Goal: Task Accomplishment & Management: Manage account settings

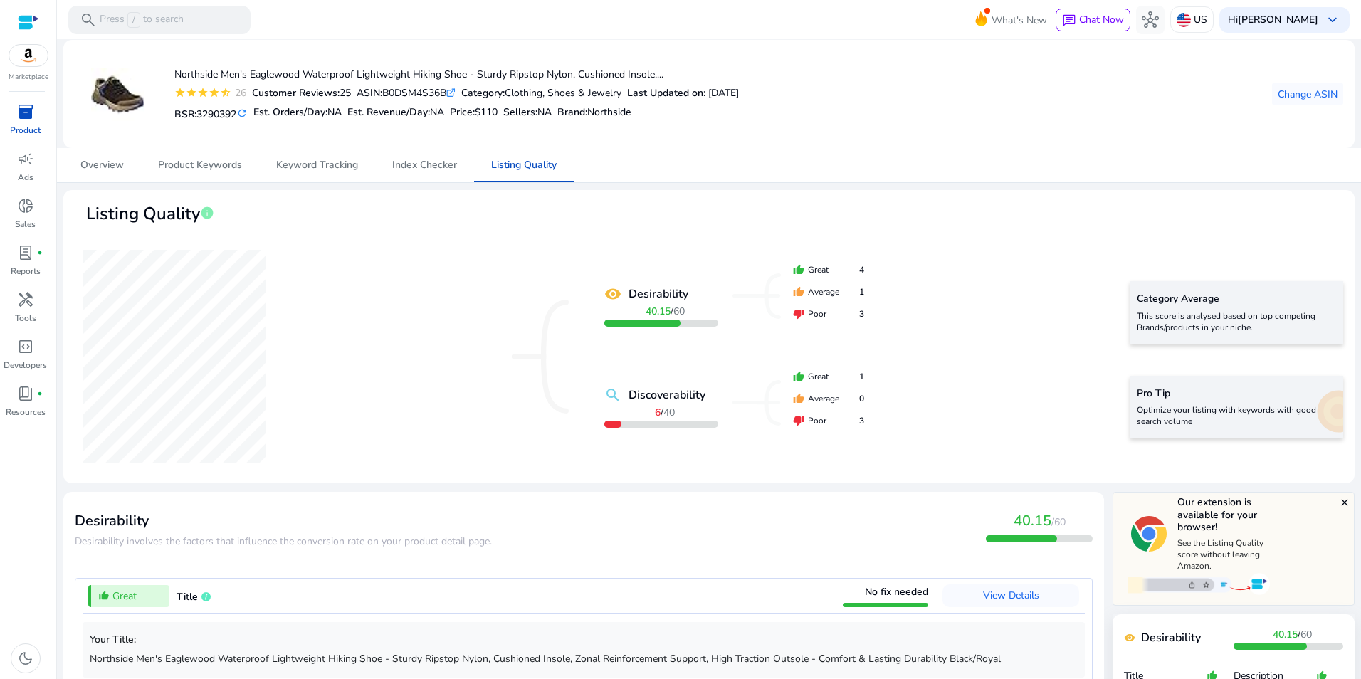
scroll to position [1119, 0]
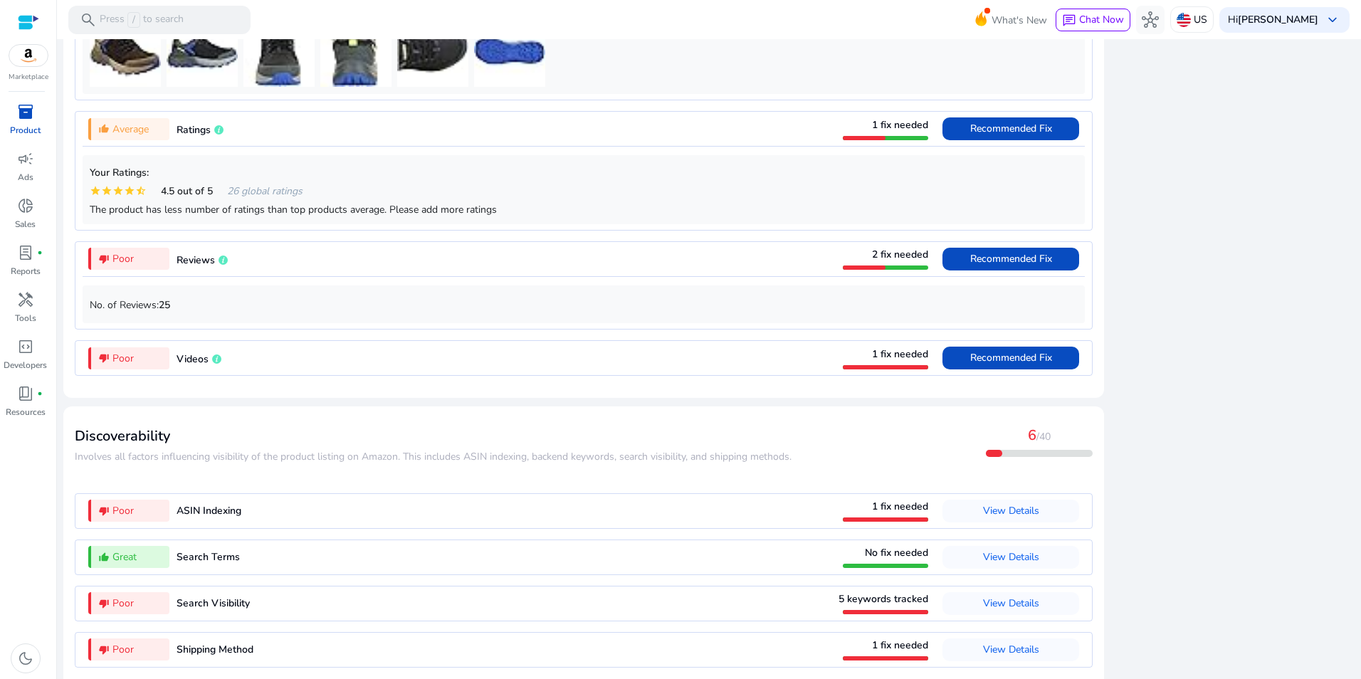
scroll to position [1119, 0]
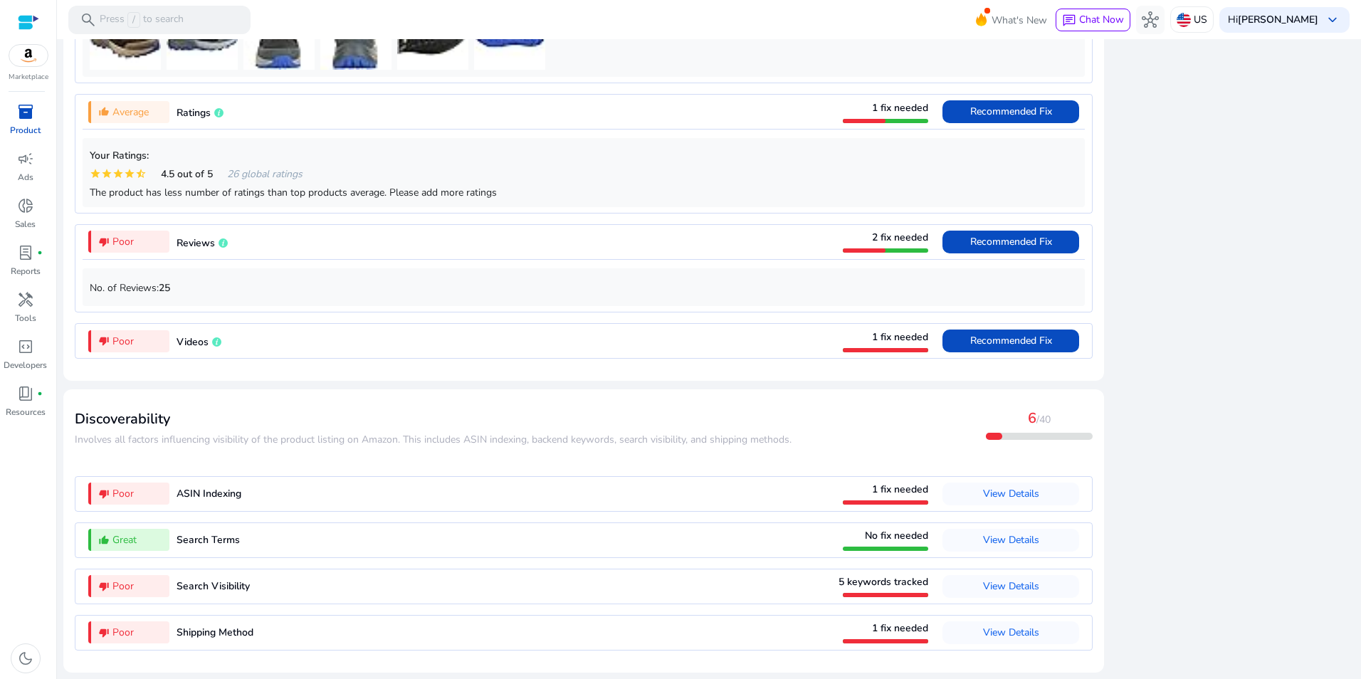
click at [904, 581] on span "5 keywords tracked" at bounding box center [884, 582] width 90 height 14
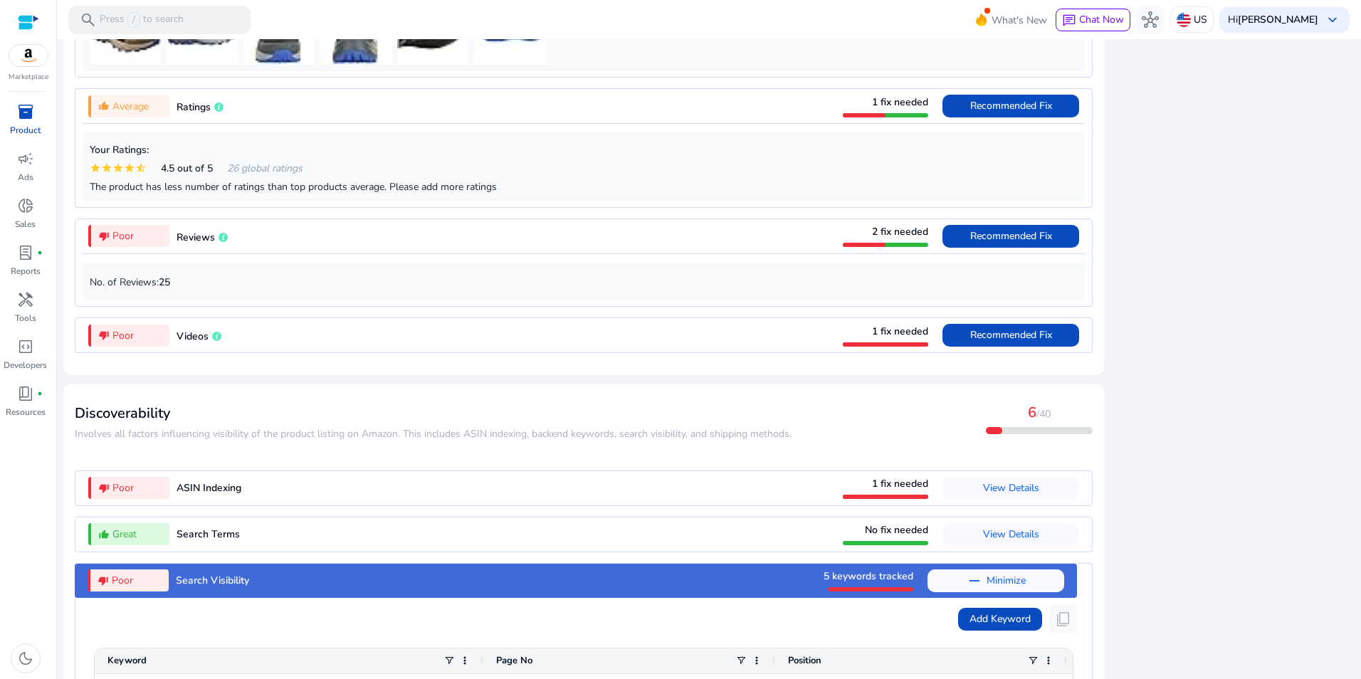
scroll to position [1447, 0]
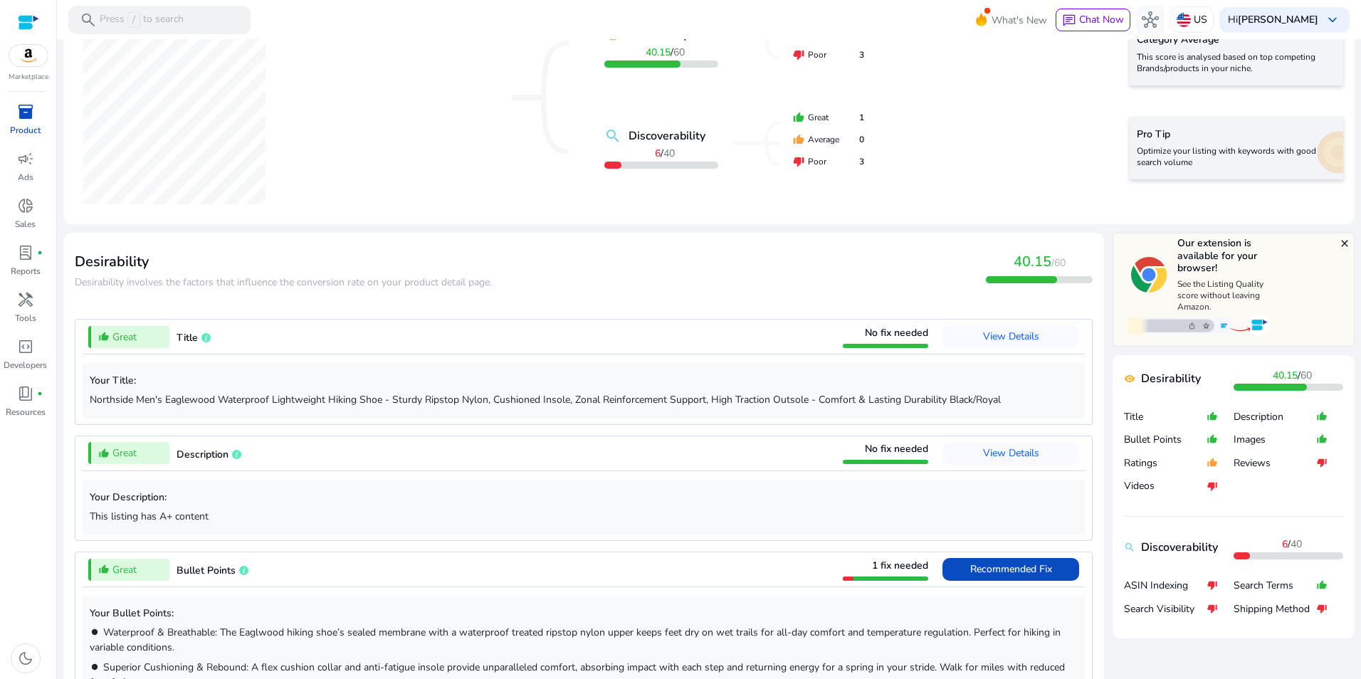
scroll to position [0, 0]
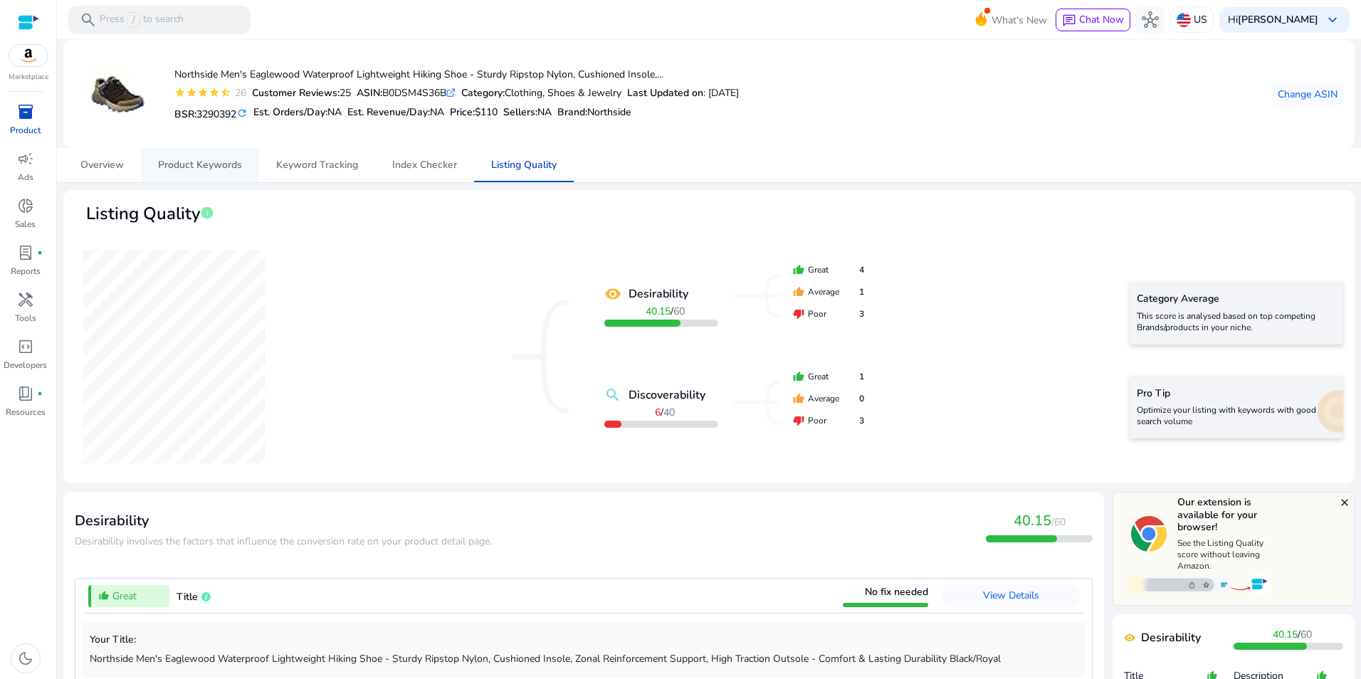
click at [214, 174] on span "Product Keywords" at bounding box center [200, 165] width 84 height 34
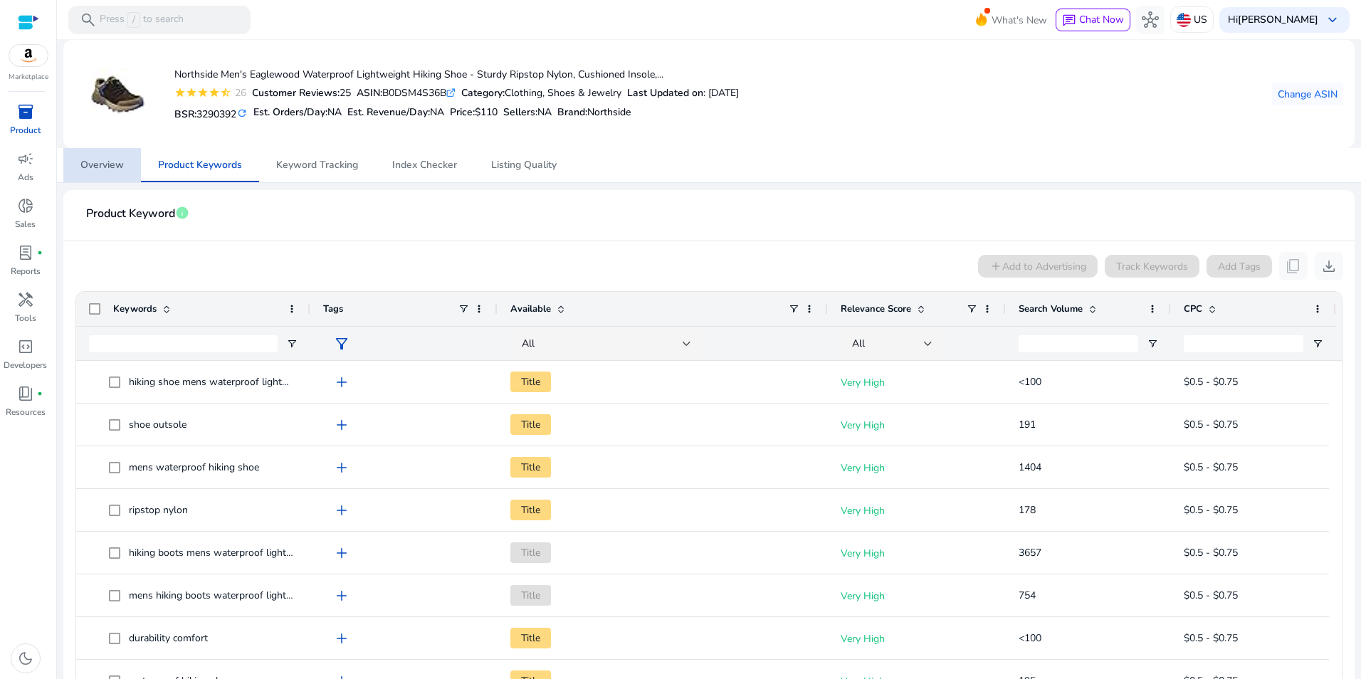
click at [94, 160] on span "Overview" at bounding box center [101, 165] width 43 height 10
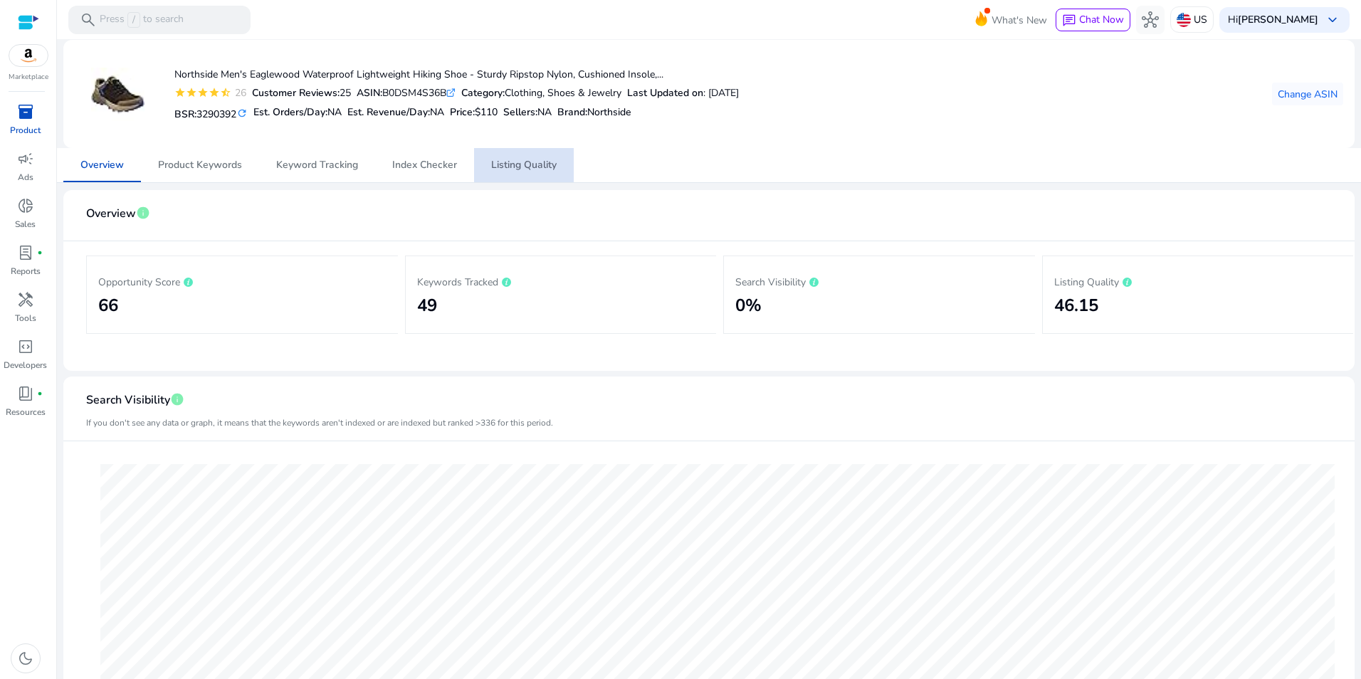
click at [535, 163] on span "Listing Quality" at bounding box center [523, 165] width 65 height 10
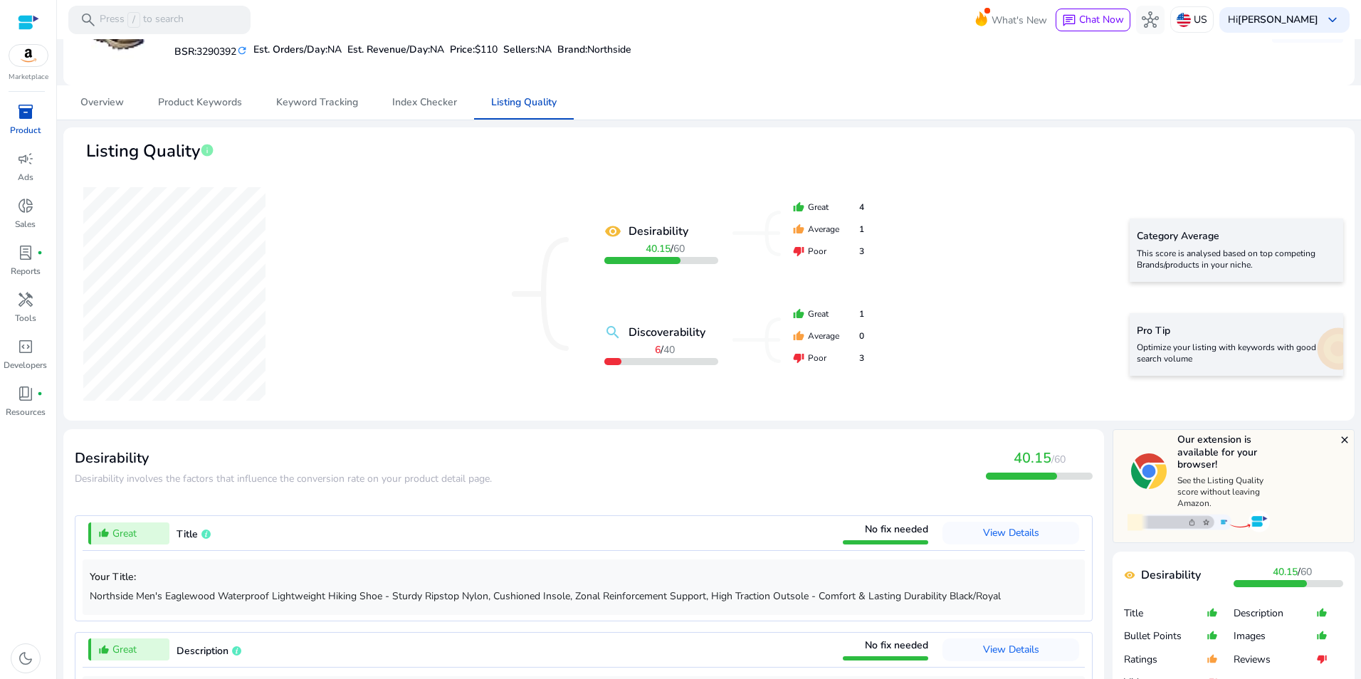
scroll to position [77, 0]
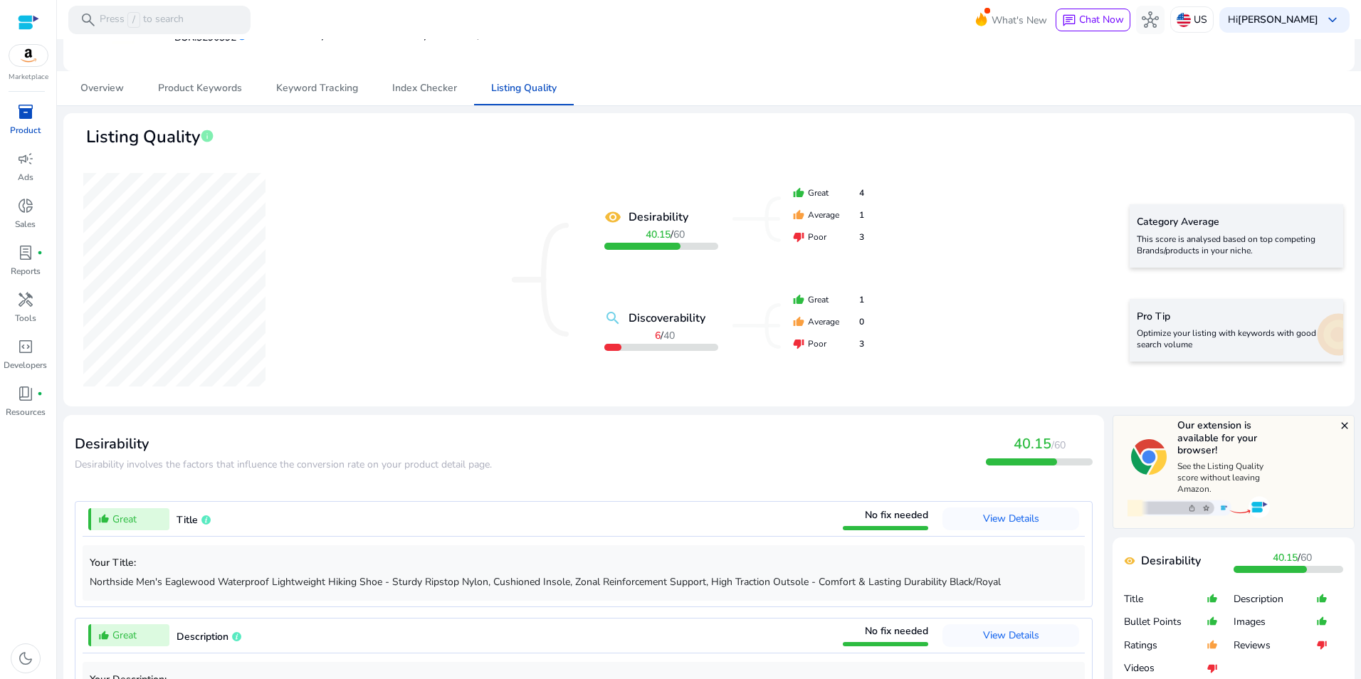
click at [1302, 337] on div "Pro Tip Optimize your listing with keywords with good search volume" at bounding box center [1237, 330] width 214 height 63
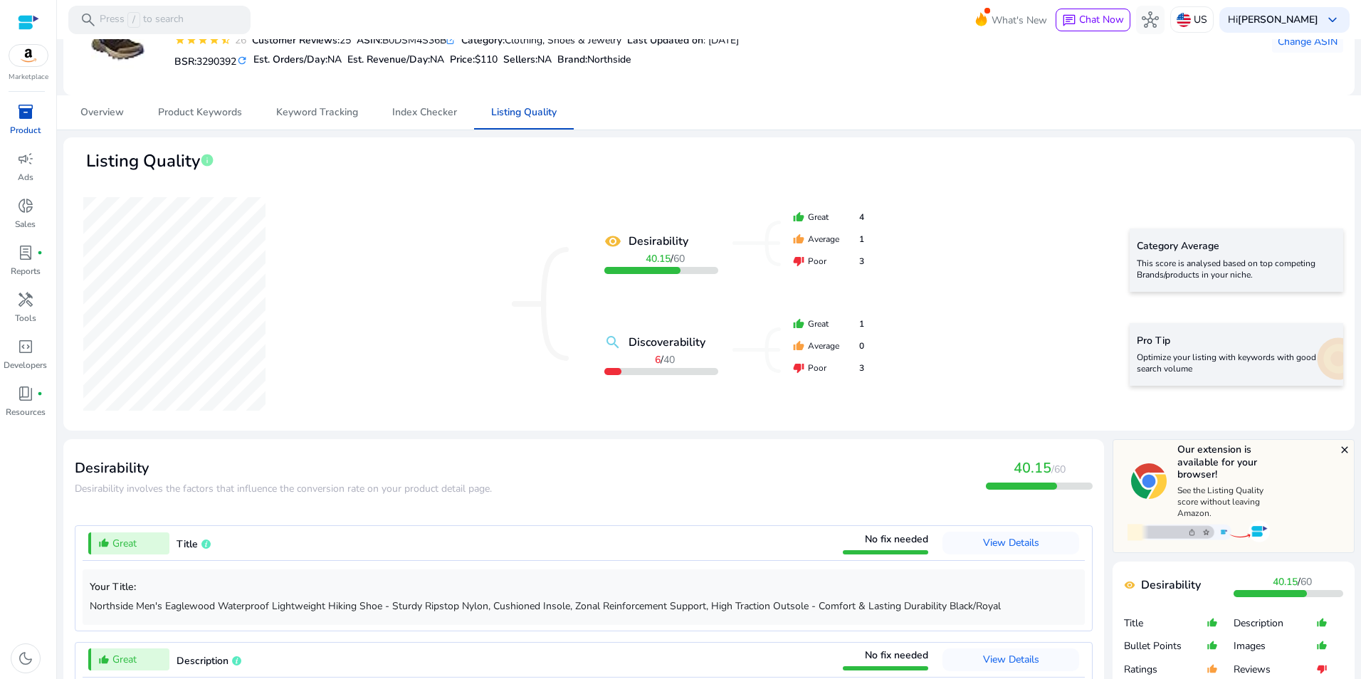
scroll to position [0, 0]
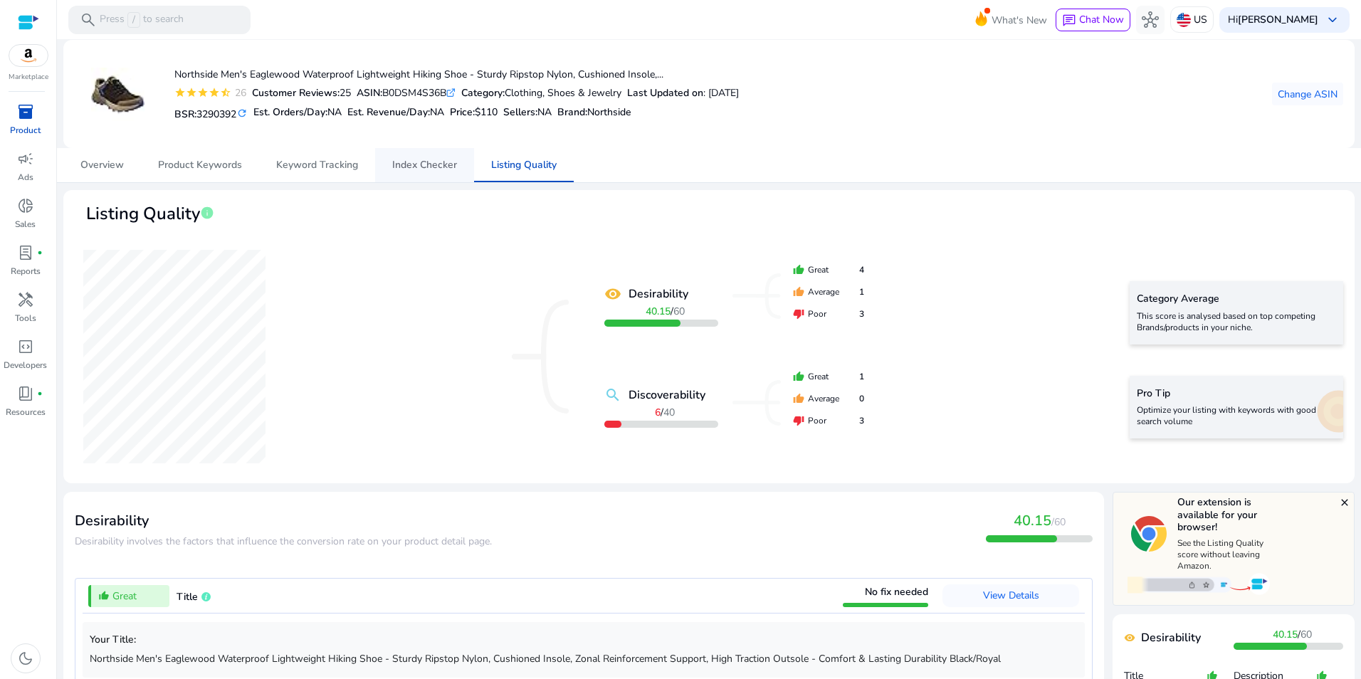
click at [416, 160] on span "Index Checker" at bounding box center [424, 165] width 65 height 10
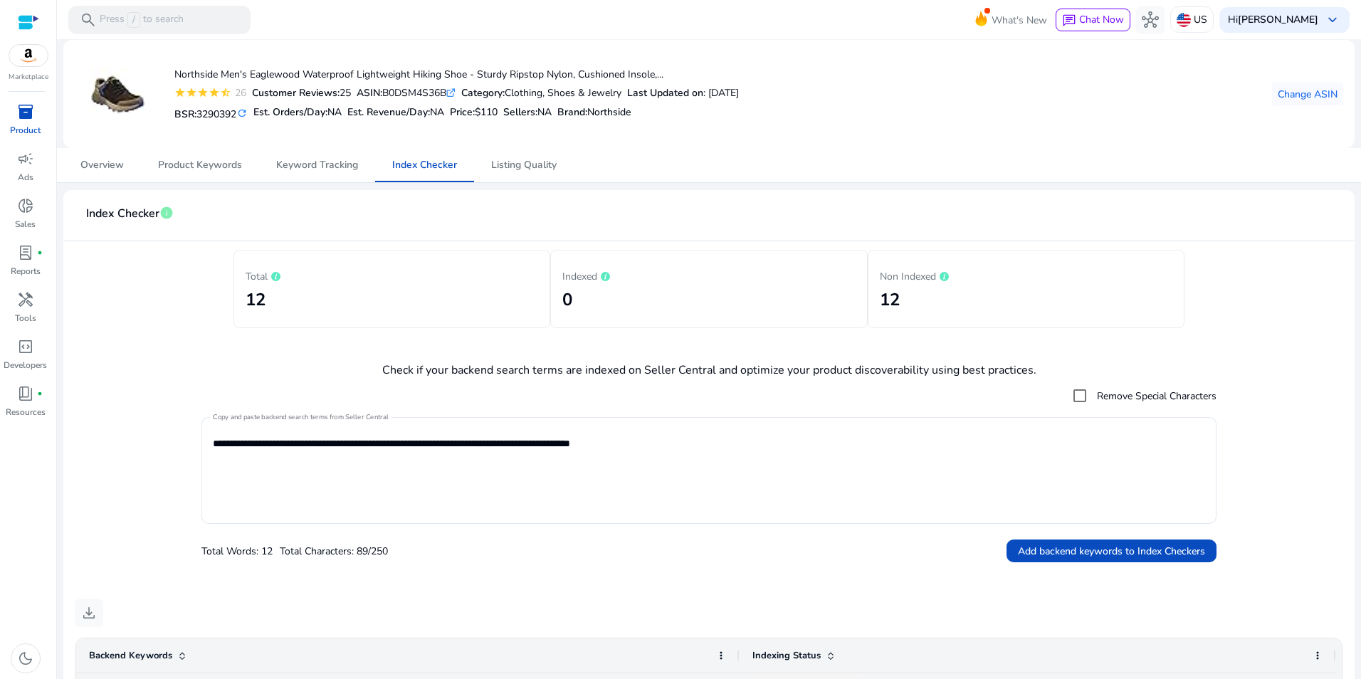
click at [421, 91] on div "ASIN: B0DSM4S36B .st0{fill:#2c8af8}" at bounding box center [406, 92] width 99 height 15
copy div "B0DSM4S36B"
click at [145, 65] on mat-card at bounding box center [117, 93] width 71 height 71
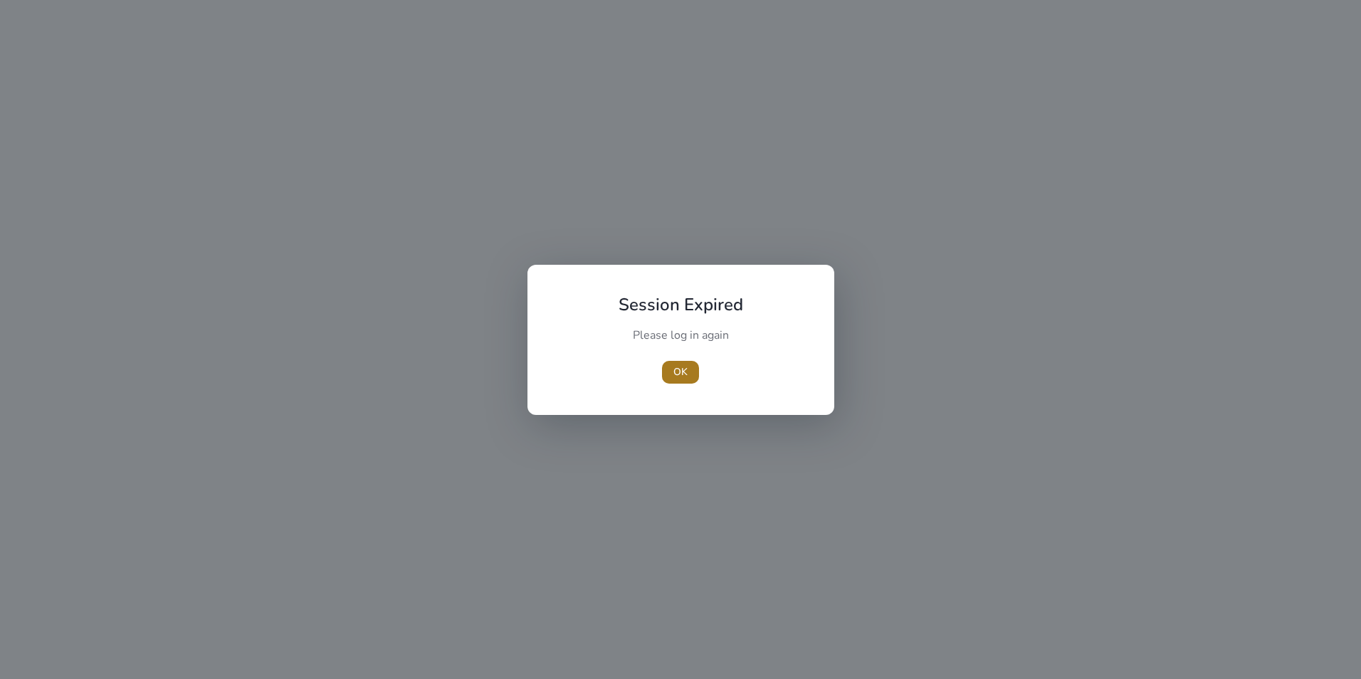
click at [671, 369] on span "button" at bounding box center [680, 372] width 37 height 34
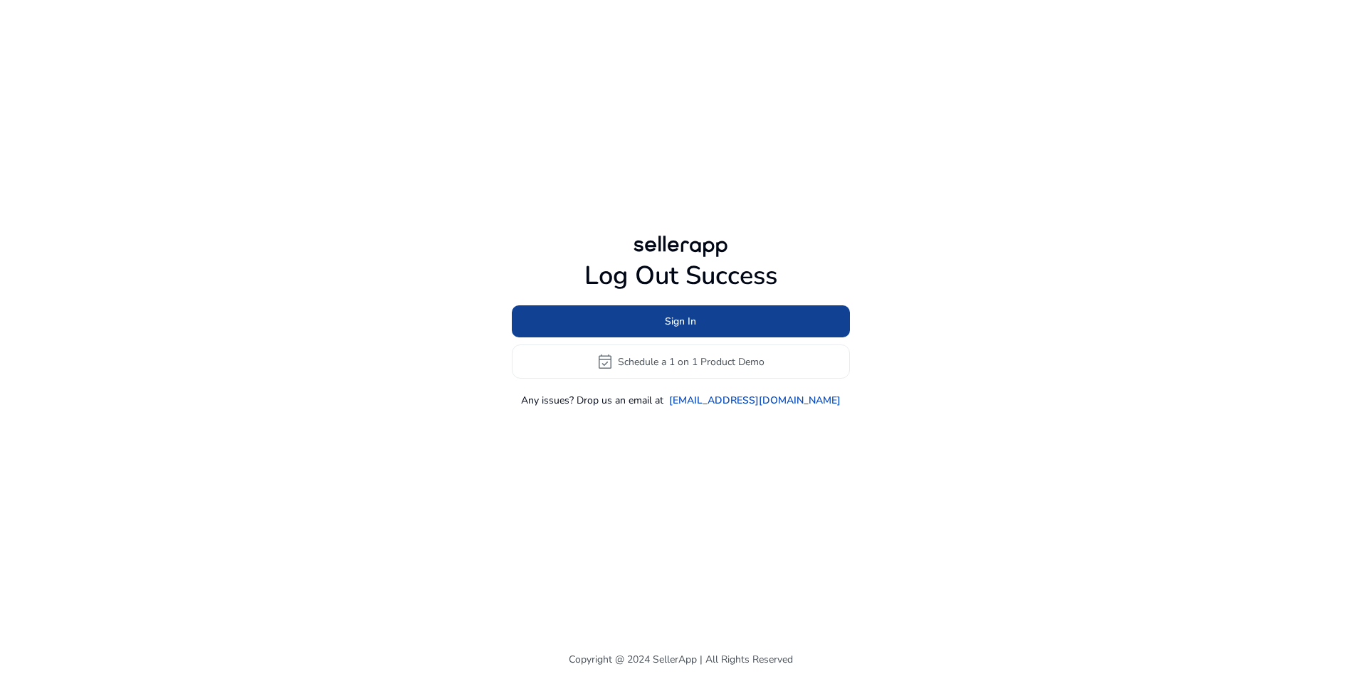
click at [674, 315] on span "Sign In" at bounding box center [680, 321] width 31 height 15
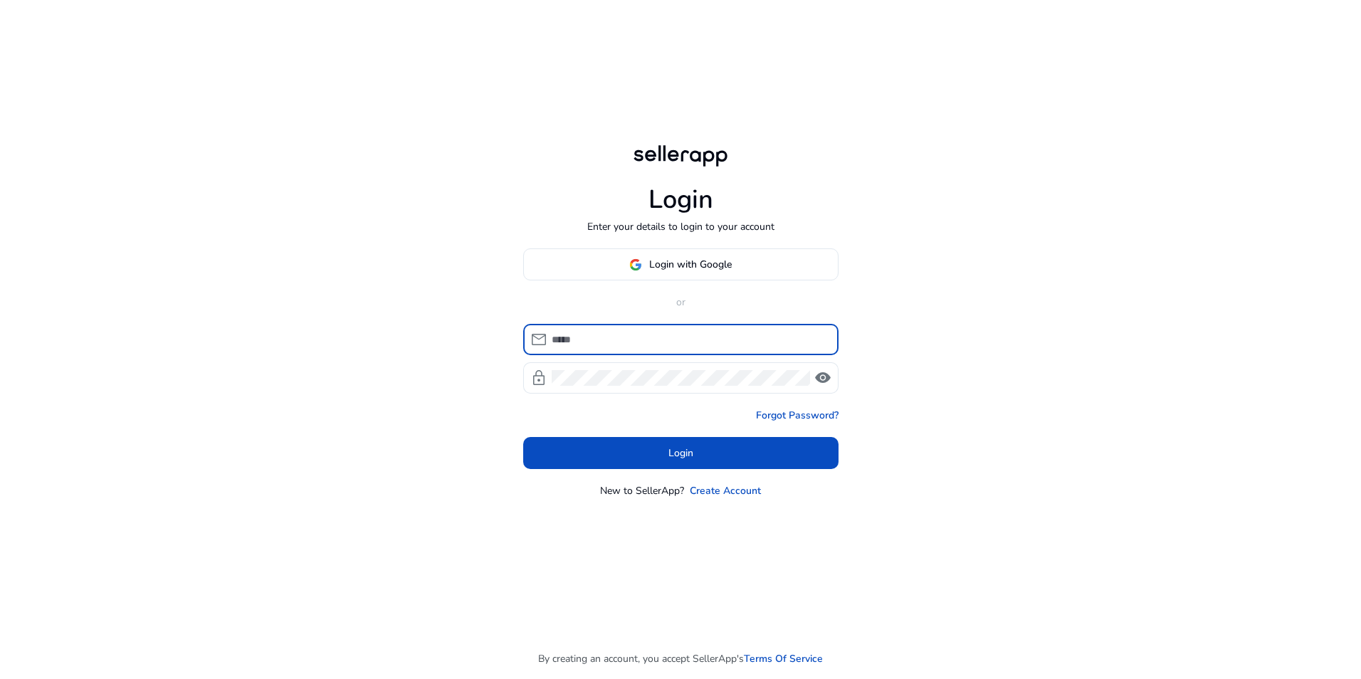
type input "**********"
click at [654, 347] on input "**********" at bounding box center [690, 340] width 276 height 16
click at [432, 402] on div "**********" at bounding box center [680, 339] width 1361 height 679
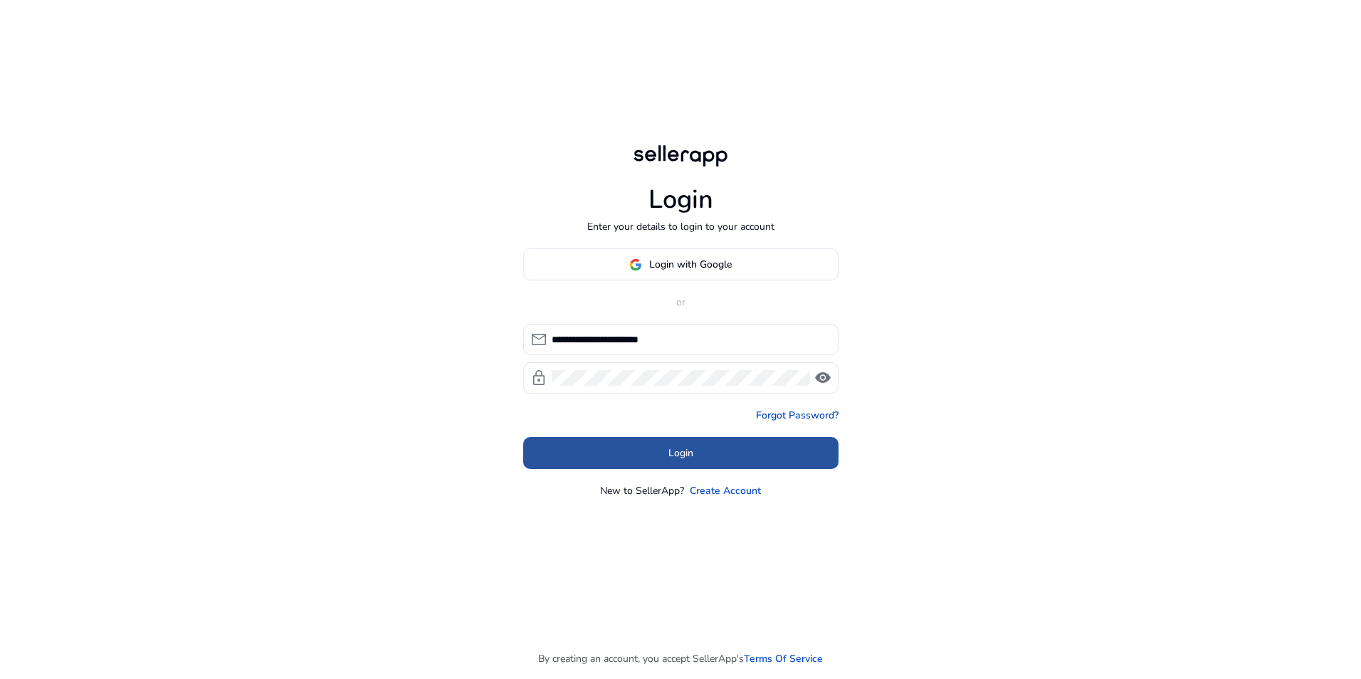
click at [560, 445] on span at bounding box center [680, 453] width 315 height 34
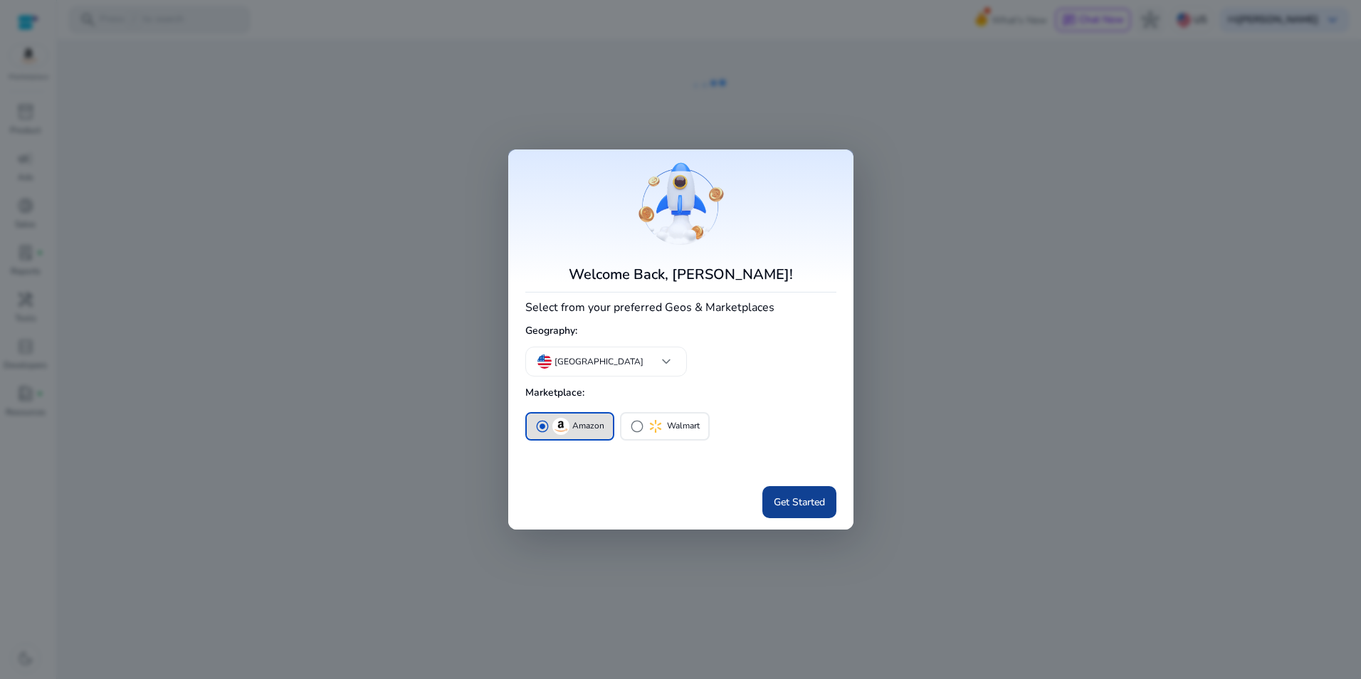
click at [784, 495] on span "Get Started" at bounding box center [799, 502] width 51 height 15
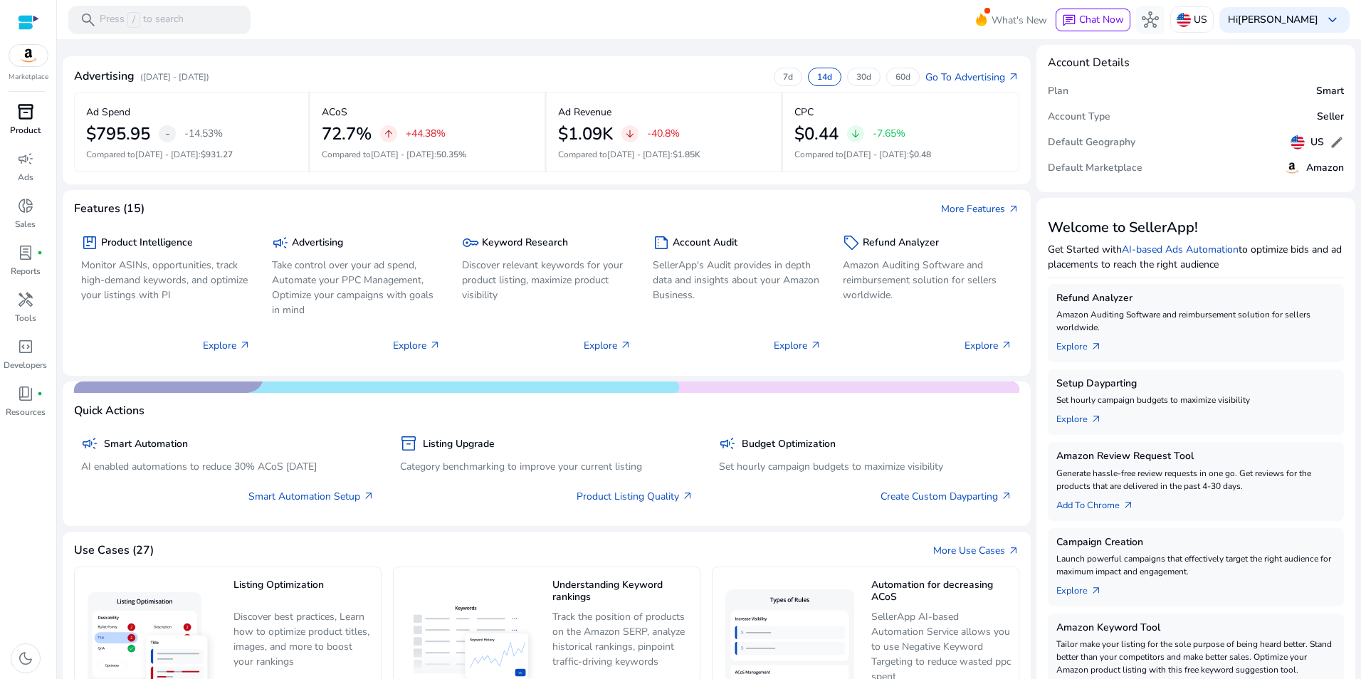
click at [28, 113] on span "inventory_2" at bounding box center [25, 111] width 17 height 17
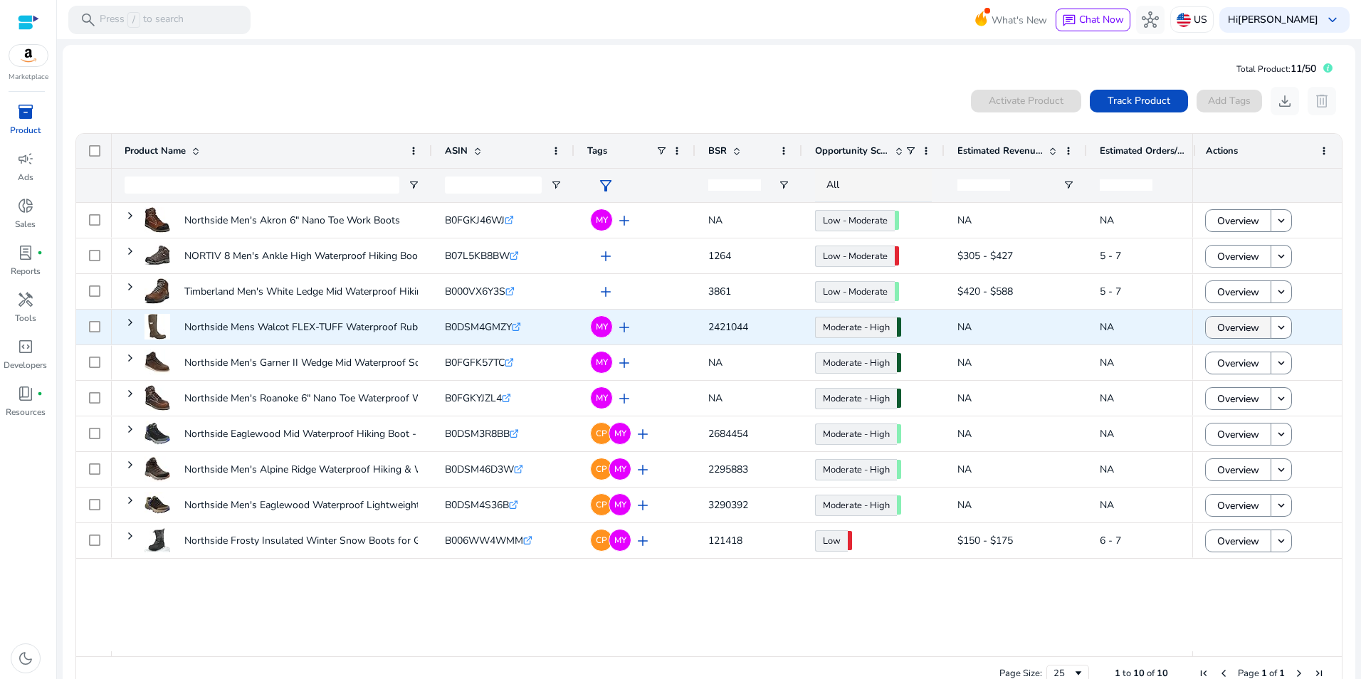
click at [1237, 327] on span "Overview" at bounding box center [1238, 327] width 42 height 29
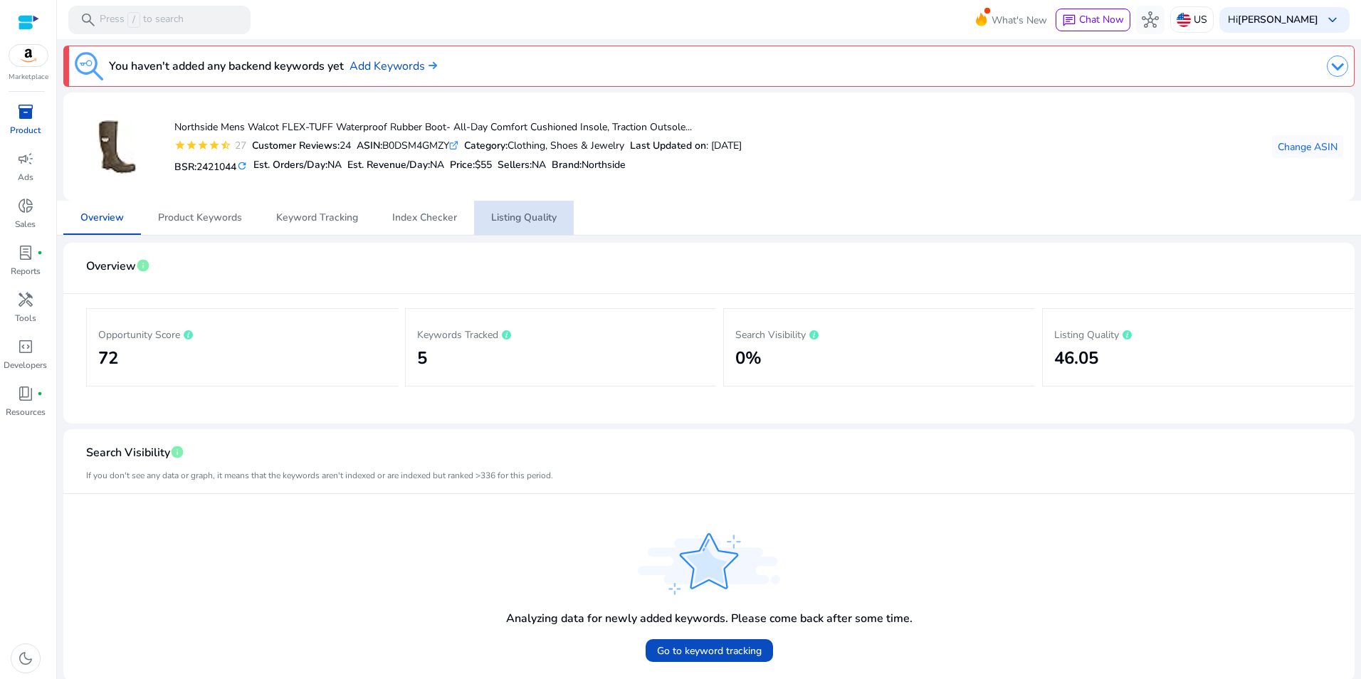
click at [533, 221] on span "Listing Quality" at bounding box center [523, 218] width 65 height 10
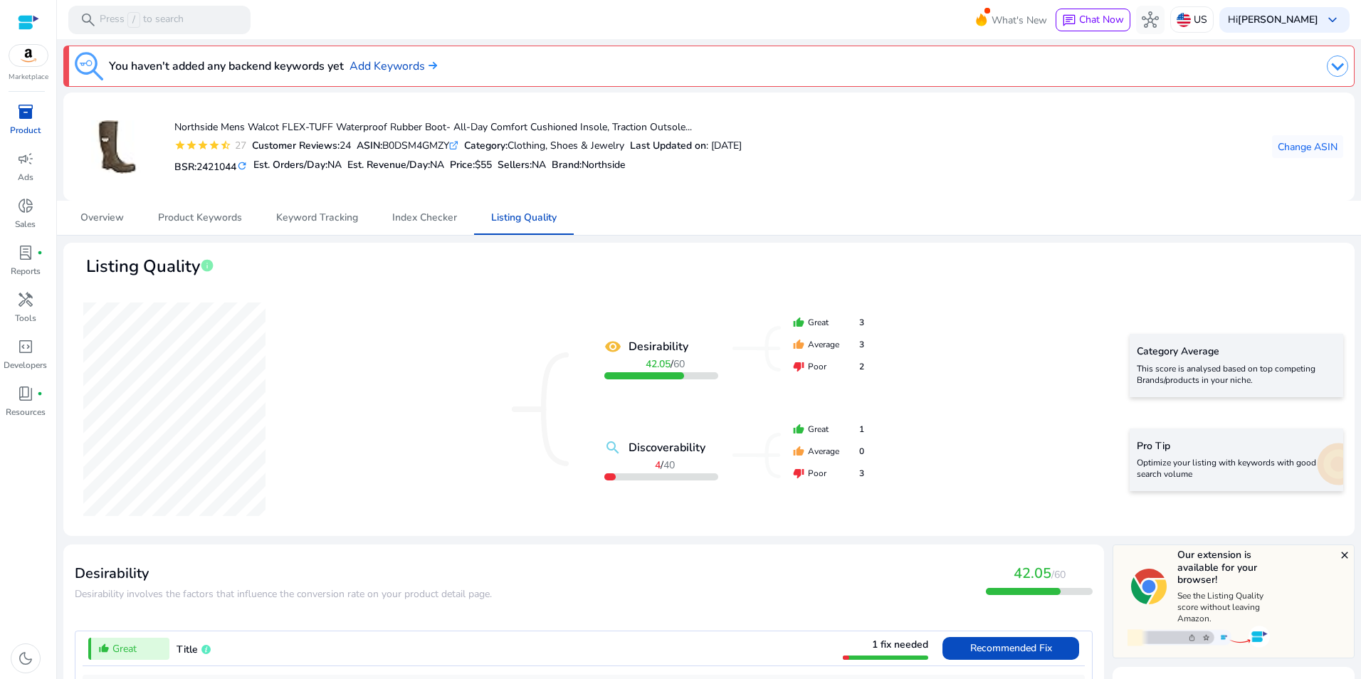
click at [417, 143] on div "ASIN: B0DSM4GMZY .st0{fill:#2c8af8}" at bounding box center [408, 145] width 102 height 15
copy div "B0DSM4GMZY"
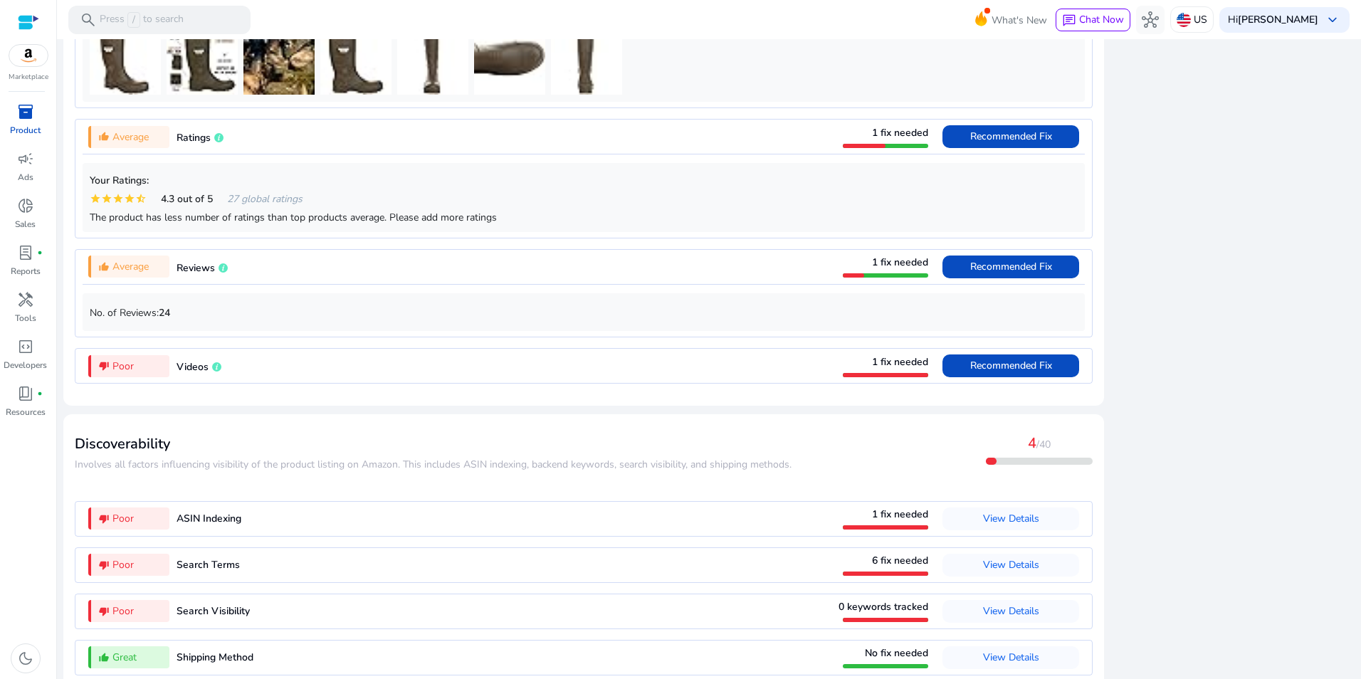
scroll to position [1137, 0]
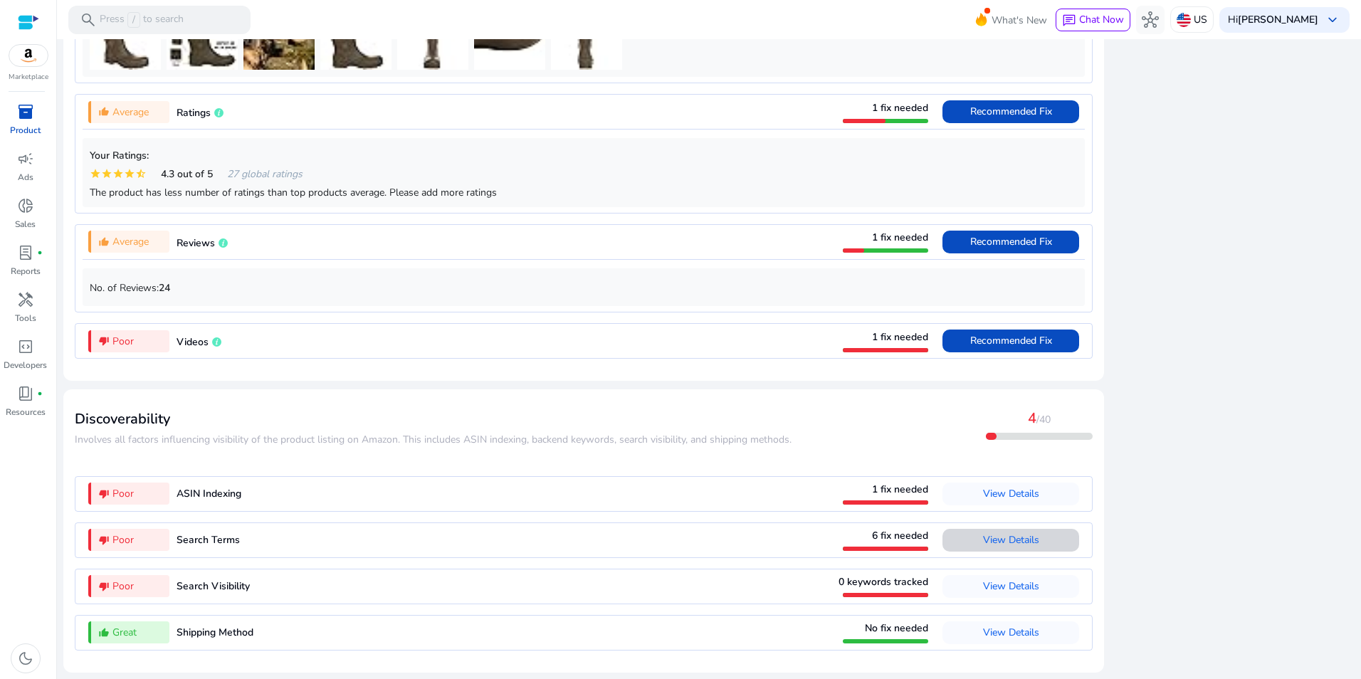
click at [1017, 538] on span "View Details" at bounding box center [1011, 540] width 56 height 14
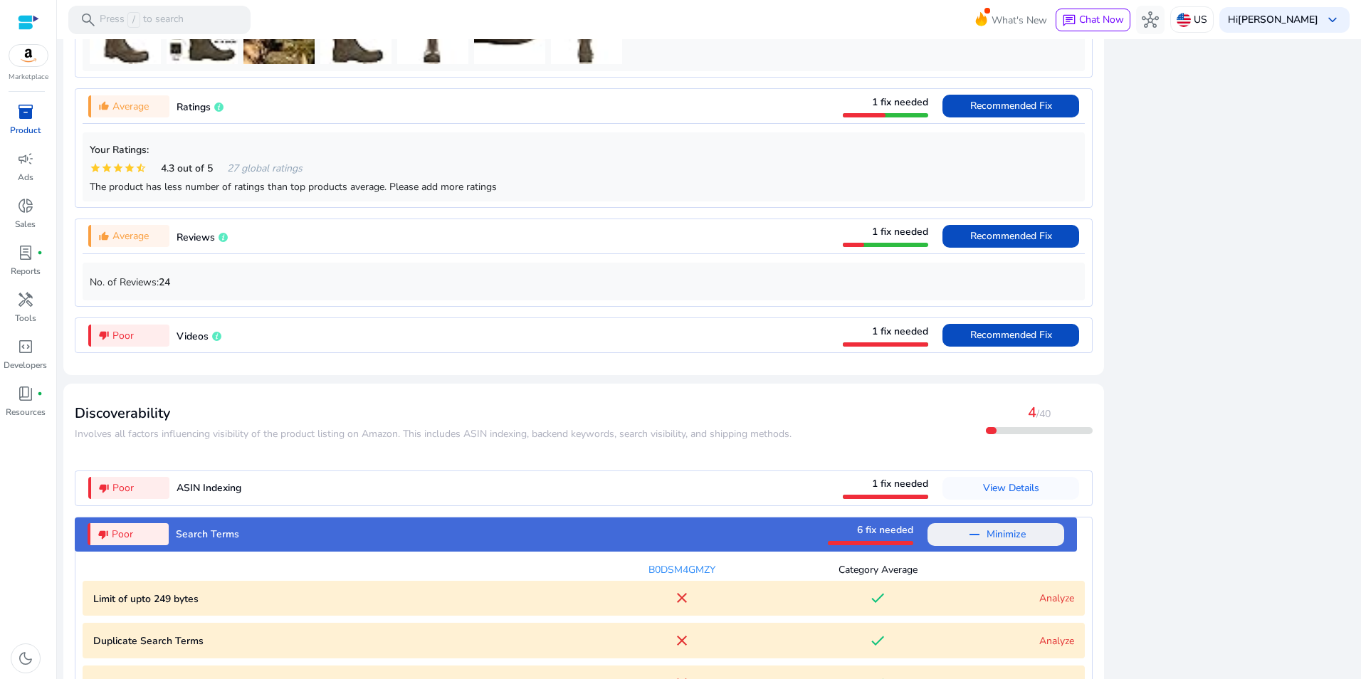
scroll to position [1420, 0]
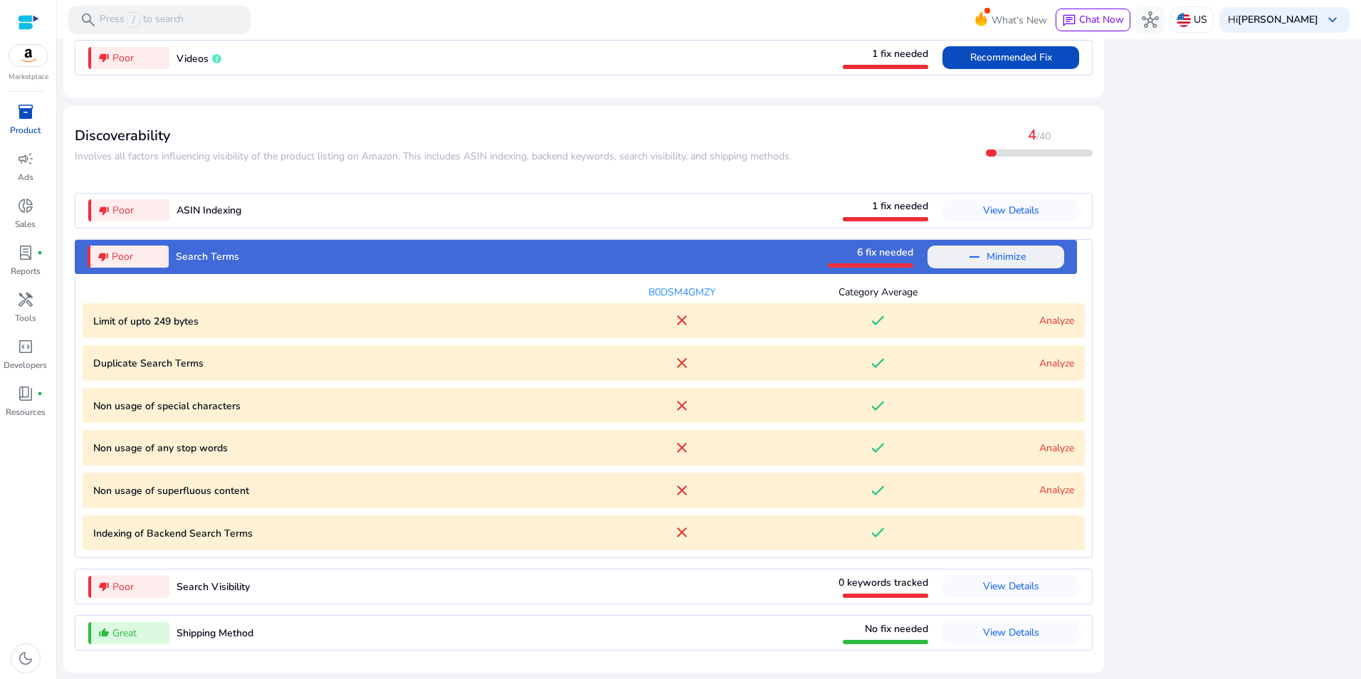
click at [1060, 362] on link "Analyze" at bounding box center [1056, 364] width 35 height 14
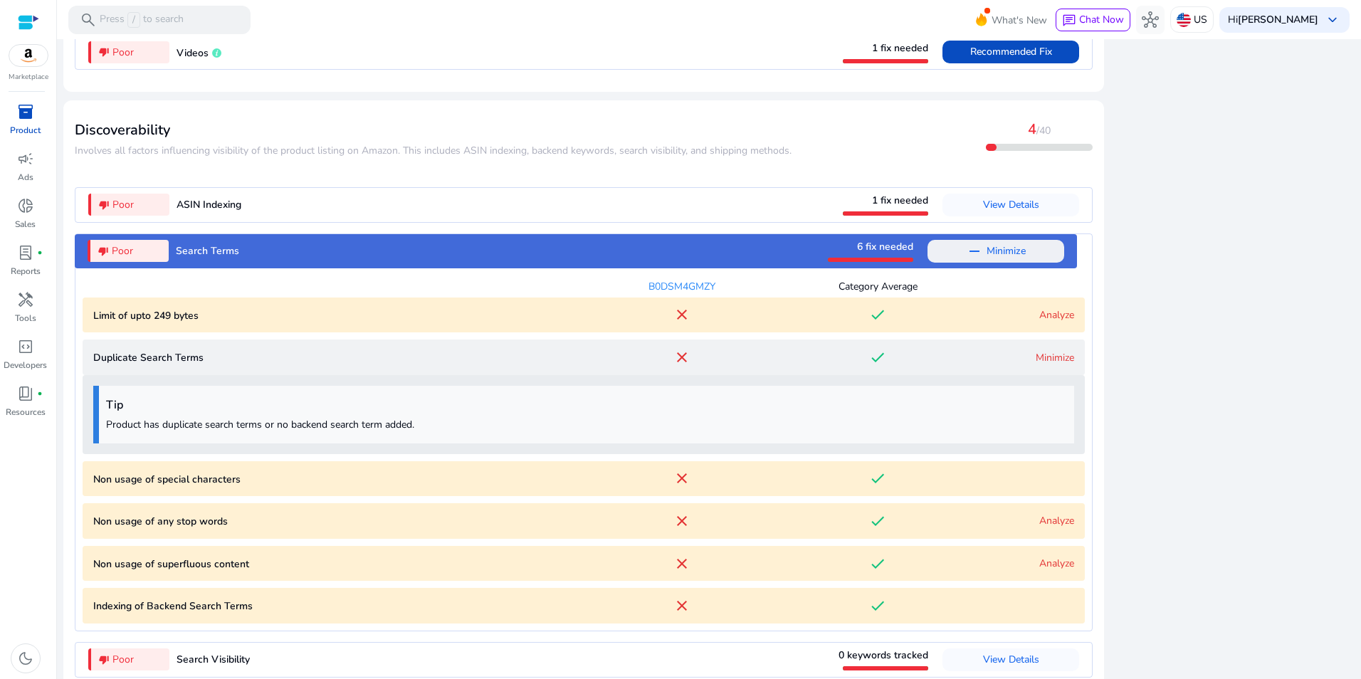
scroll to position [1499, 0]
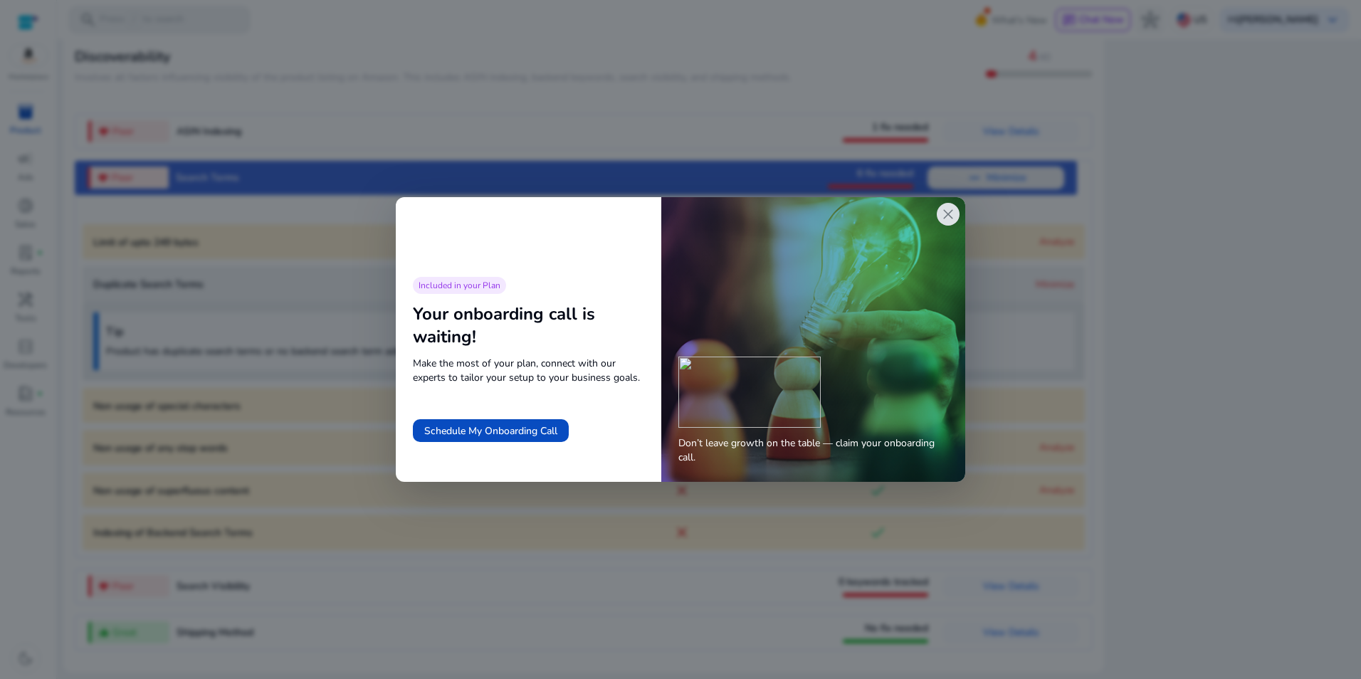
click at [947, 213] on span "close" at bounding box center [948, 214] width 17 height 17
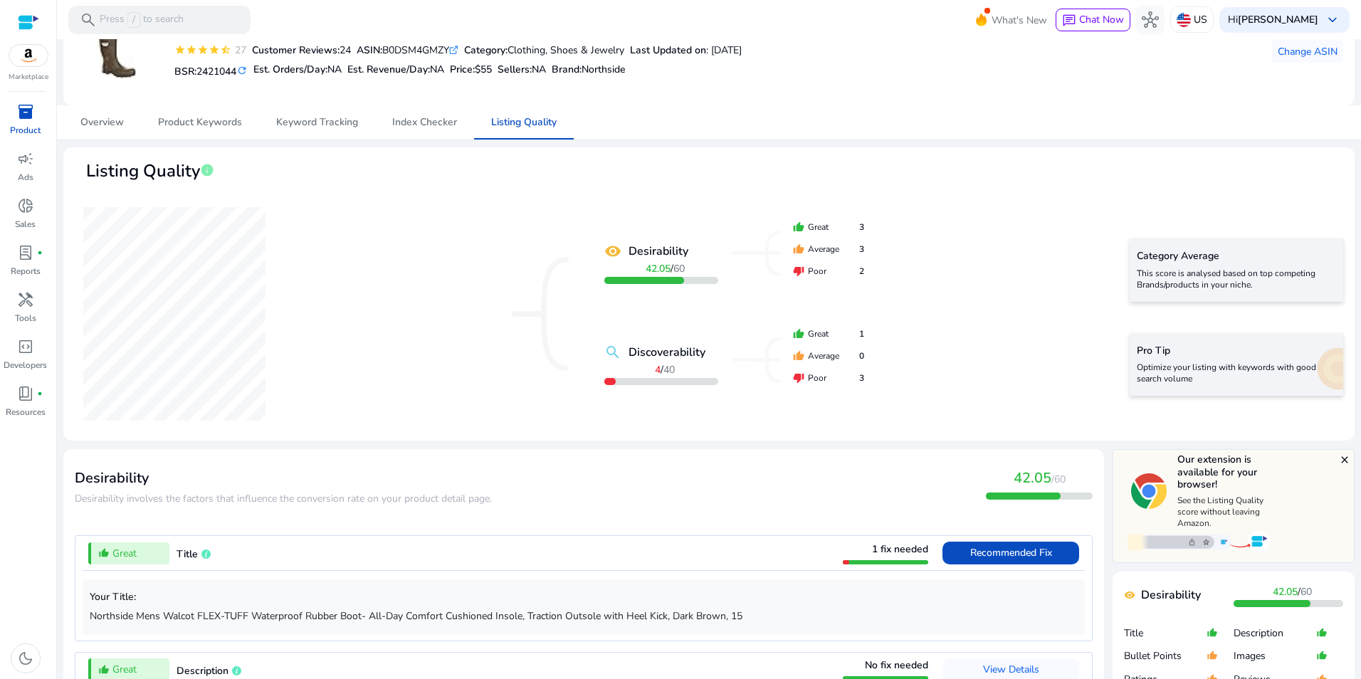
scroll to position [0, 0]
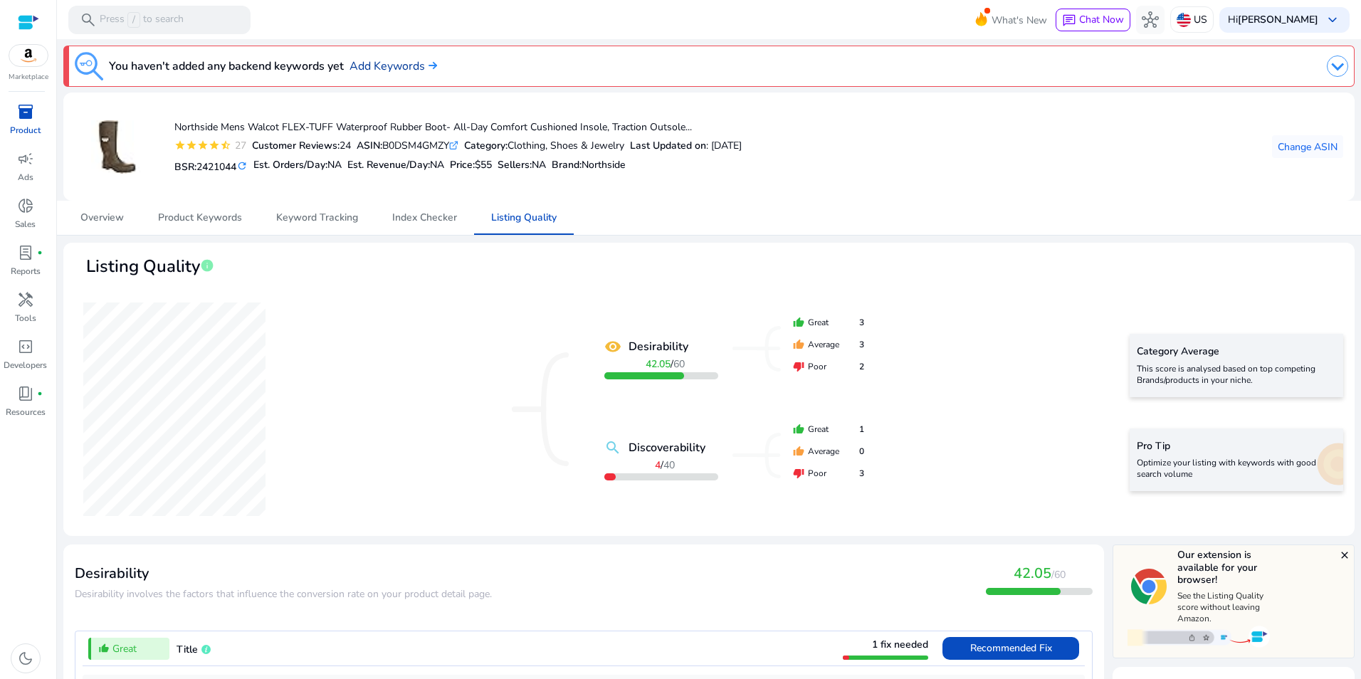
click at [382, 67] on link "Add Keywords" at bounding box center [394, 66] width 88 height 17
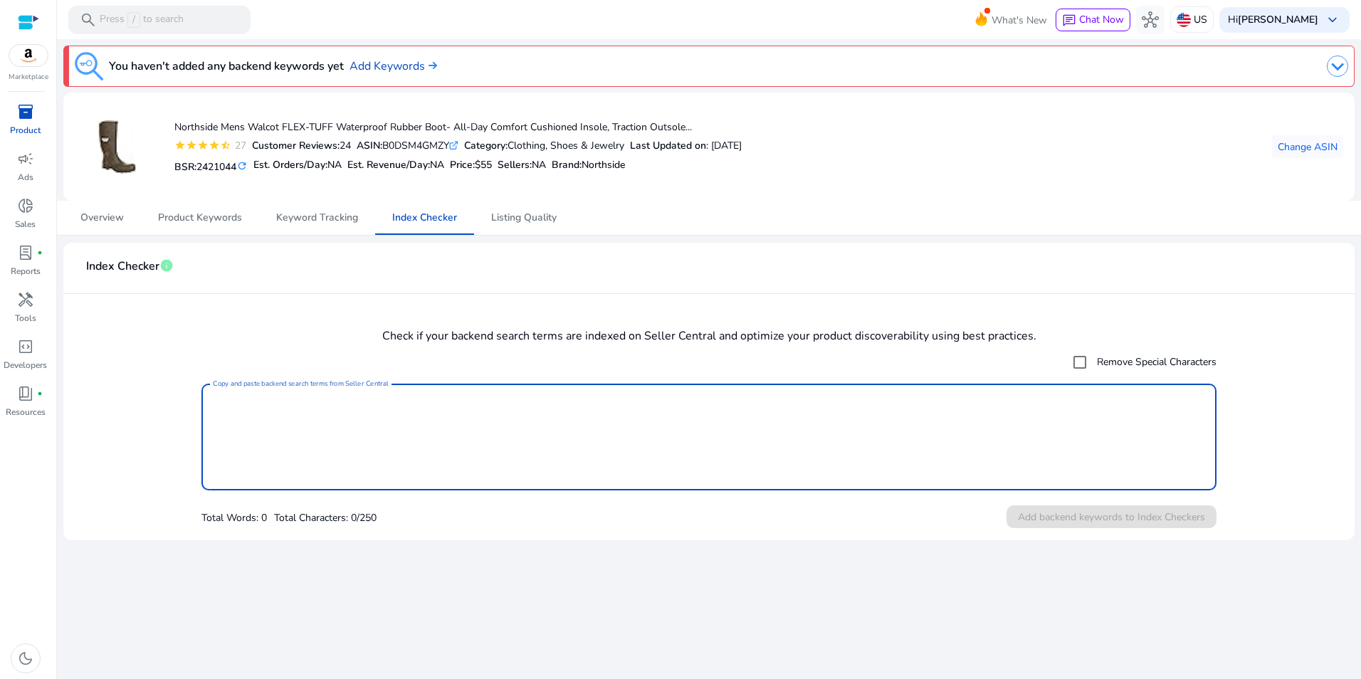
click at [669, 411] on textarea "Copy and paste backend search terms from Seller Central" at bounding box center [709, 437] width 992 height 93
paste textarea "**********"
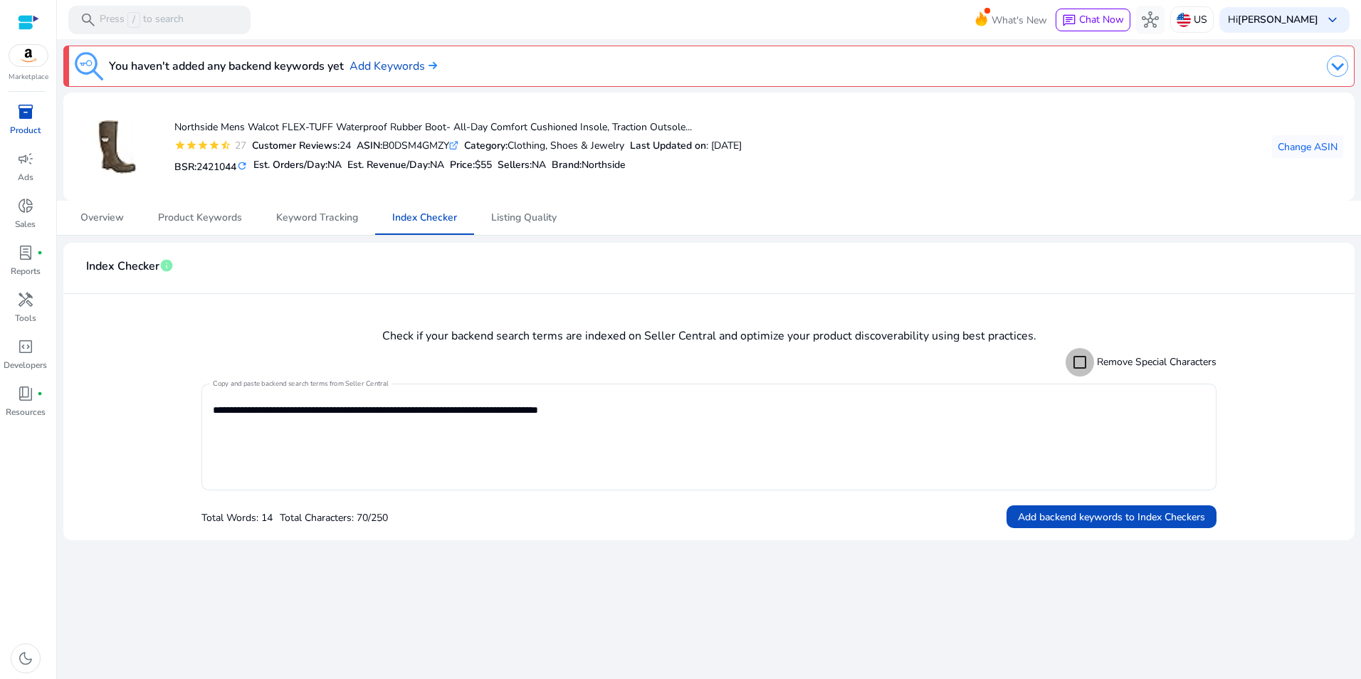
type textarea "**********"
click at [1104, 519] on span "Add backend keywords to Index Checkers" at bounding box center [1111, 517] width 187 height 15
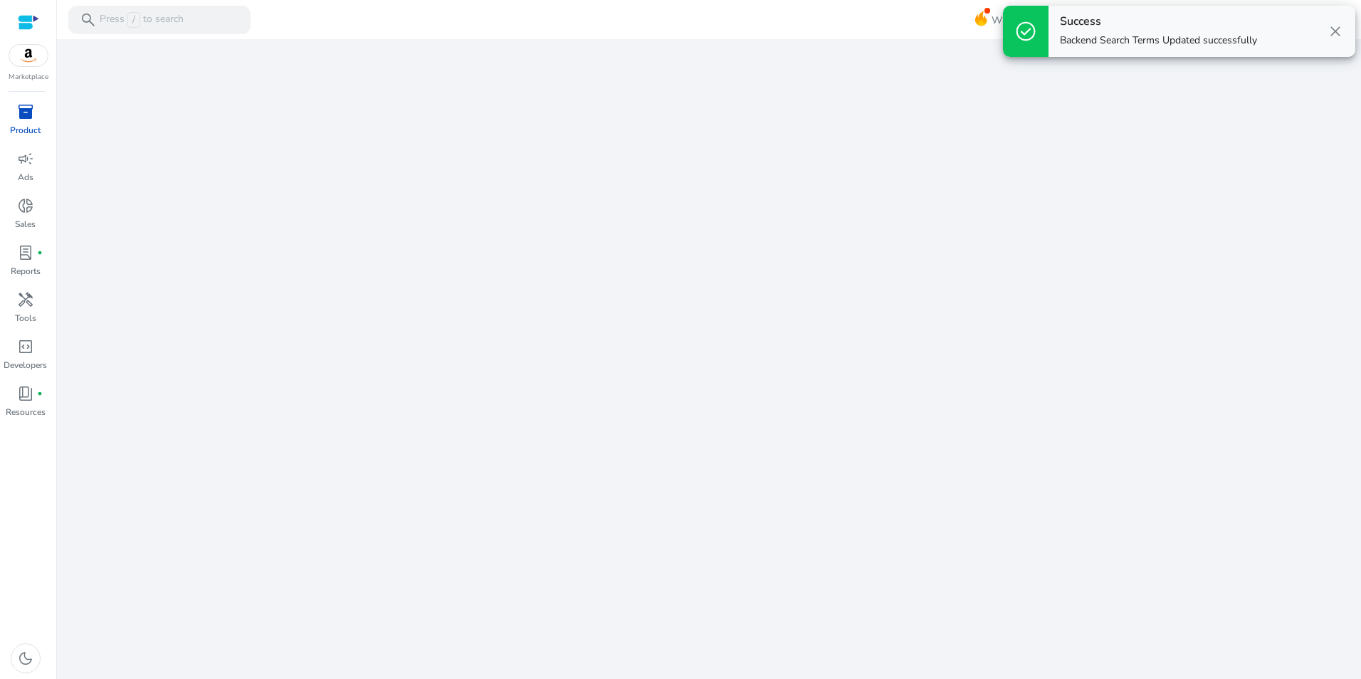
click at [1340, 26] on span "close" at bounding box center [1335, 31] width 17 height 17
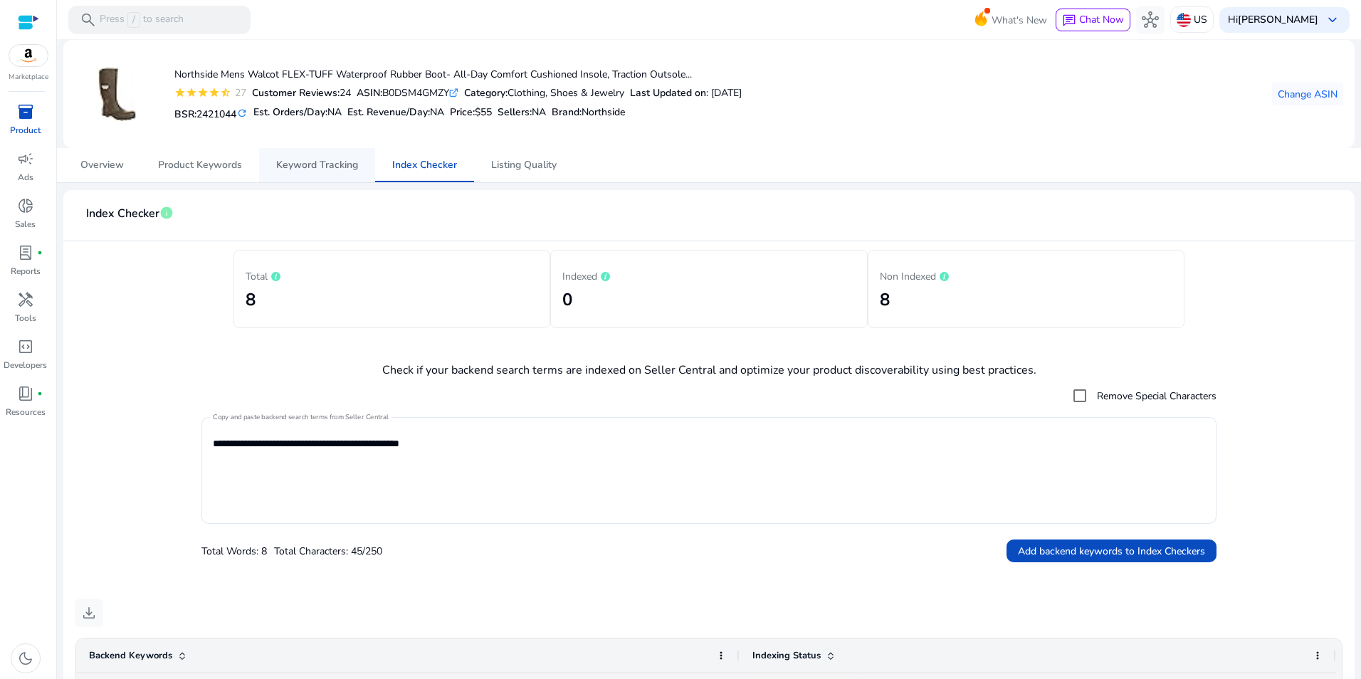
click at [325, 168] on span "Keyword Tracking" at bounding box center [317, 165] width 82 height 10
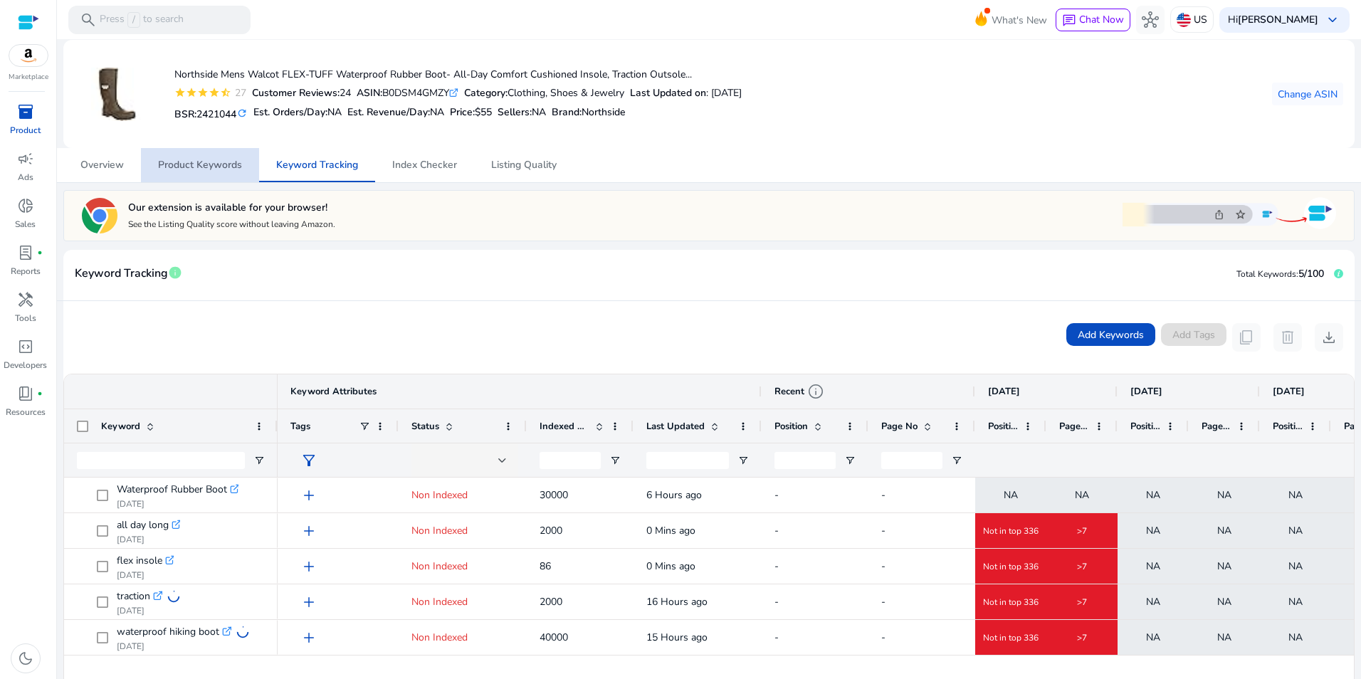
click at [211, 157] on span "Product Keywords" at bounding box center [200, 165] width 84 height 34
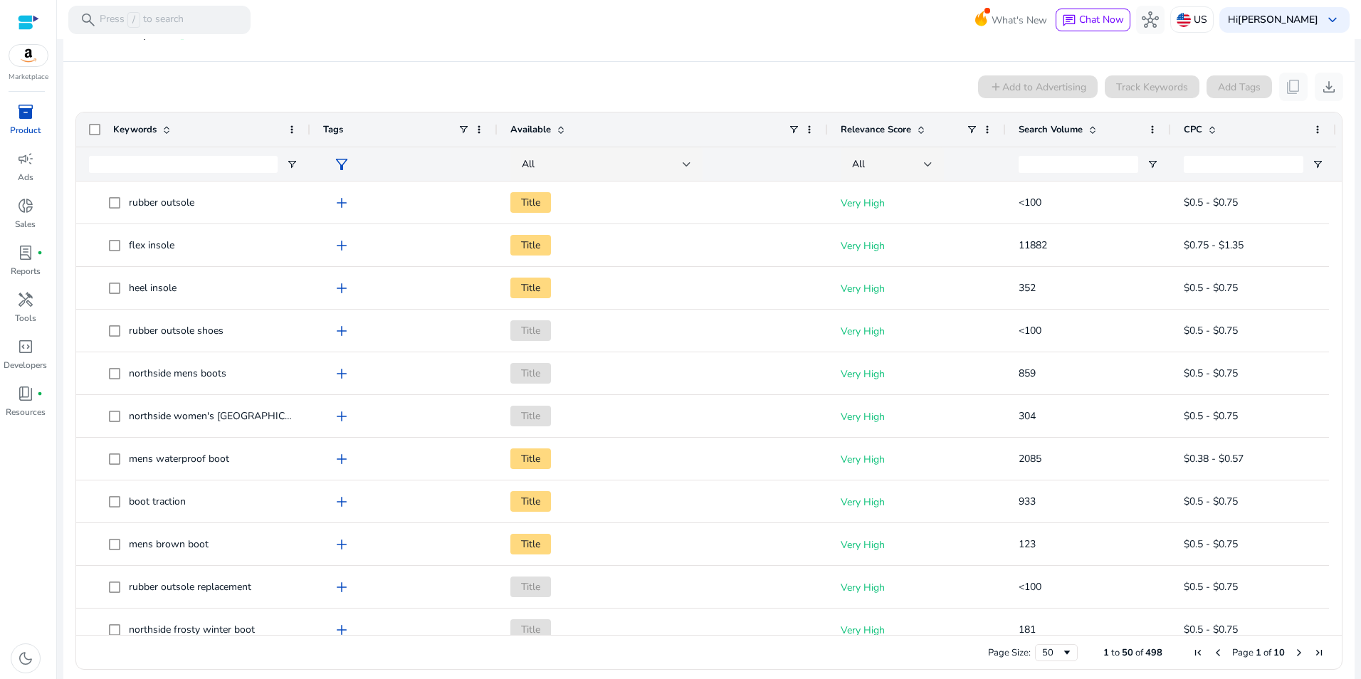
scroll to position [189, 0]
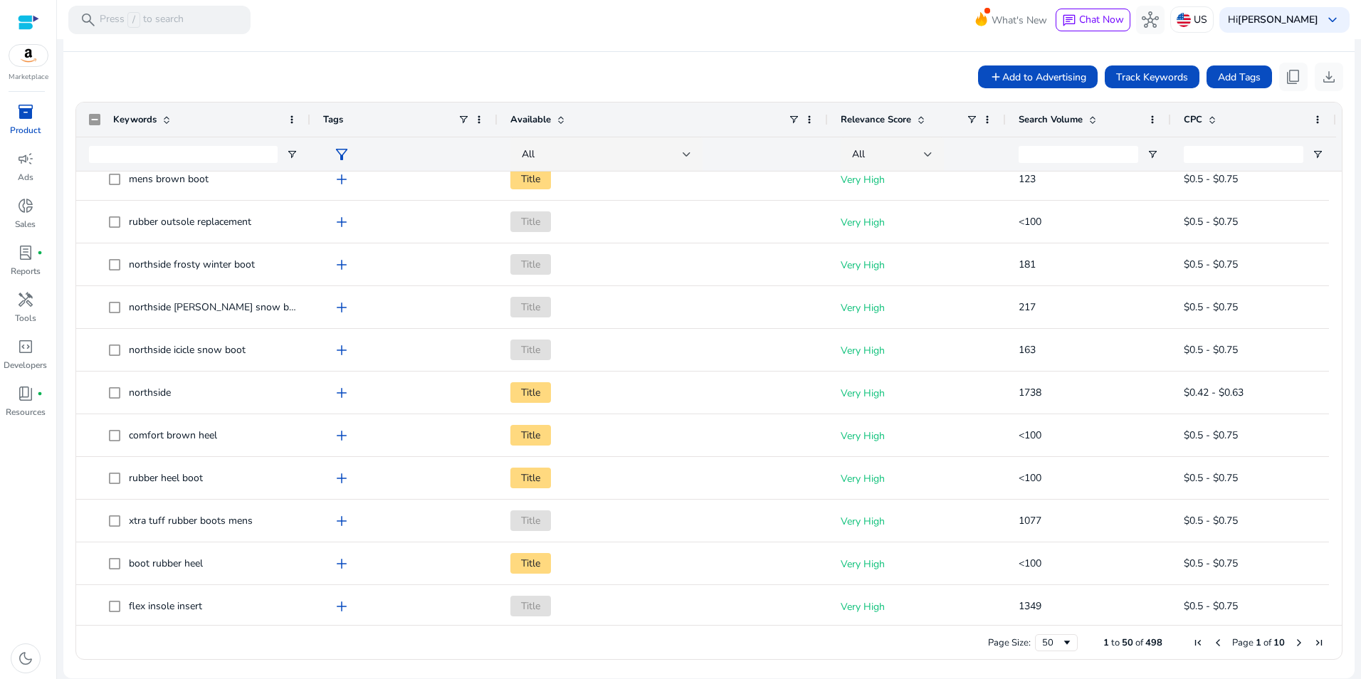
scroll to position [395, 0]
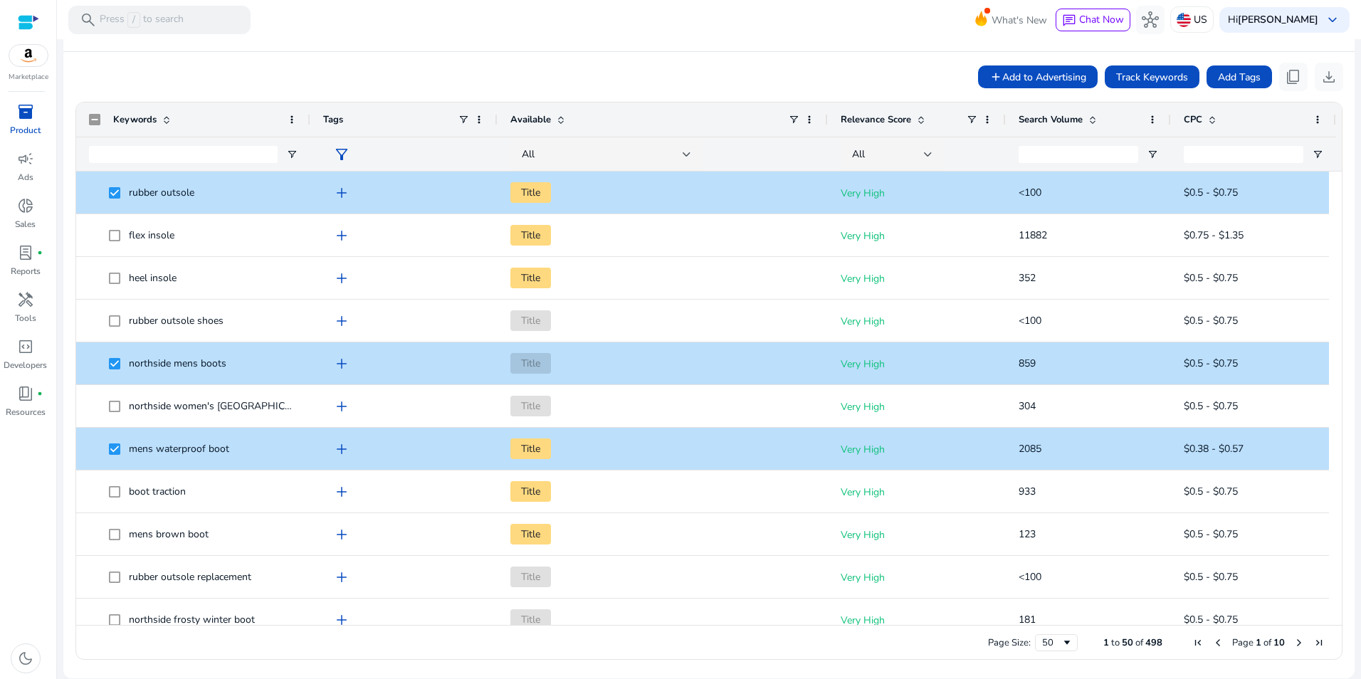
click at [1095, 124] on span at bounding box center [1092, 119] width 11 height 11
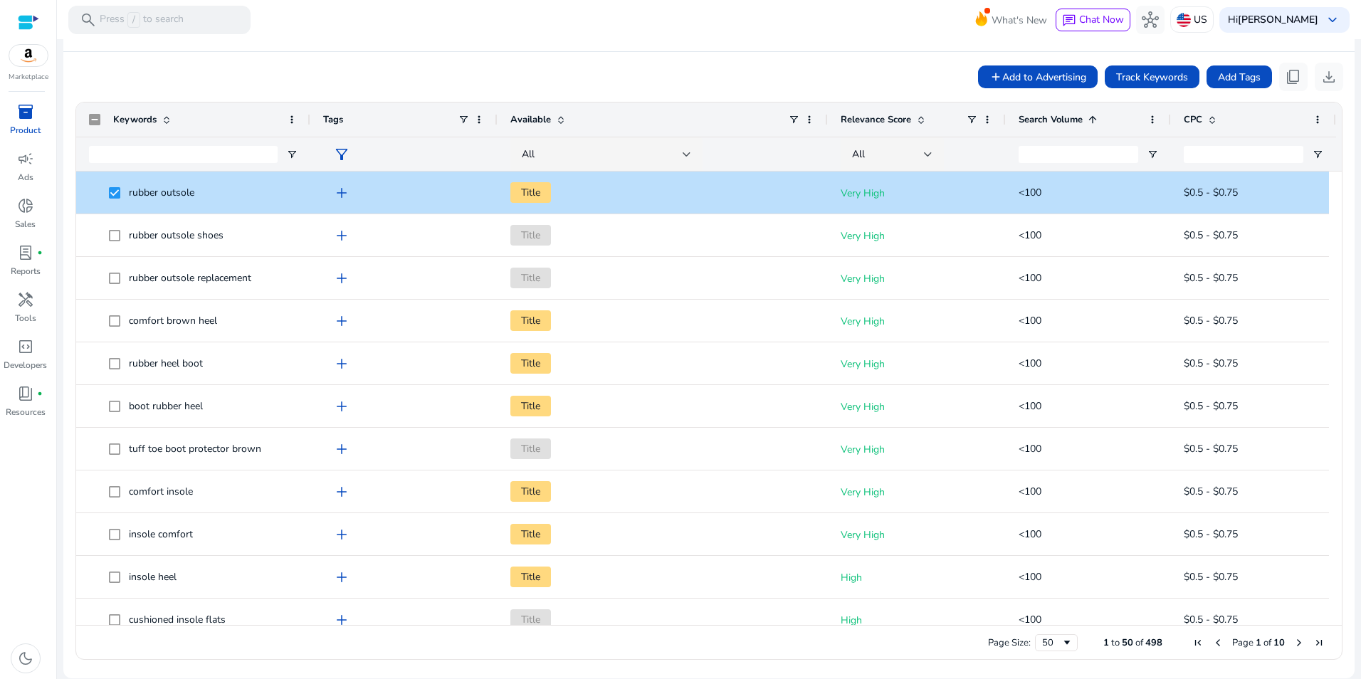
click at [1095, 119] on span at bounding box center [1092, 119] width 11 height 11
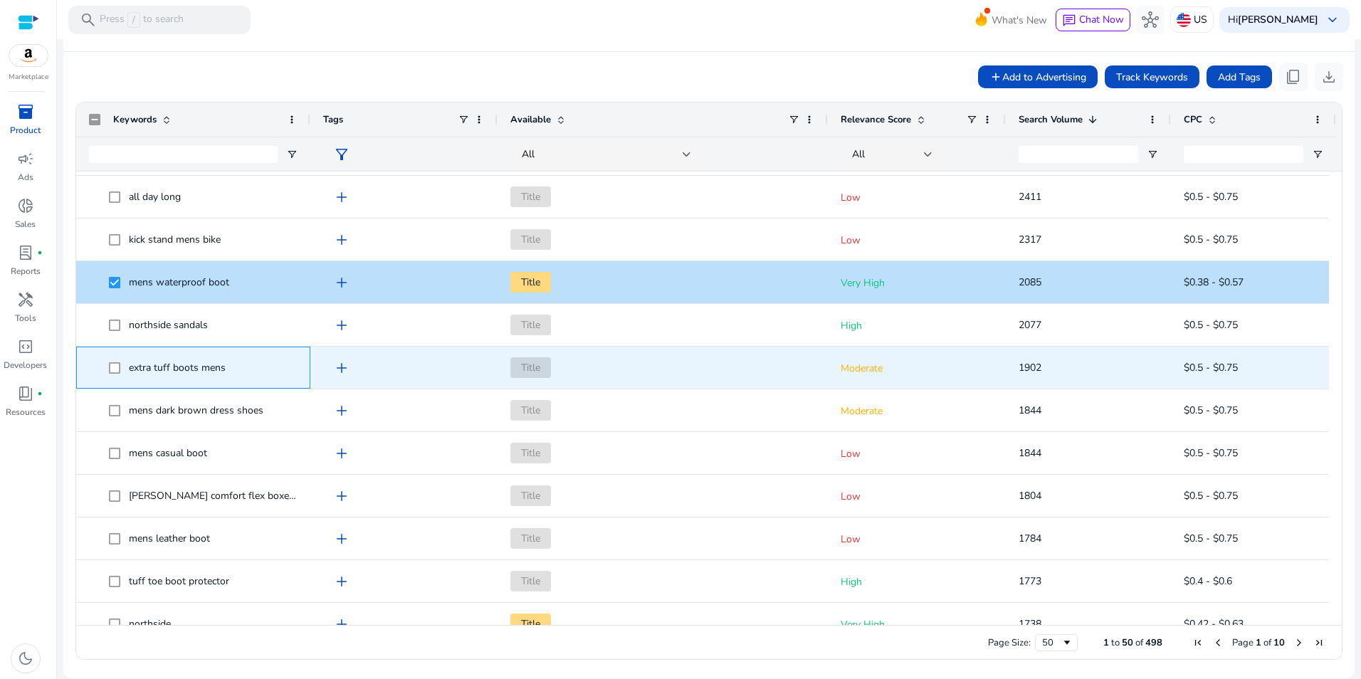
click at [107, 373] on span "extra tuff boots mens" at bounding box center [193, 367] width 209 height 29
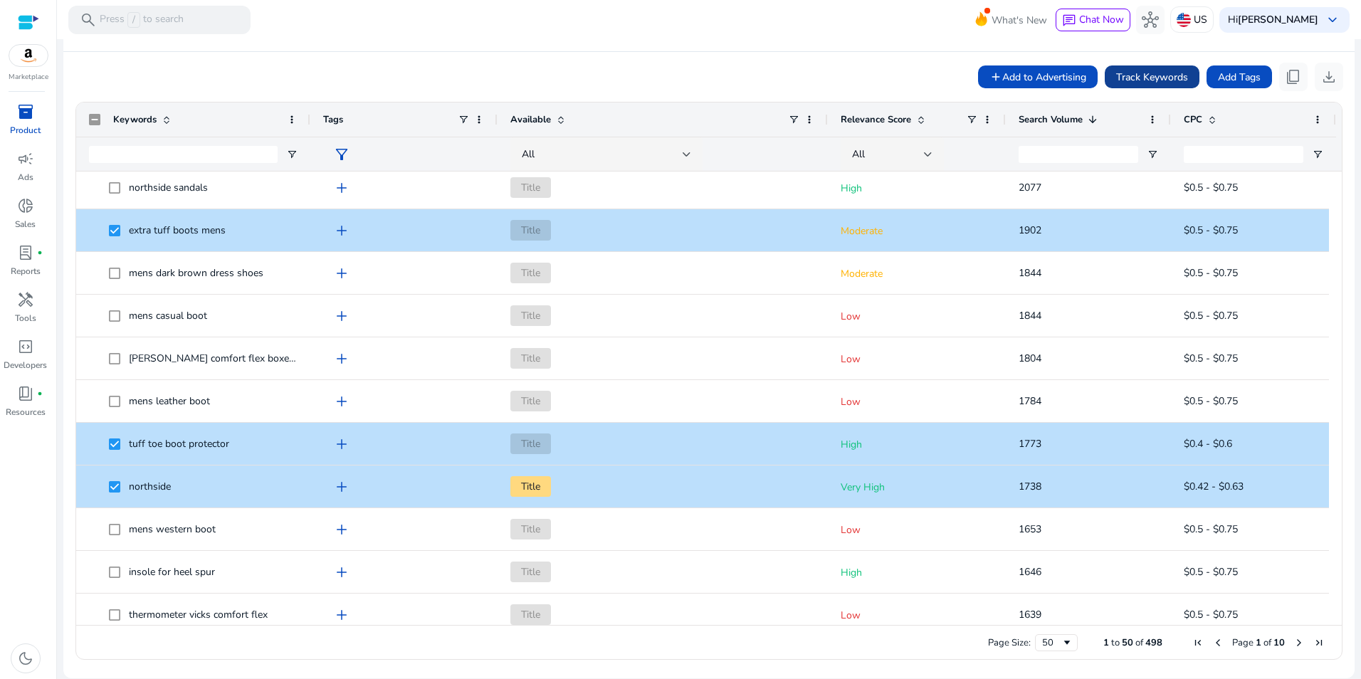
click at [1153, 82] on span "Track Keywords" at bounding box center [1152, 77] width 72 height 15
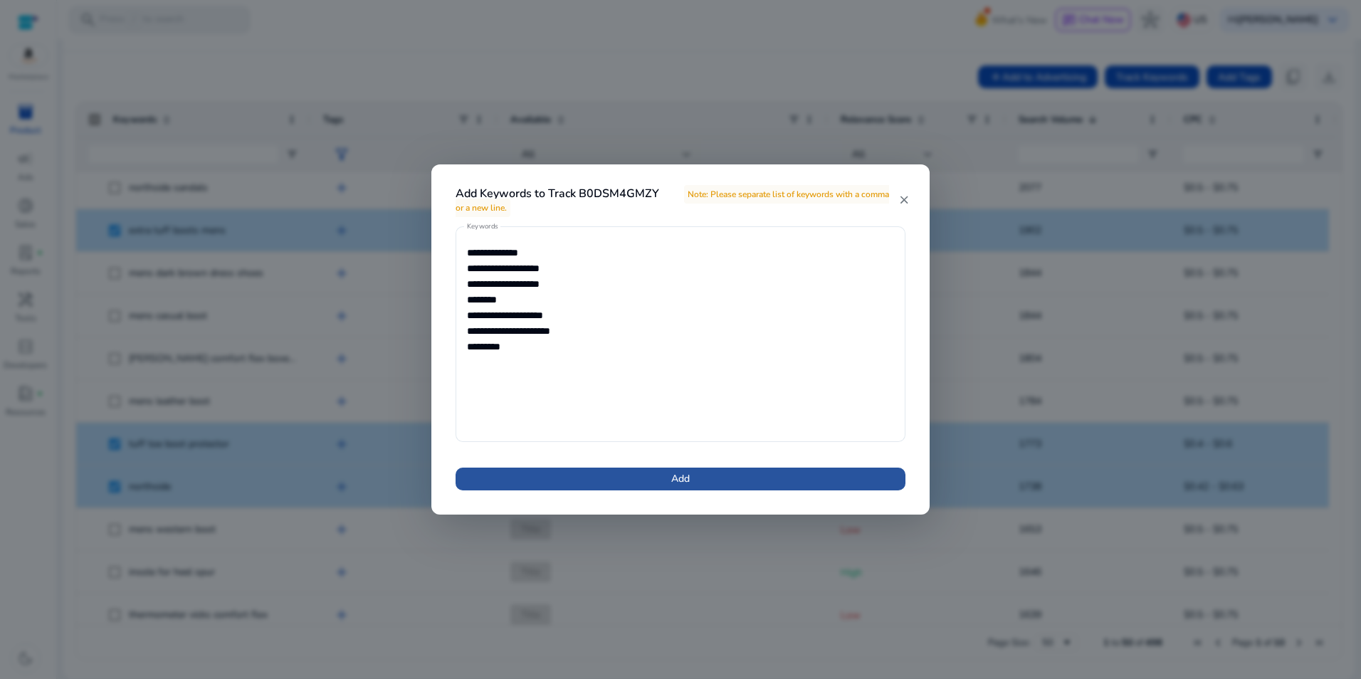
click at [661, 481] on span at bounding box center [681, 479] width 450 height 34
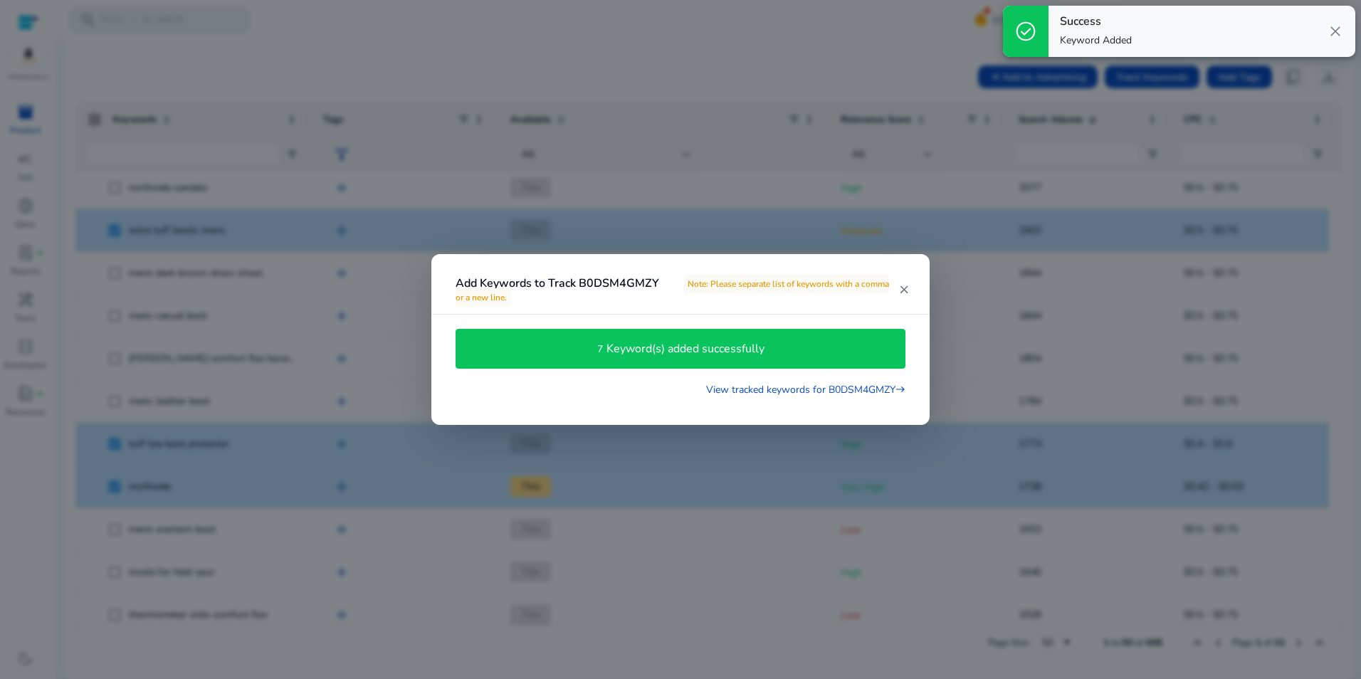
click at [901, 288] on mat-icon "close" at bounding box center [903, 289] width 11 height 13
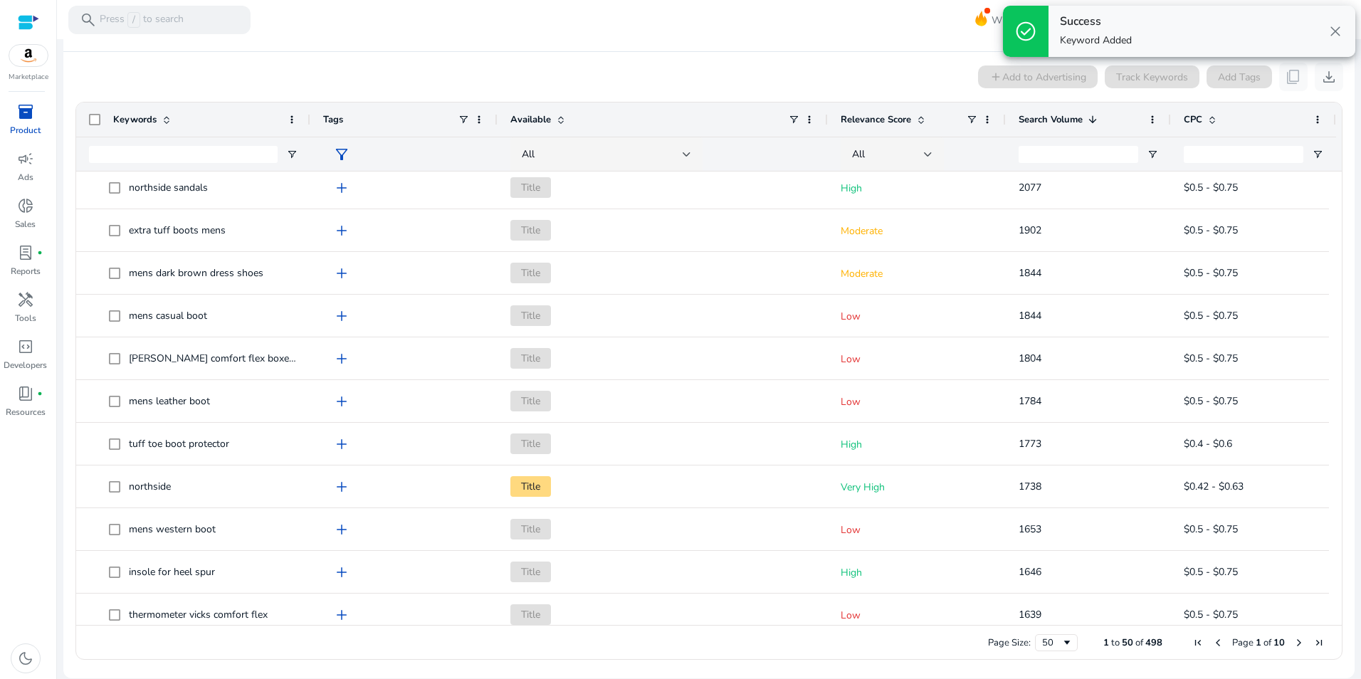
scroll to position [0, 0]
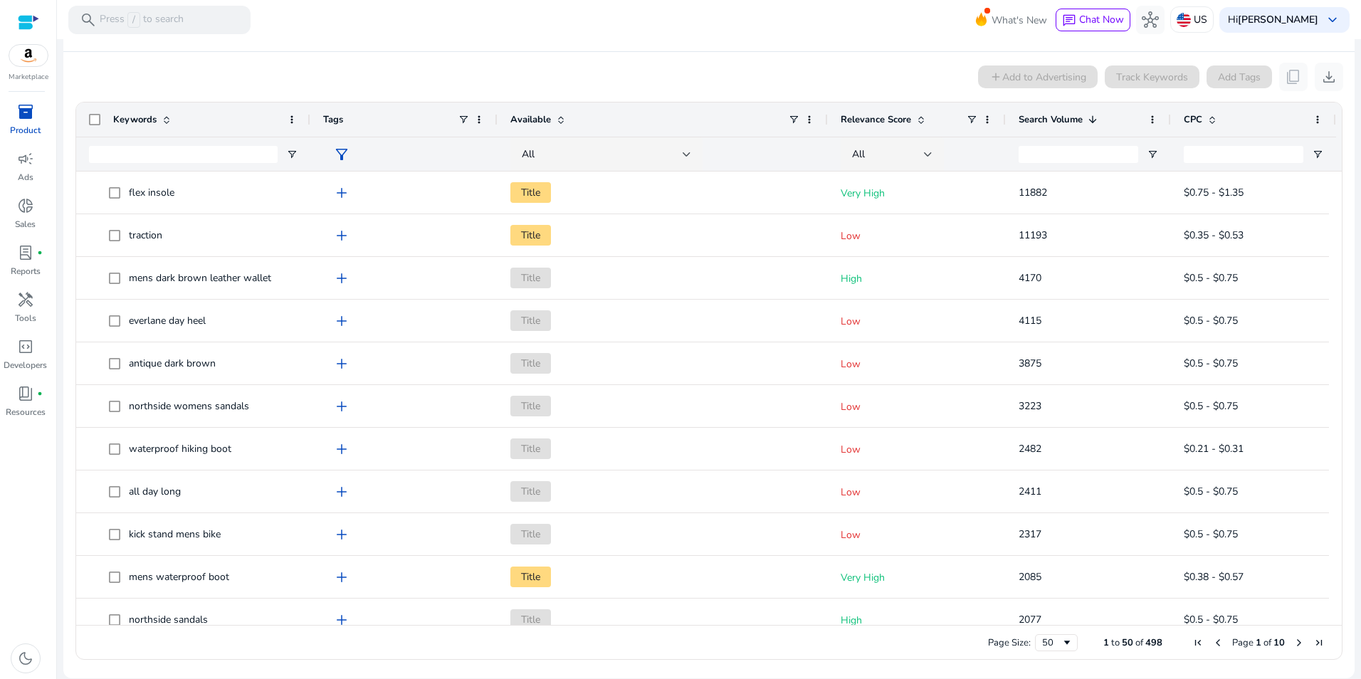
click at [1353, 43] on mat-sidenav-content "search Press / to search What's New chat Chat Now hub US Hi Jeff Thayer keyboar…" at bounding box center [709, 339] width 1304 height 679
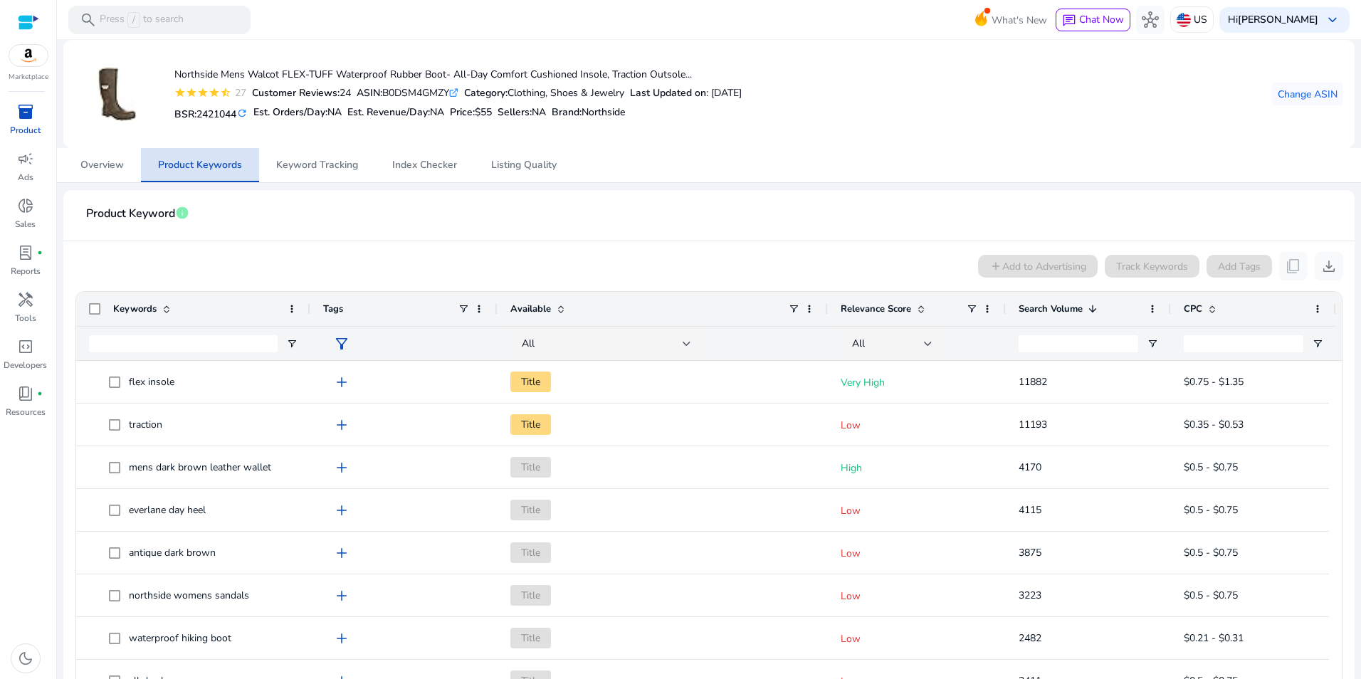
click at [219, 160] on span "Product Keywords" at bounding box center [200, 165] width 84 height 10
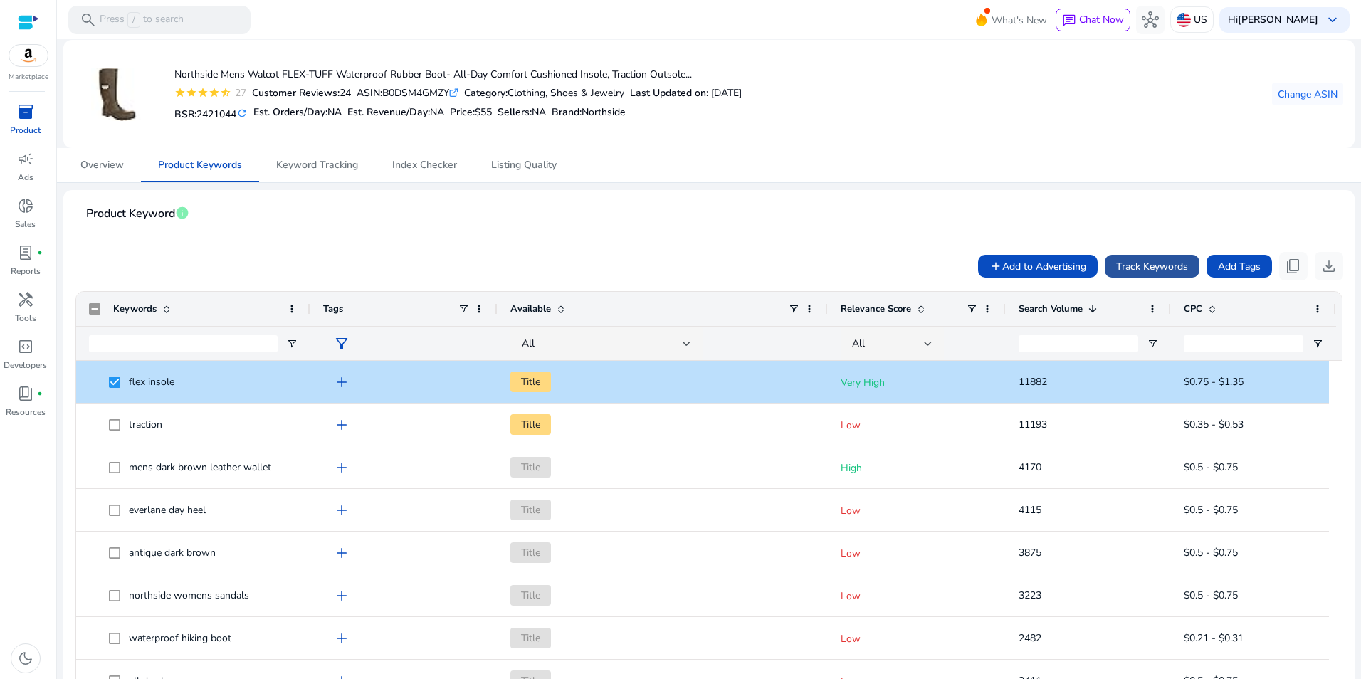
click at [1163, 268] on span "Track Keywords" at bounding box center [1152, 266] width 72 height 15
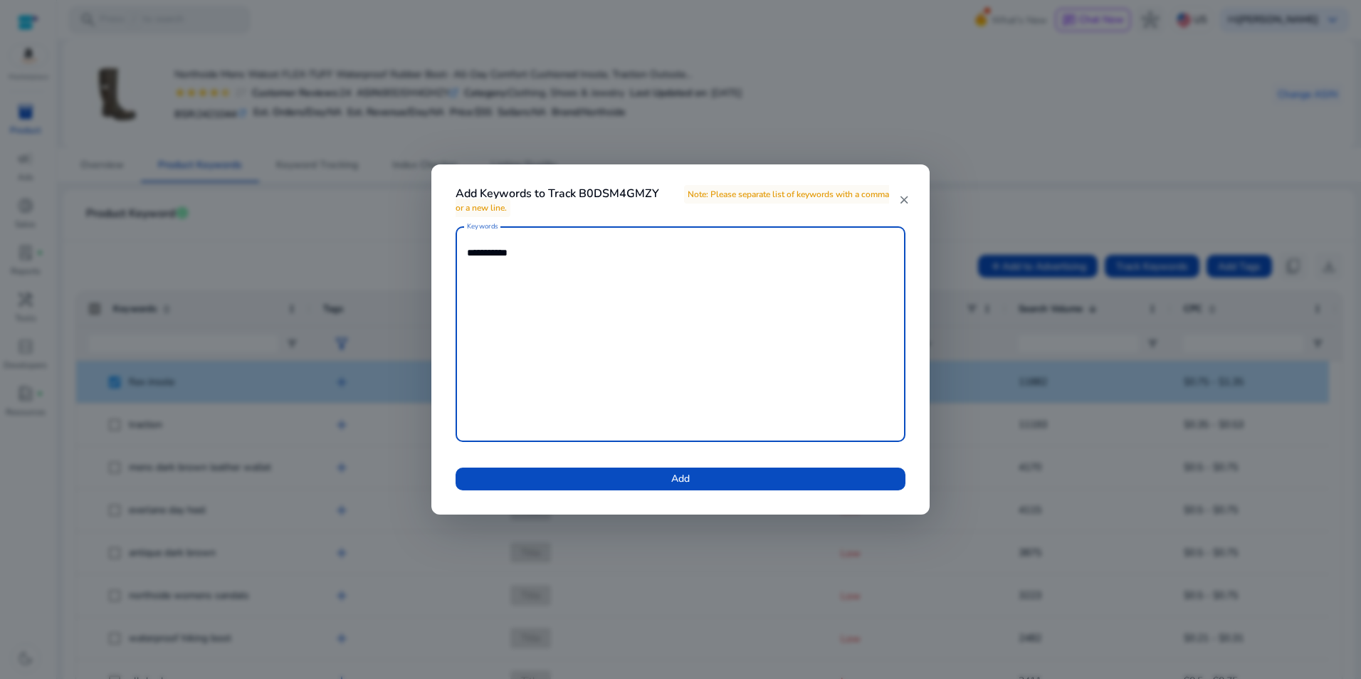
click at [469, 277] on textarea "**********" at bounding box center [680, 334] width 427 height 201
click at [550, 246] on textarea "**********" at bounding box center [680, 334] width 427 height 201
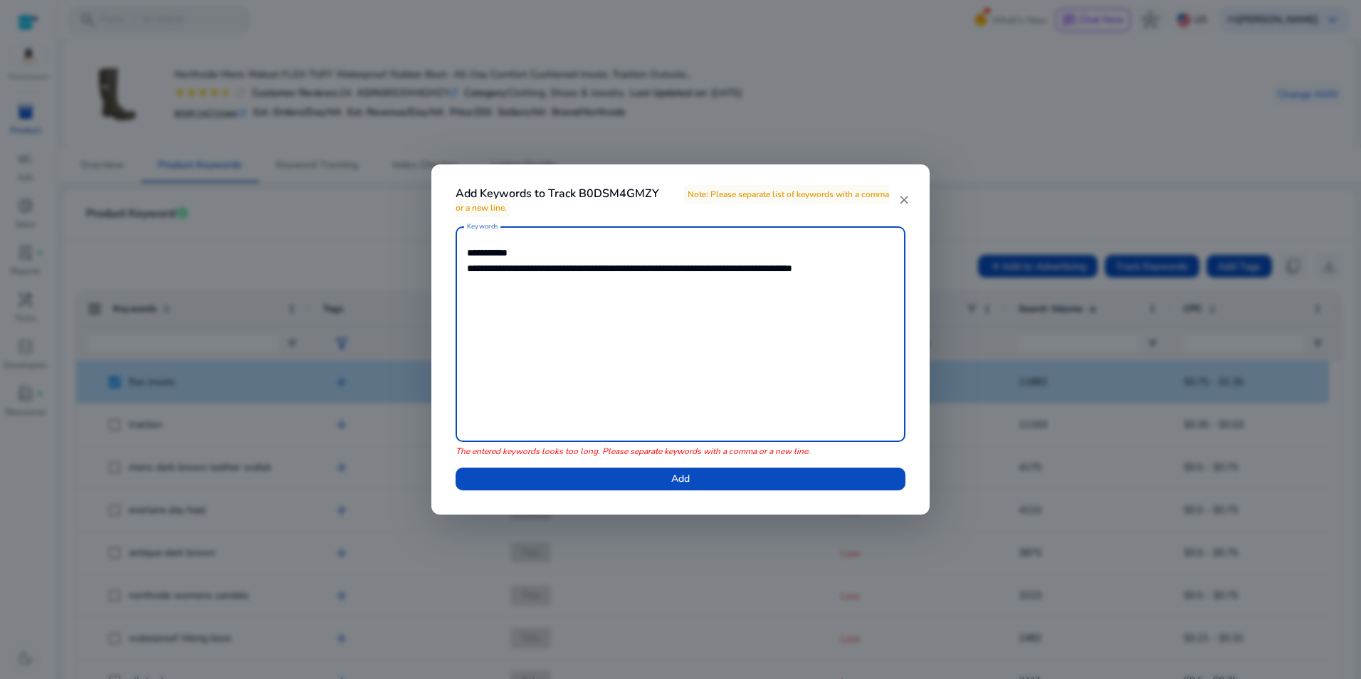
click at [523, 265] on textarea "**********" at bounding box center [680, 334] width 427 height 201
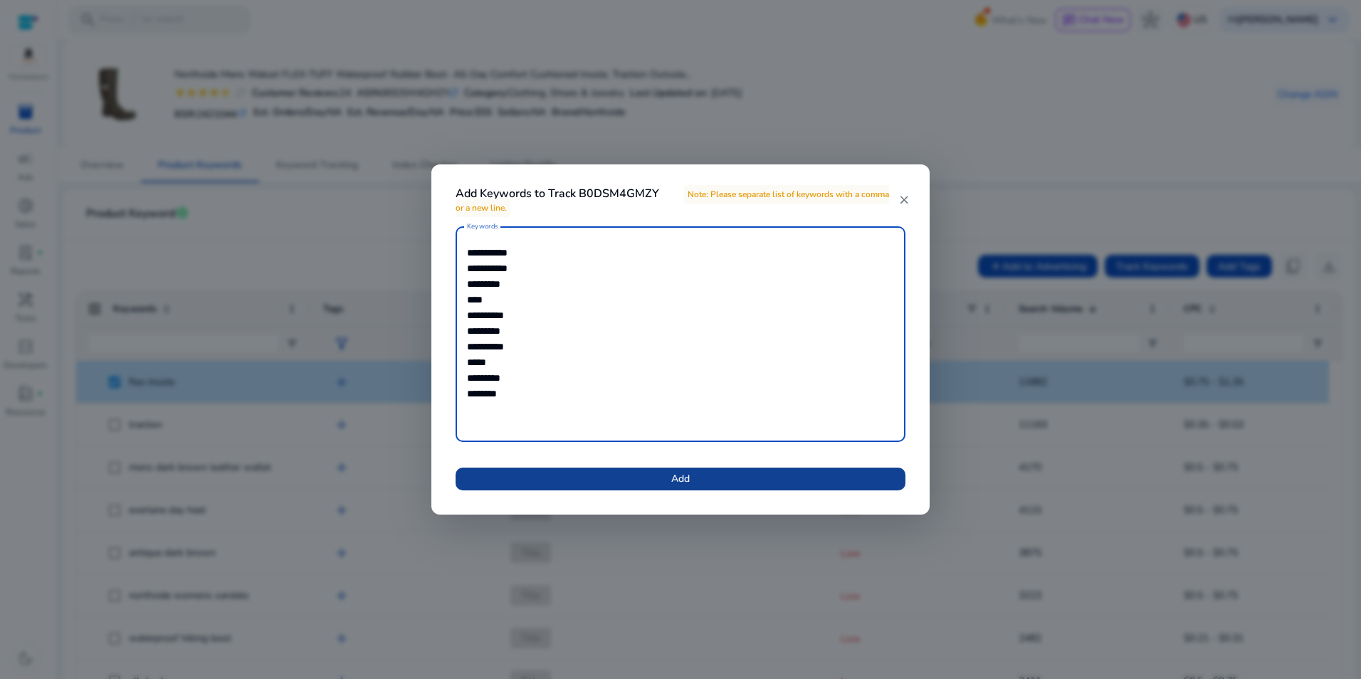
type textarea "**********"
click at [690, 474] on span "Add" at bounding box center [680, 478] width 19 height 15
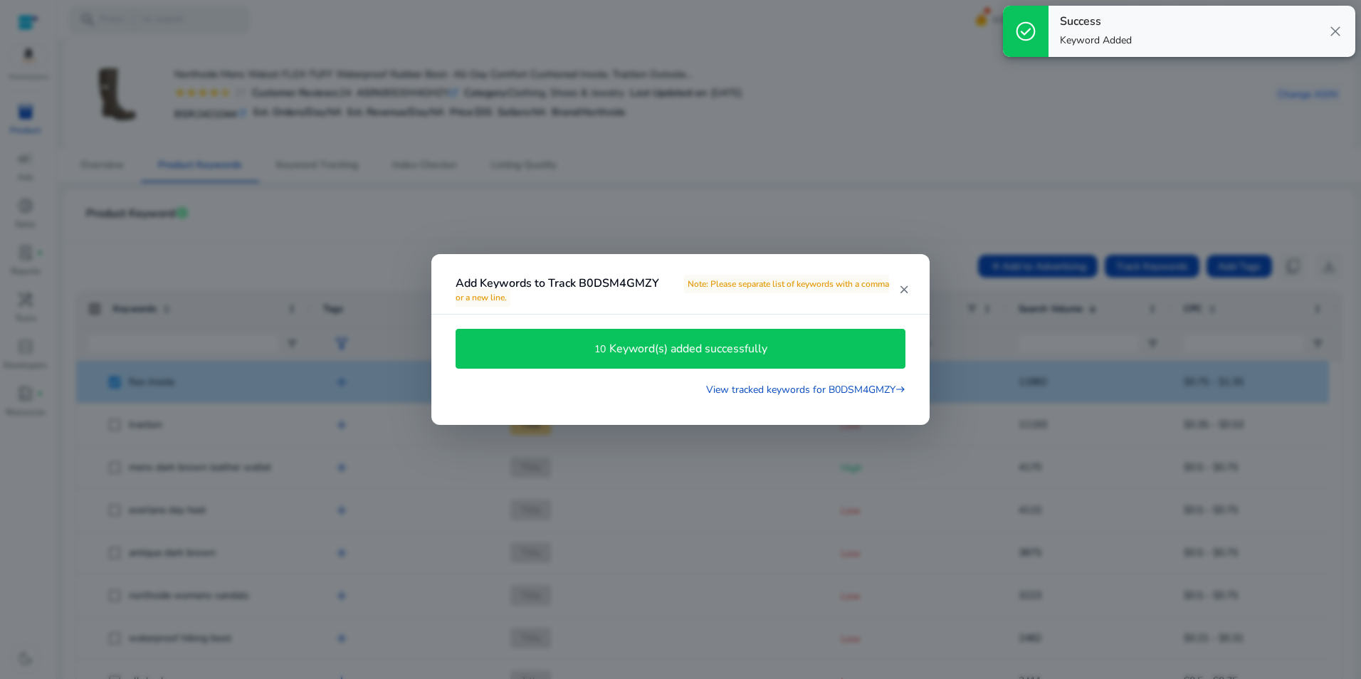
click at [904, 290] on mat-icon "close" at bounding box center [903, 289] width 11 height 13
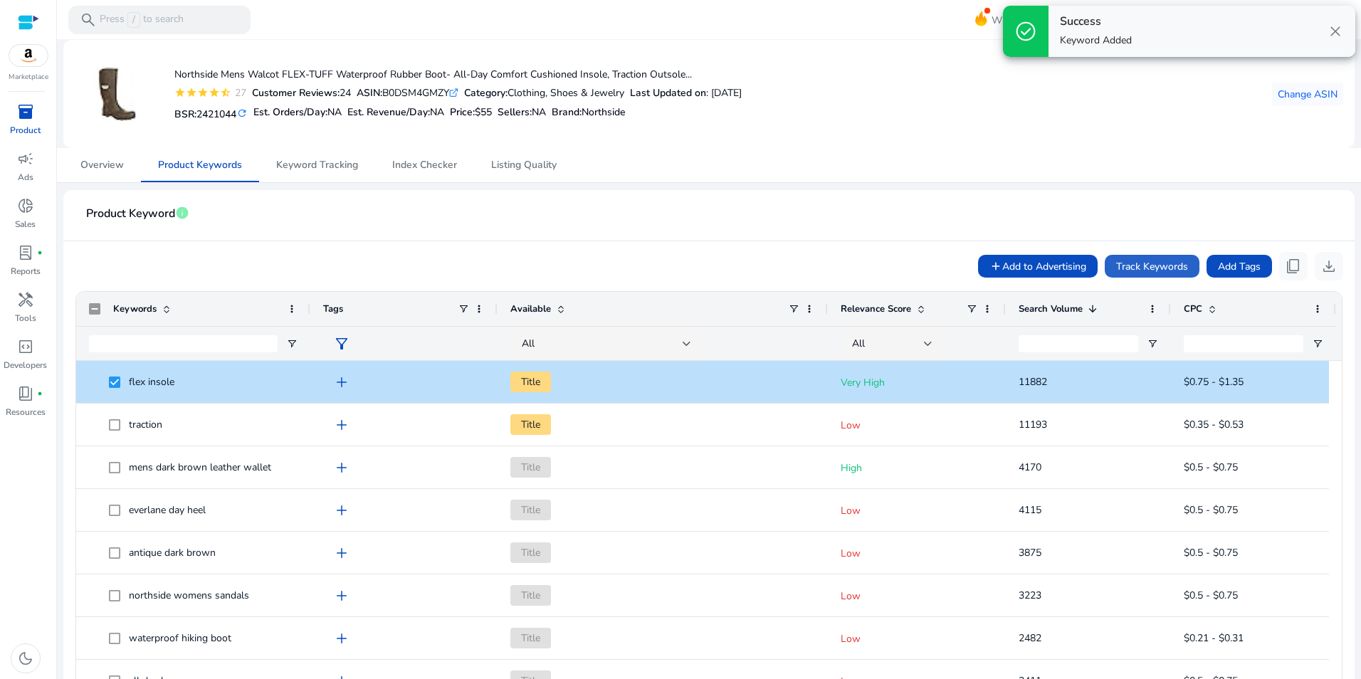
click at [1334, 28] on span "close" at bounding box center [1335, 31] width 17 height 17
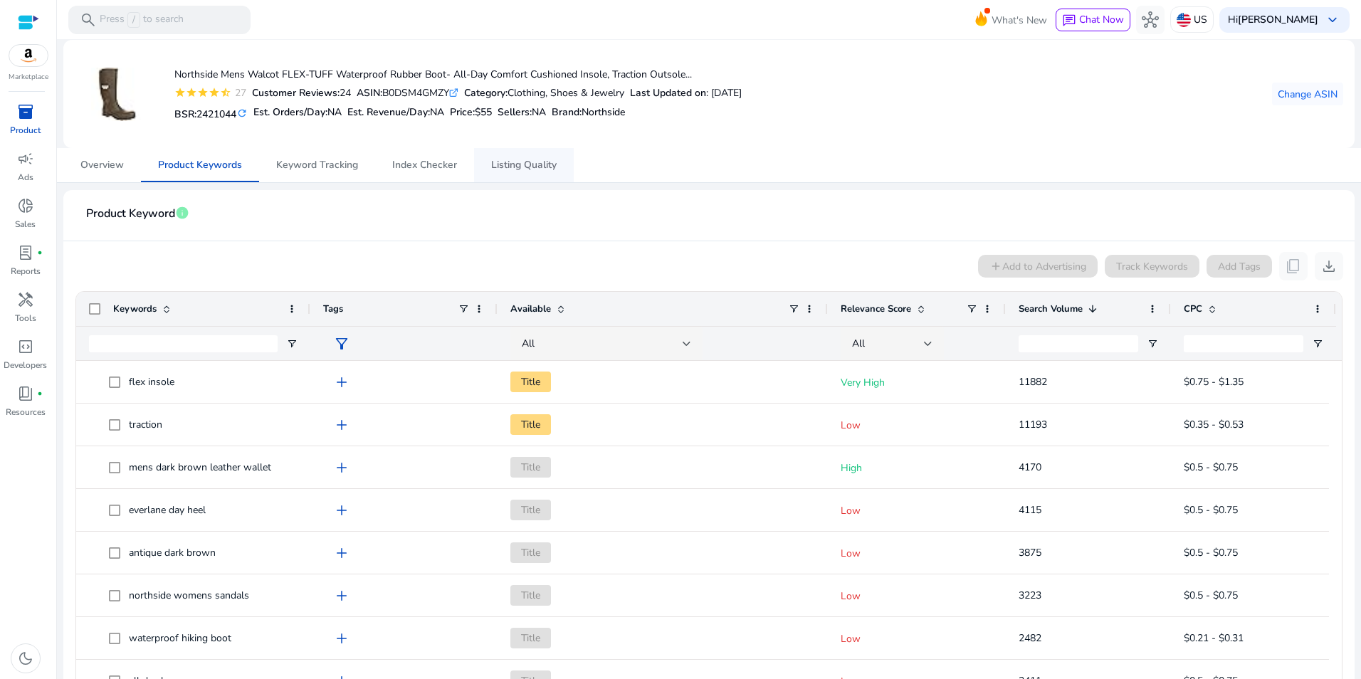
click at [489, 166] on link "Listing Quality" at bounding box center [524, 165] width 100 height 34
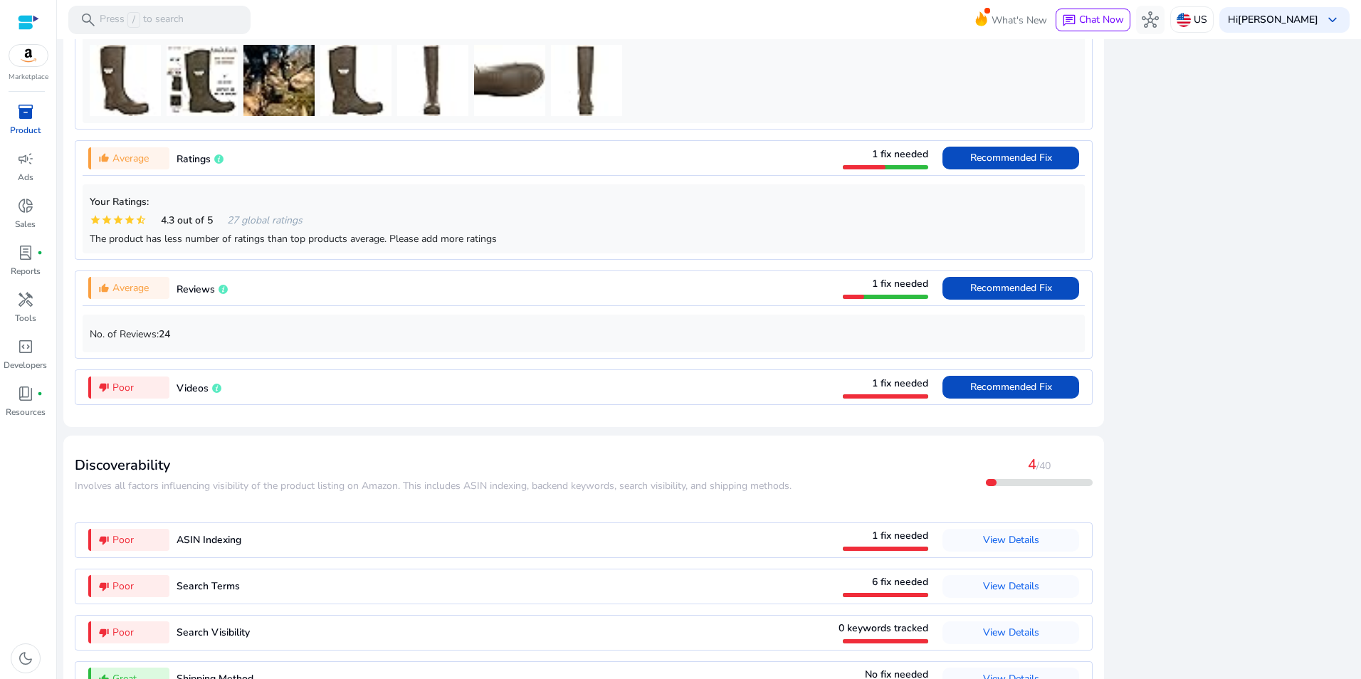
scroll to position [1084, 0]
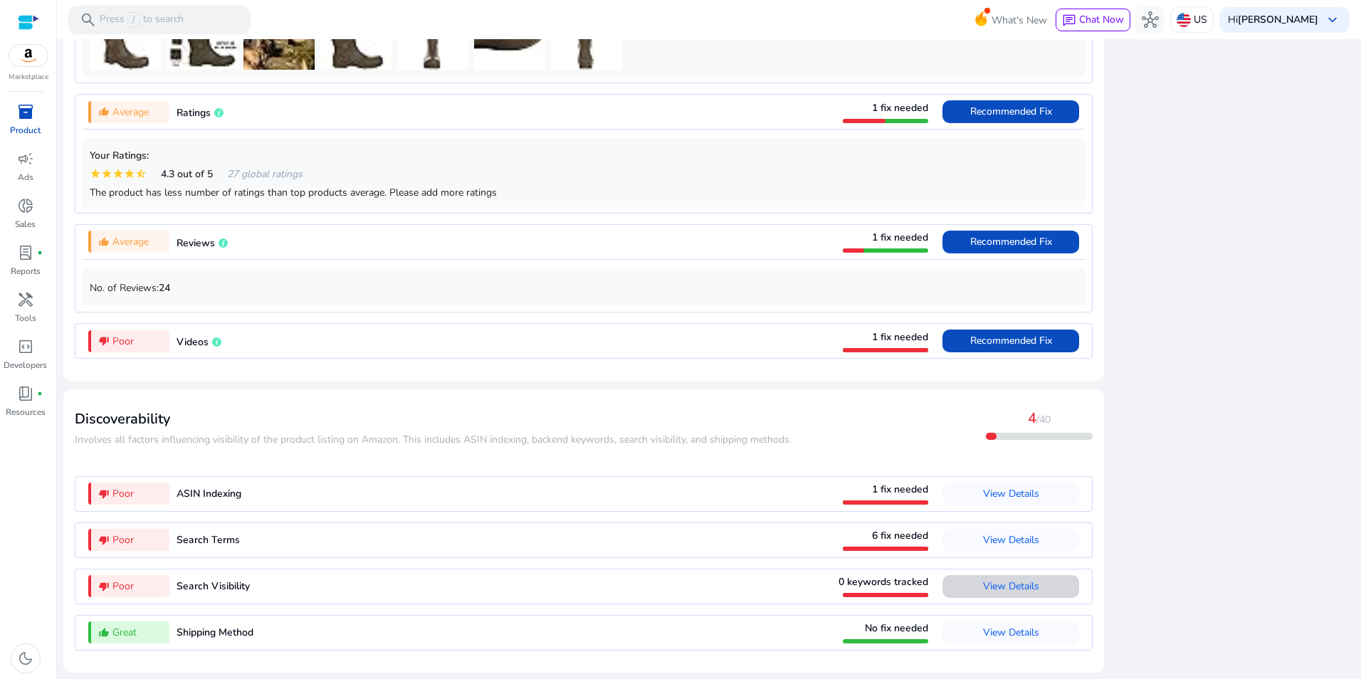
click at [1017, 588] on span "View Details" at bounding box center [1011, 587] width 56 height 14
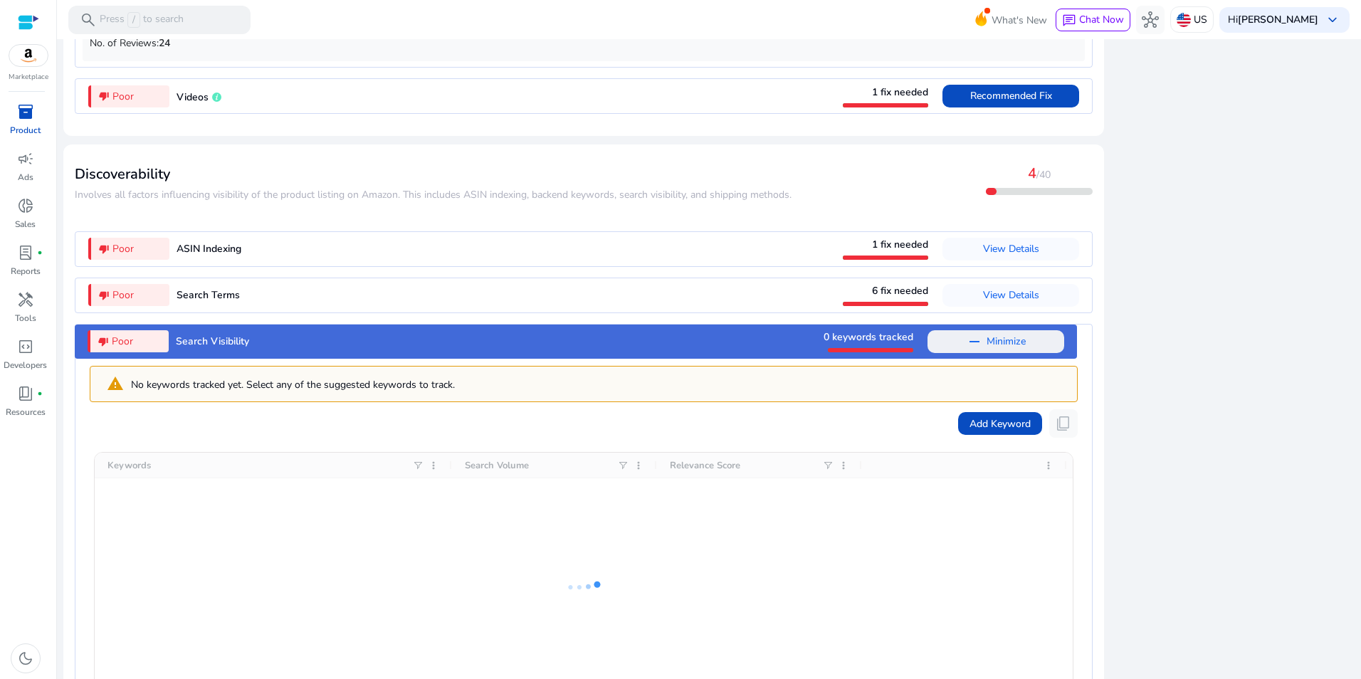
scroll to position [1455, 0]
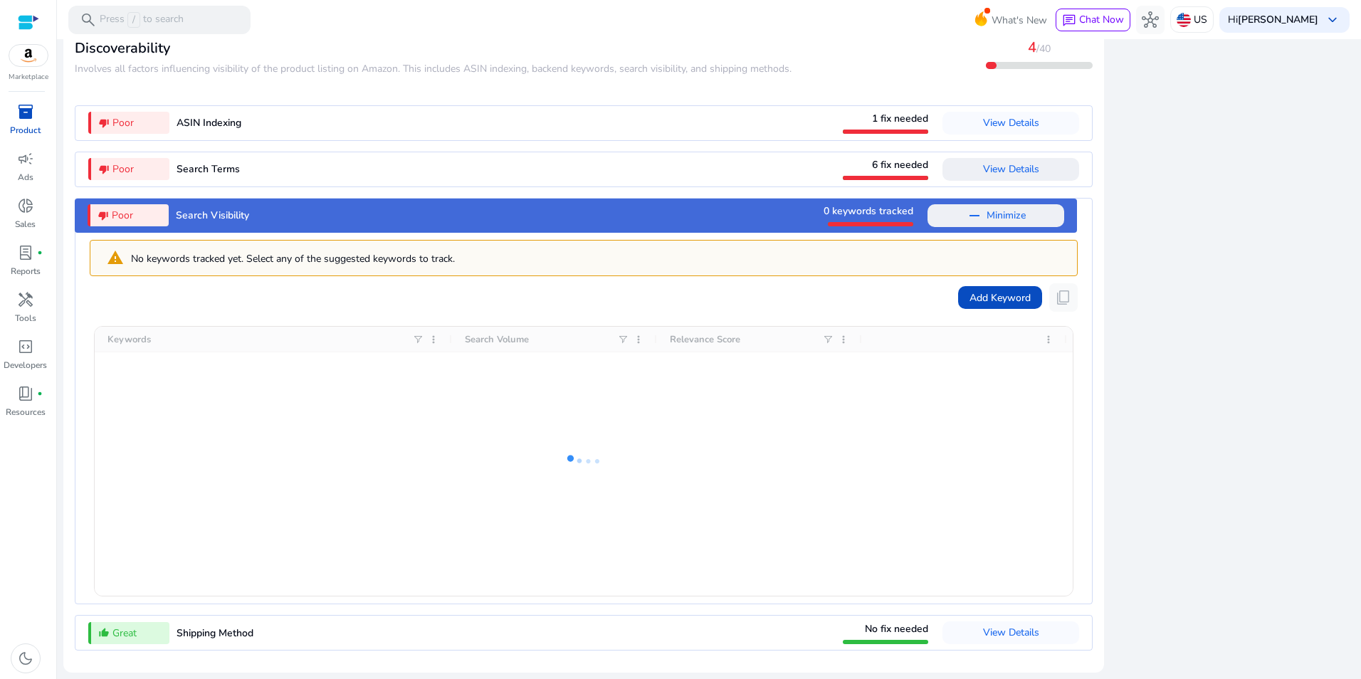
click at [1012, 172] on span "View Details" at bounding box center [1011, 169] width 56 height 14
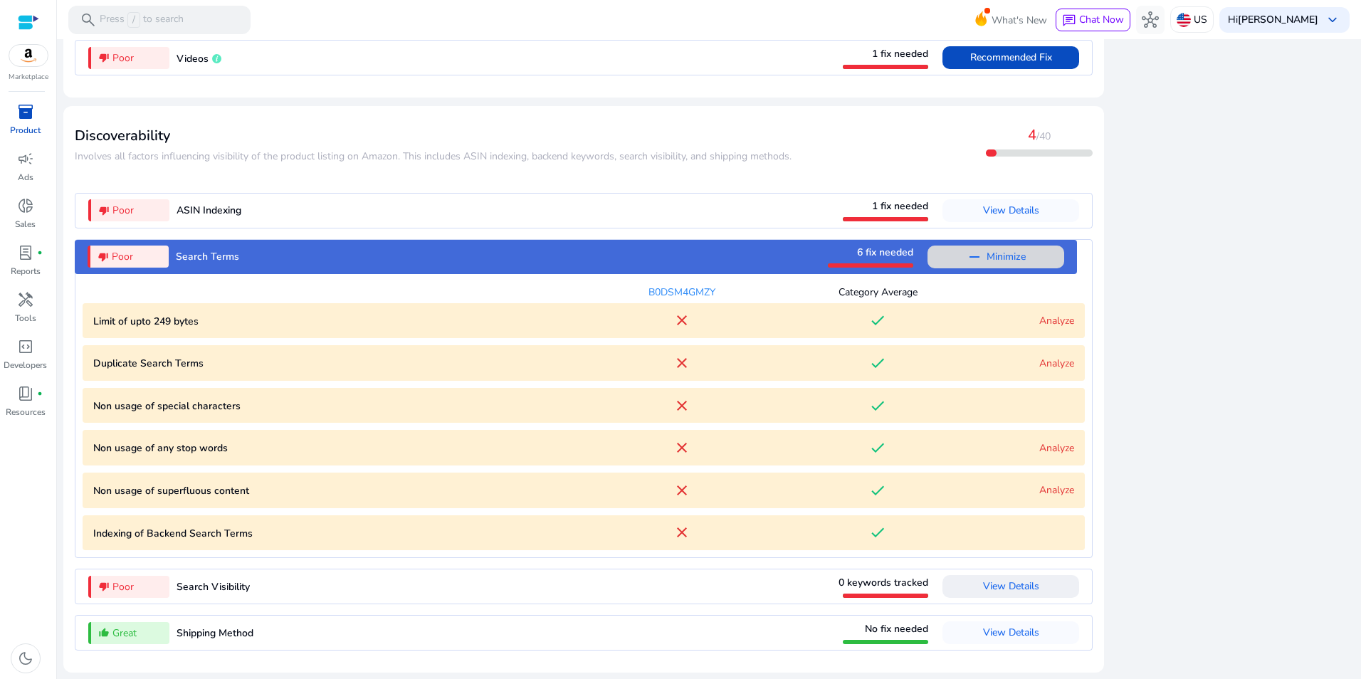
scroll to position [1368, 0]
click at [1055, 320] on link "Analyze" at bounding box center [1056, 321] width 35 height 14
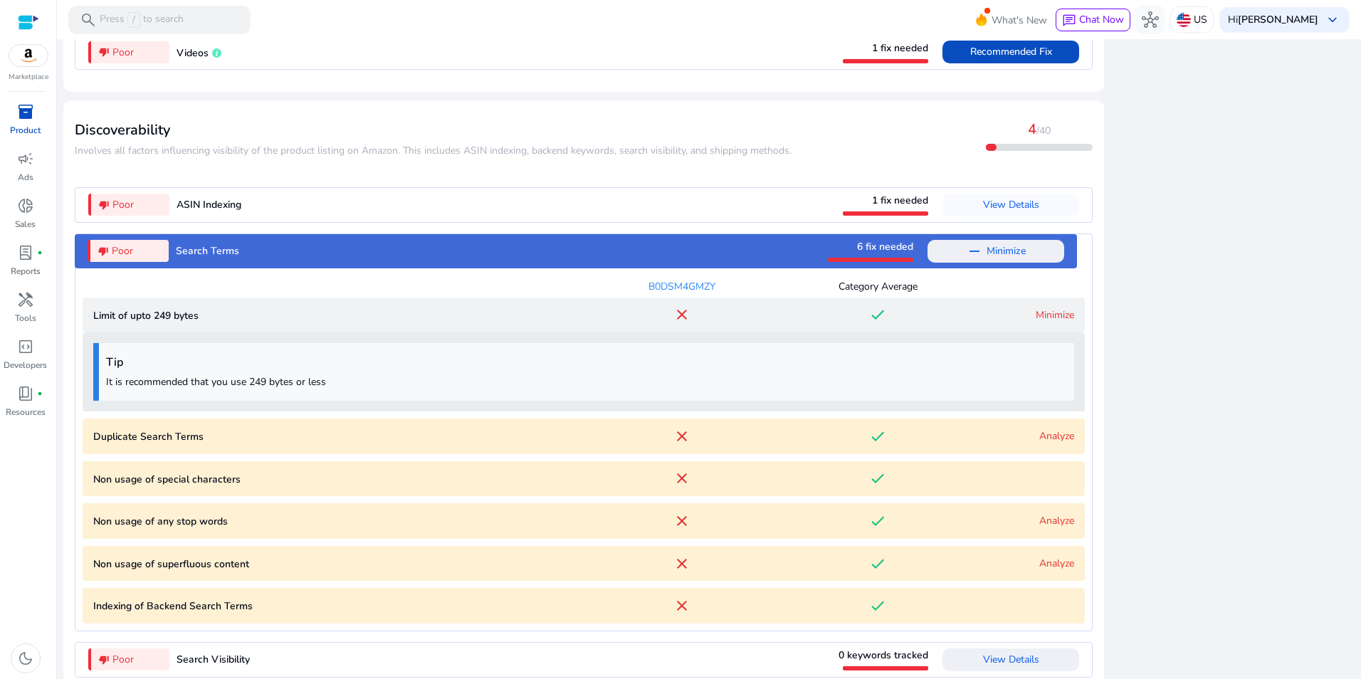
scroll to position [1447, 0]
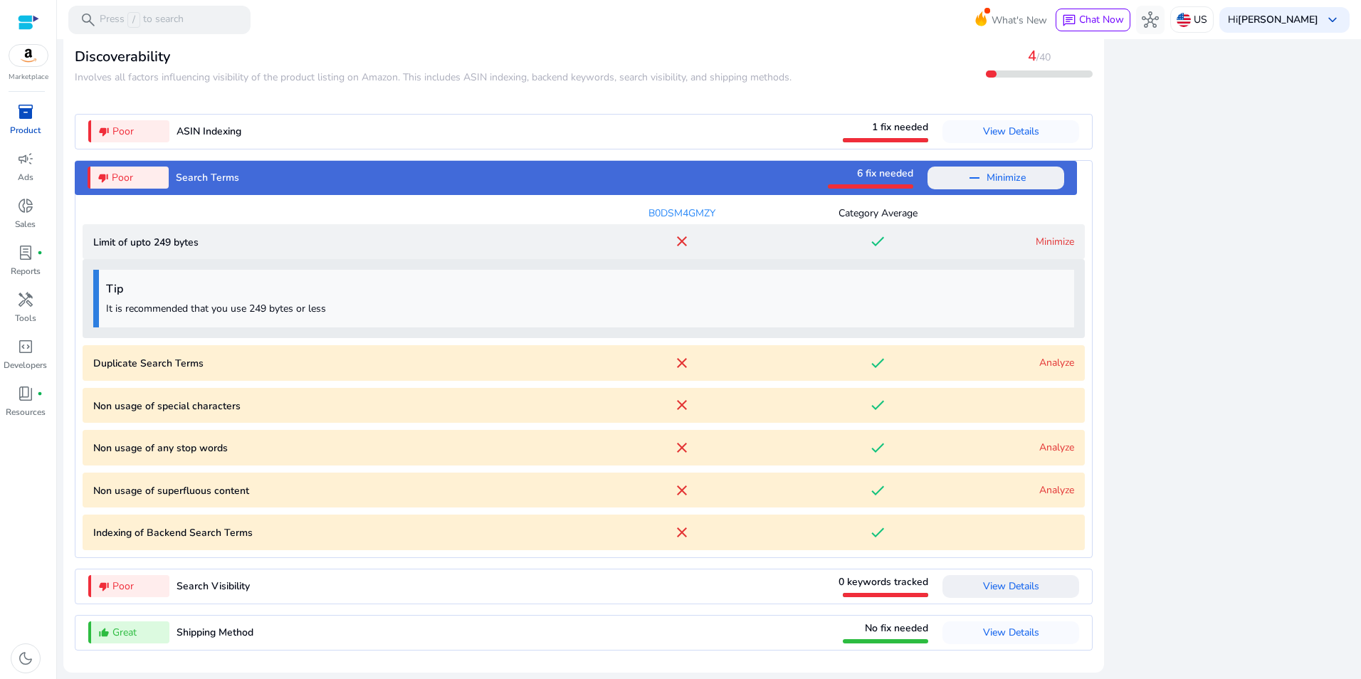
click at [1060, 363] on link "Analyze" at bounding box center [1056, 363] width 35 height 14
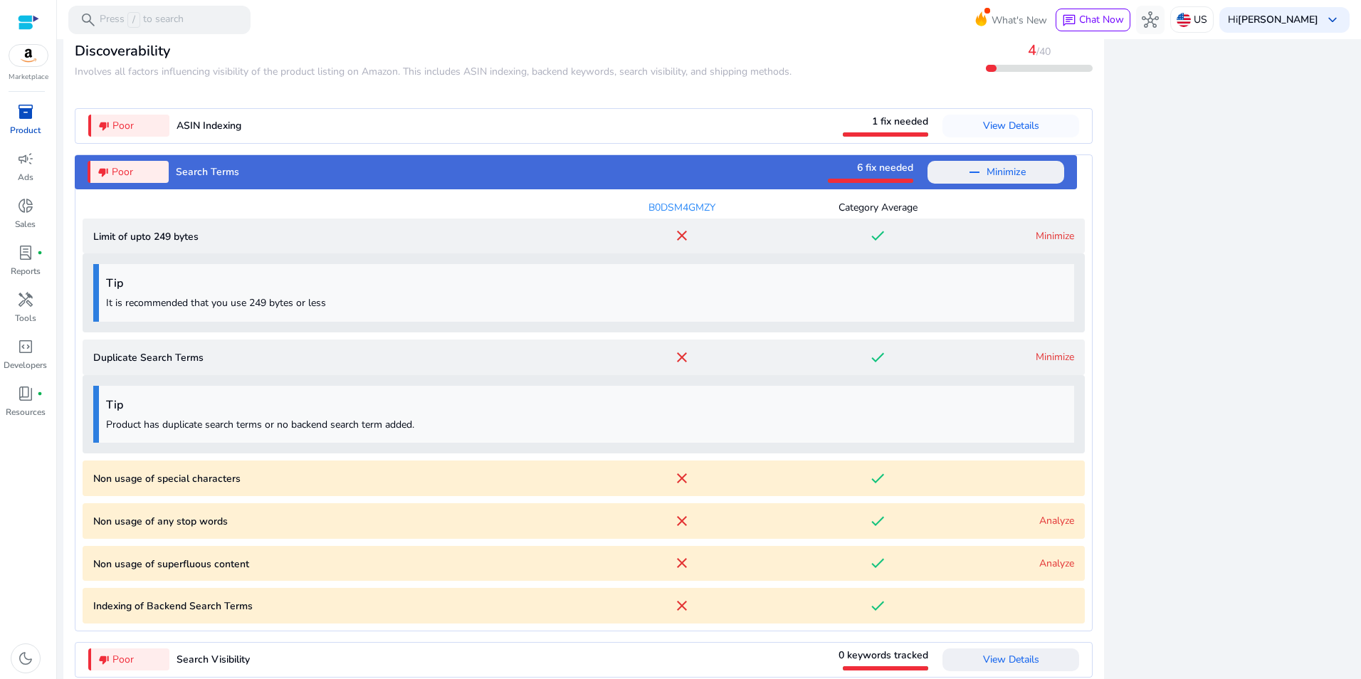
scroll to position [1526, 0]
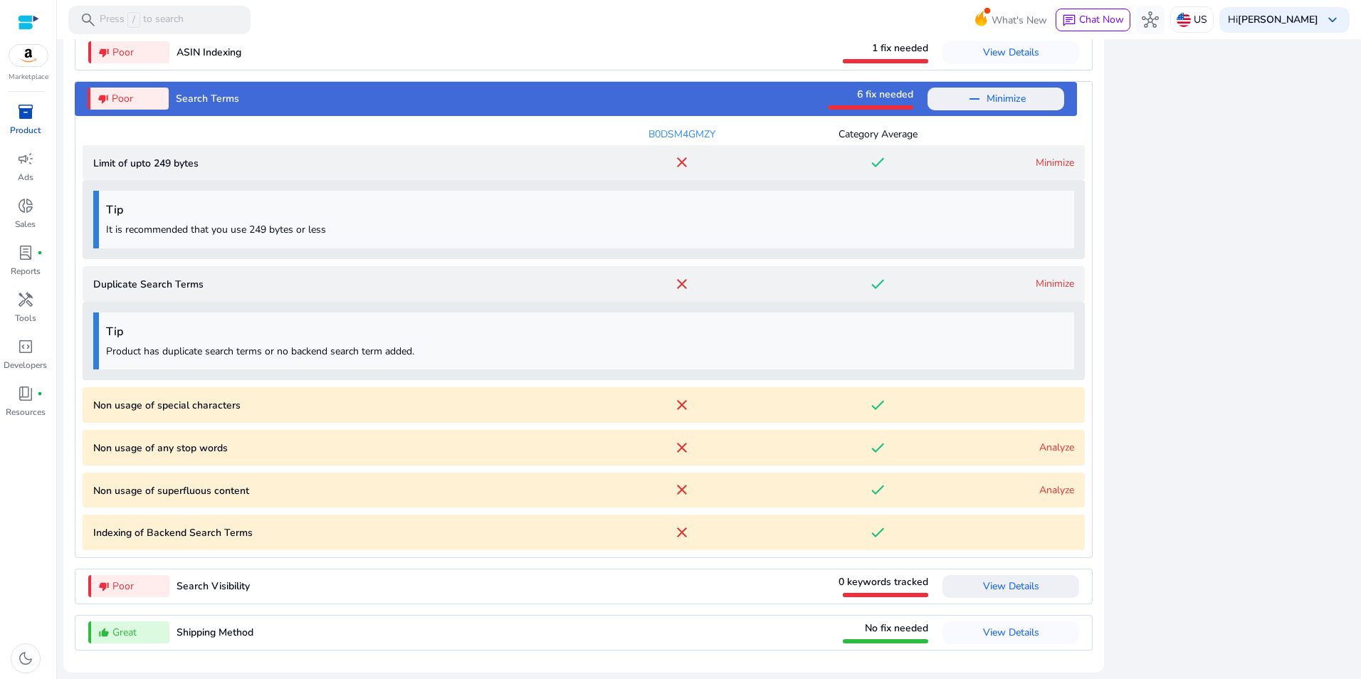
click at [1049, 443] on link "Analyze" at bounding box center [1056, 448] width 35 height 14
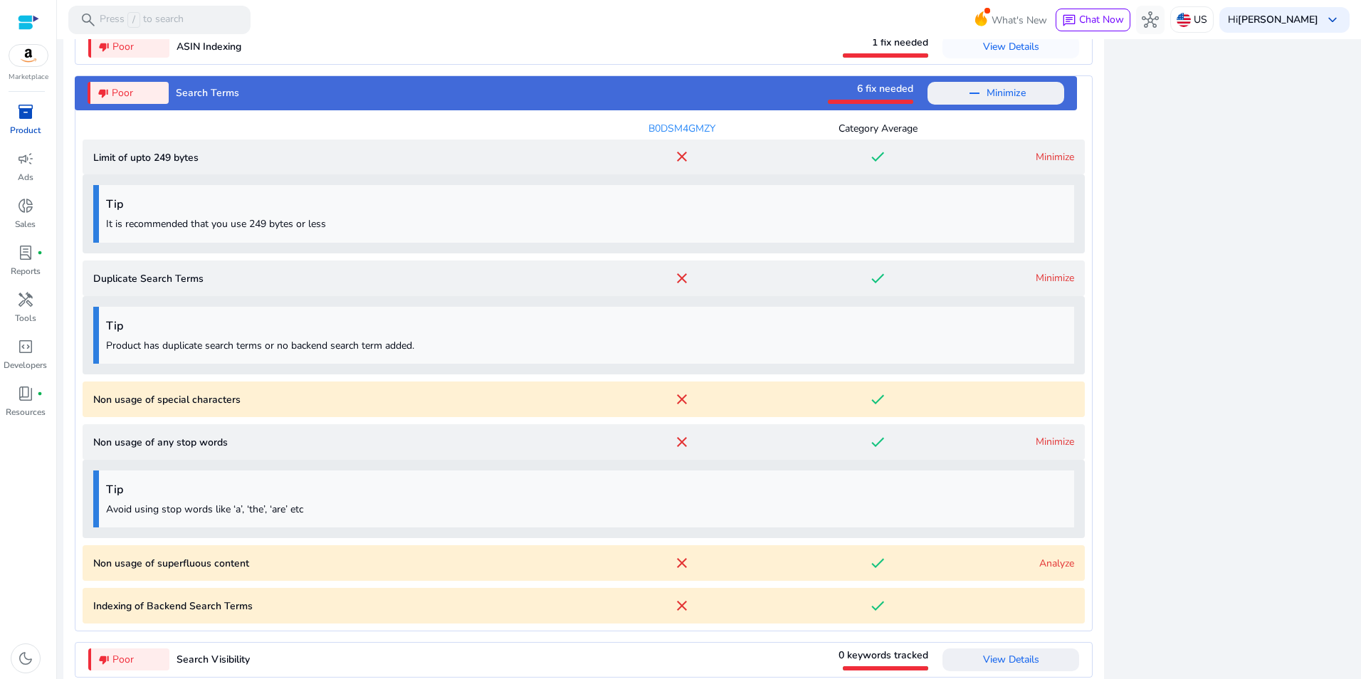
scroll to position [1605, 0]
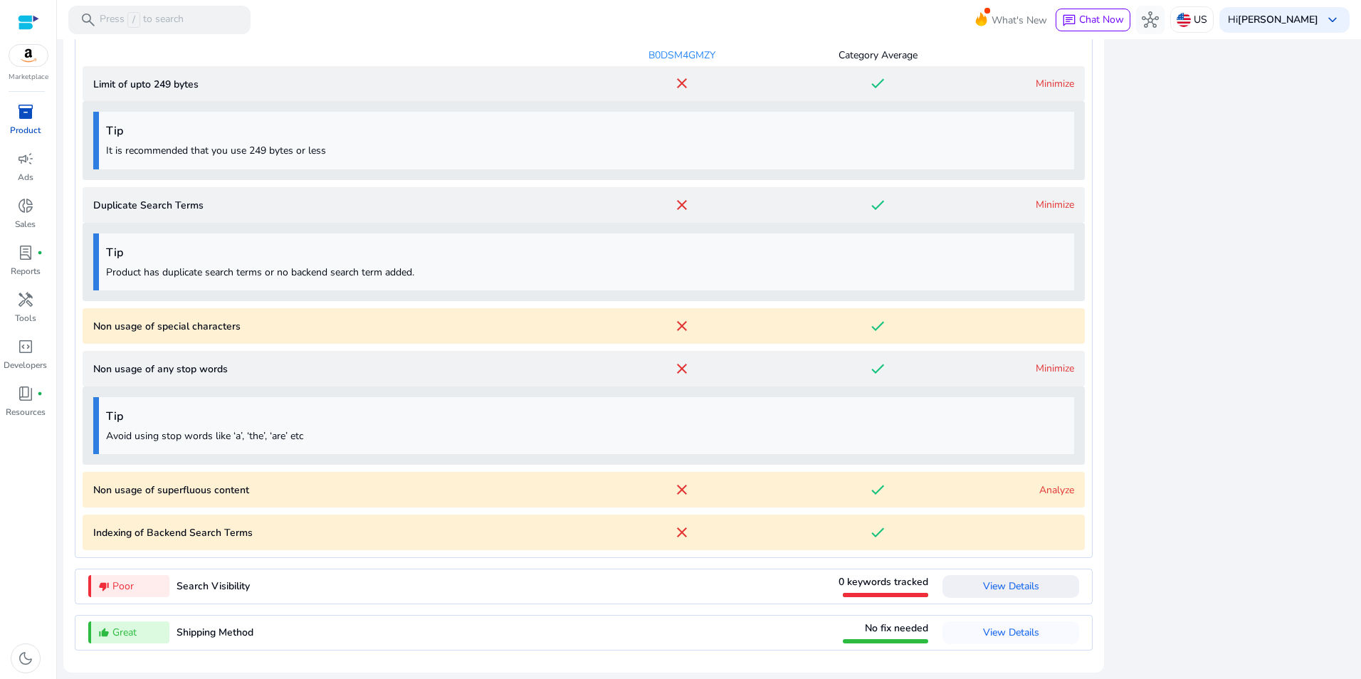
click at [1048, 490] on link "Analyze" at bounding box center [1056, 490] width 35 height 14
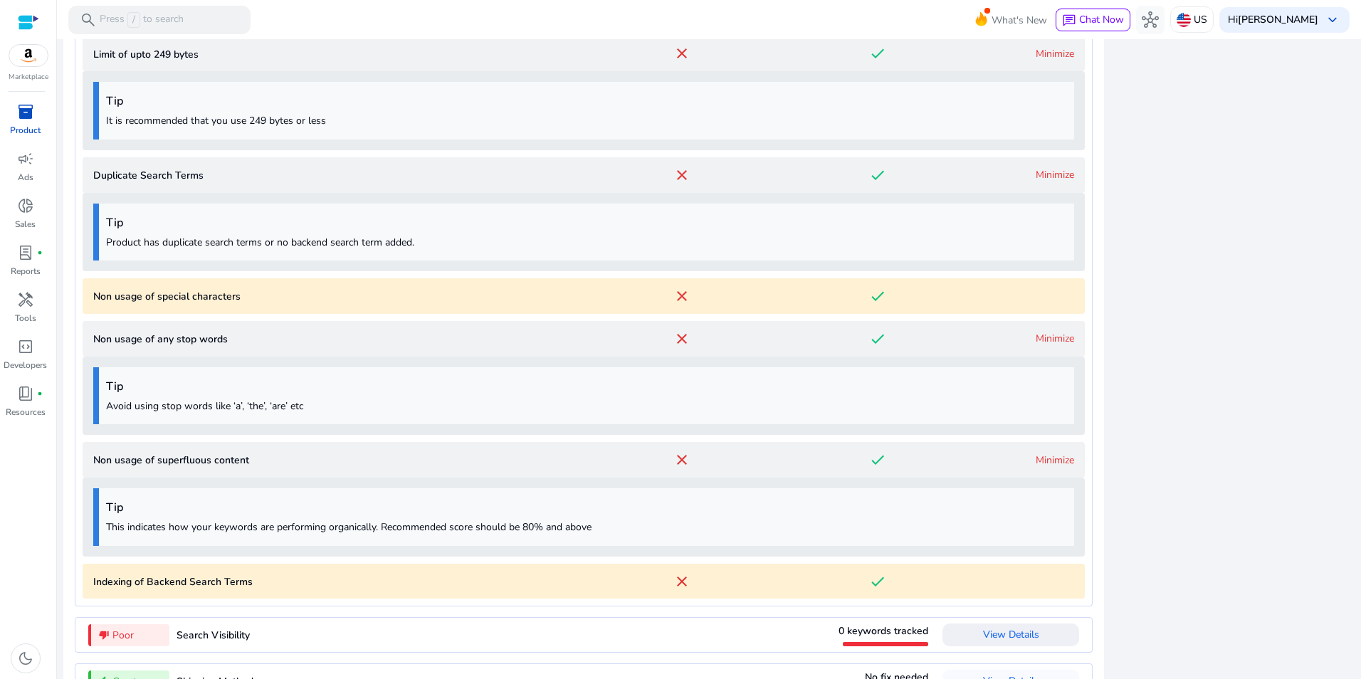
scroll to position [1034, 0]
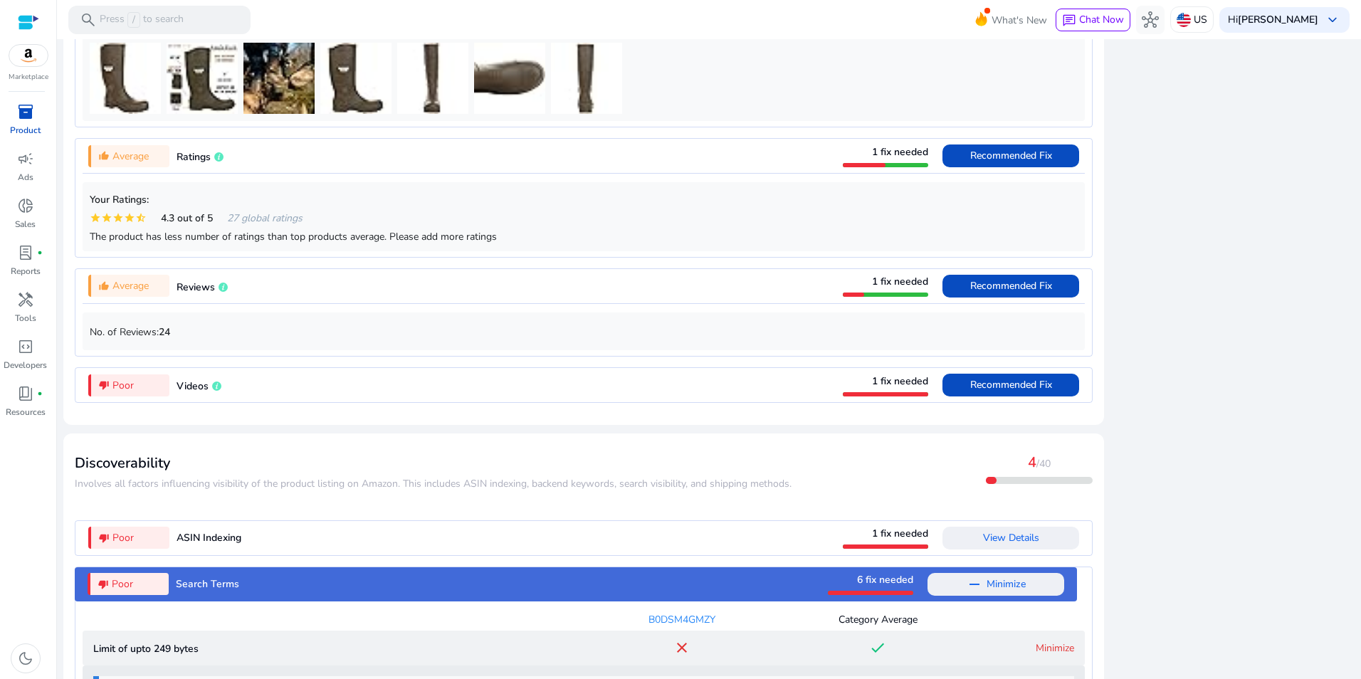
click at [1024, 545] on span "View Details" at bounding box center [1011, 538] width 56 height 14
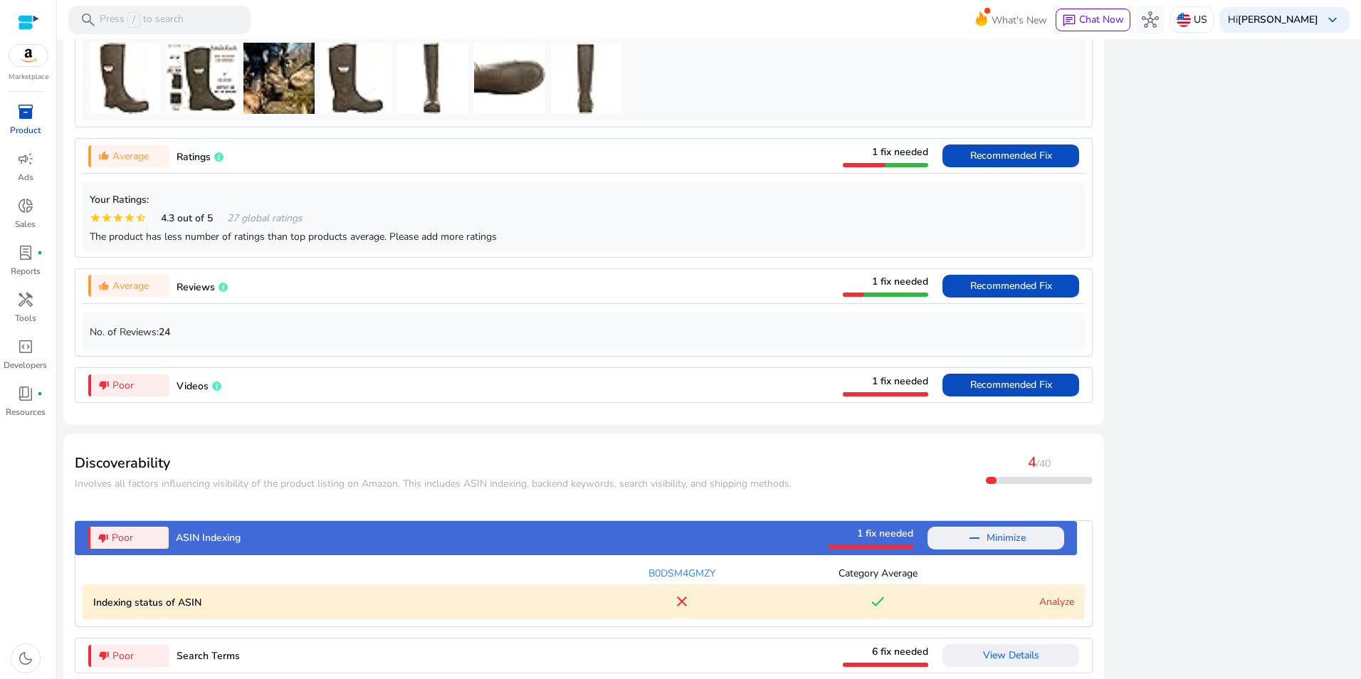
scroll to position [1155, 0]
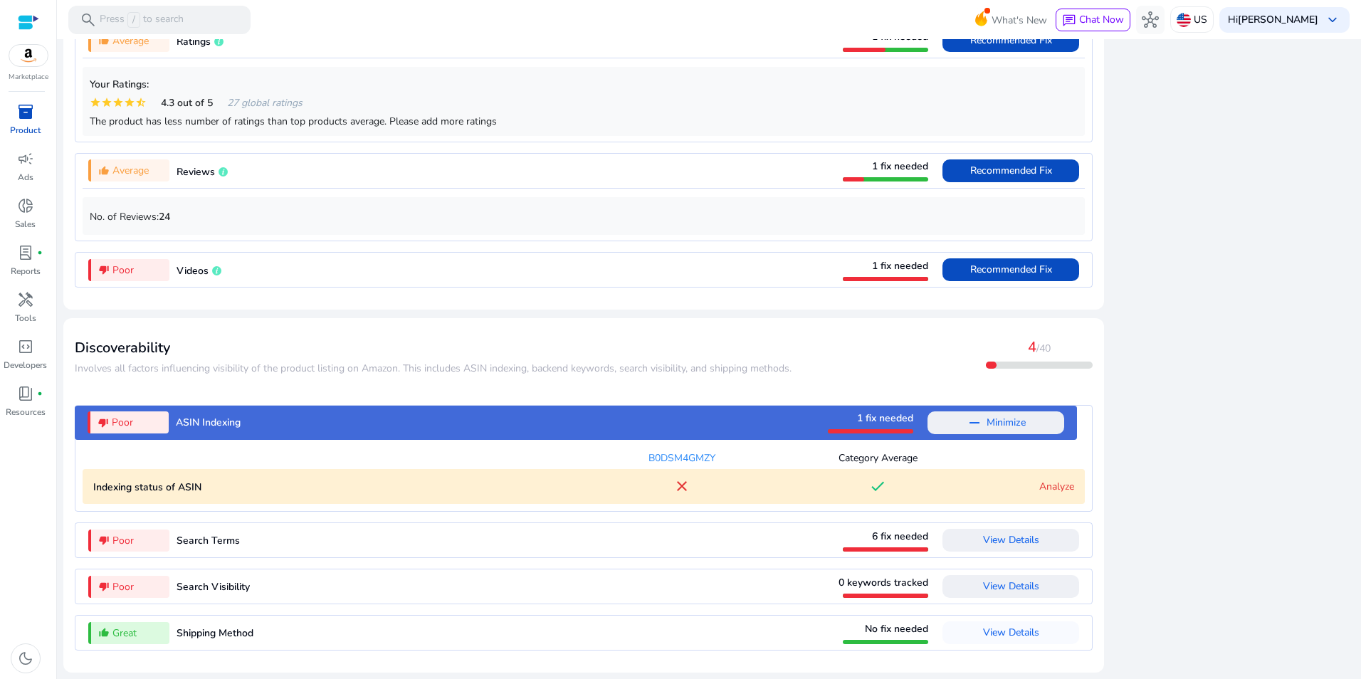
click at [1059, 486] on link "Analyze" at bounding box center [1056, 487] width 35 height 14
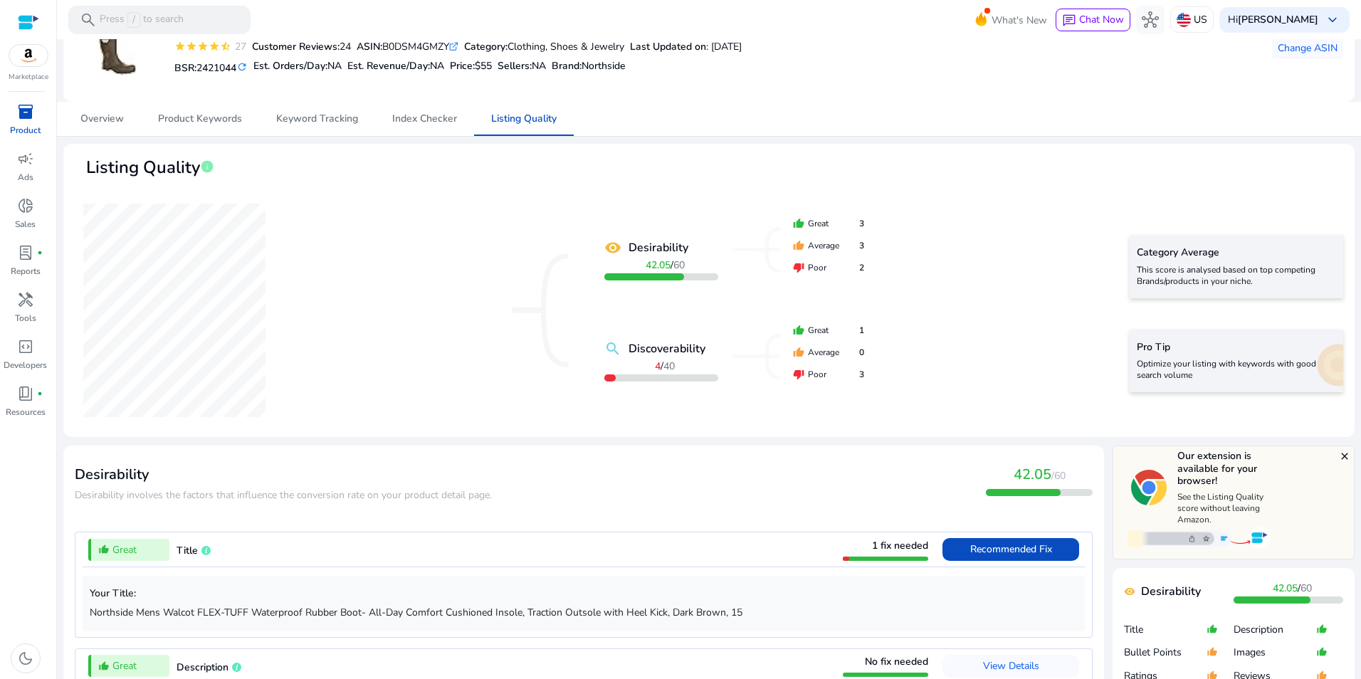
scroll to position [0, 0]
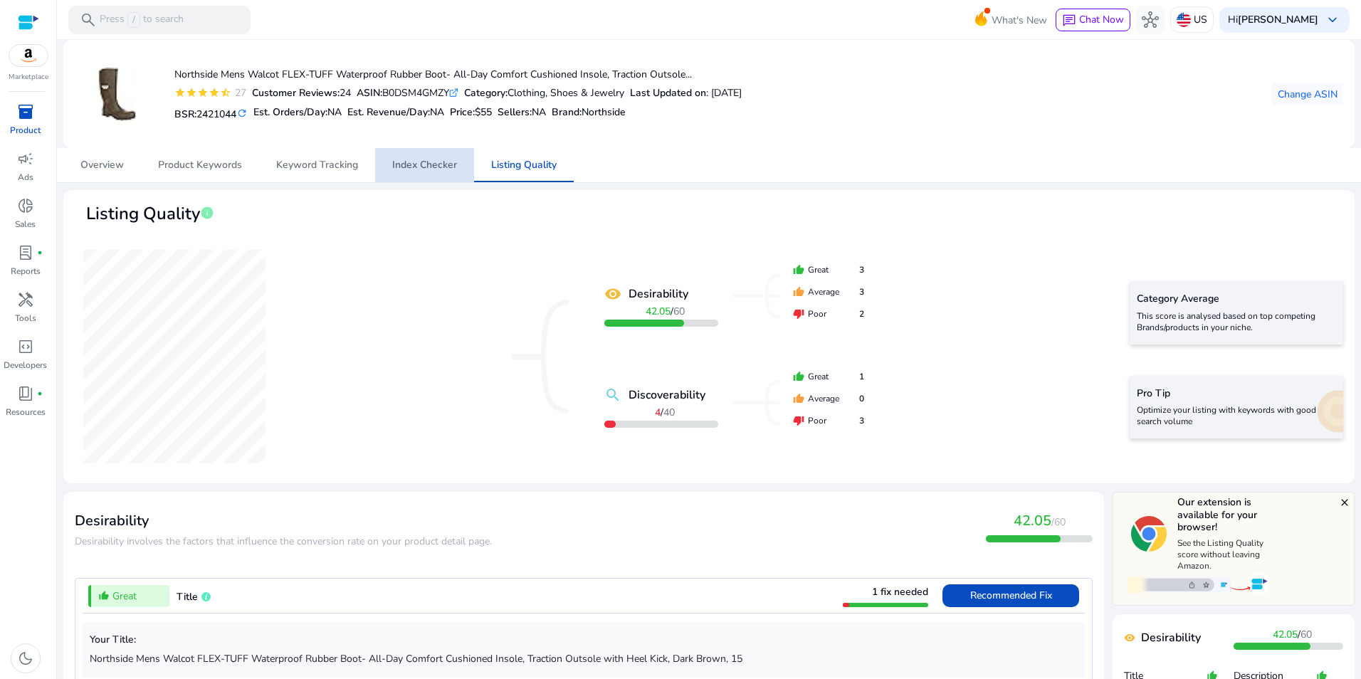
click at [421, 163] on span "Index Checker" at bounding box center [424, 165] width 65 height 10
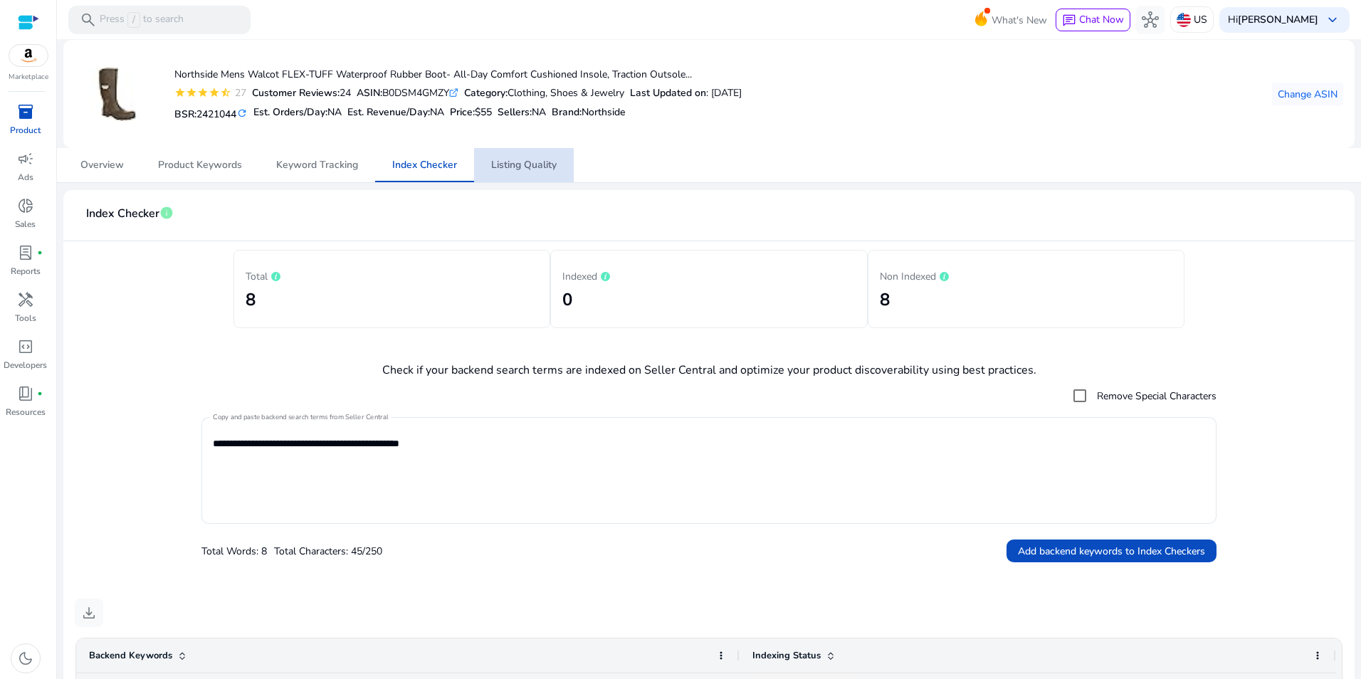
click at [541, 167] on span "Listing Quality" at bounding box center [523, 165] width 65 height 10
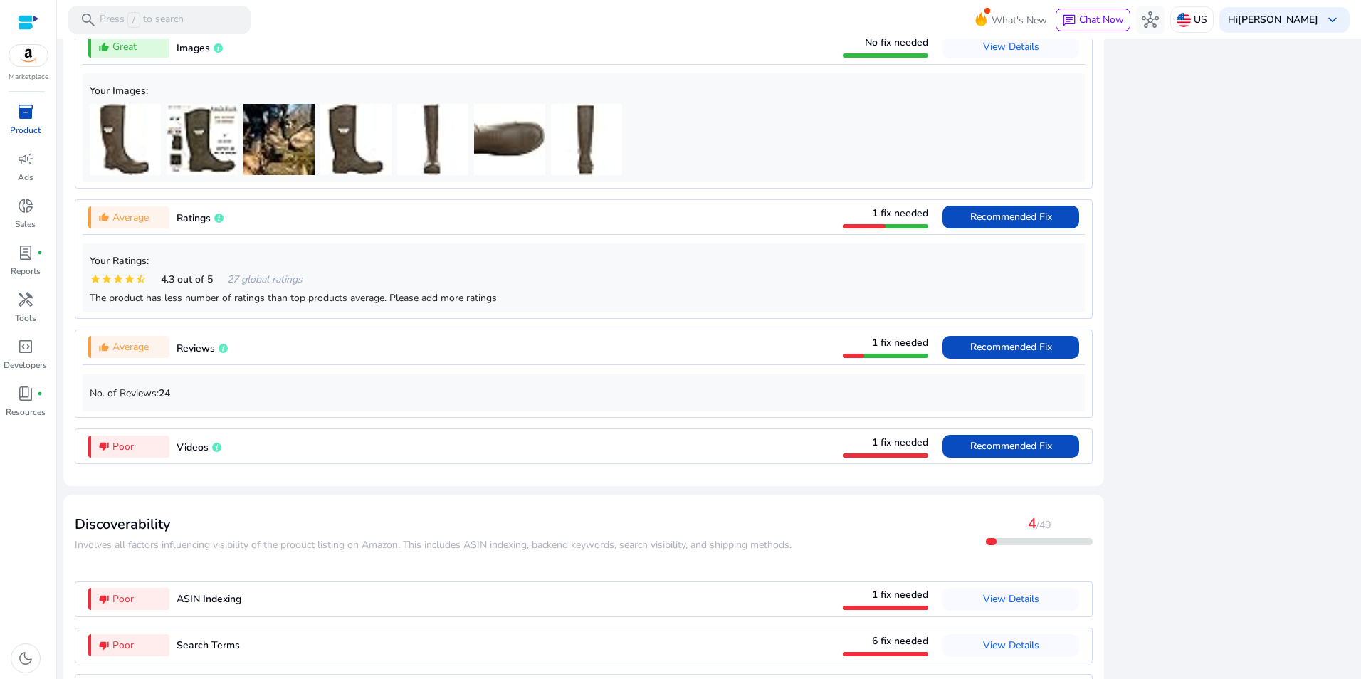
scroll to position [1084, 0]
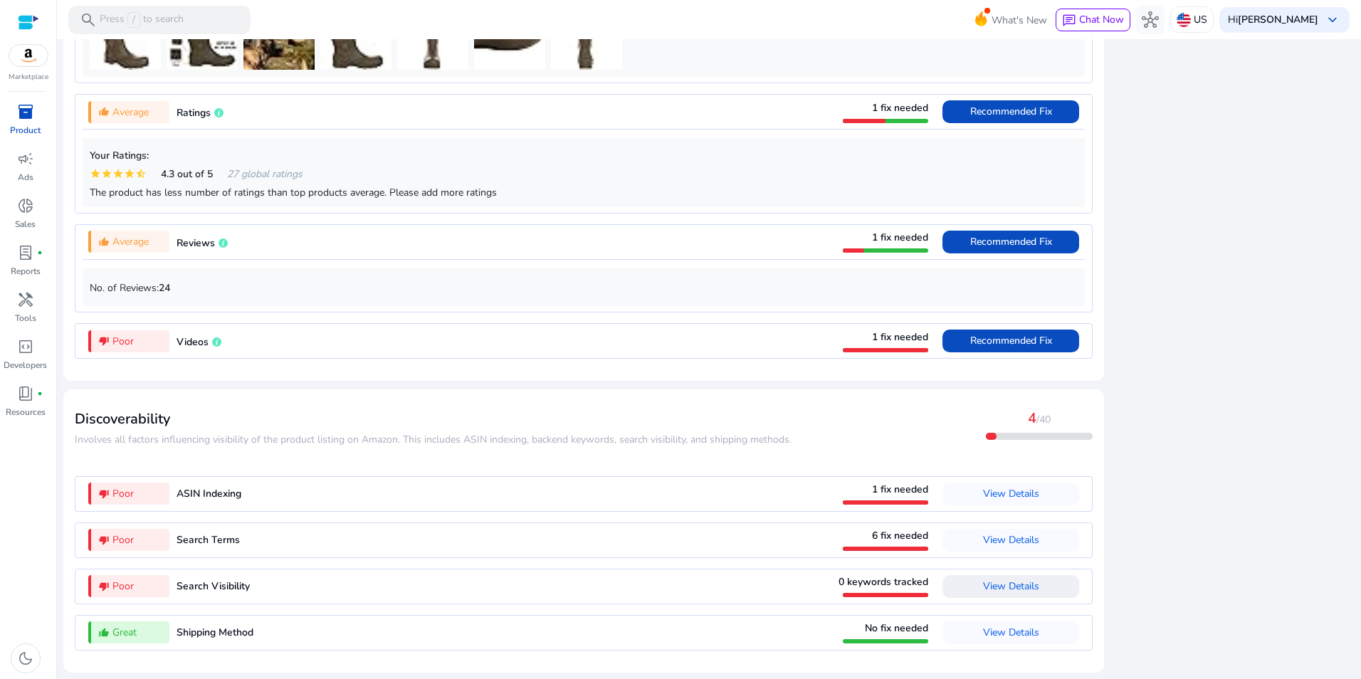
click at [1024, 587] on span "View Details" at bounding box center [1011, 587] width 56 height 14
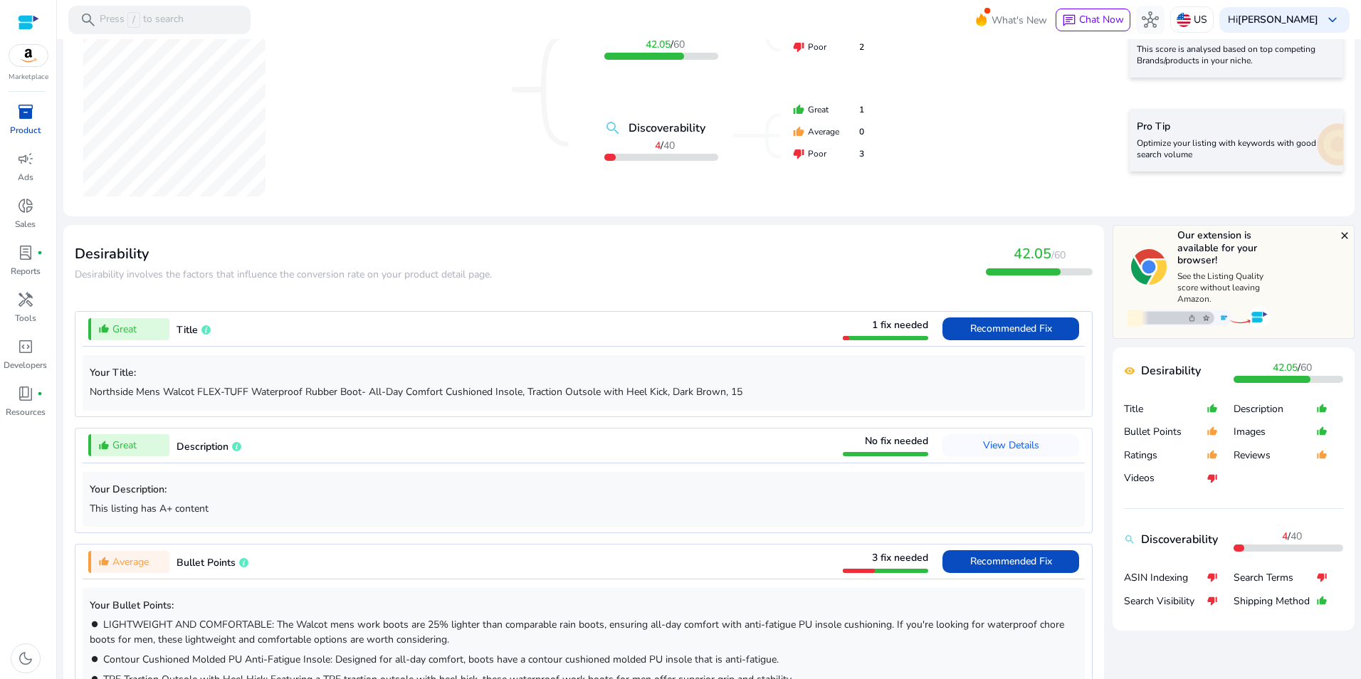
scroll to position [0, 0]
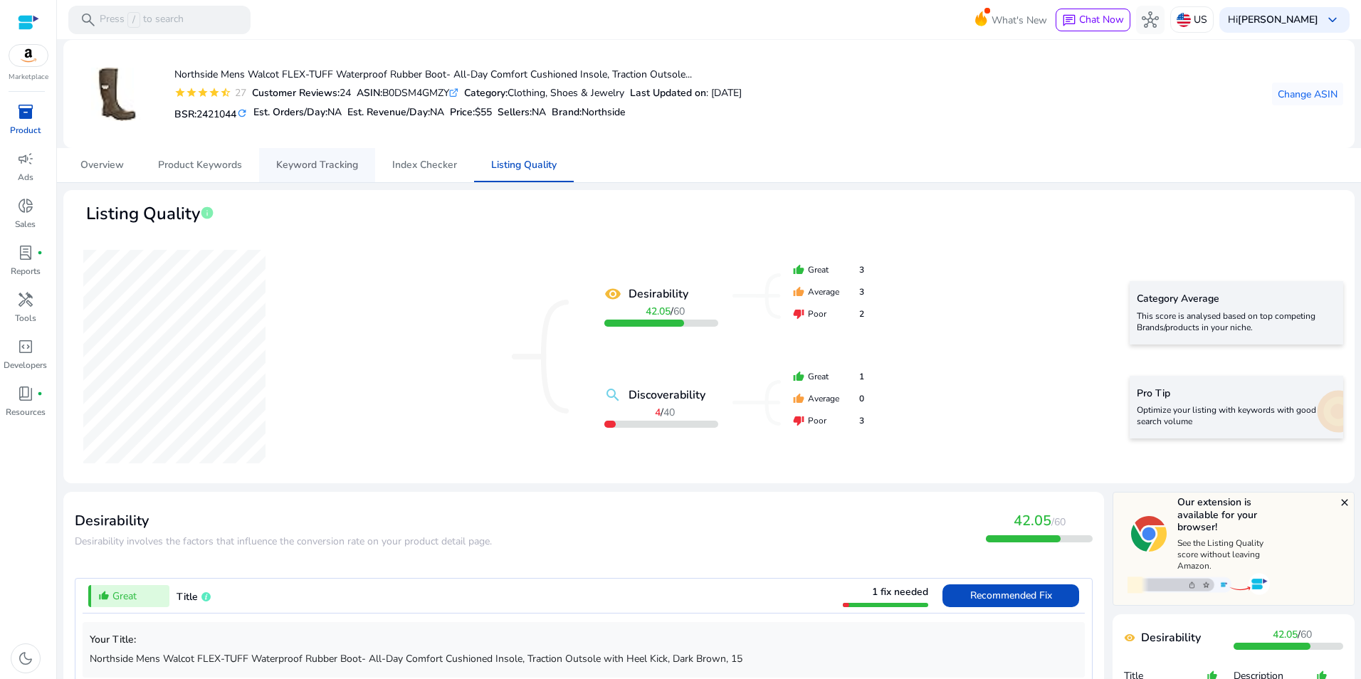
click at [305, 165] on span "Keyword Tracking" at bounding box center [317, 165] width 82 height 10
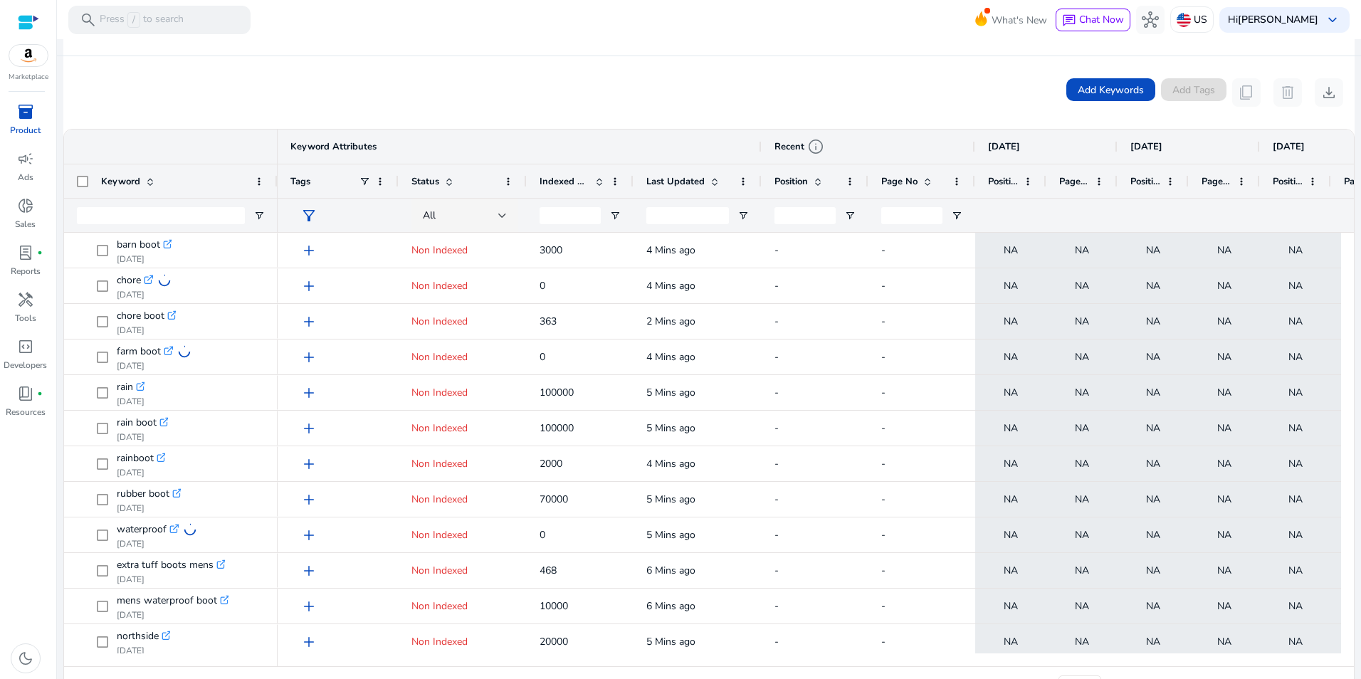
scroll to position [268, 0]
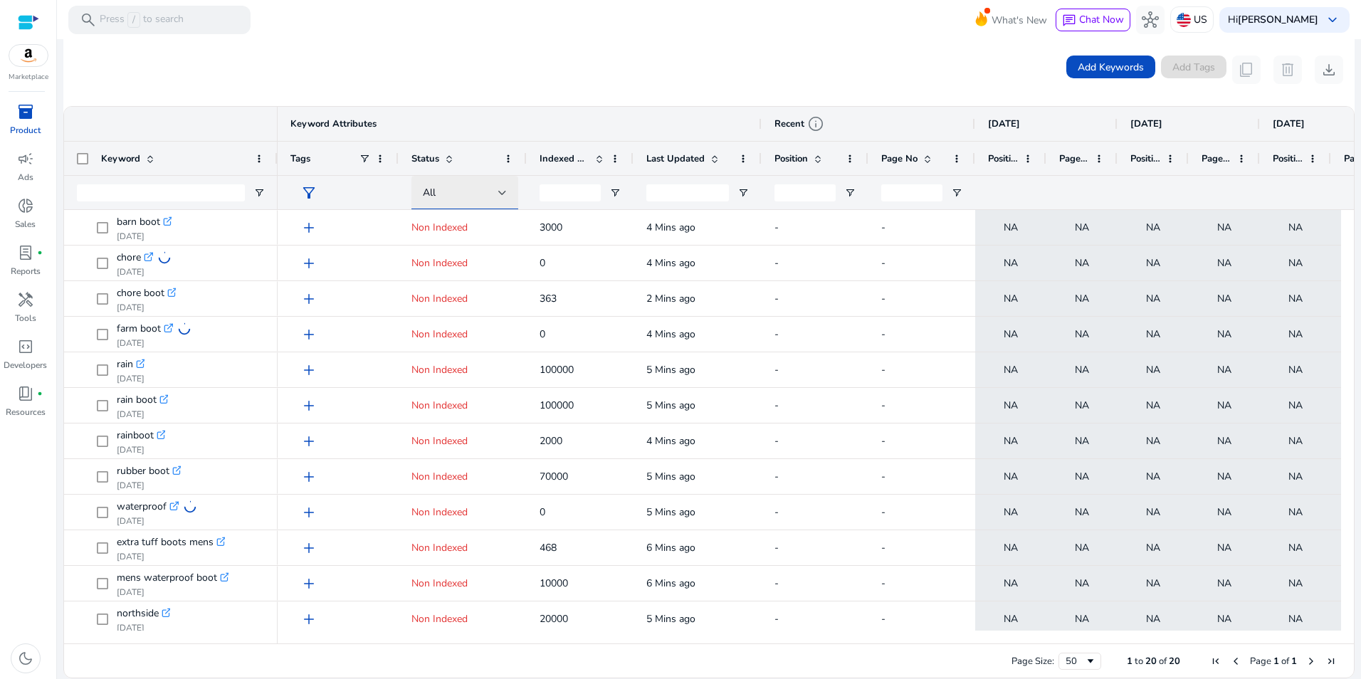
click at [498, 191] on div "All" at bounding box center [460, 193] width 75 height 16
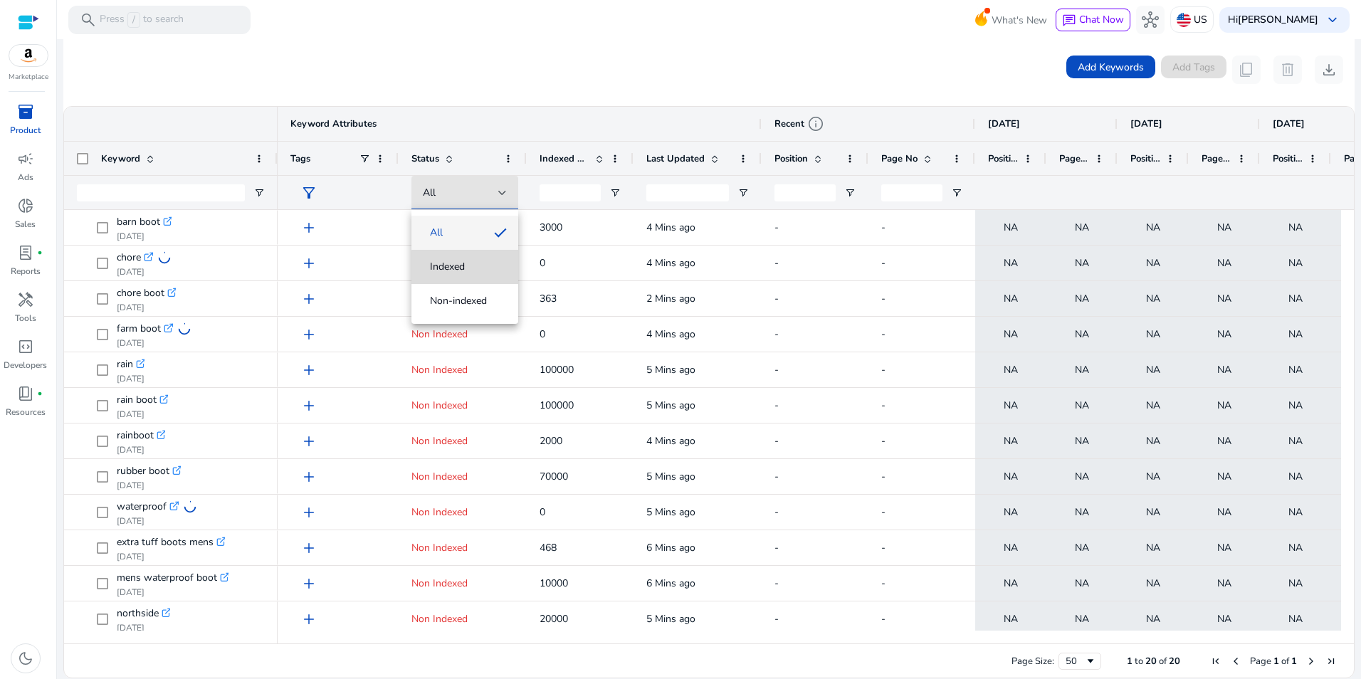
click at [470, 269] on span "Indexed" at bounding box center [465, 267] width 84 height 14
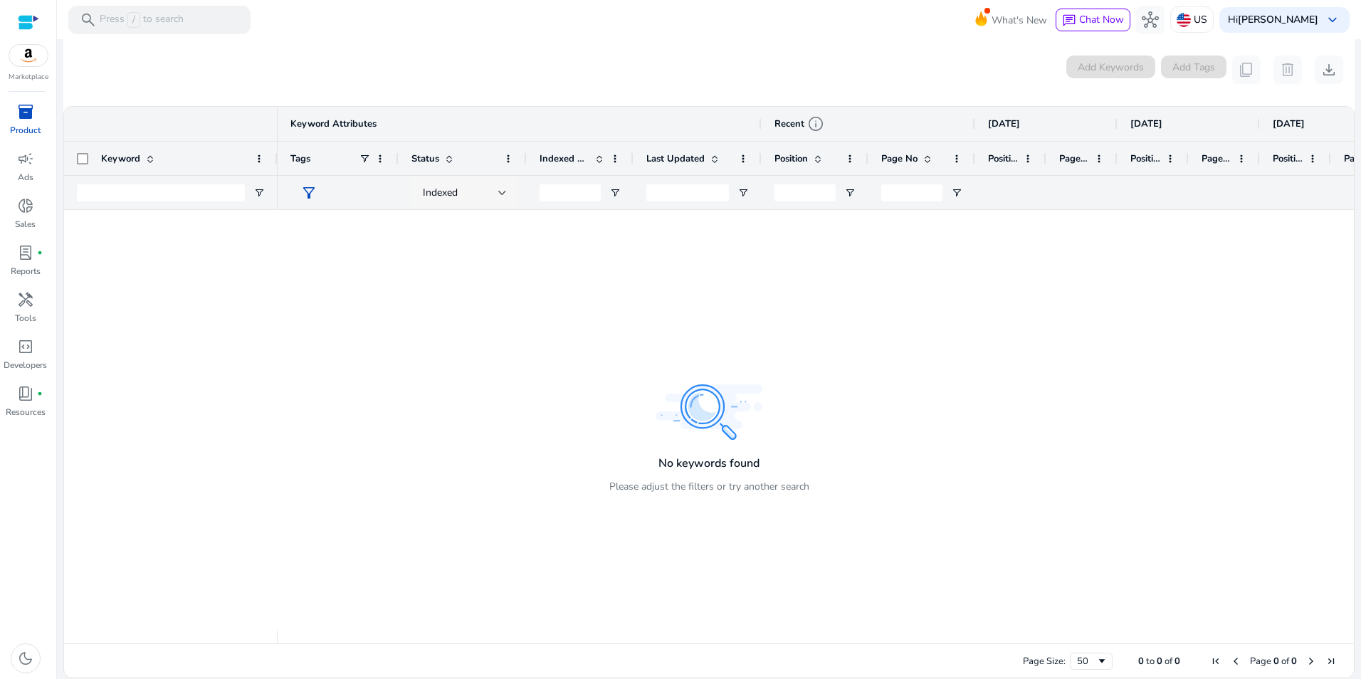
click at [508, 195] on div "Indexed" at bounding box center [464, 193] width 107 height 34
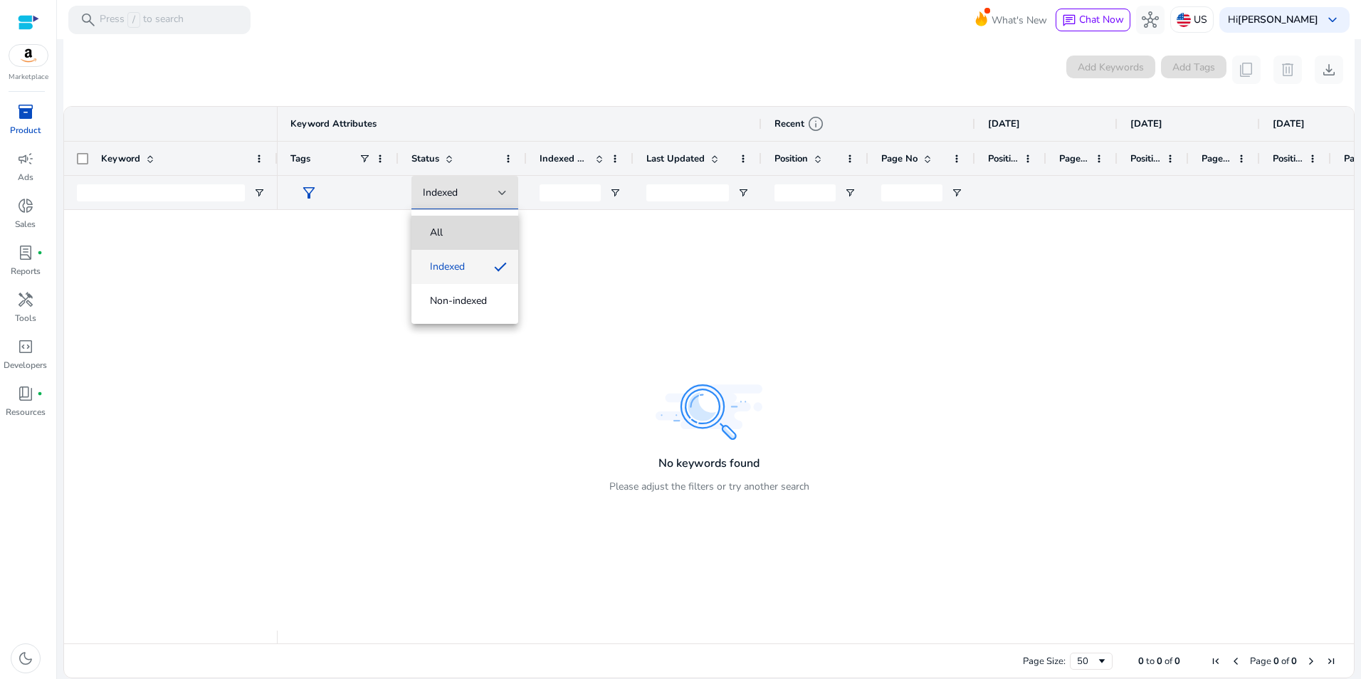
click at [478, 224] on mat-option "All" at bounding box center [464, 233] width 107 height 34
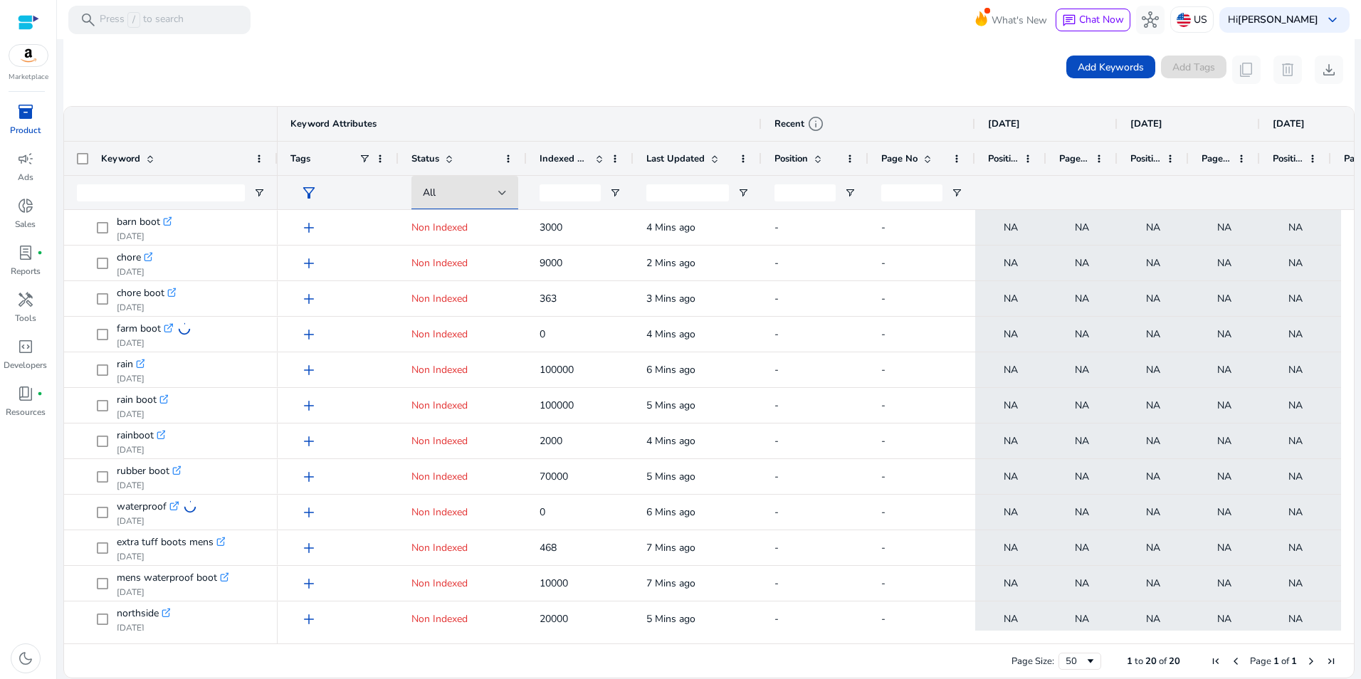
scroll to position [0, 0]
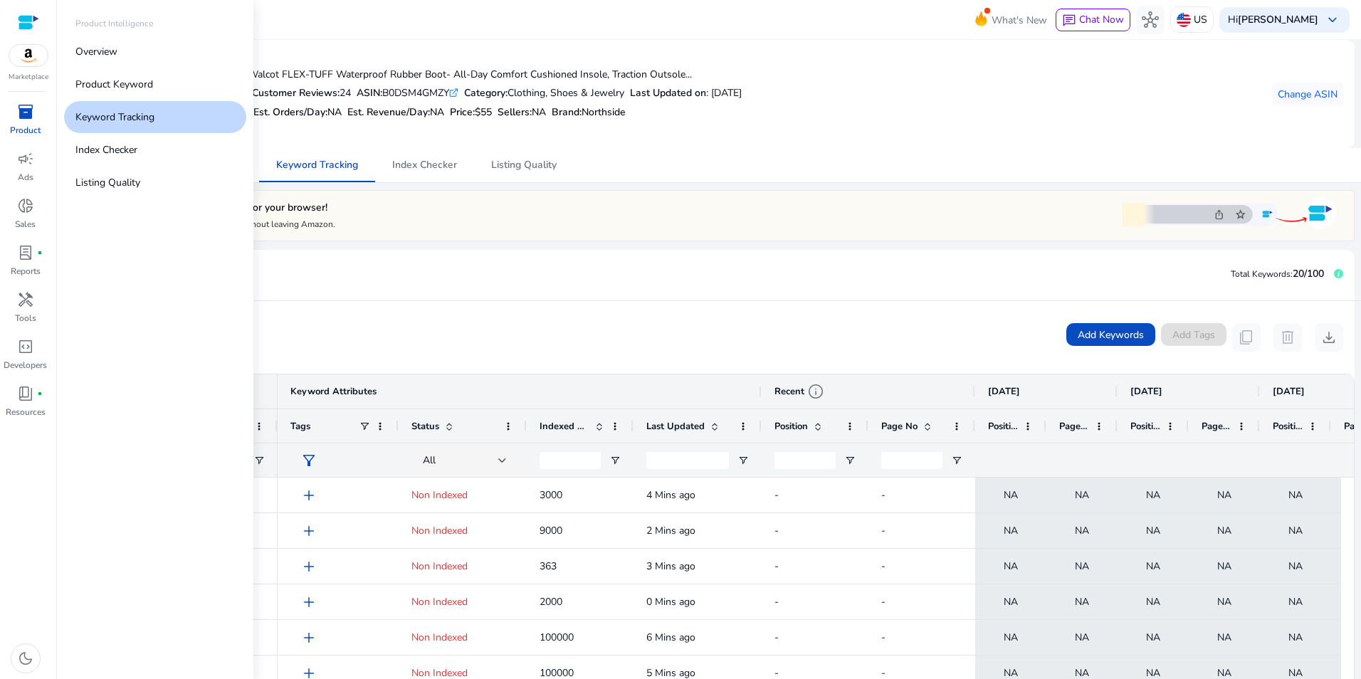
click at [25, 112] on span "inventory_2" at bounding box center [25, 111] width 17 height 17
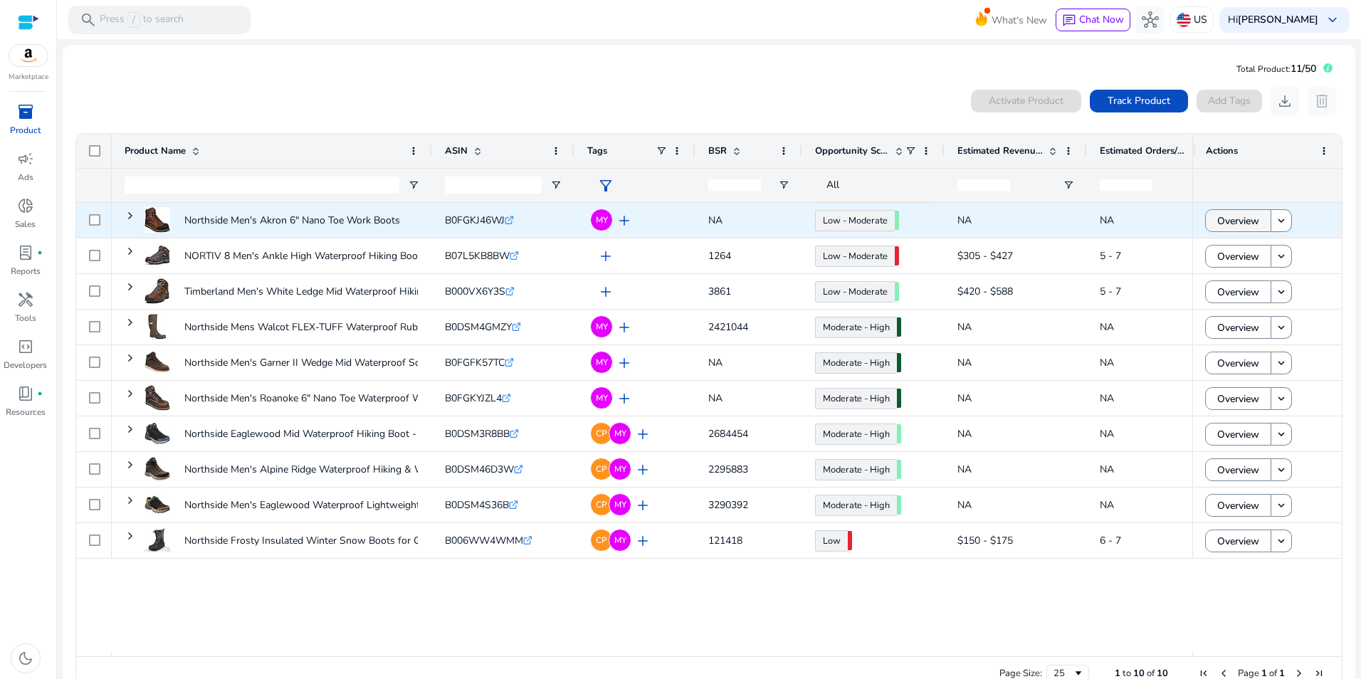
click at [1249, 219] on span "Overview" at bounding box center [1238, 220] width 42 height 29
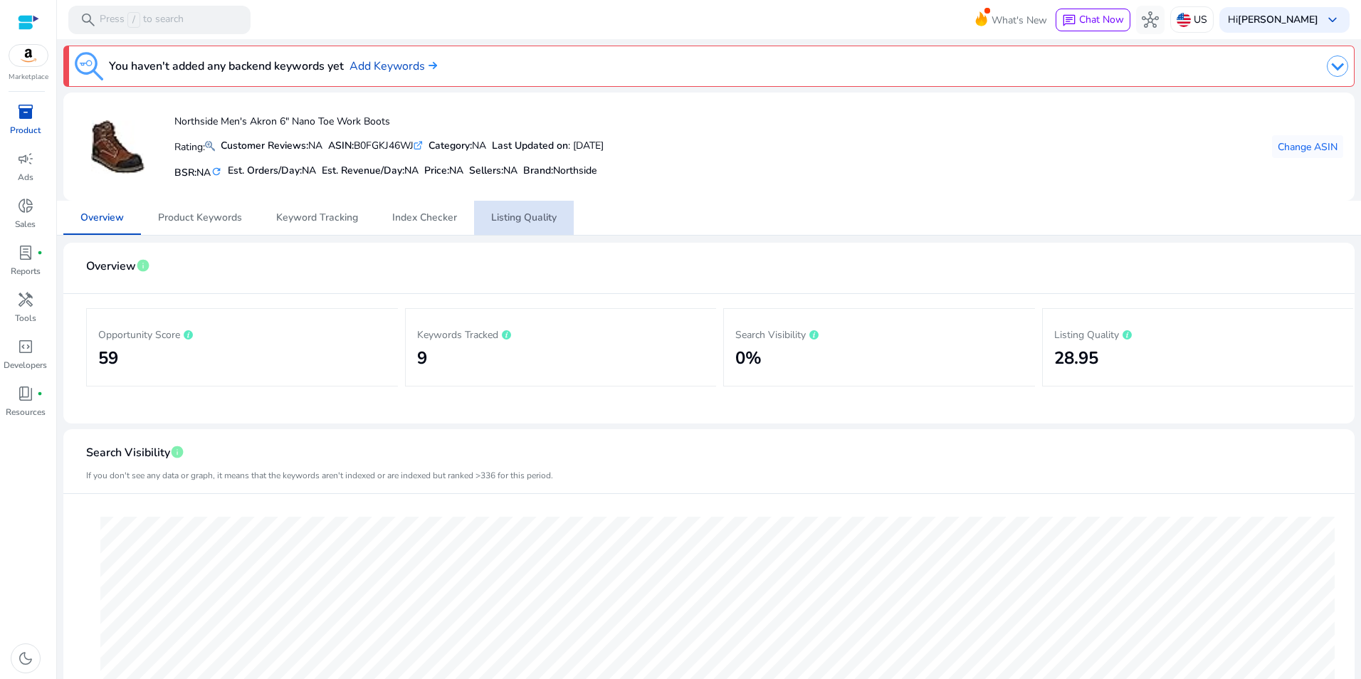
click at [523, 217] on span "Listing Quality" at bounding box center [523, 218] width 65 height 10
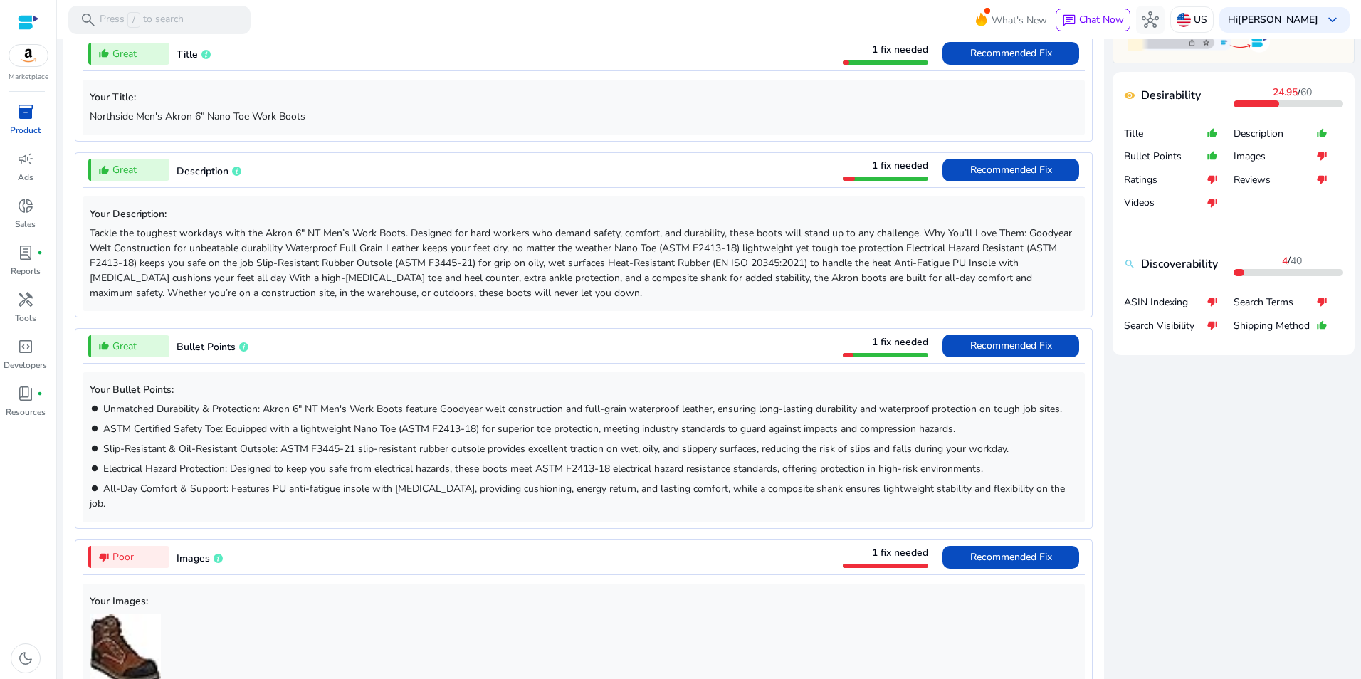
scroll to position [607, 0]
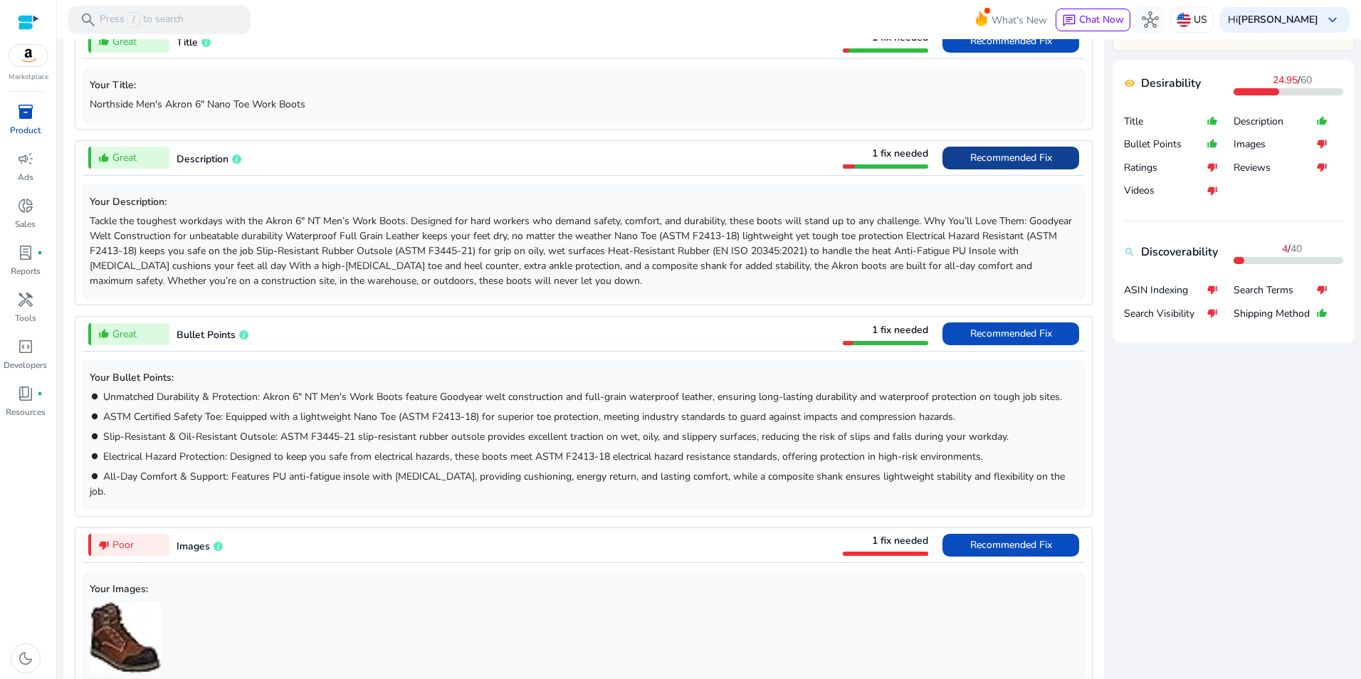
click at [1019, 157] on span "Recommended Fix" at bounding box center [1011, 158] width 82 height 14
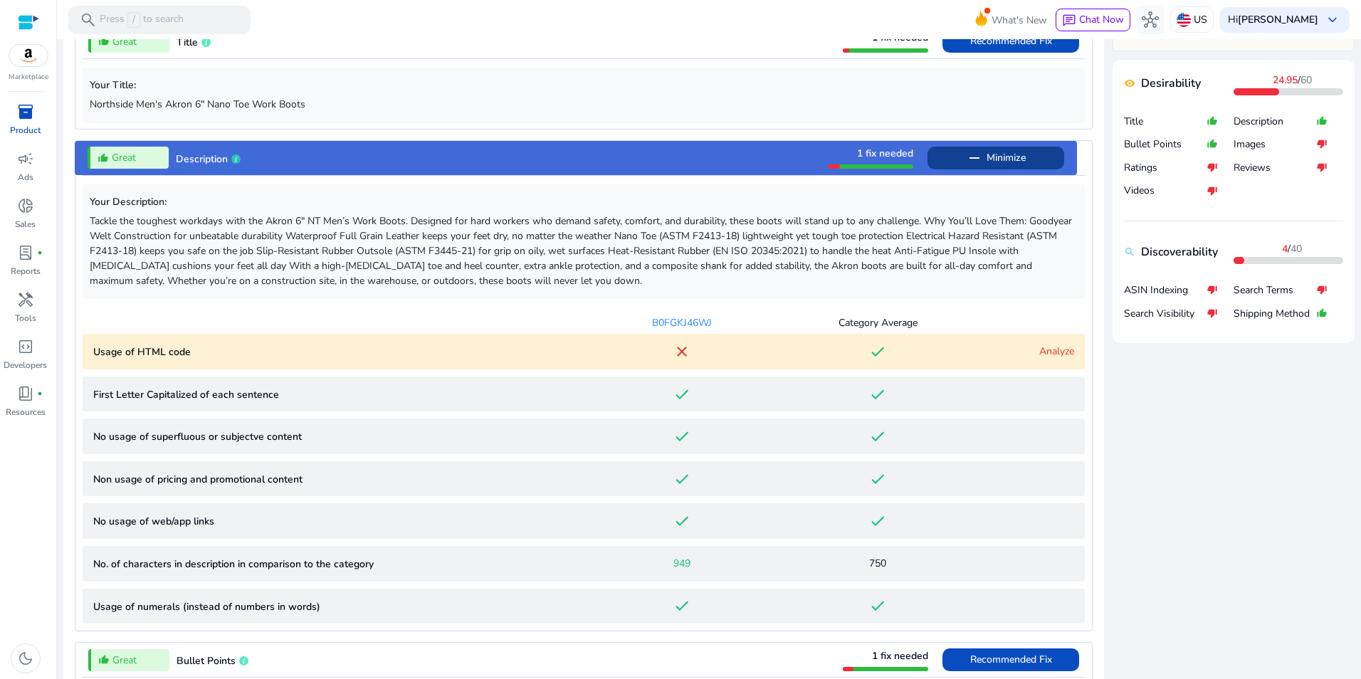
scroll to position [748, 0]
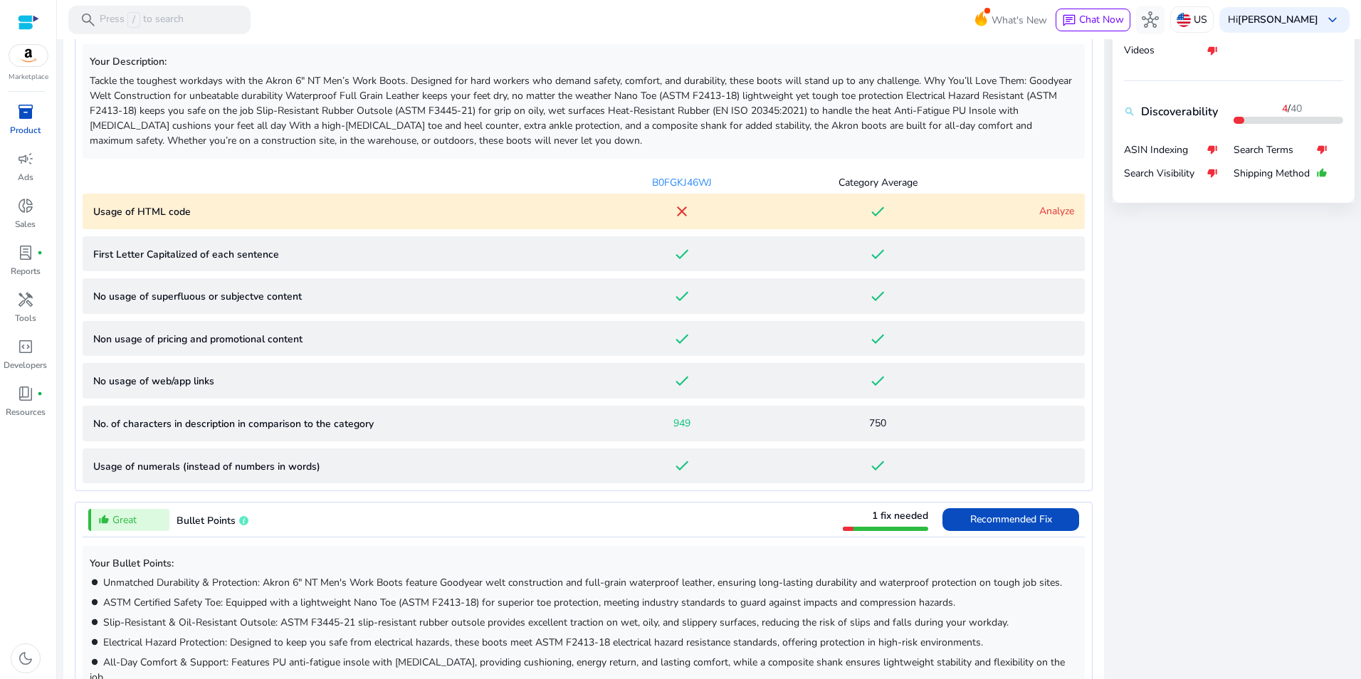
click at [1059, 214] on link "Analyze" at bounding box center [1056, 211] width 35 height 14
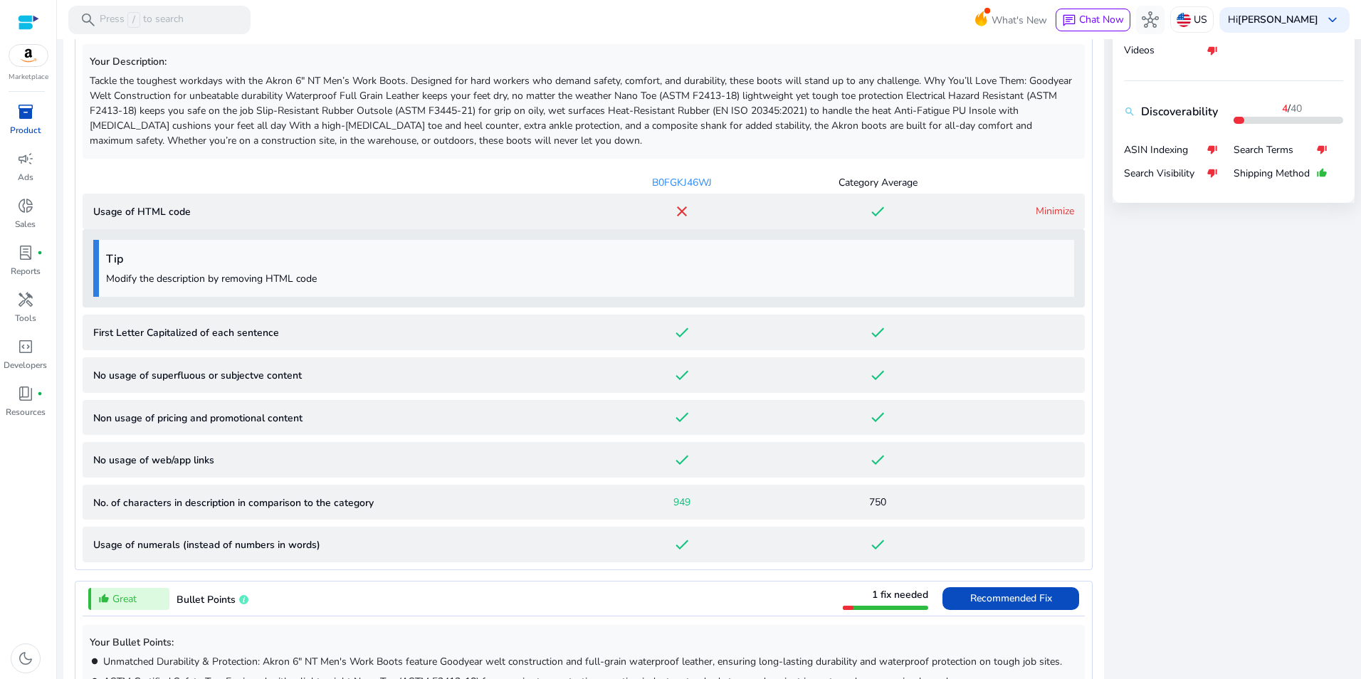
scroll to position [941, 0]
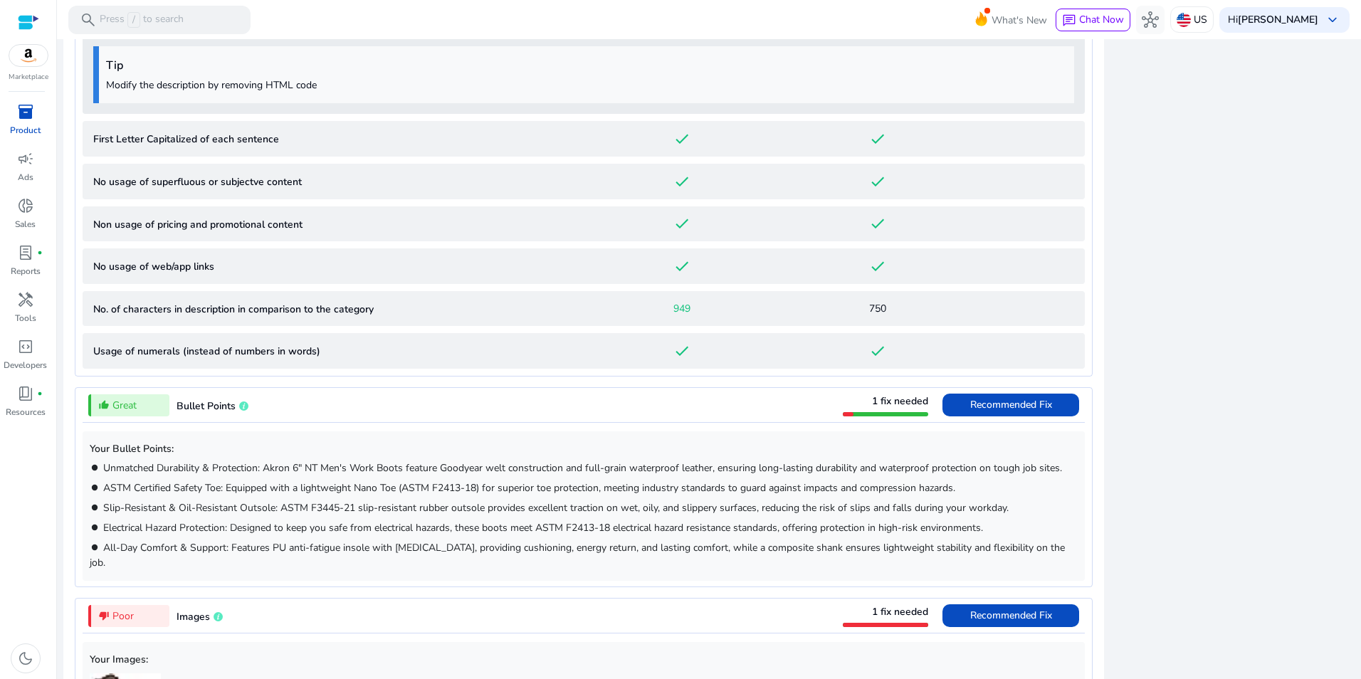
click at [1261, 270] on div "close Our extension is available for your browser! See the Listing Quality scor…" at bounding box center [1234, 483] width 242 height 1761
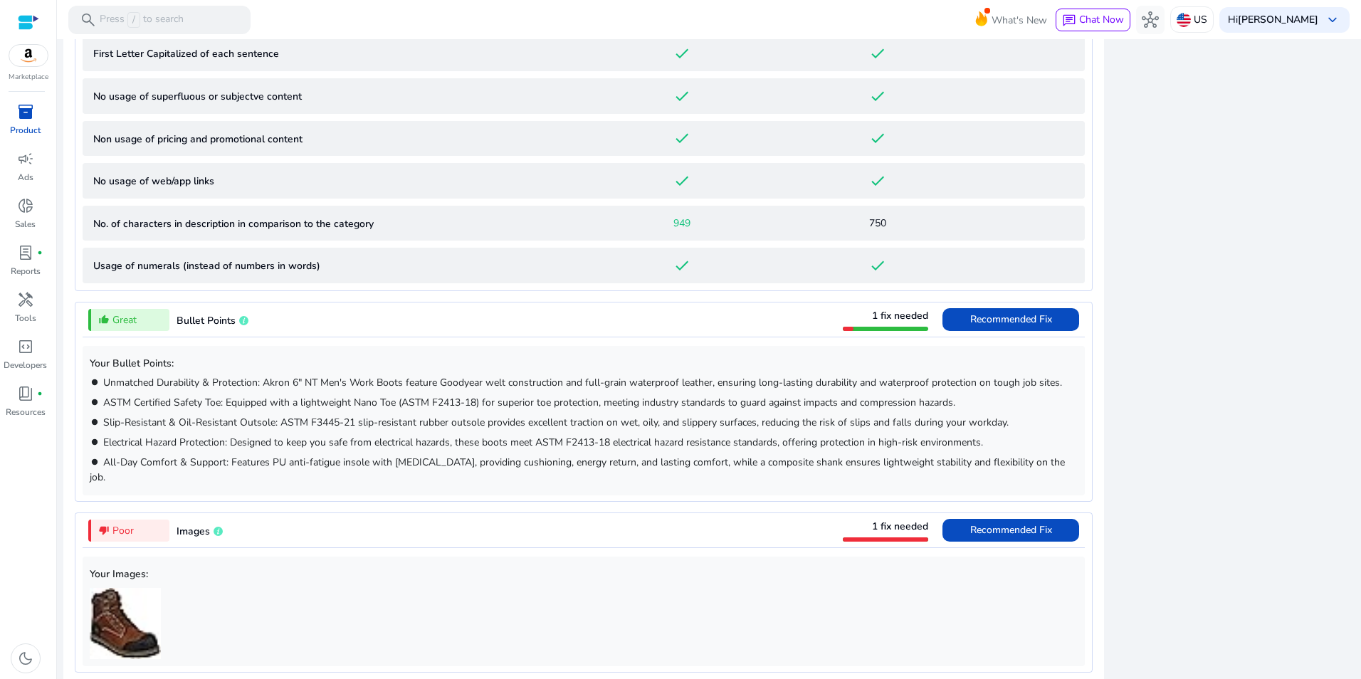
scroll to position [1055, 0]
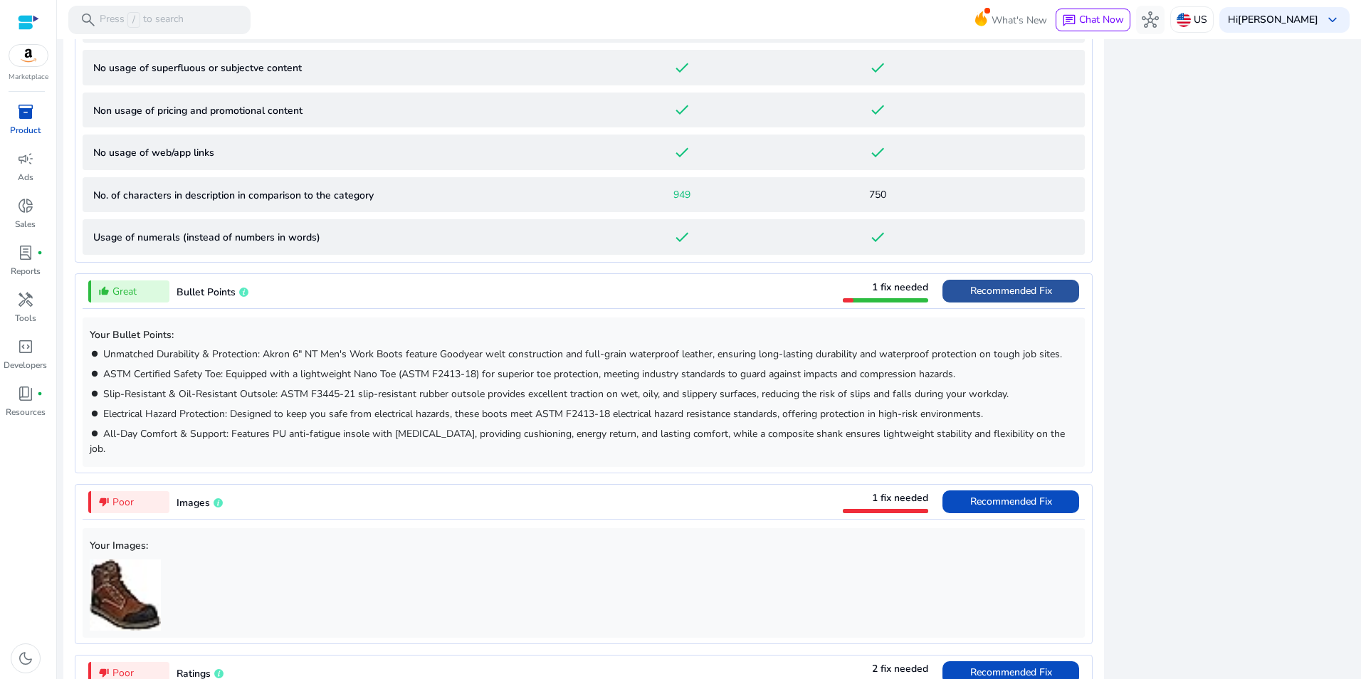
drag, startPoint x: 1008, startPoint y: 283, endPoint x: 1000, endPoint y: 293, distance: 12.6
click at [1008, 285] on span "Recommended Fix" at bounding box center [1011, 291] width 82 height 23
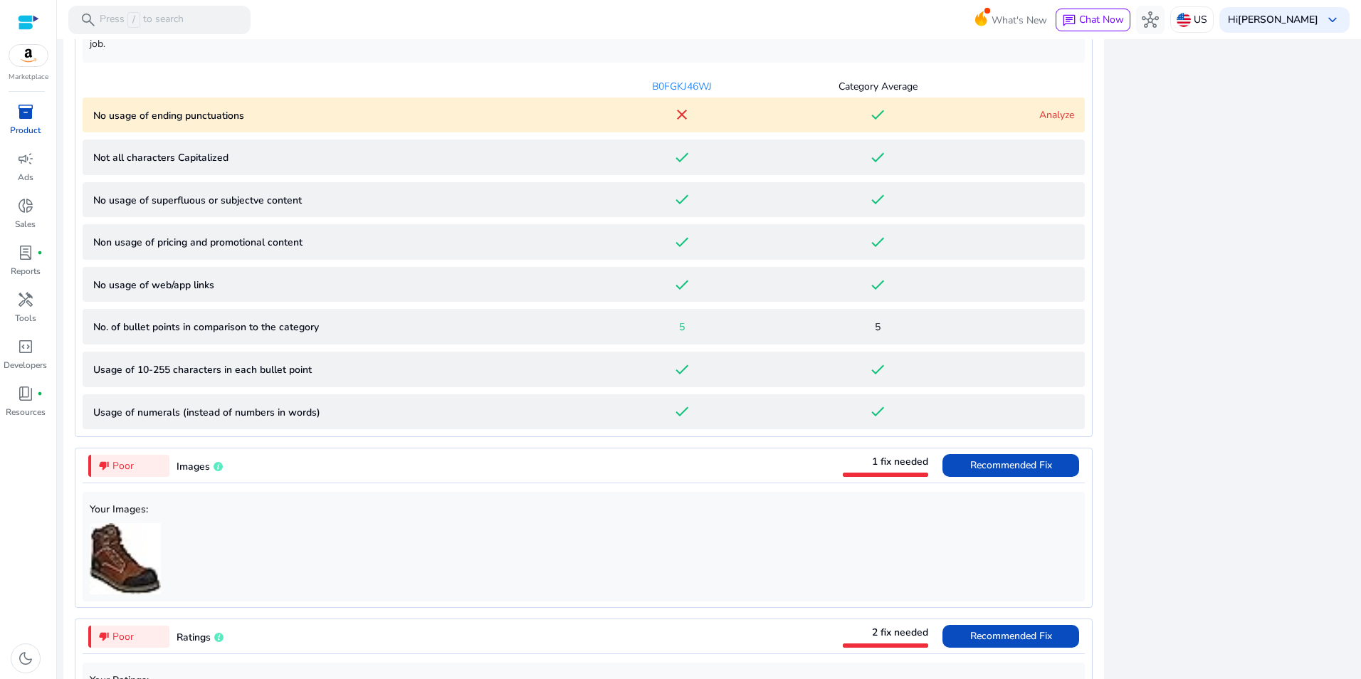
scroll to position [923, 0]
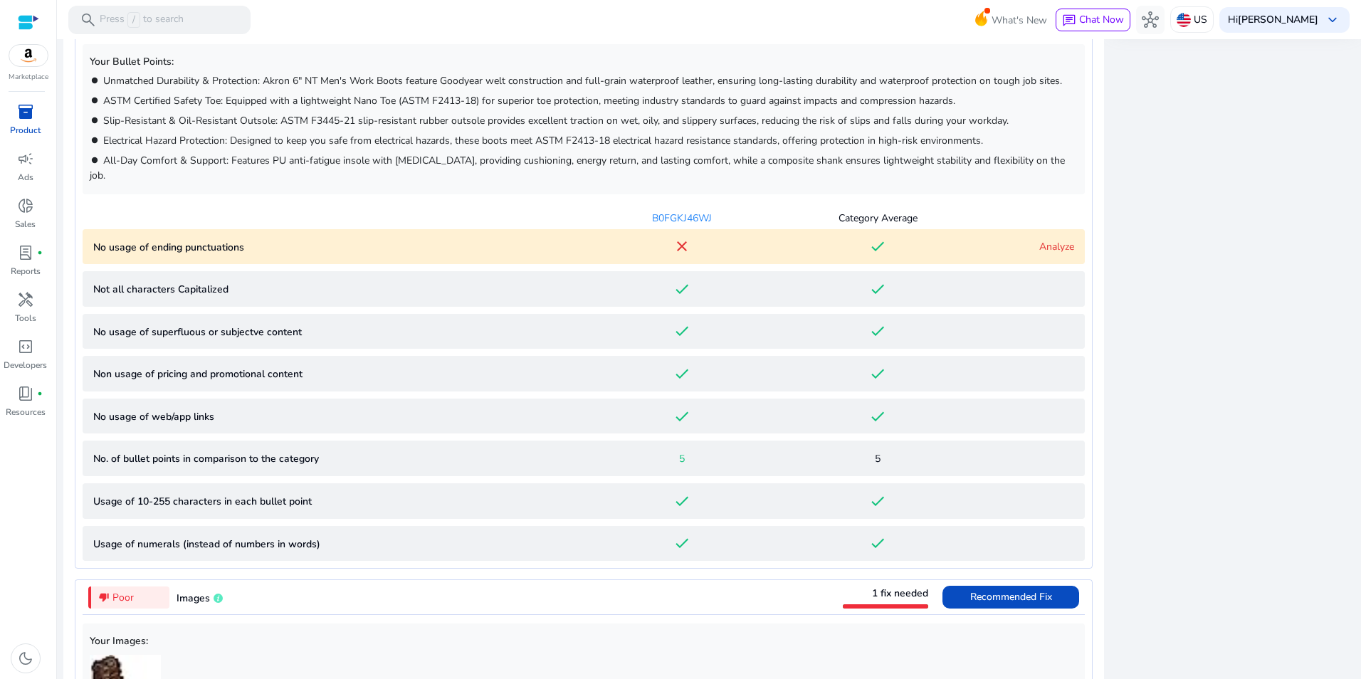
click at [1228, 535] on div "close Our extension is available for your browser! See the Listing Quality scor…" at bounding box center [1234, 483] width 242 height 1724
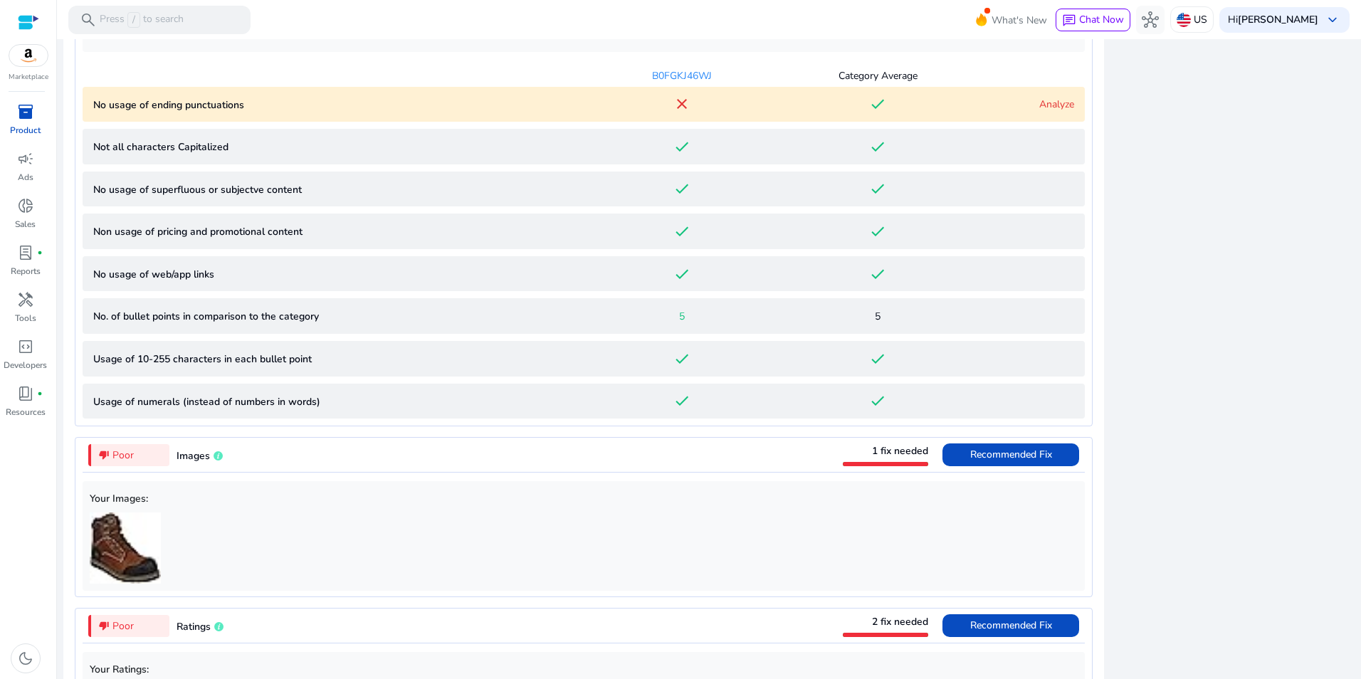
scroll to position [1180, 0]
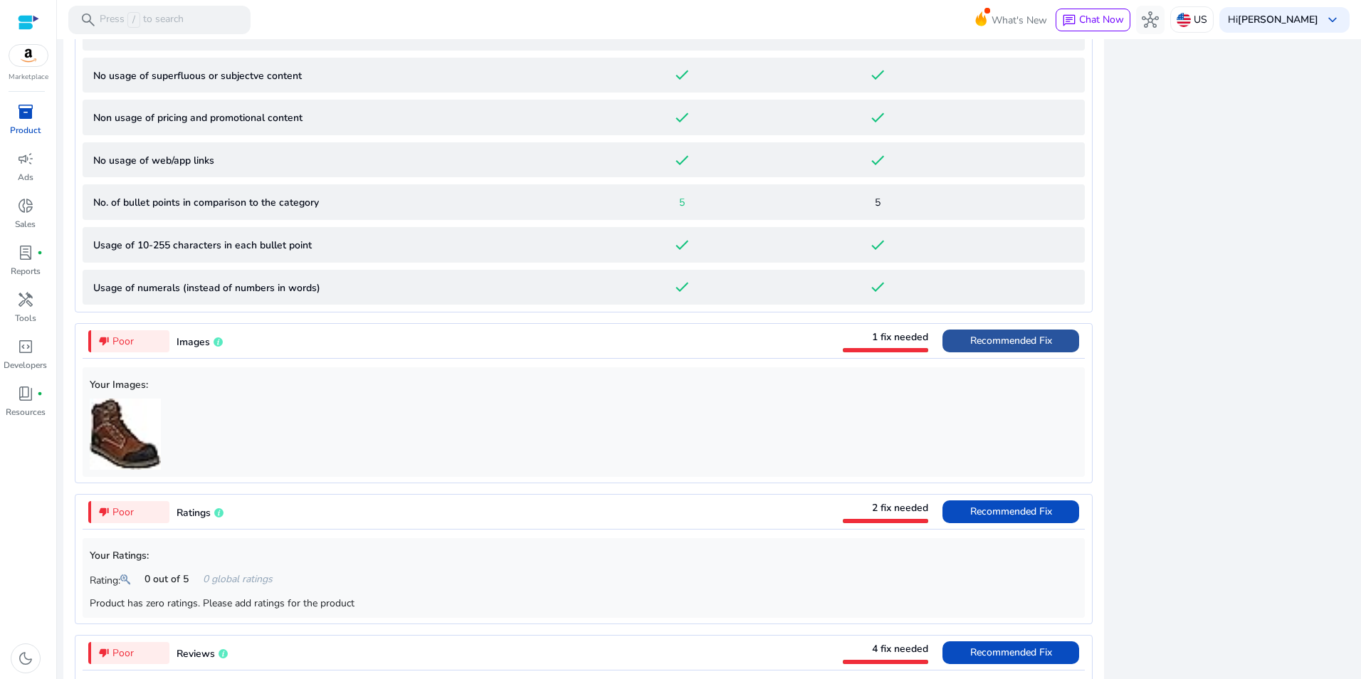
click at [1042, 334] on span "Recommended Fix" at bounding box center [1011, 341] width 82 height 14
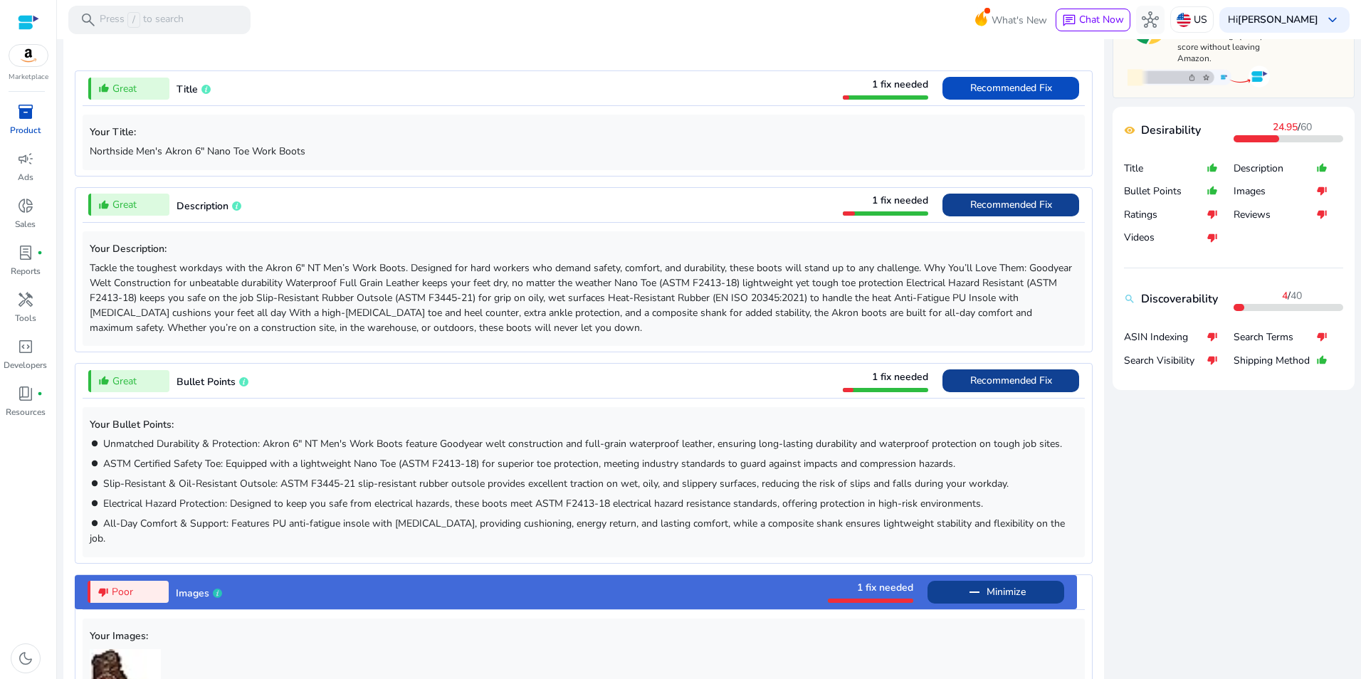
scroll to position [566, 0]
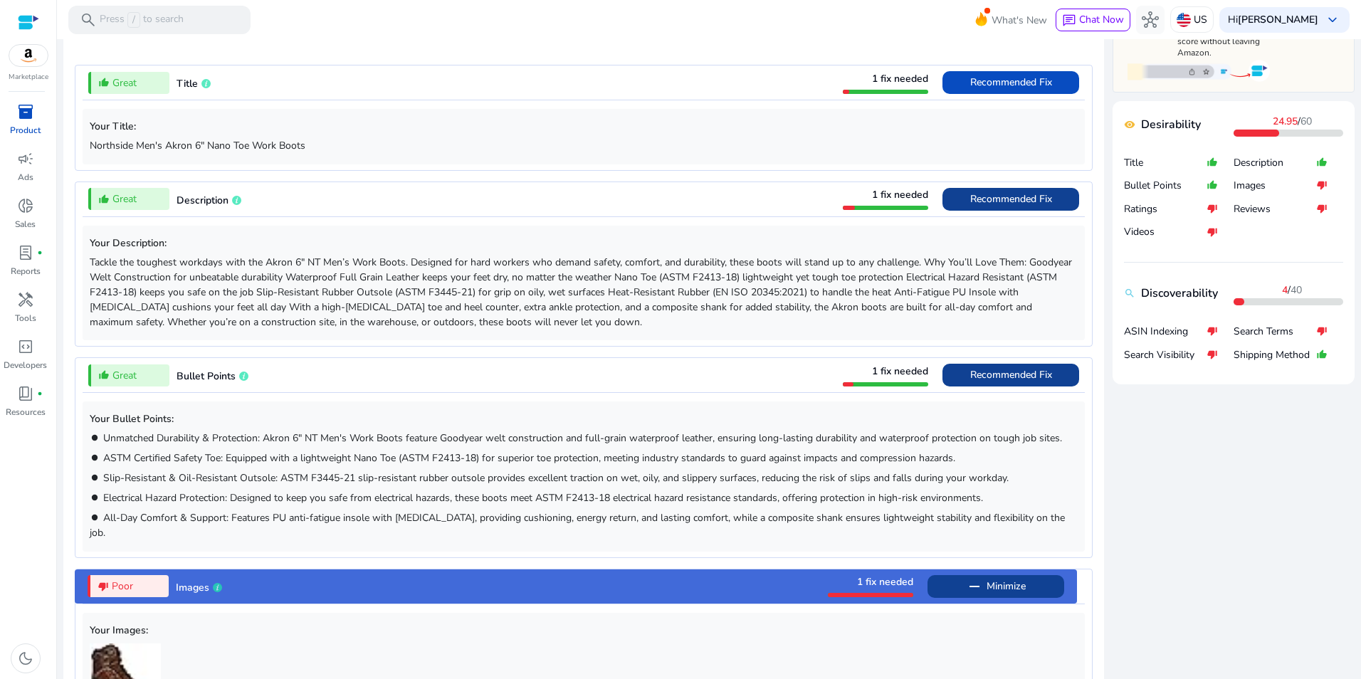
click at [999, 380] on span "Recommended Fix" at bounding box center [1011, 375] width 82 height 14
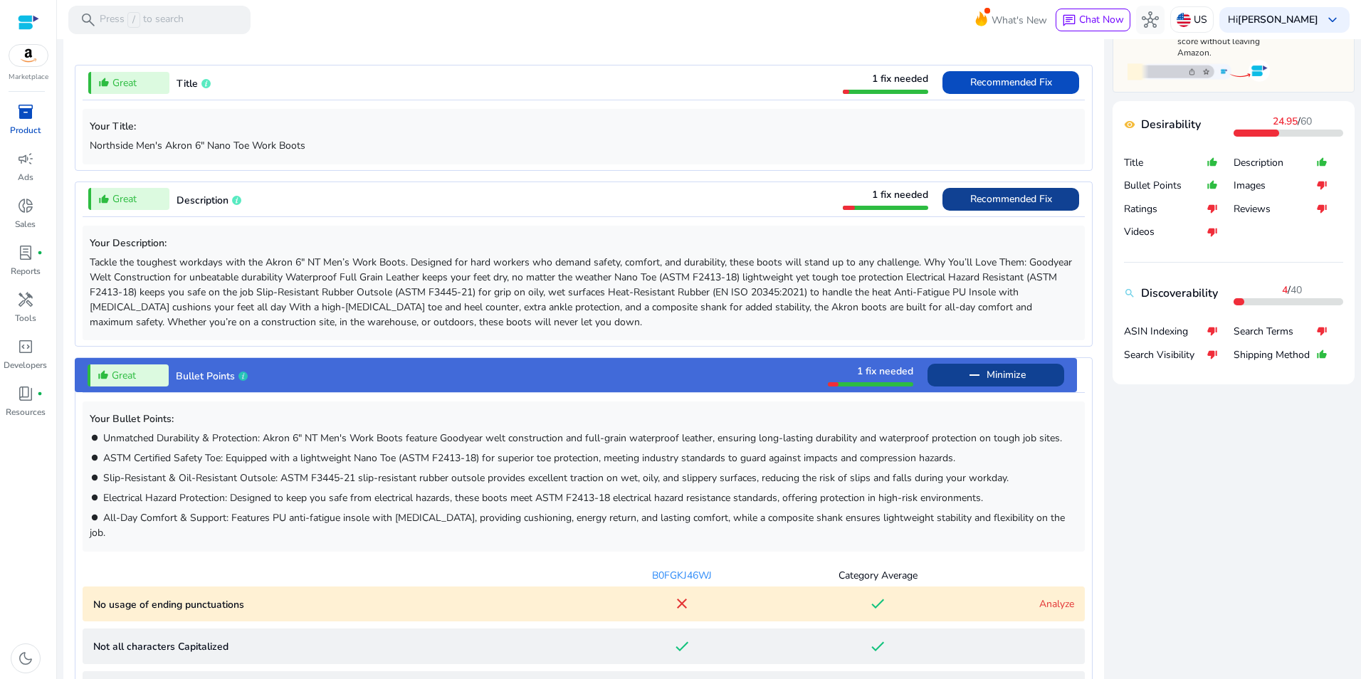
scroll to position [923, 0]
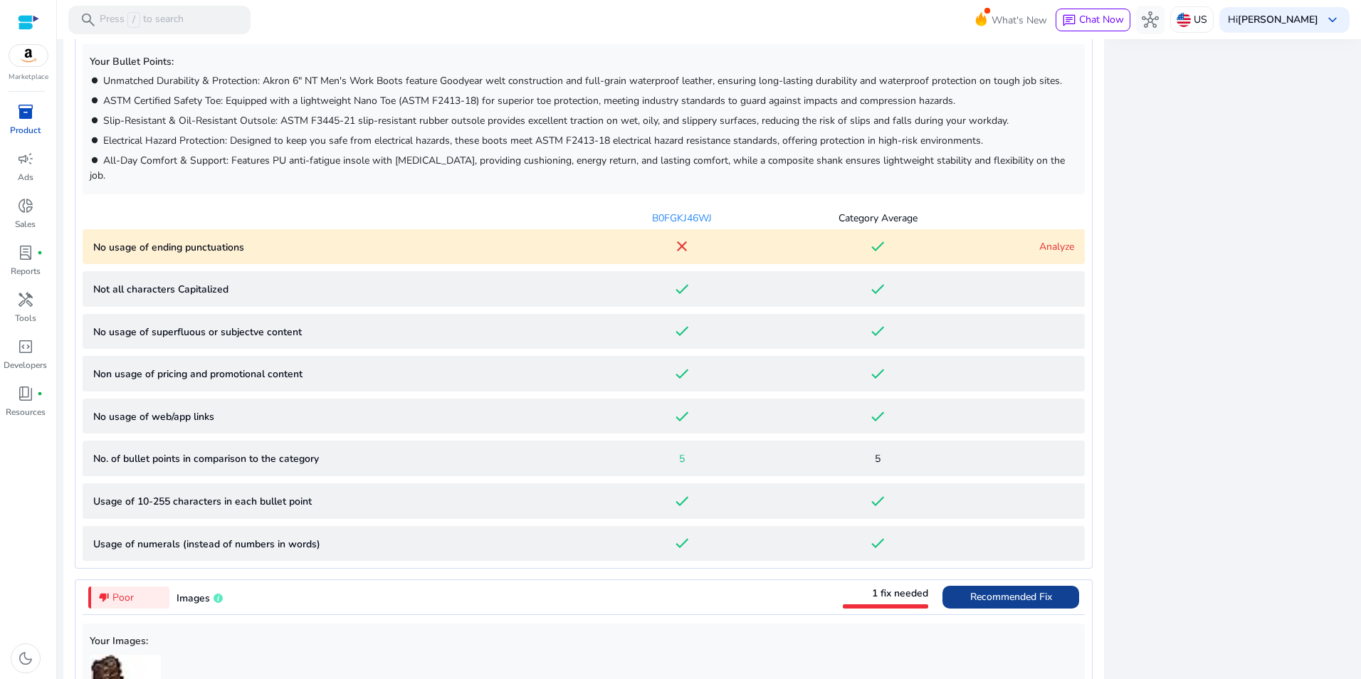
click at [1057, 240] on link "Analyze" at bounding box center [1056, 247] width 35 height 14
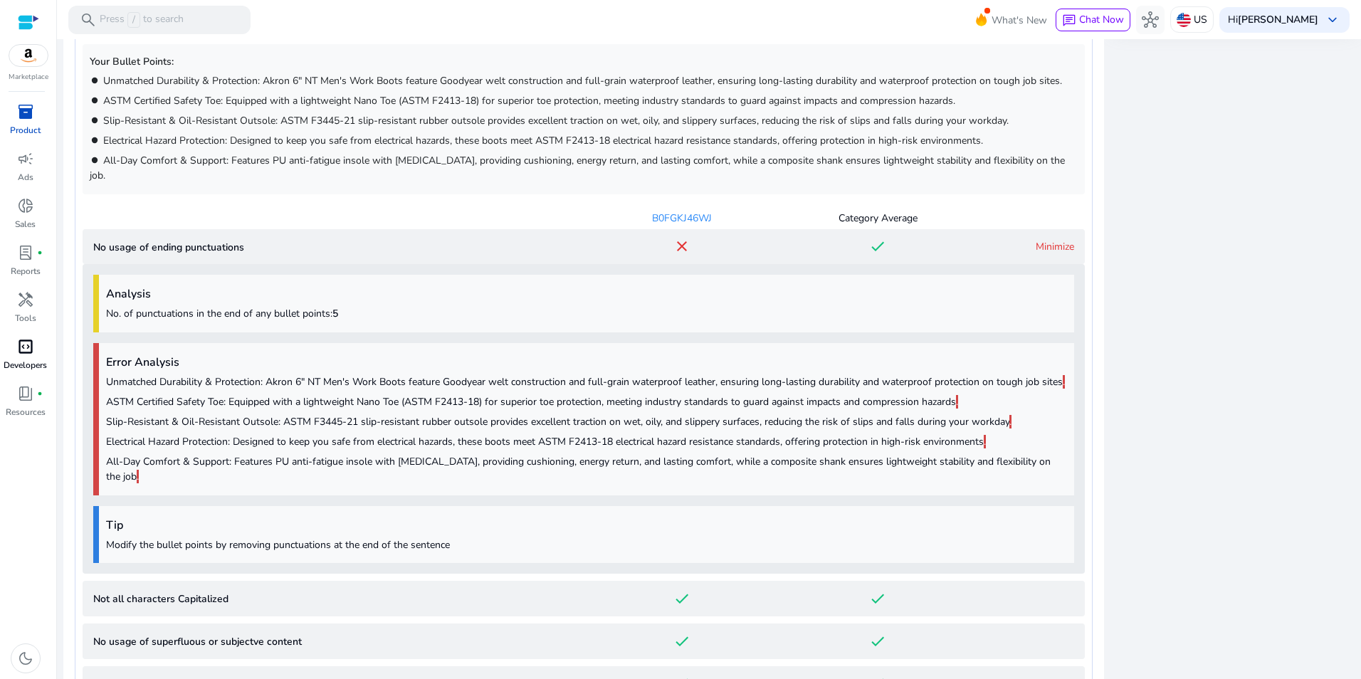
scroll to position [1138, 0]
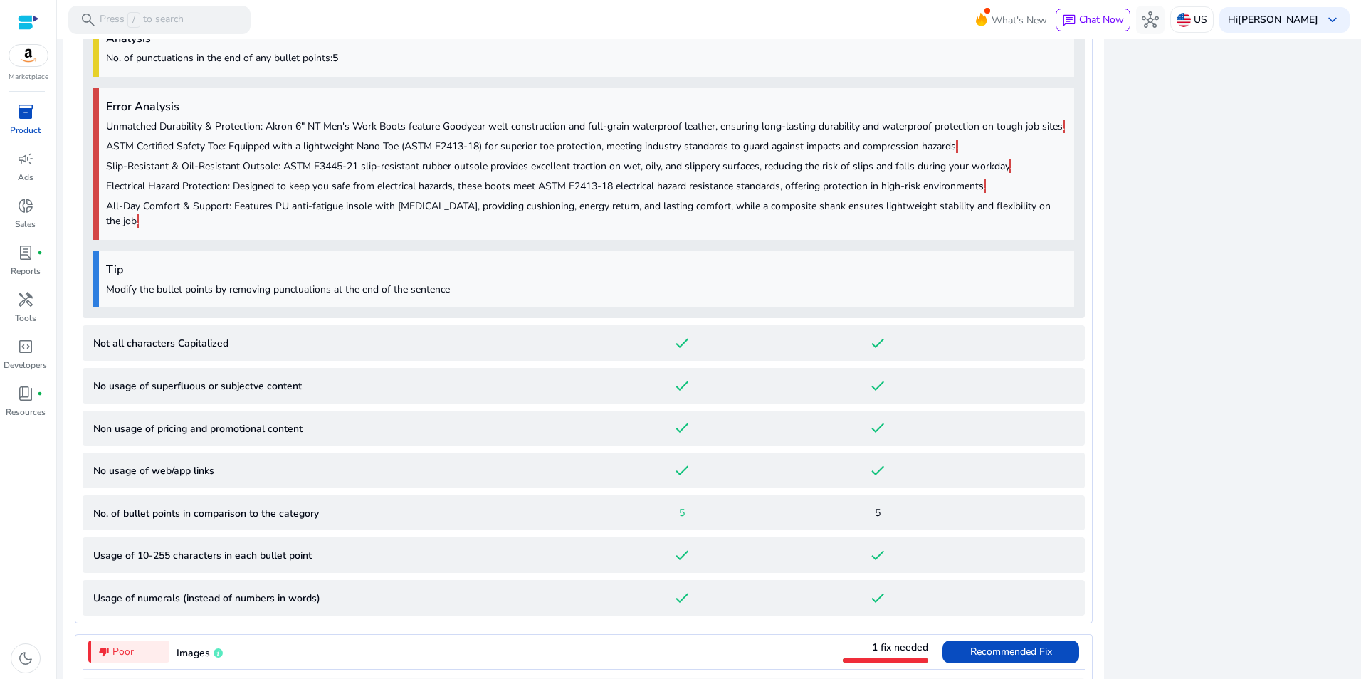
scroll to position [1101, 0]
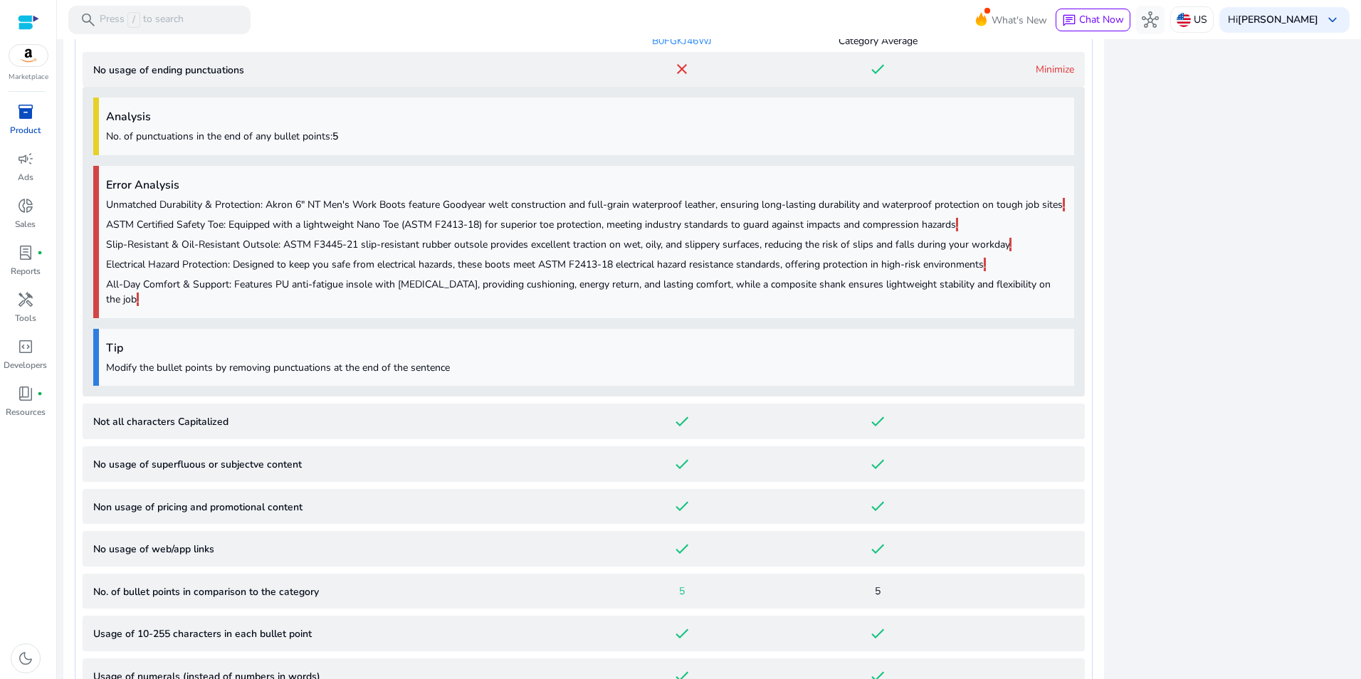
click at [1251, 97] on div "close Our extension is available for your browser! See the Listing Quality scor…" at bounding box center [1234, 461] width 242 height 2034
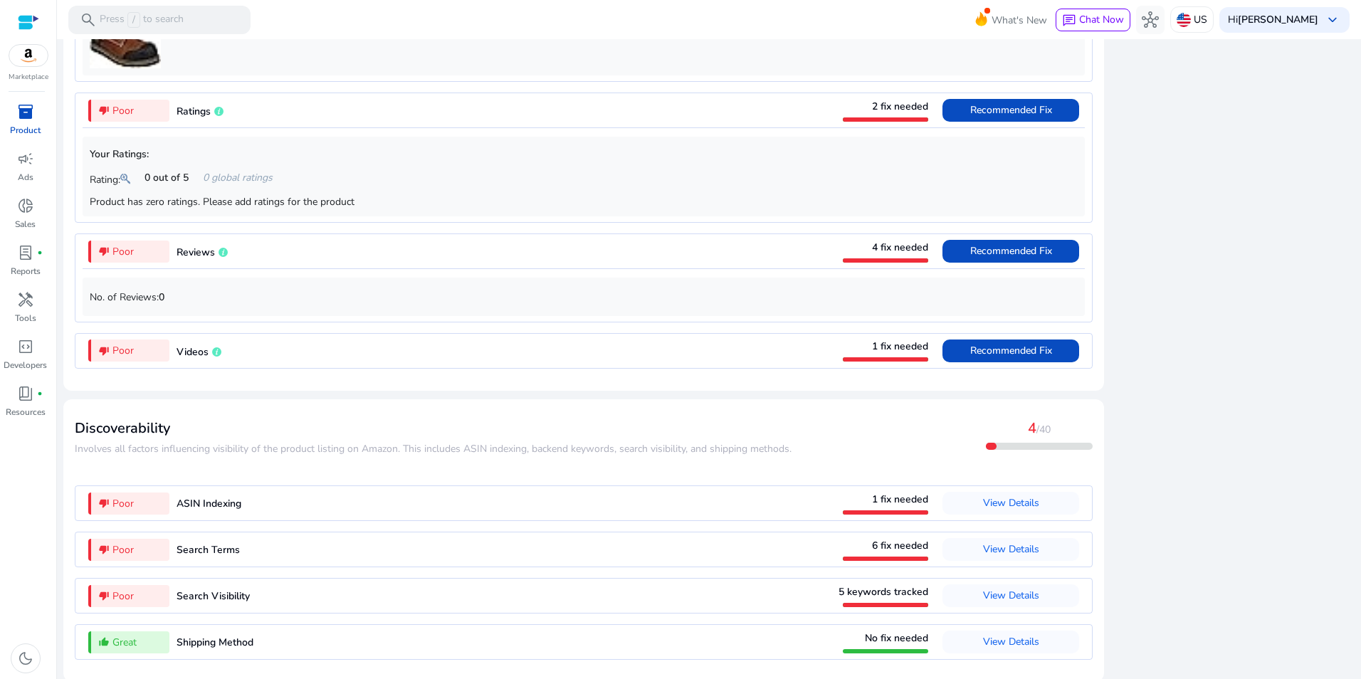
click at [22, 109] on span "inventory_2" at bounding box center [25, 111] width 17 height 17
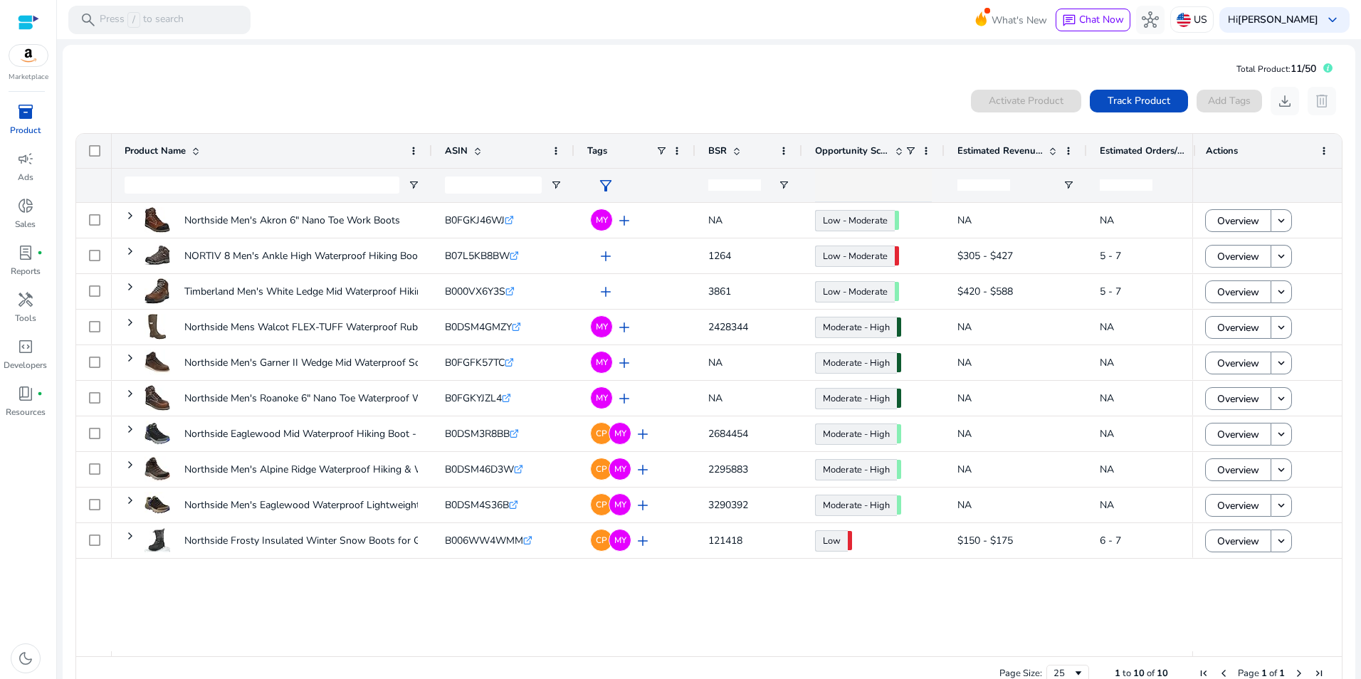
click at [472, 102] on div "0 products selected Activate Product Track Product Add Tags download delete" at bounding box center [709, 101] width 1269 height 28
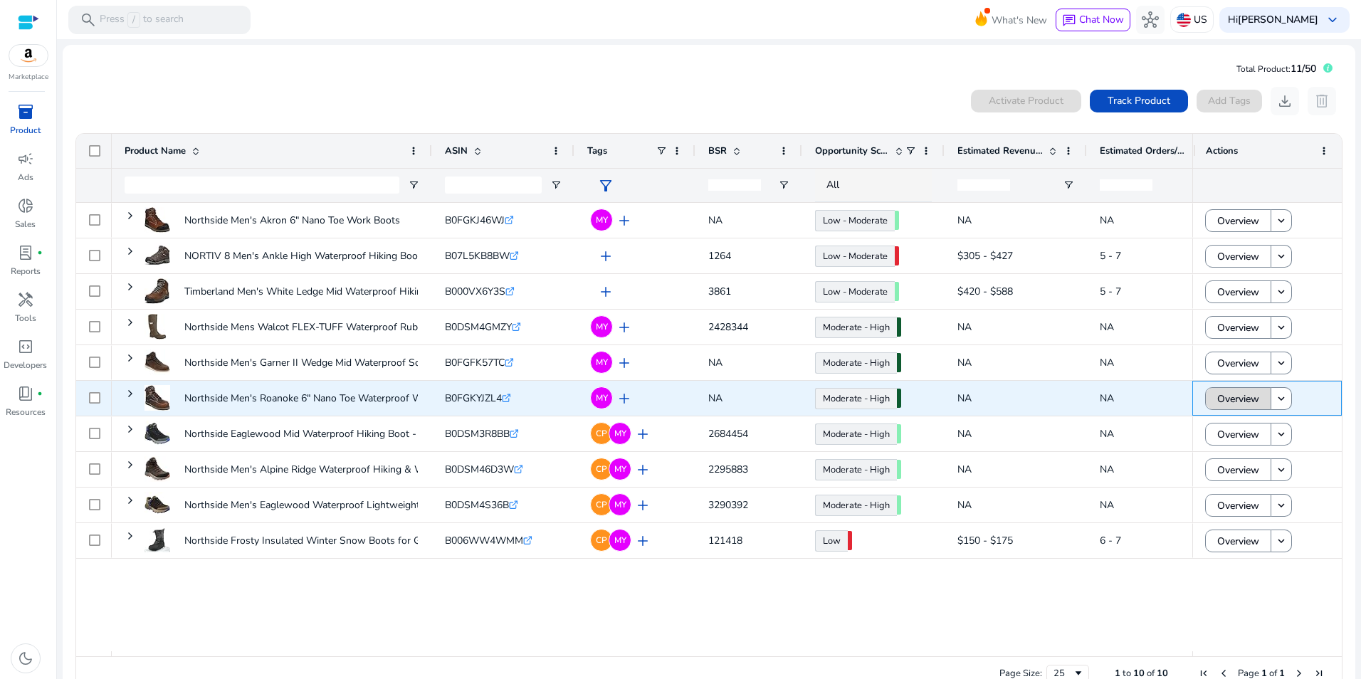
click at [1240, 396] on span "Overview" at bounding box center [1238, 398] width 42 height 29
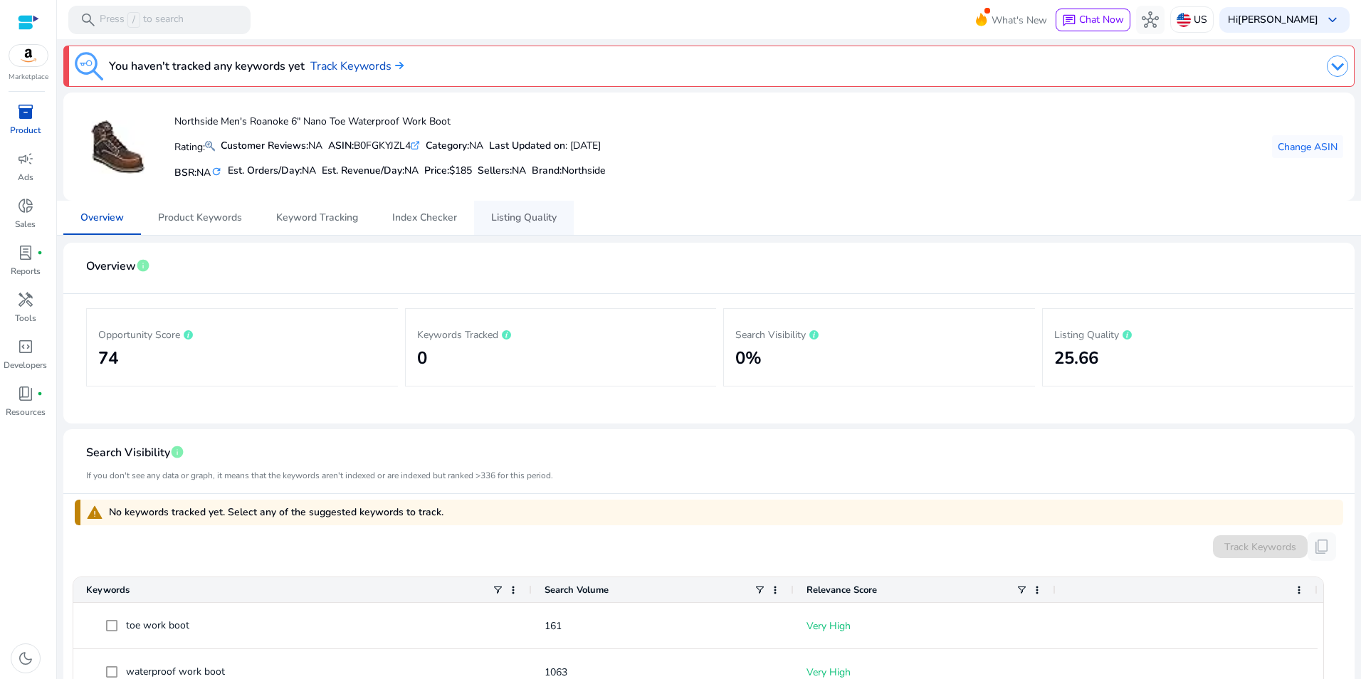
click at [526, 219] on span "Listing Quality" at bounding box center [523, 218] width 65 height 10
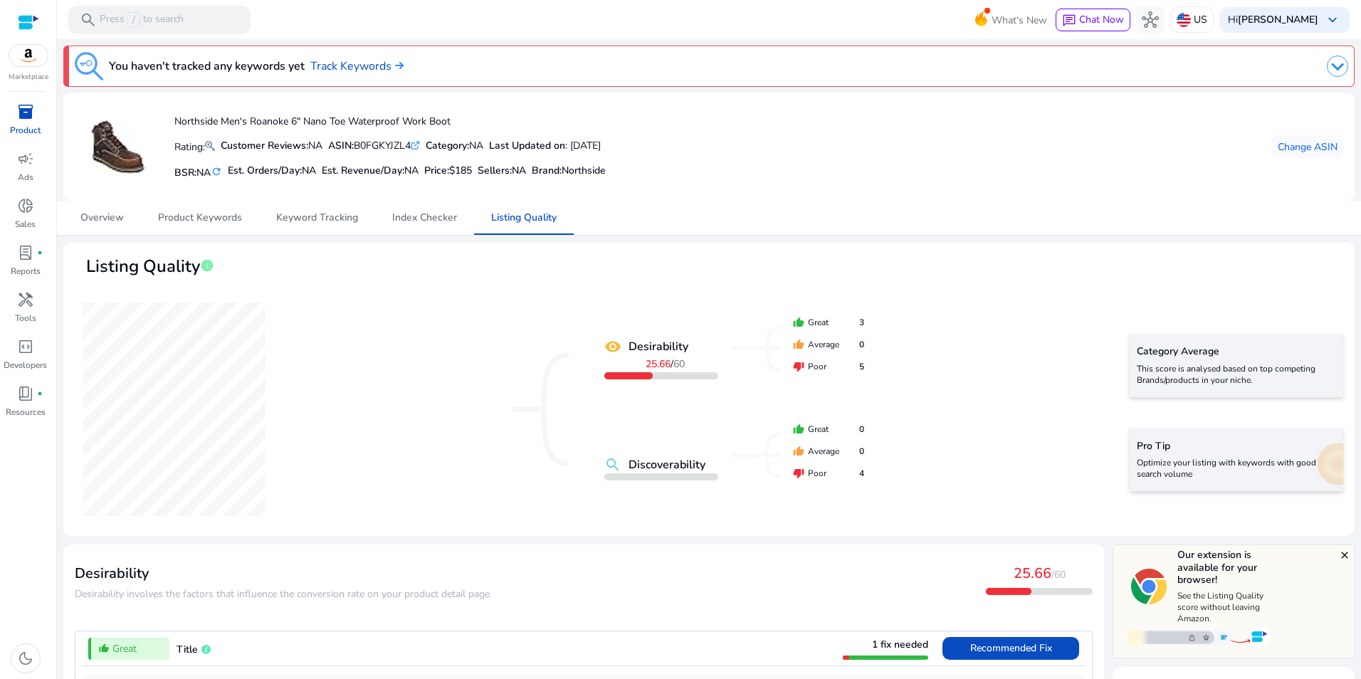
click at [21, 109] on span "inventory_2" at bounding box center [25, 111] width 17 height 17
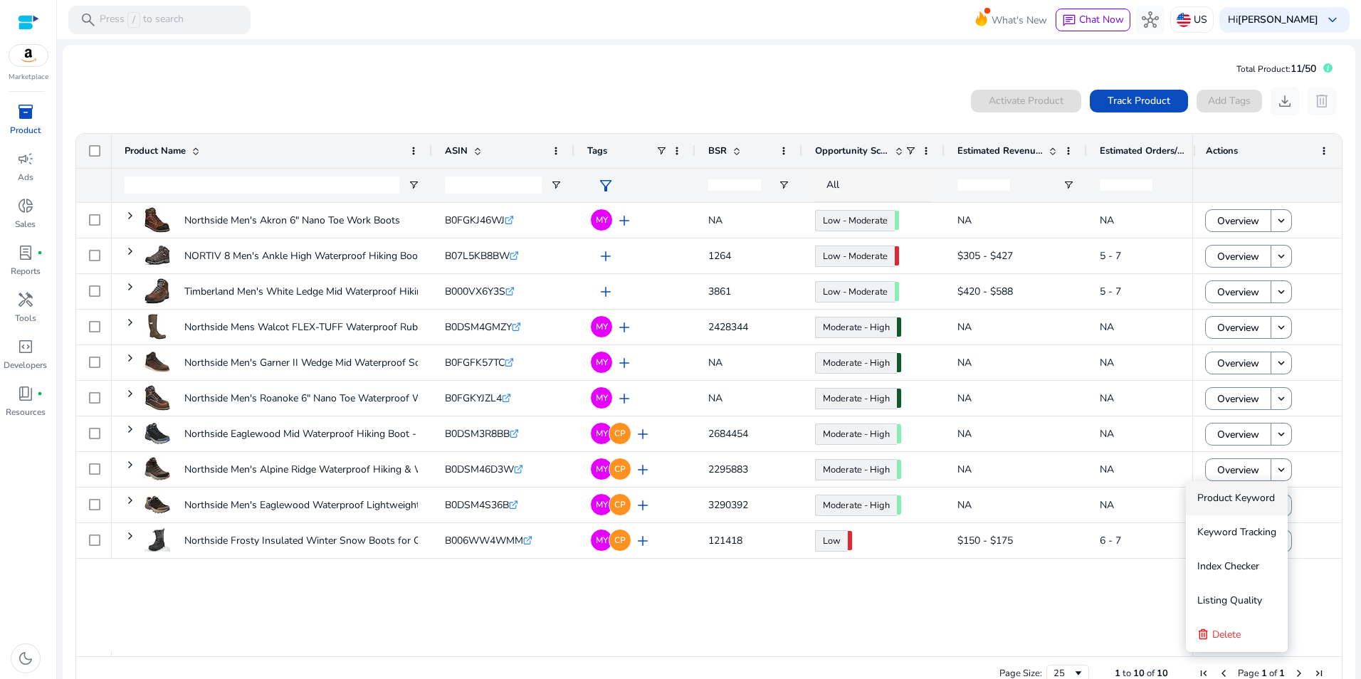
click at [1002, 604] on div "Northside Men's Akron 6" Nano Toe Work Boots B0FGKJ46WJ .st0{fill:#2c8af8} MY a…" at bounding box center [652, 427] width 1081 height 449
click at [1276, 150] on div "Actions" at bounding box center [1260, 150] width 108 height 27
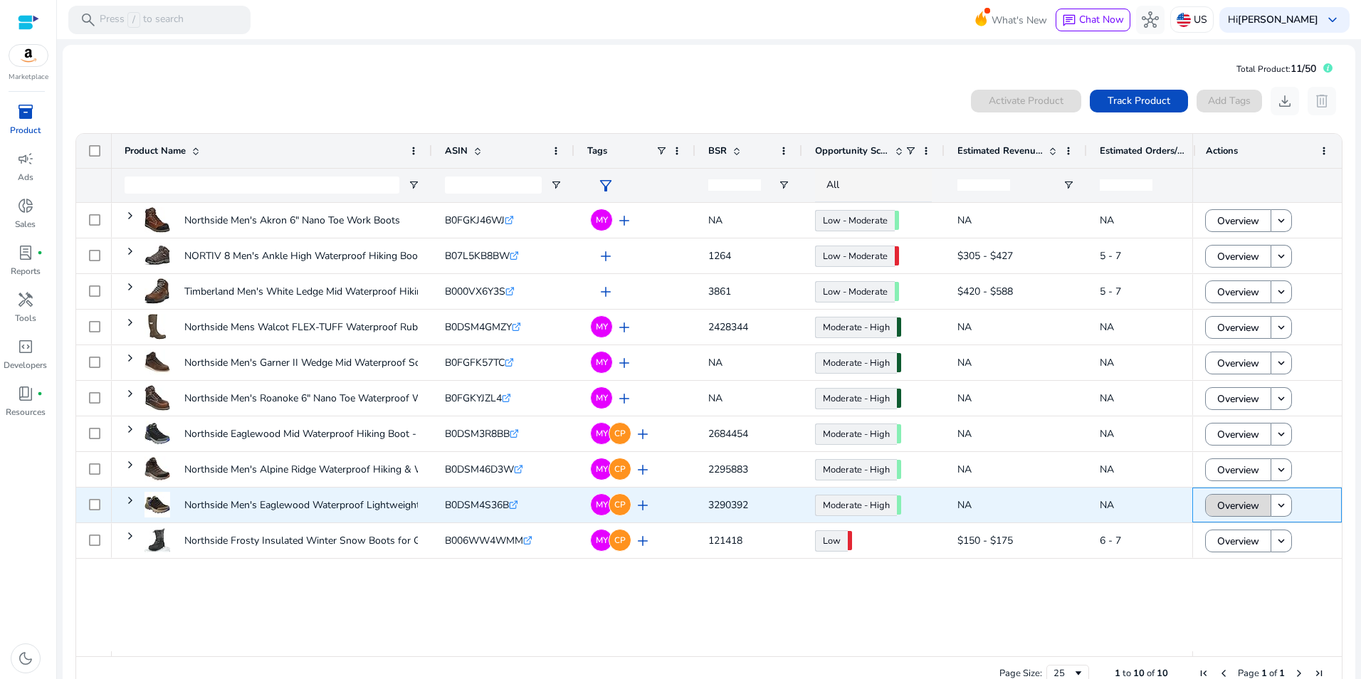
click at [1246, 507] on span "Overview" at bounding box center [1238, 505] width 42 height 29
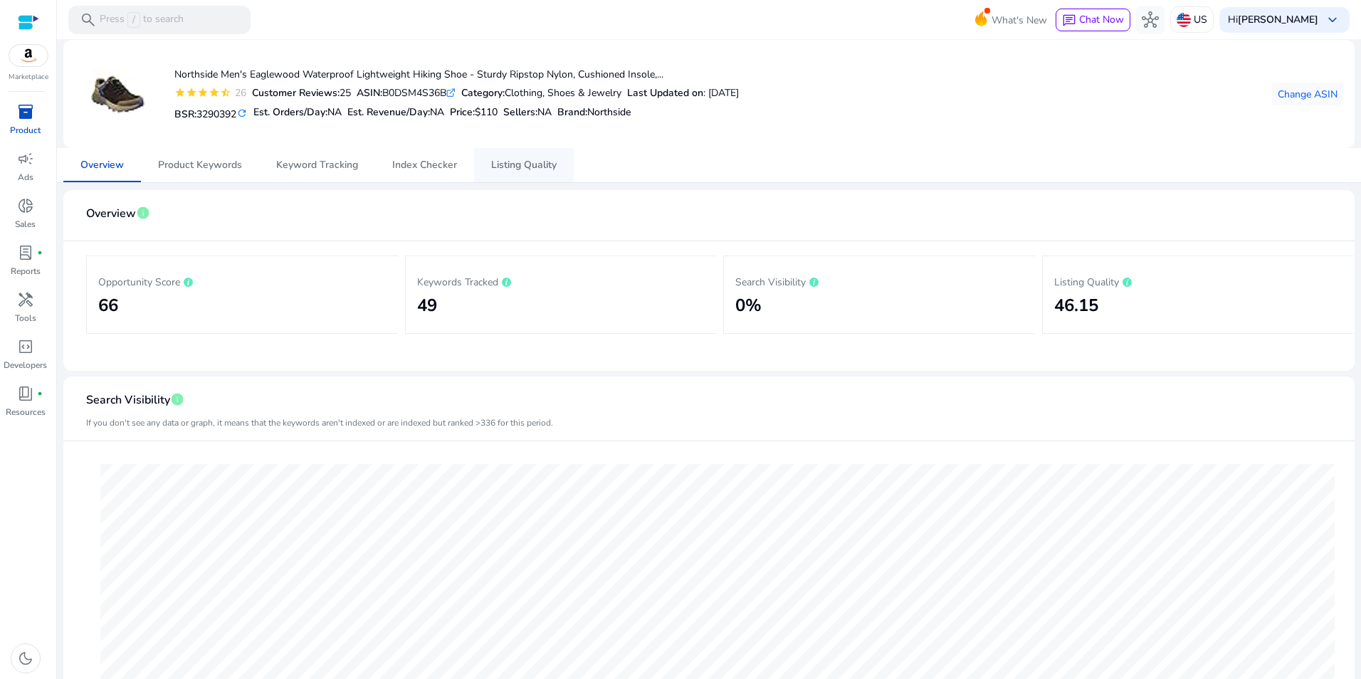
click at [532, 157] on span "Listing Quality" at bounding box center [523, 165] width 65 height 34
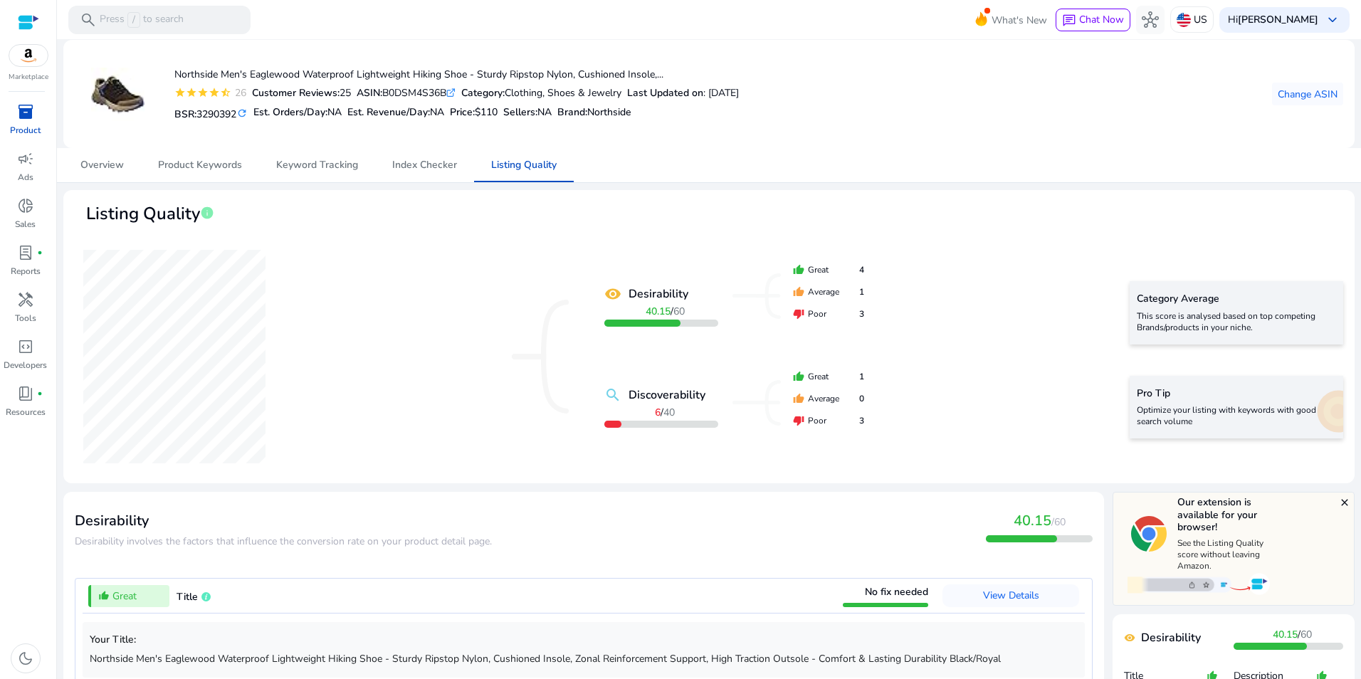
click at [25, 116] on span "inventory_2" at bounding box center [25, 111] width 17 height 17
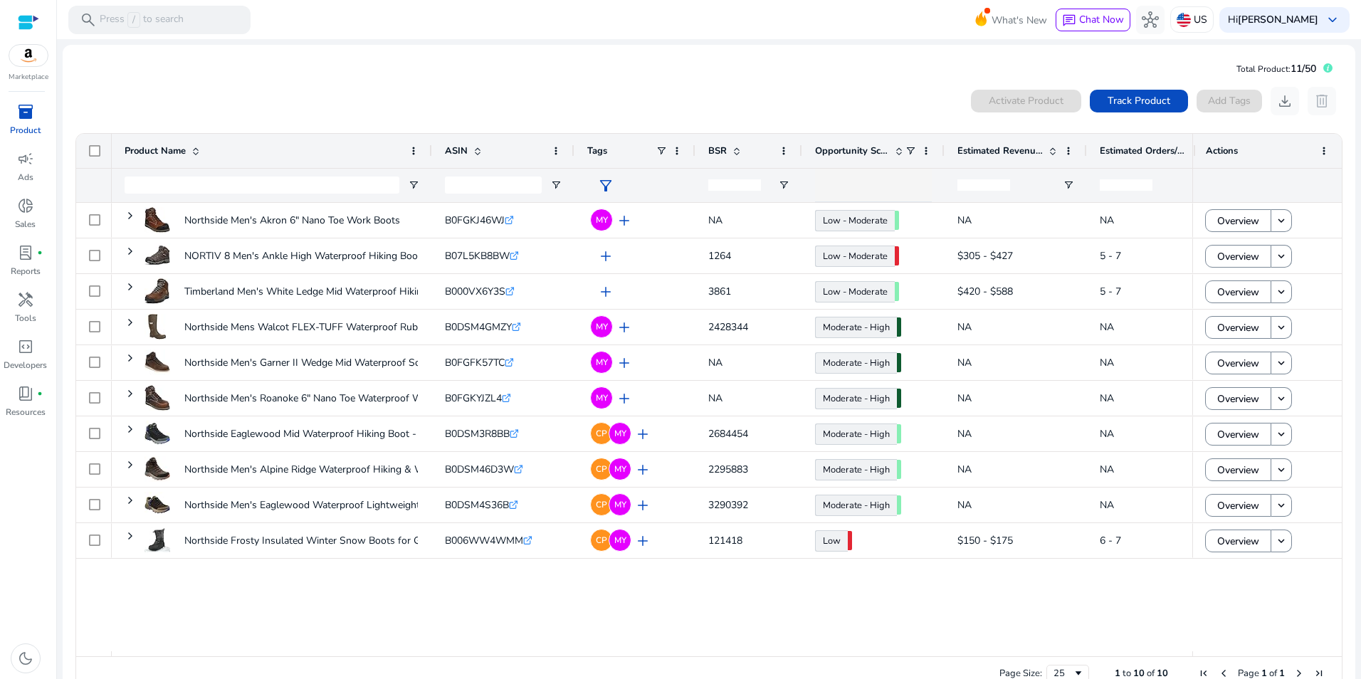
click at [500, 90] on div "0 products selected Activate Product Track Product Add Tags download delete" at bounding box center [709, 101] width 1269 height 28
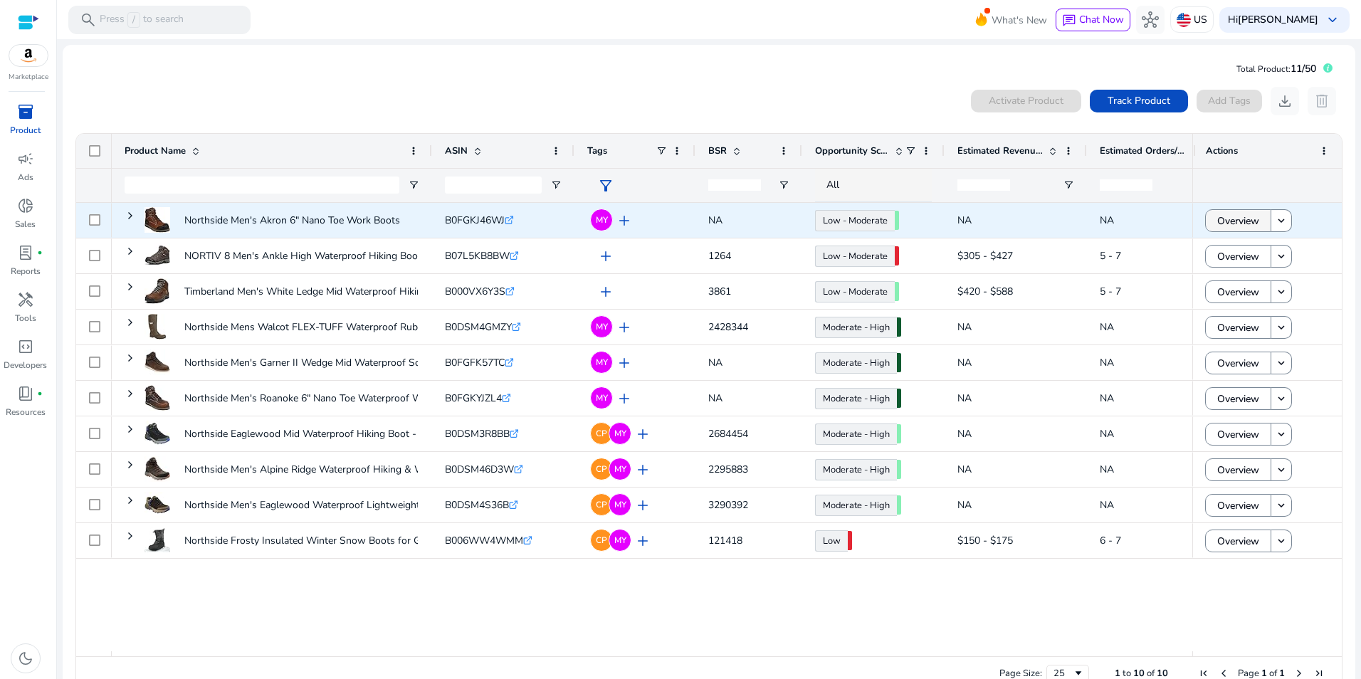
click at [1245, 219] on span "Overview" at bounding box center [1238, 220] width 42 height 29
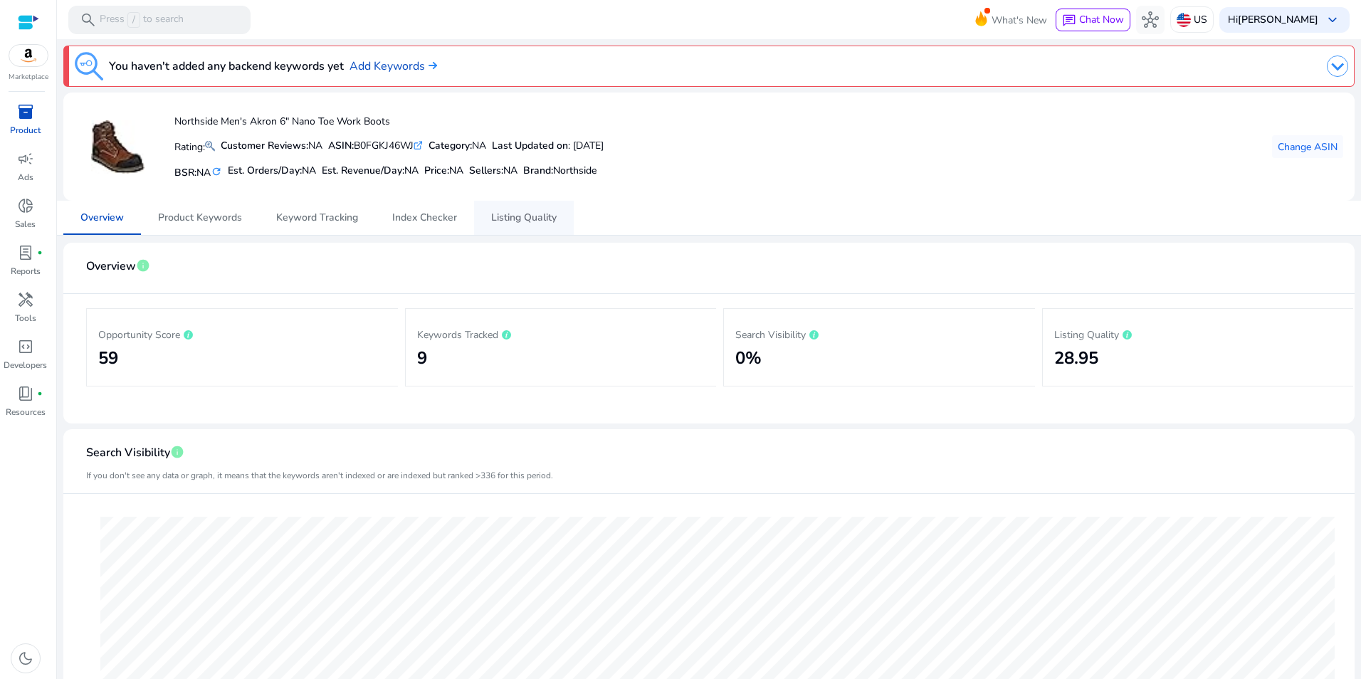
click at [547, 209] on span "Listing Quality" at bounding box center [523, 218] width 65 height 34
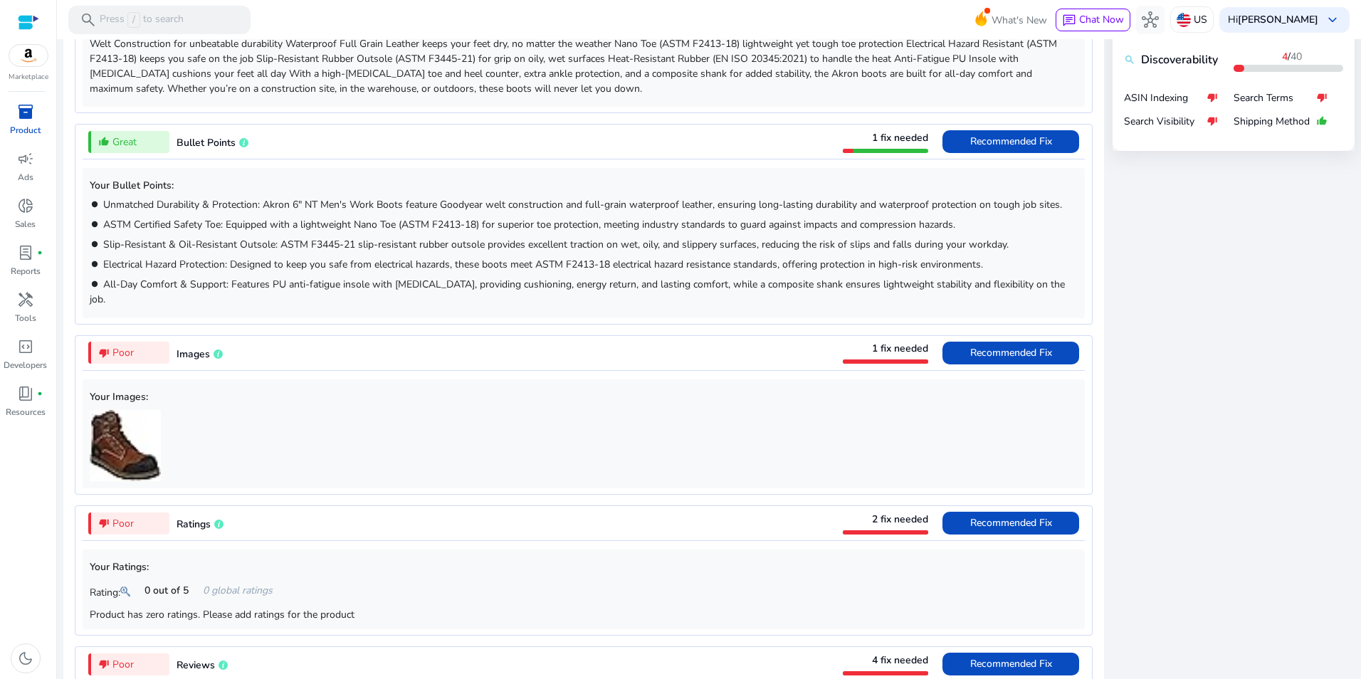
scroll to position [802, 0]
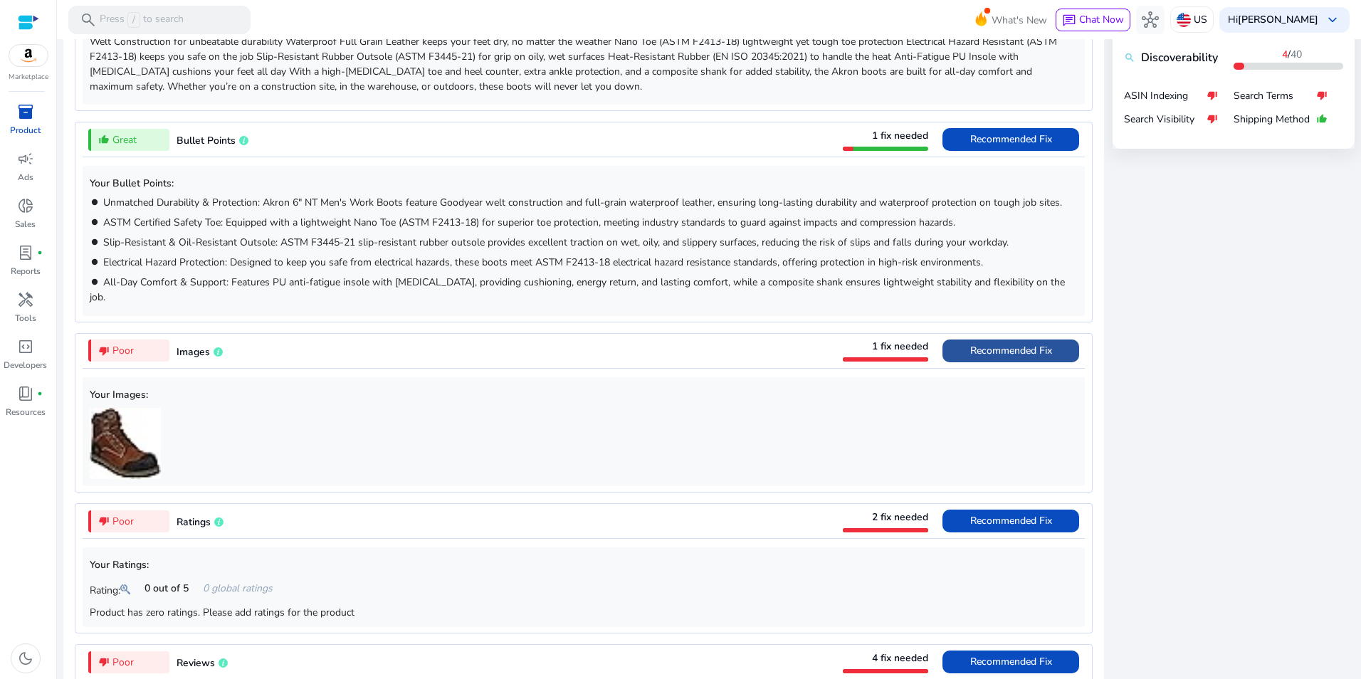
click at [1030, 344] on span "Recommended Fix" at bounding box center [1011, 351] width 82 height 14
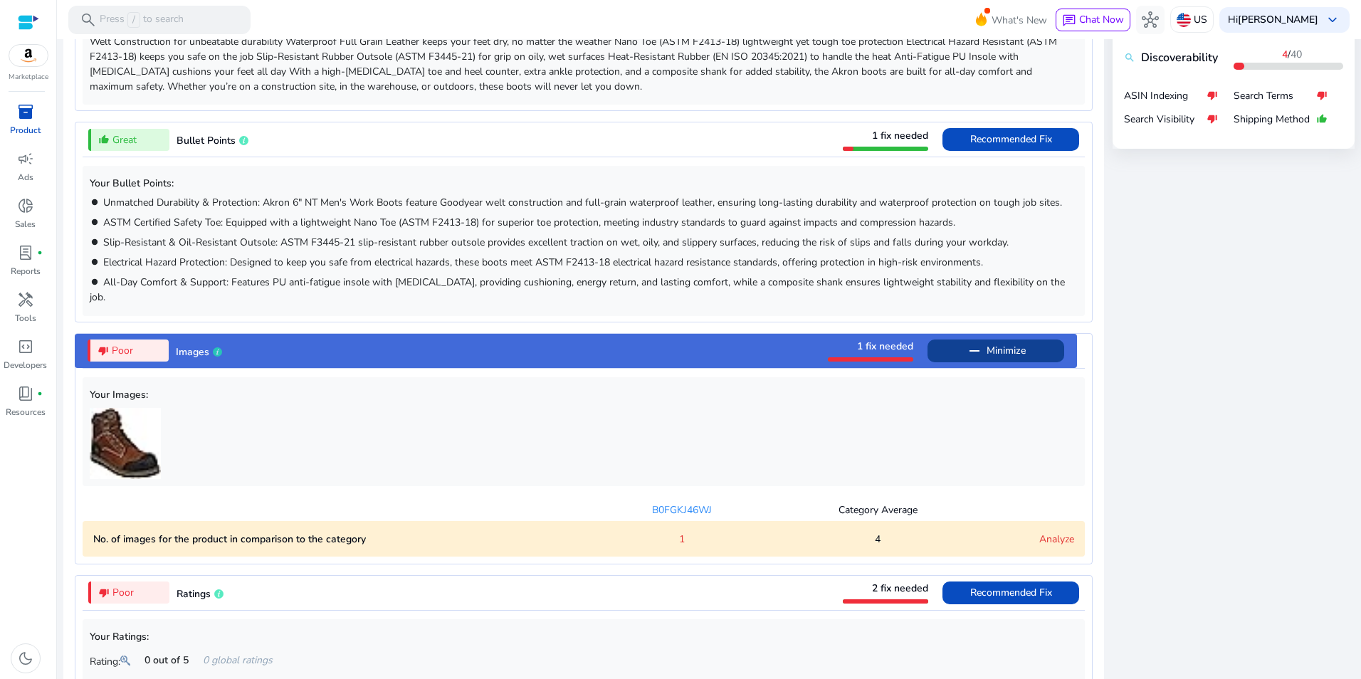
scroll to position [1120, 0]
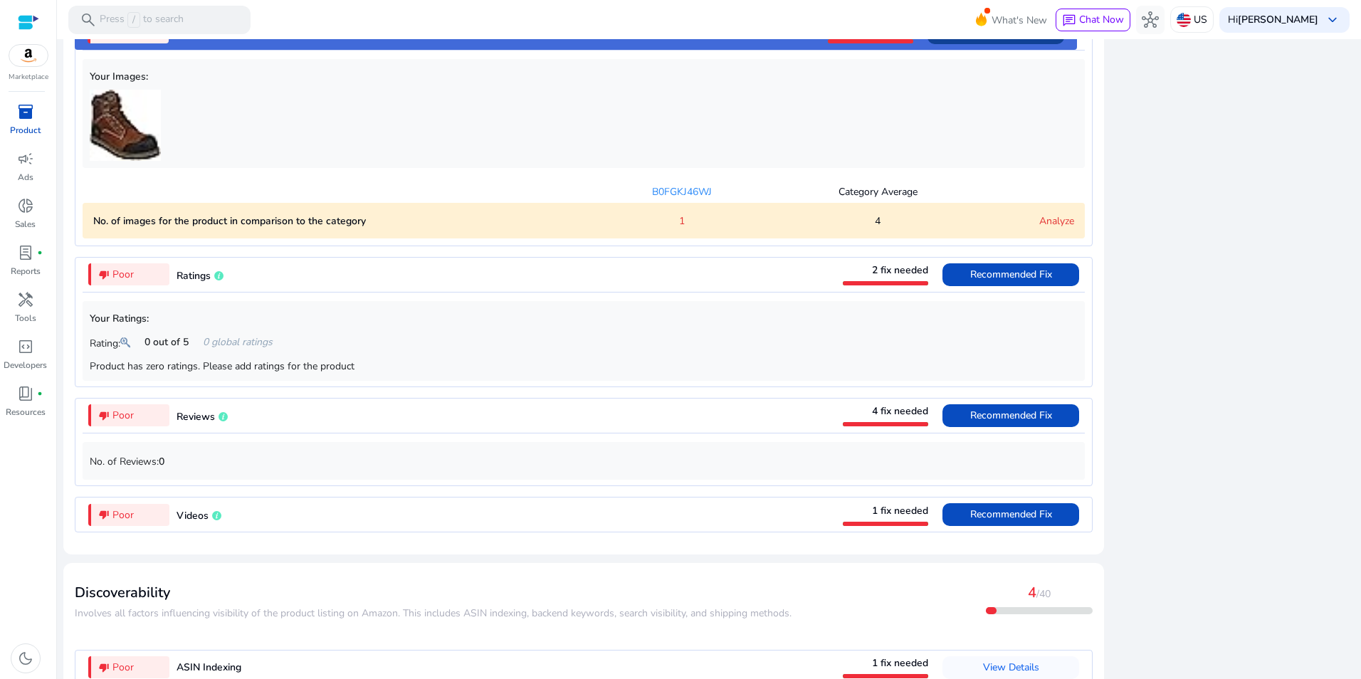
click at [1051, 214] on link "Analyze" at bounding box center [1056, 221] width 35 height 14
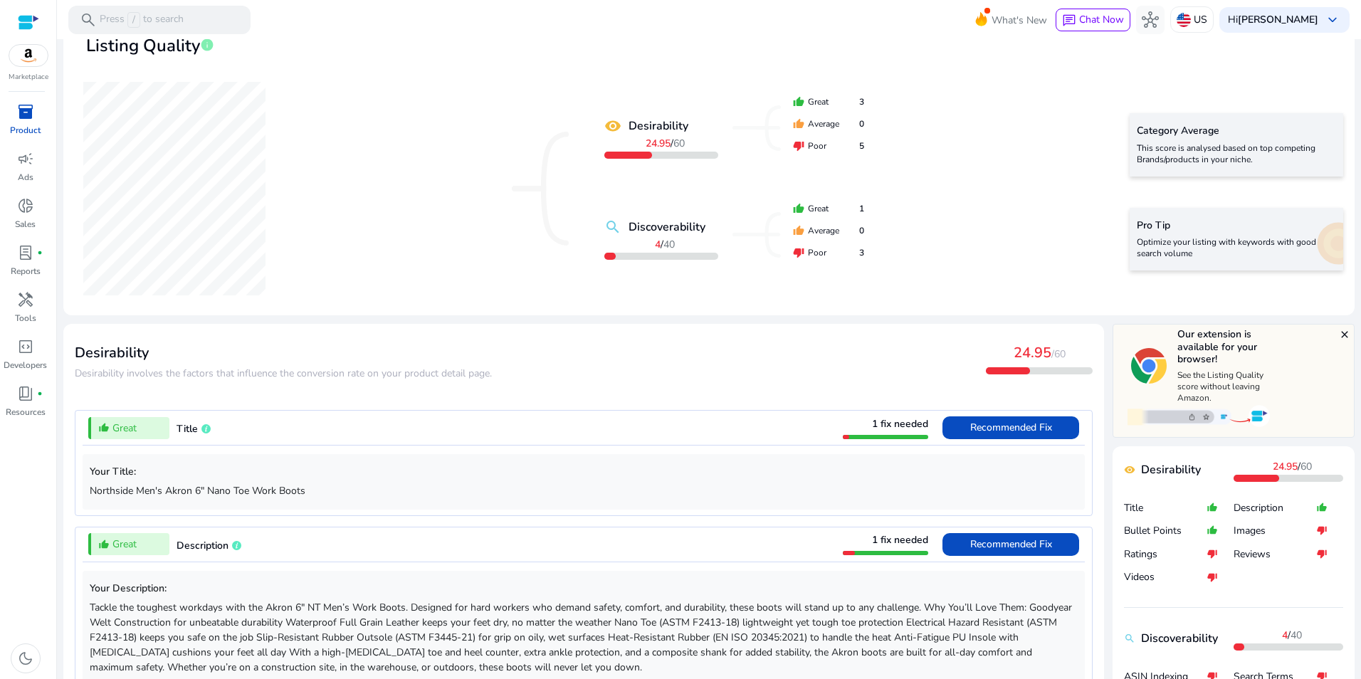
scroll to position [167, 0]
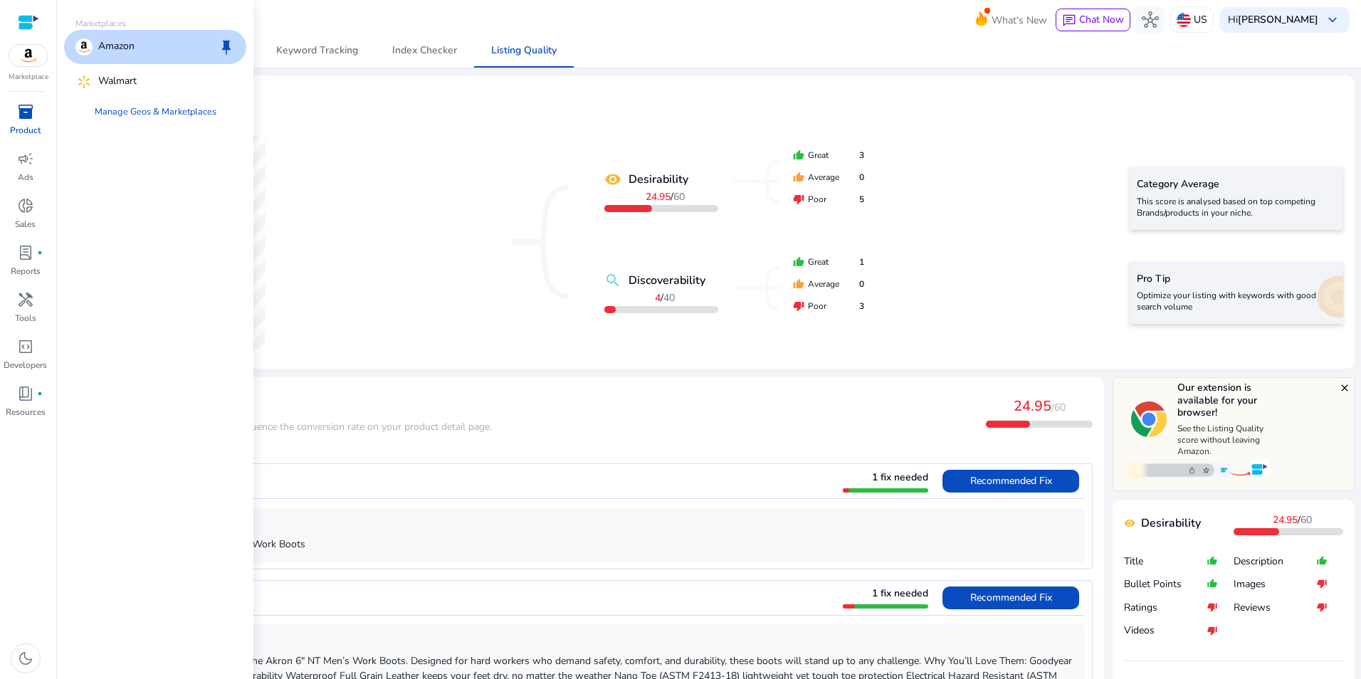
click at [30, 104] on span "inventory_2" at bounding box center [25, 111] width 17 height 17
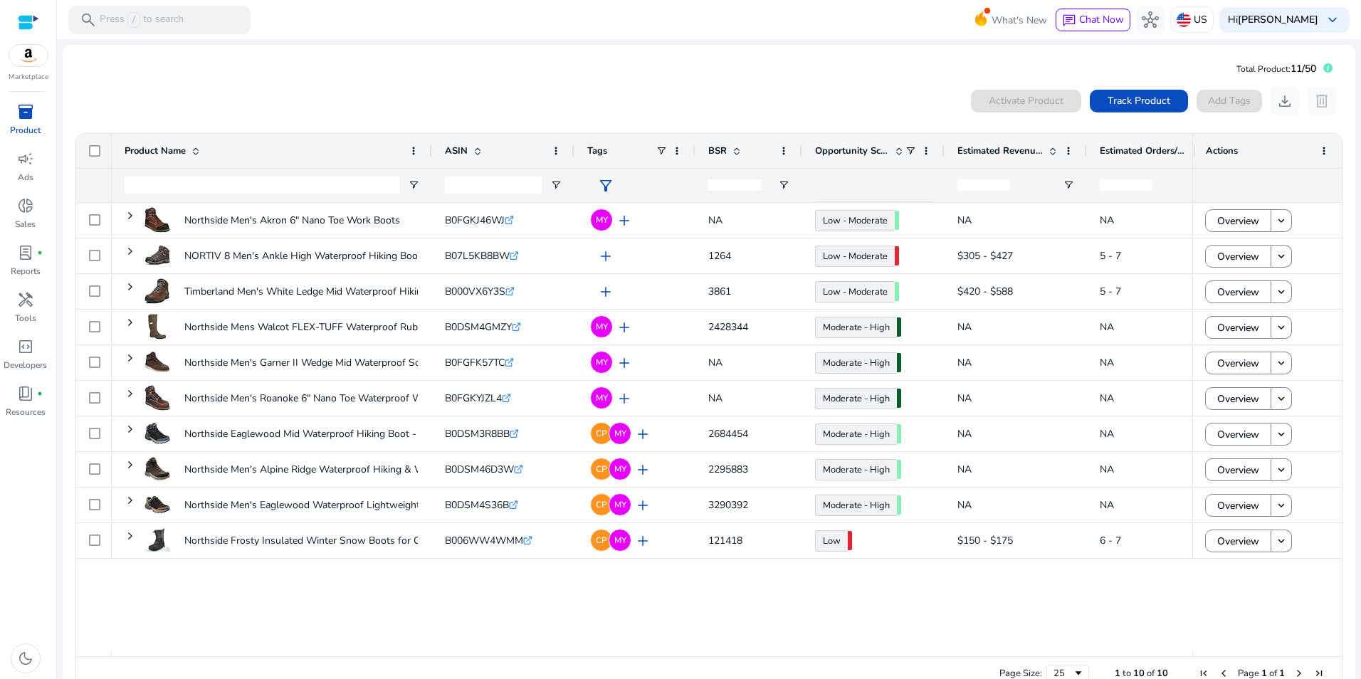
click at [368, 68] on mat-card "Total Product: 11/50 0 products selected Activate Product Track Product Add Tag…" at bounding box center [709, 378] width 1293 height 666
drag, startPoint x: 441, startPoint y: 73, endPoint x: 103, endPoint y: 30, distance: 340.9
click at [427, 72] on mat-card "Total Product: 11/50 0 products selected Activate Product Track Product Add Tag…" at bounding box center [709, 378] width 1293 height 666
click at [24, 116] on span "inventory_2" at bounding box center [25, 111] width 17 height 17
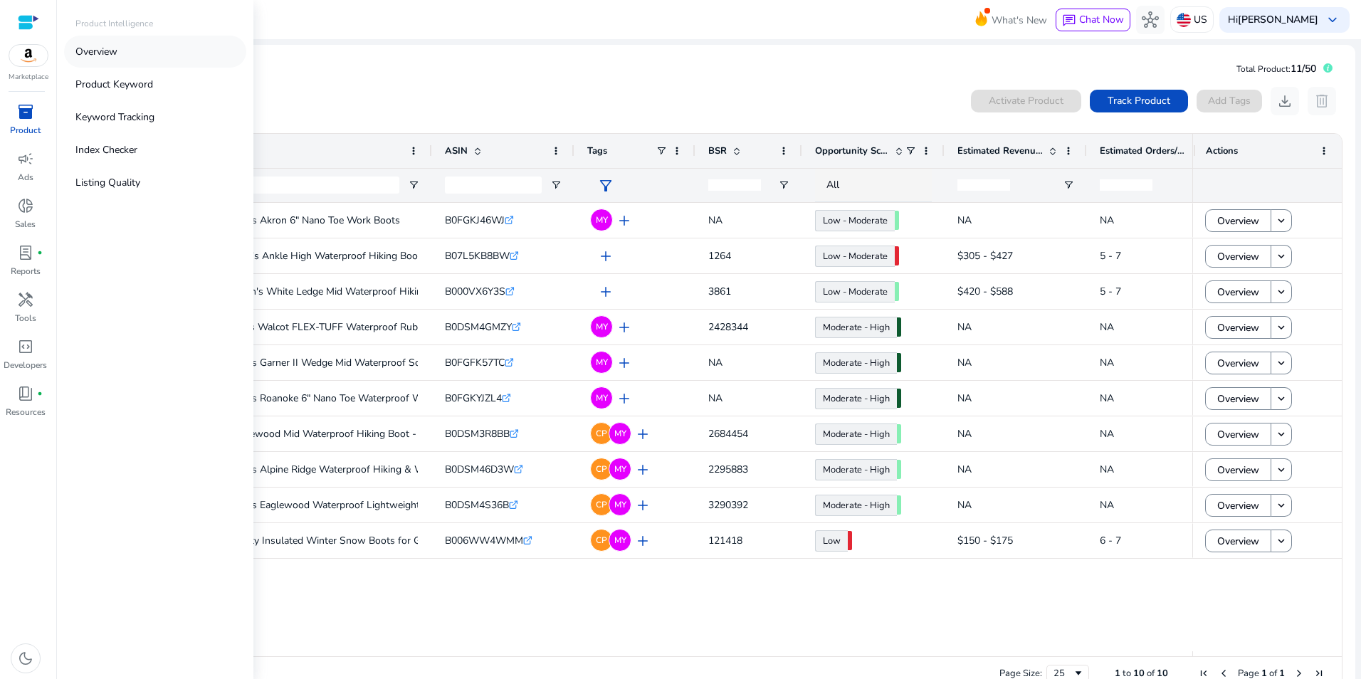
click at [98, 44] on p "Overview" at bounding box center [96, 51] width 42 height 15
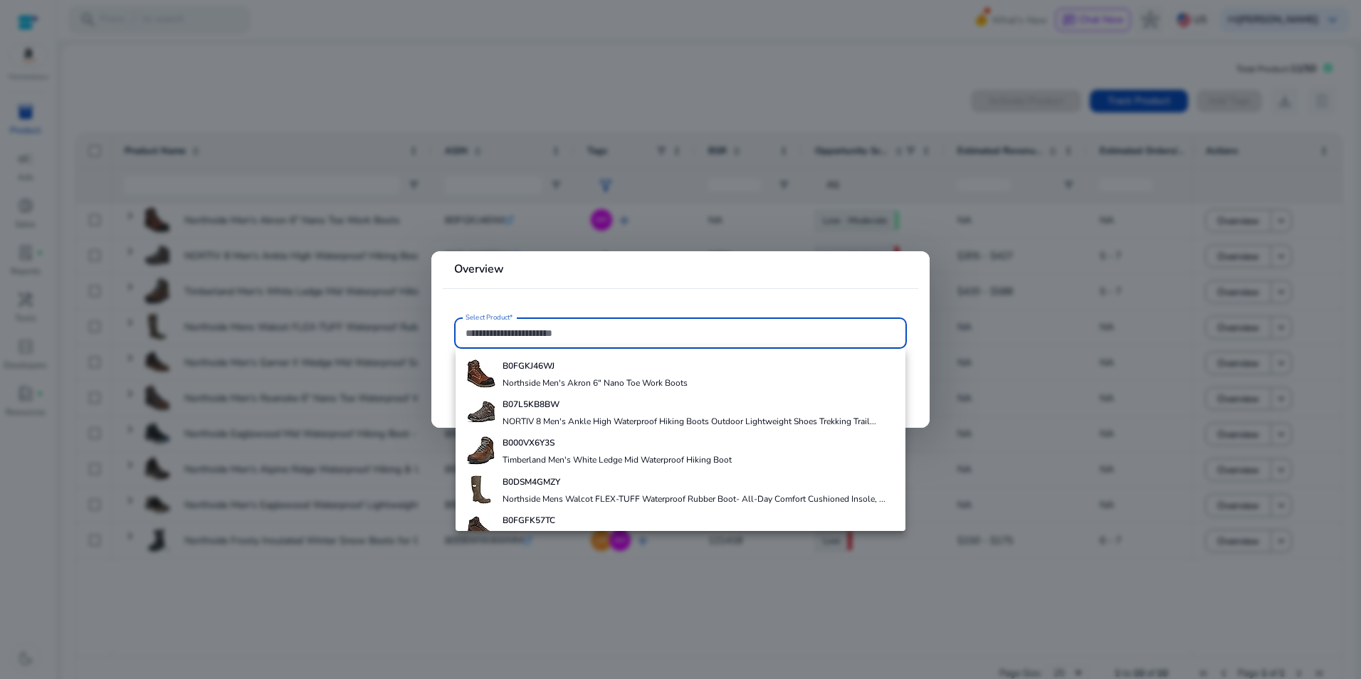
click at [631, 613] on div at bounding box center [680, 339] width 1361 height 679
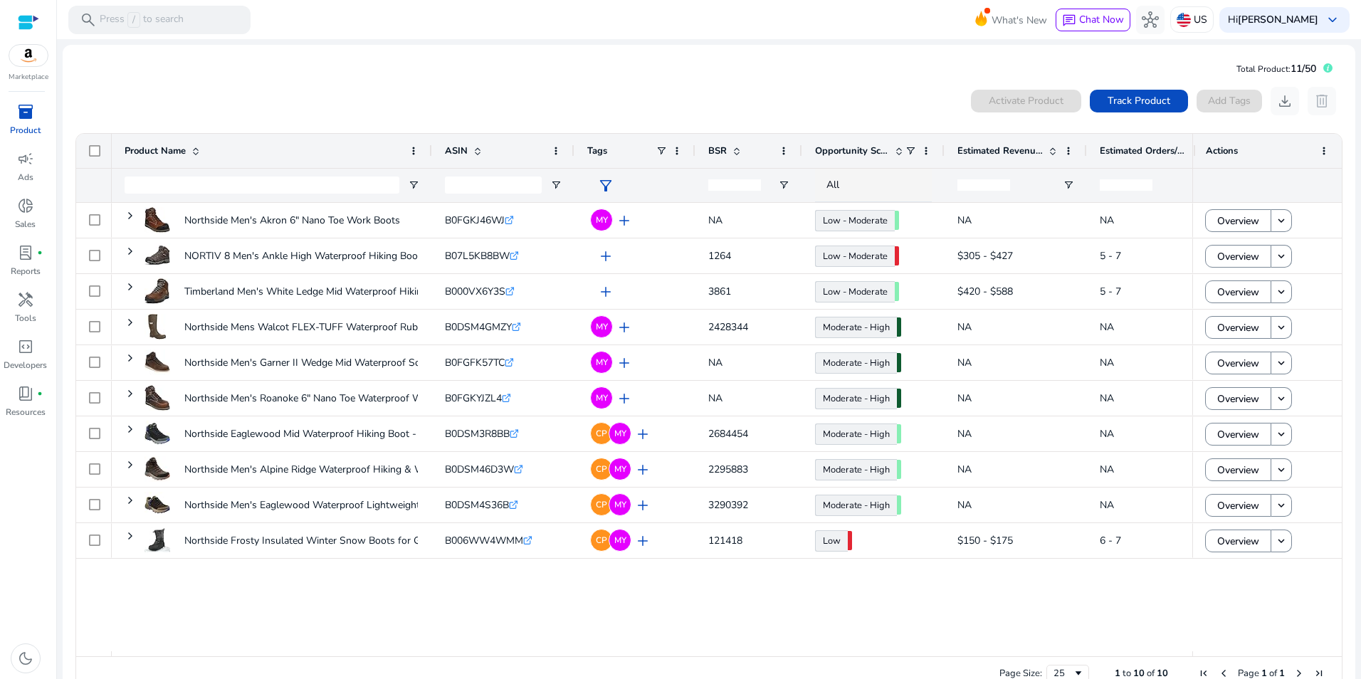
click at [737, 149] on span at bounding box center [736, 150] width 11 height 11
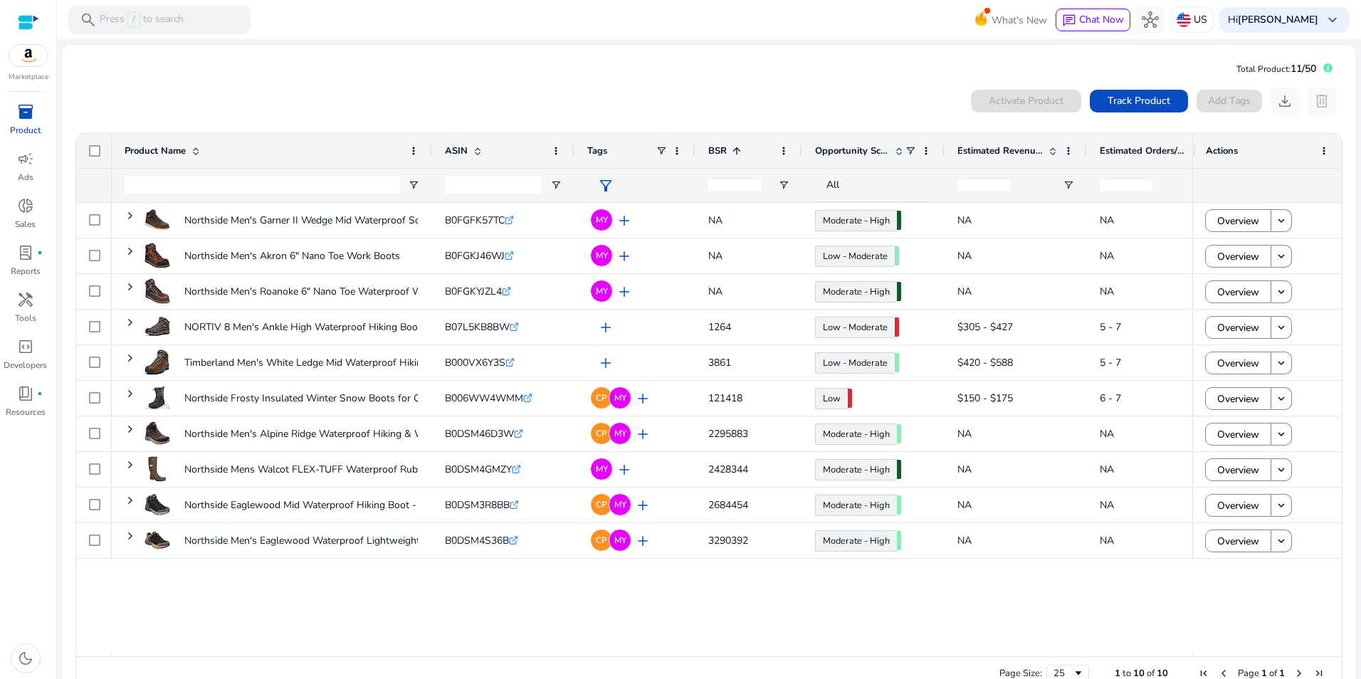
click at [719, 152] on span "BSR" at bounding box center [717, 151] width 19 height 13
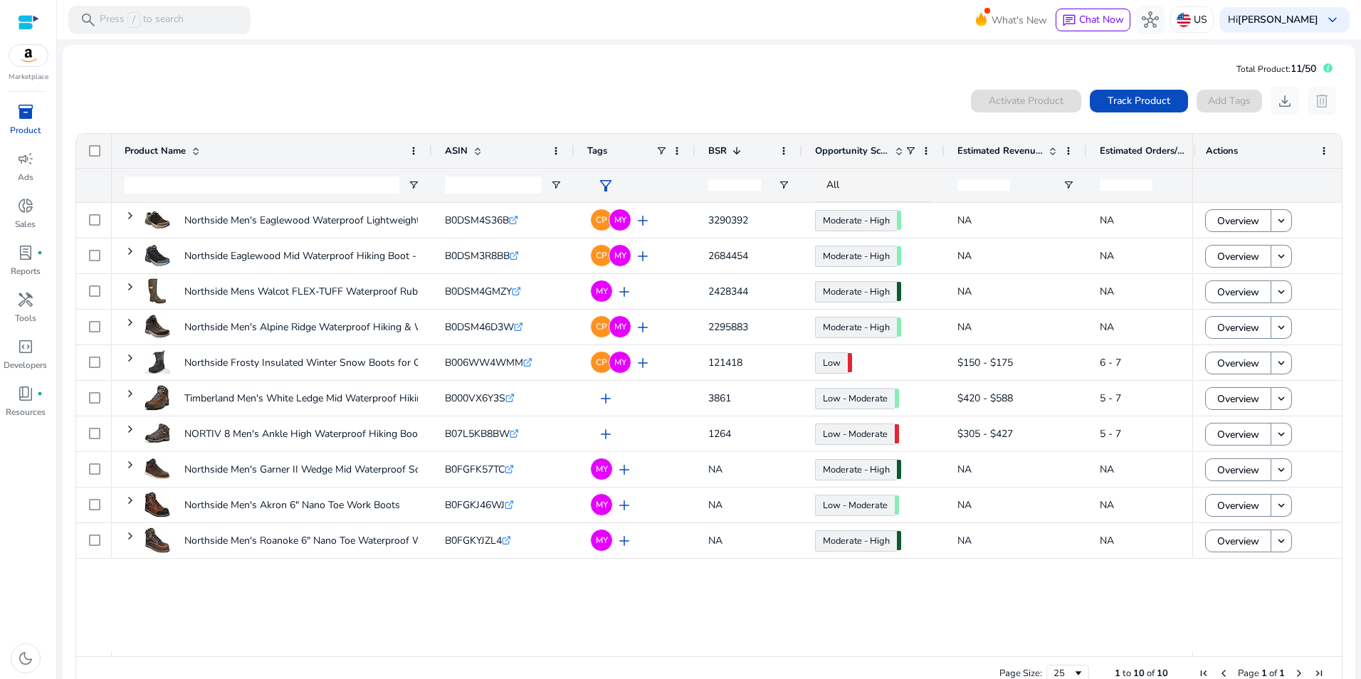
click at [719, 152] on span "BSR" at bounding box center [717, 151] width 19 height 13
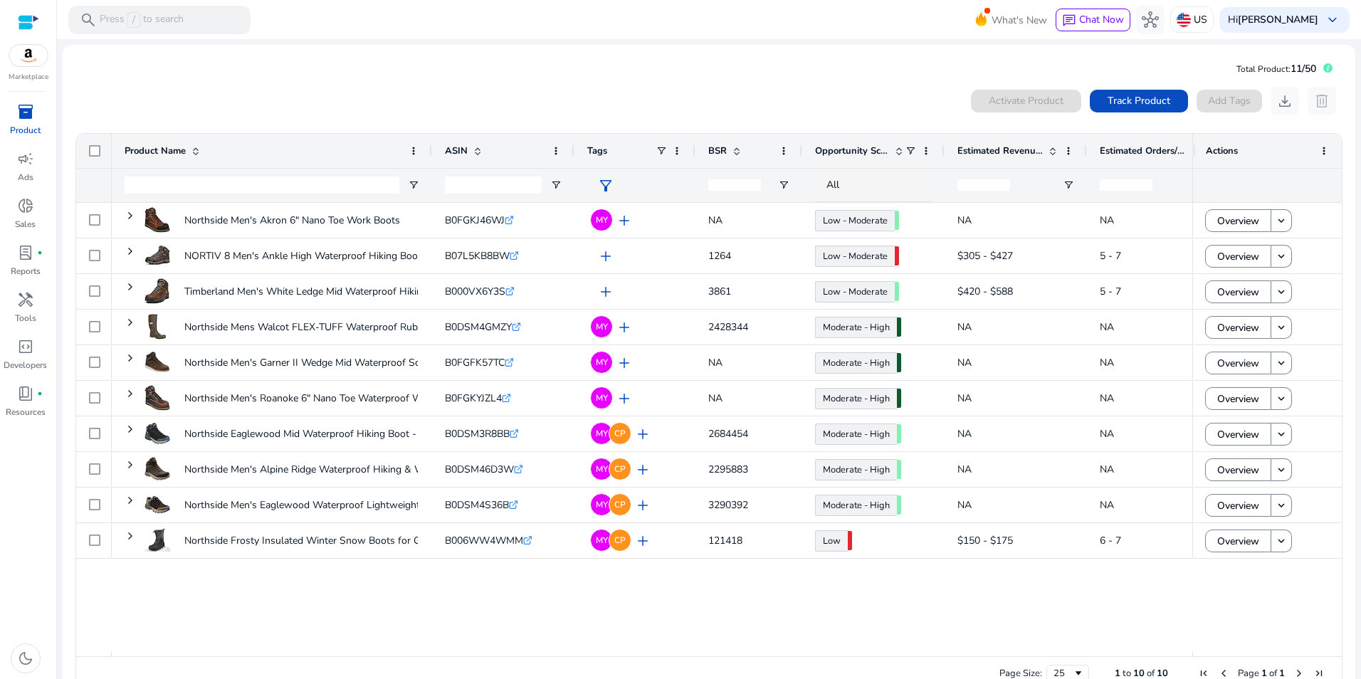
click at [156, 147] on span "Product Name" at bounding box center [155, 151] width 61 height 13
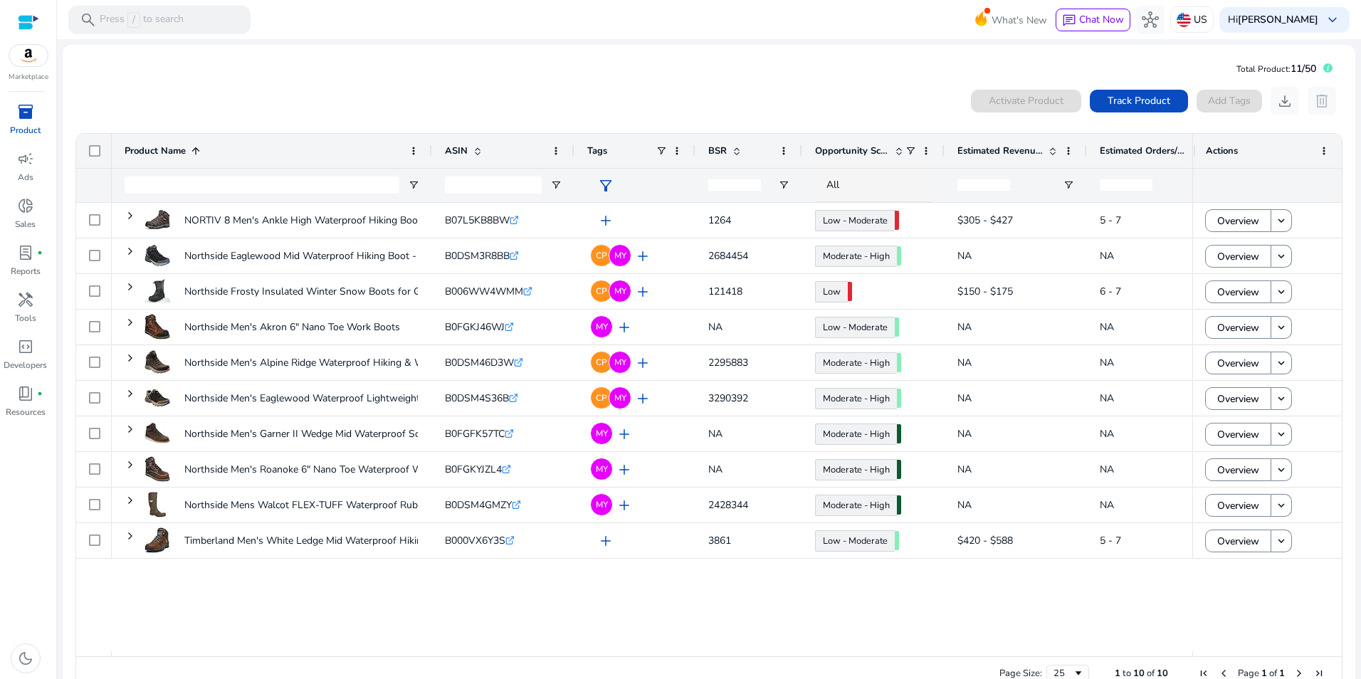
click at [469, 157] on div "ASIN" at bounding box center [495, 150] width 101 height 27
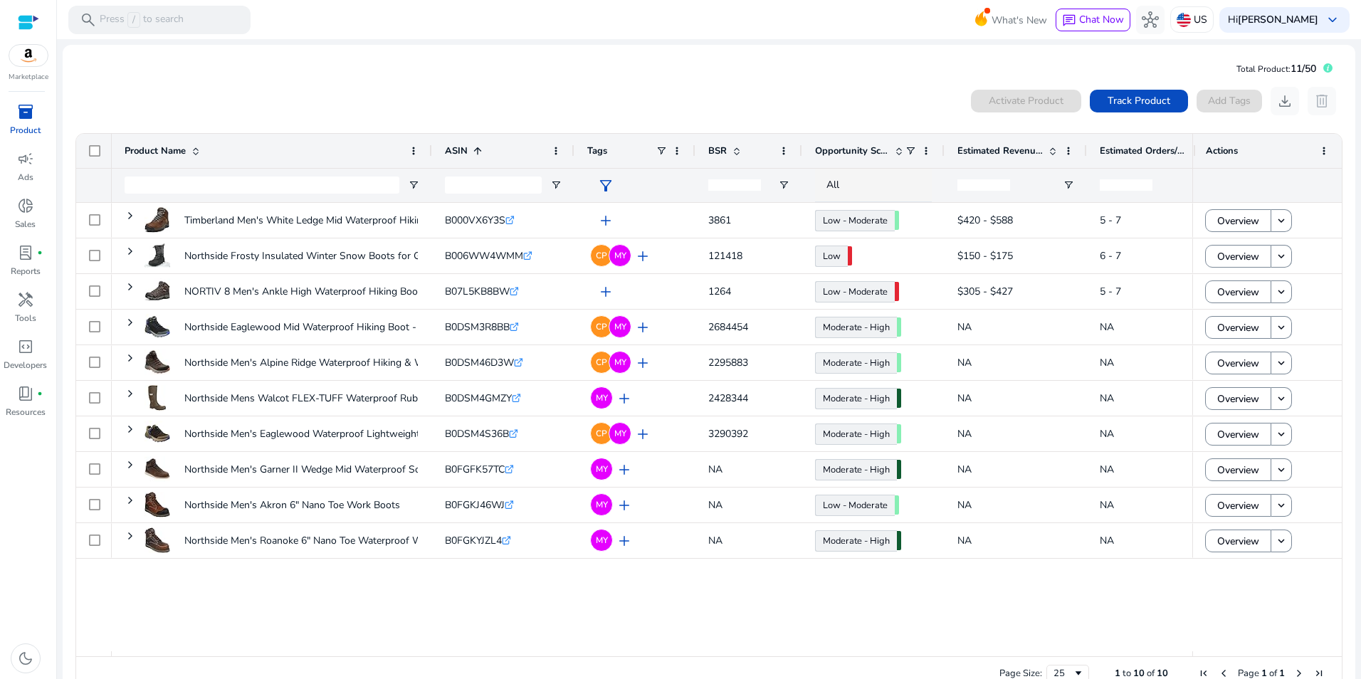
click at [469, 157] on div "ASIN 1" at bounding box center [495, 150] width 101 height 27
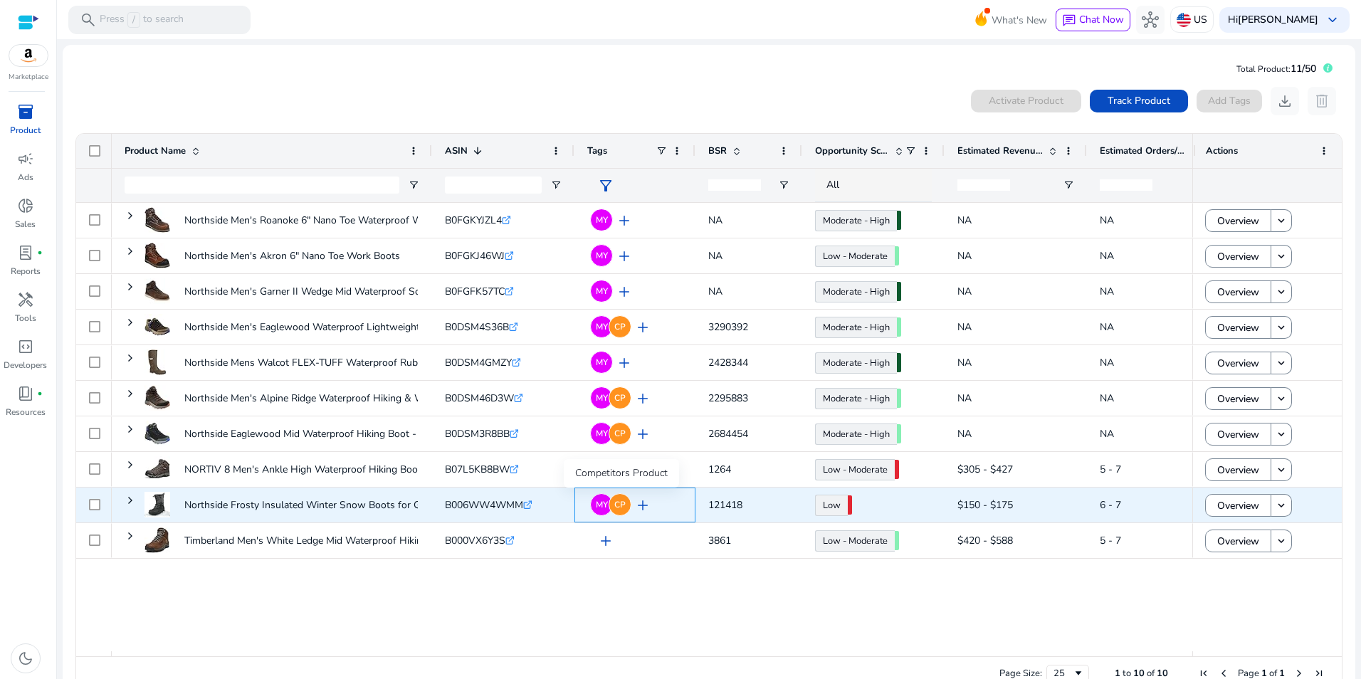
click at [625, 508] on span "CP" at bounding box center [619, 504] width 11 height 9
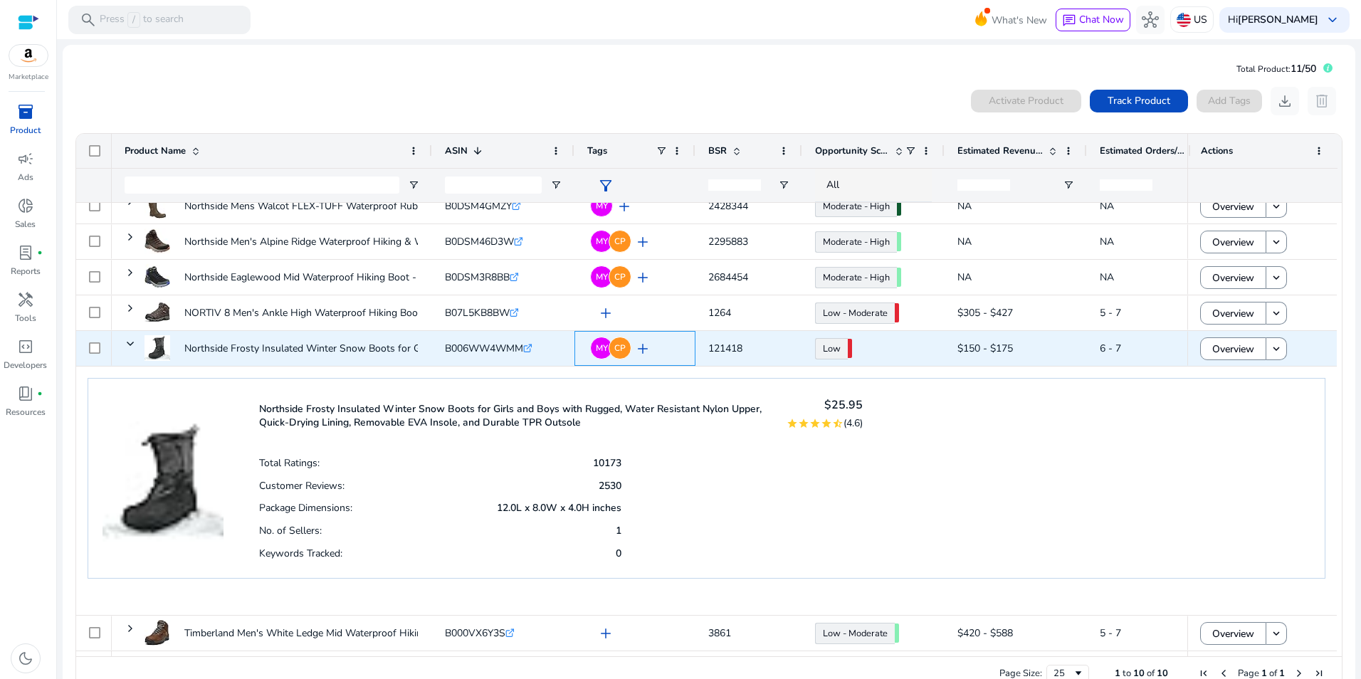
click at [646, 342] on span "add" at bounding box center [642, 348] width 17 height 17
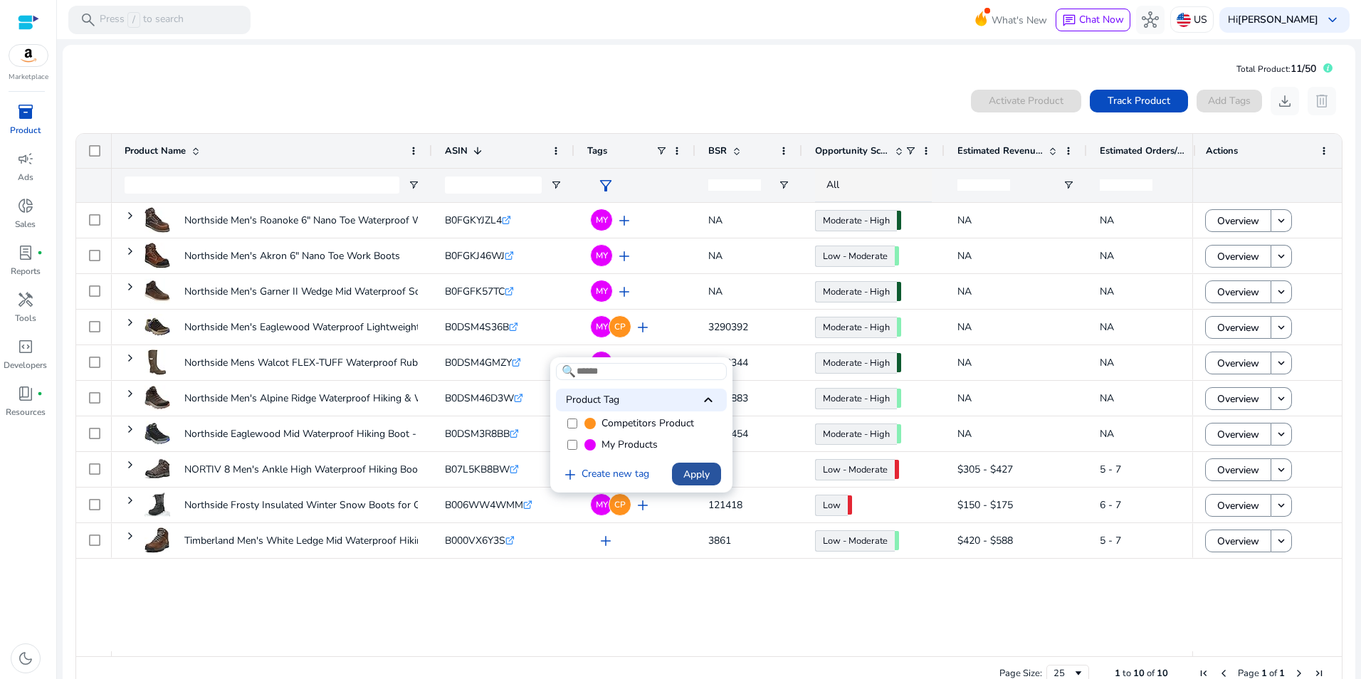
click at [708, 469] on span "Apply" at bounding box center [696, 474] width 26 height 15
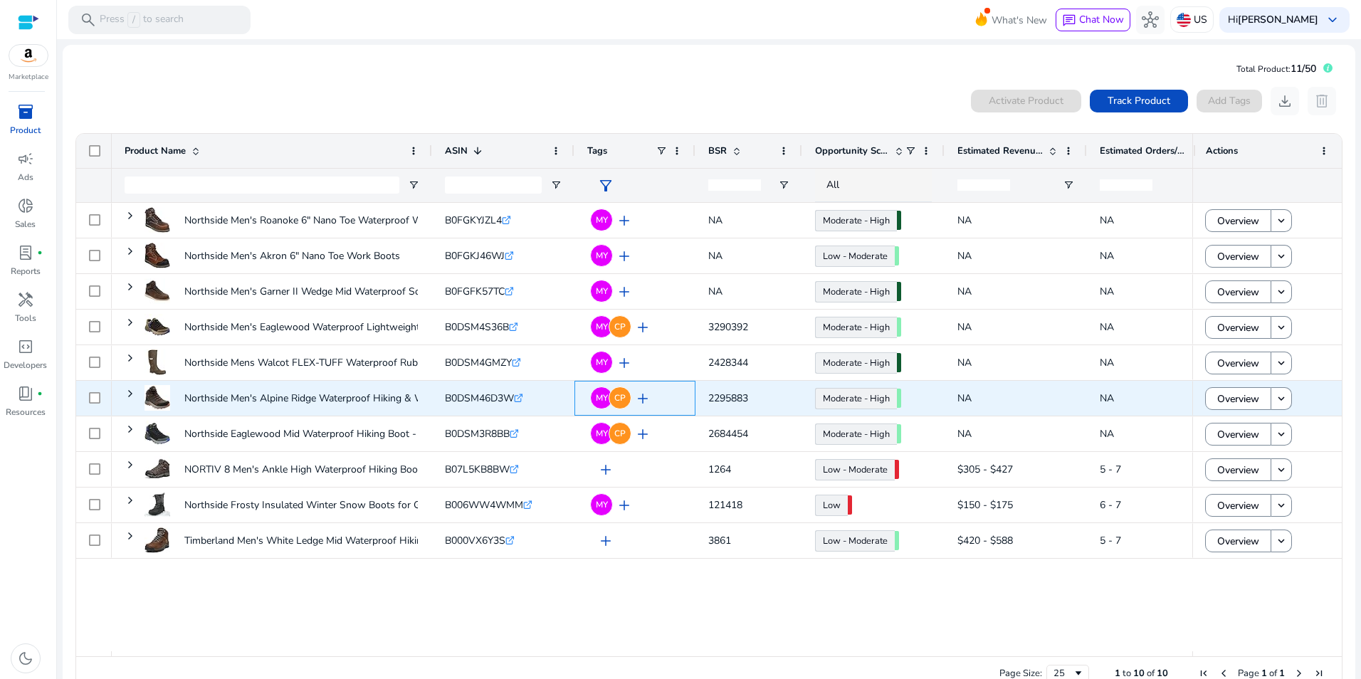
click at [644, 404] on span "add" at bounding box center [642, 398] width 17 height 17
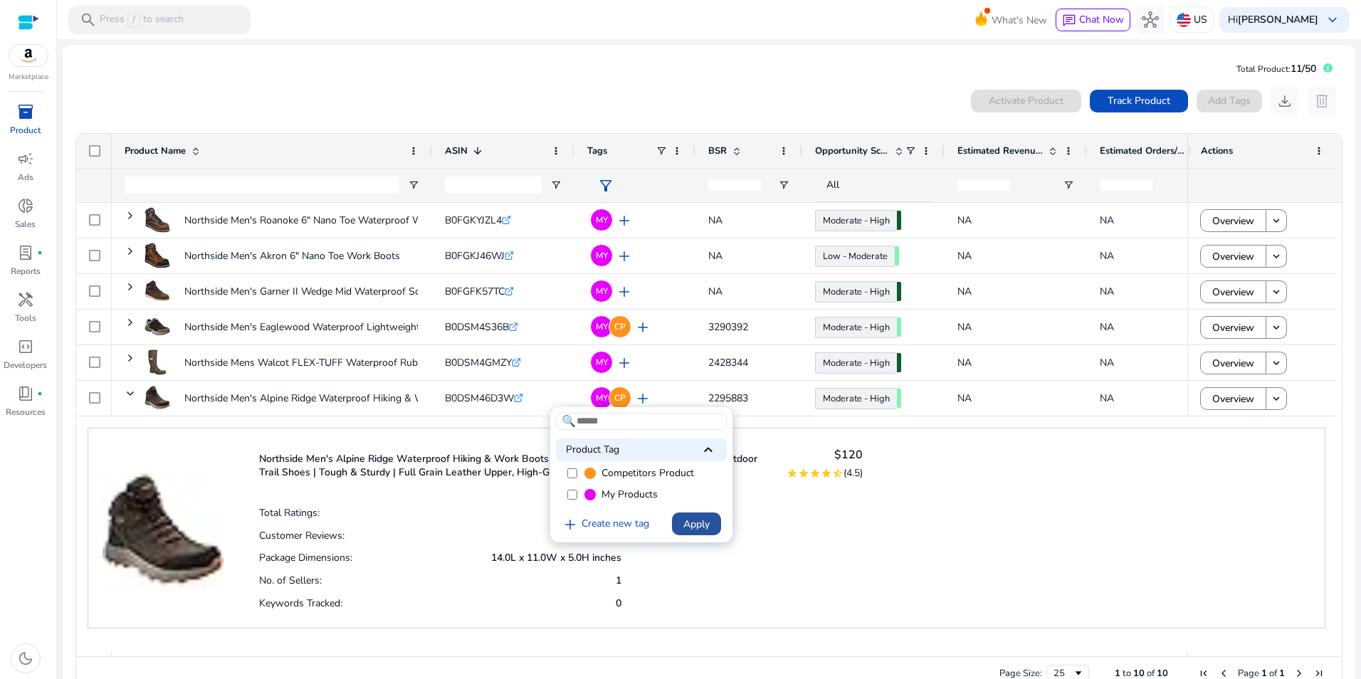
click at [709, 520] on span "Apply" at bounding box center [696, 524] width 26 height 15
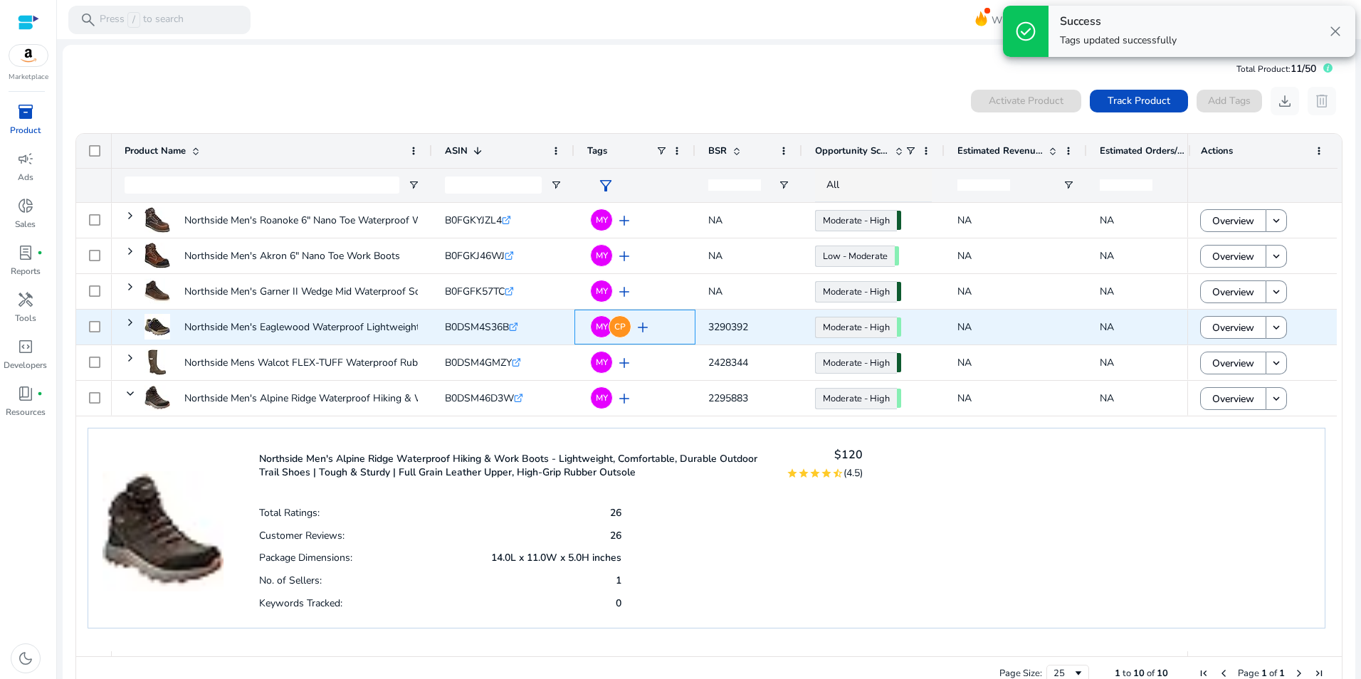
click at [642, 325] on span "add" at bounding box center [642, 327] width 17 height 17
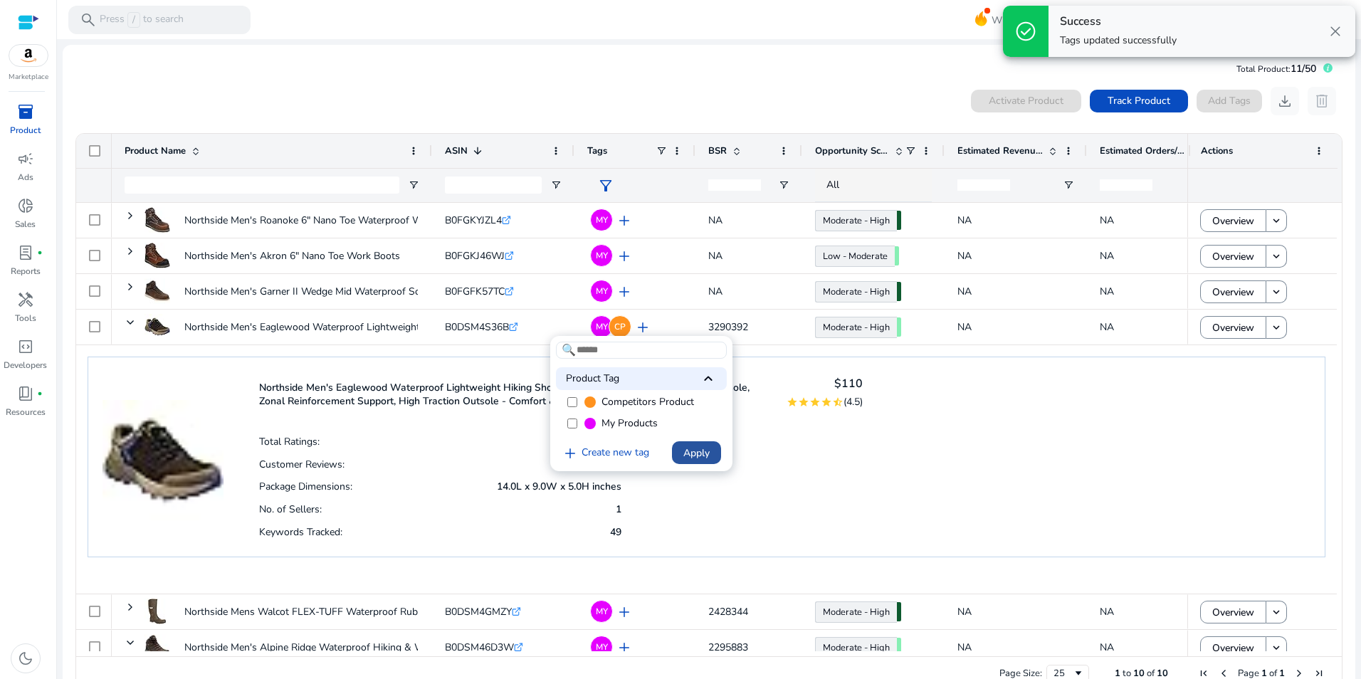
click at [693, 458] on span "Apply" at bounding box center [696, 453] width 26 height 15
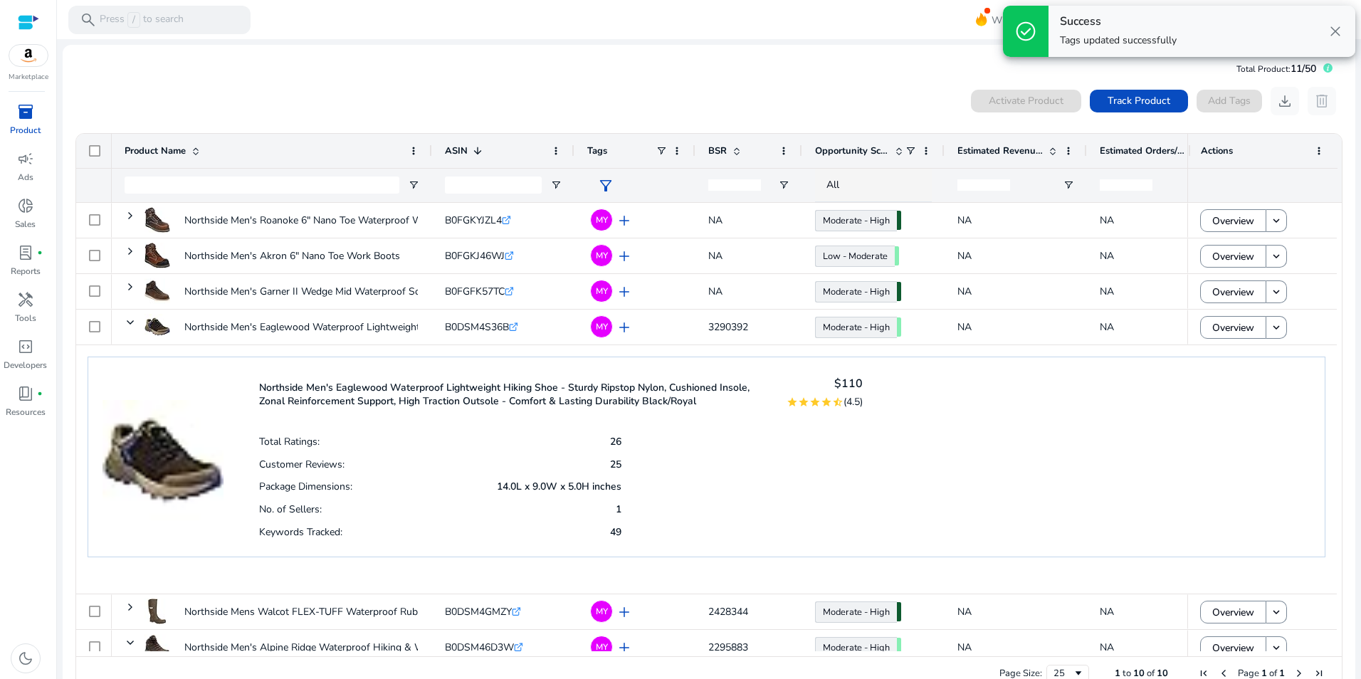
click at [703, 65] on mat-card "Total Product: 11/50 0 products selected Activate Product Track Product Add Tag…" at bounding box center [709, 378] width 1293 height 666
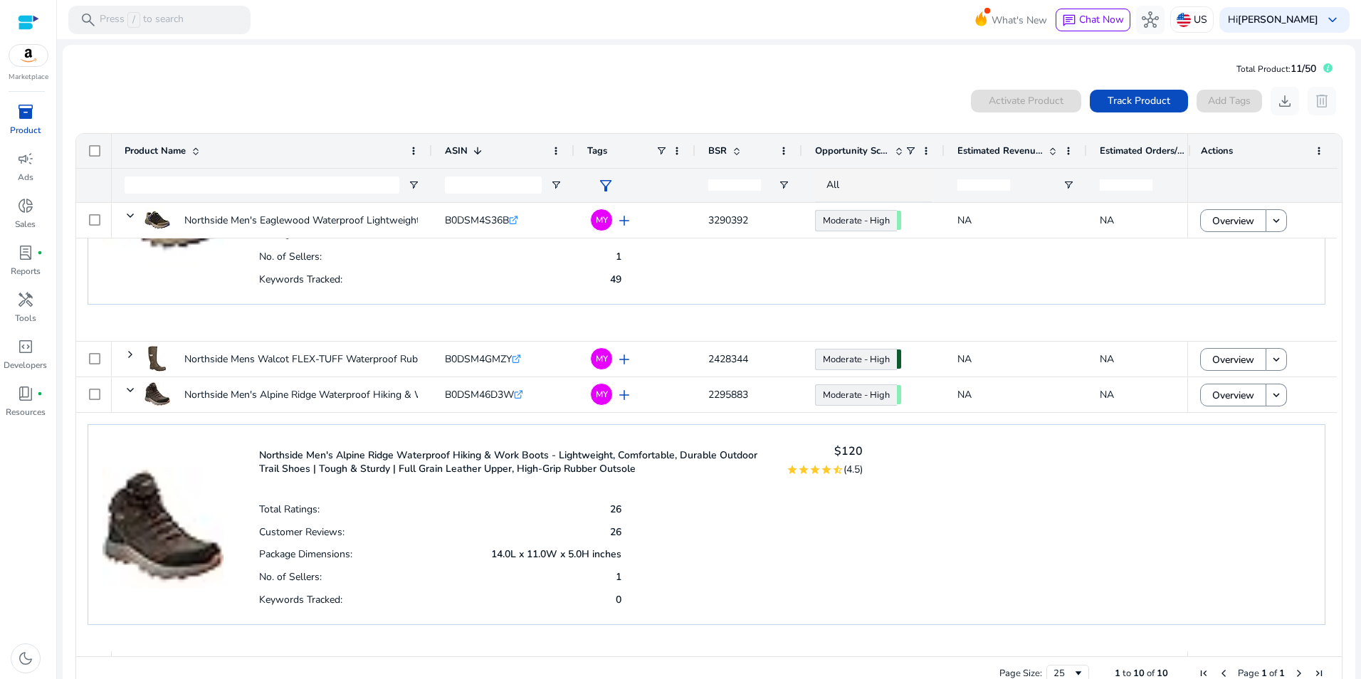
scroll to position [285, 0]
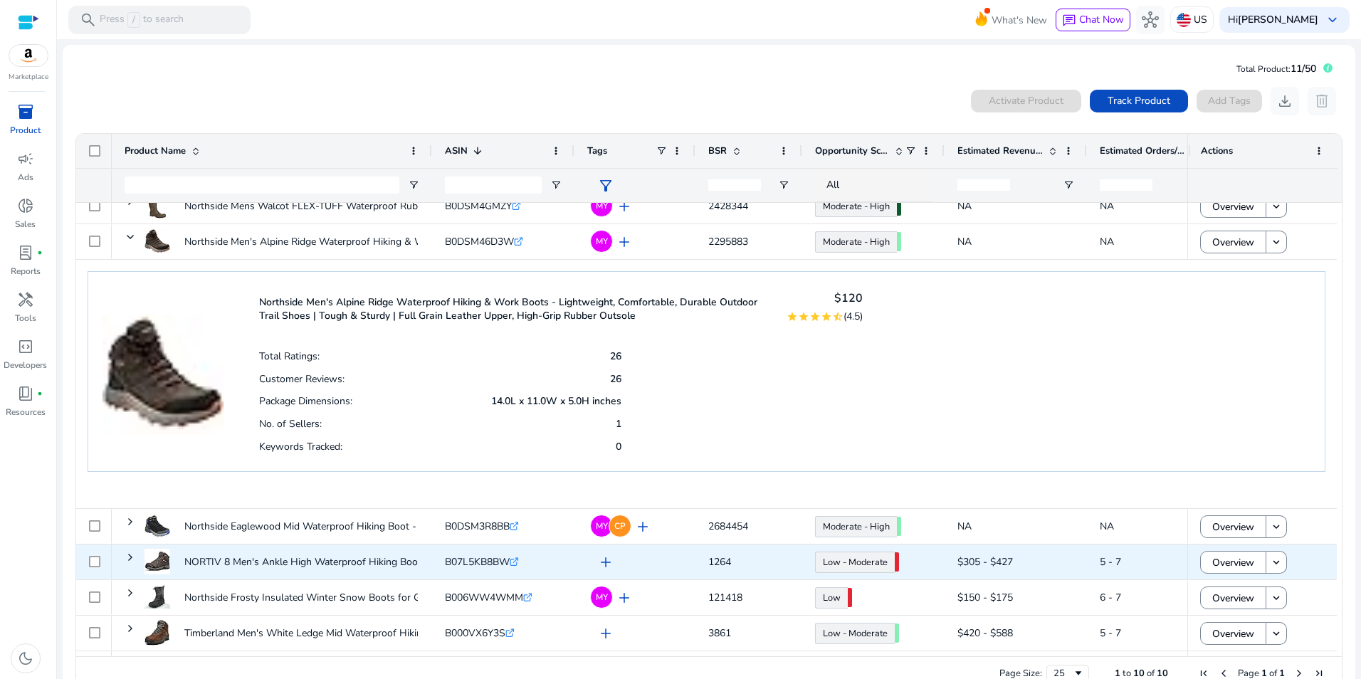
click at [603, 560] on span "add" at bounding box center [605, 562] width 17 height 17
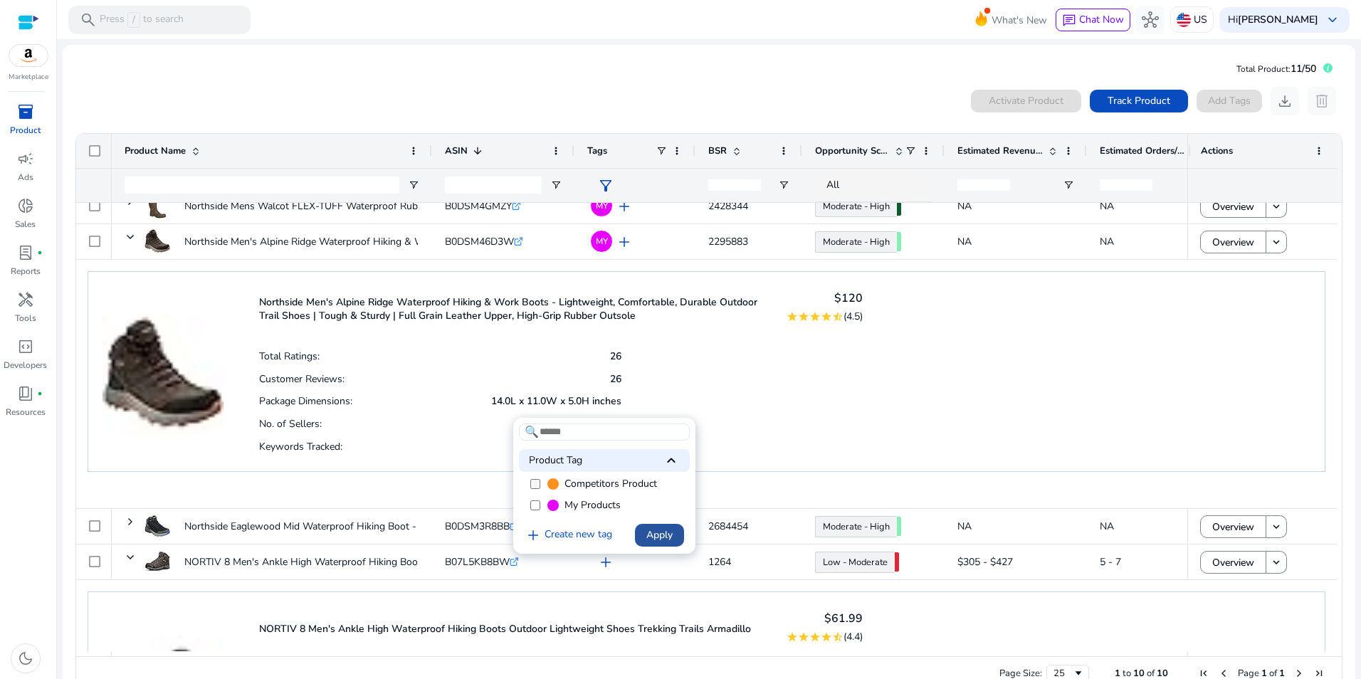
click at [665, 535] on span "Apply" at bounding box center [659, 535] width 26 height 15
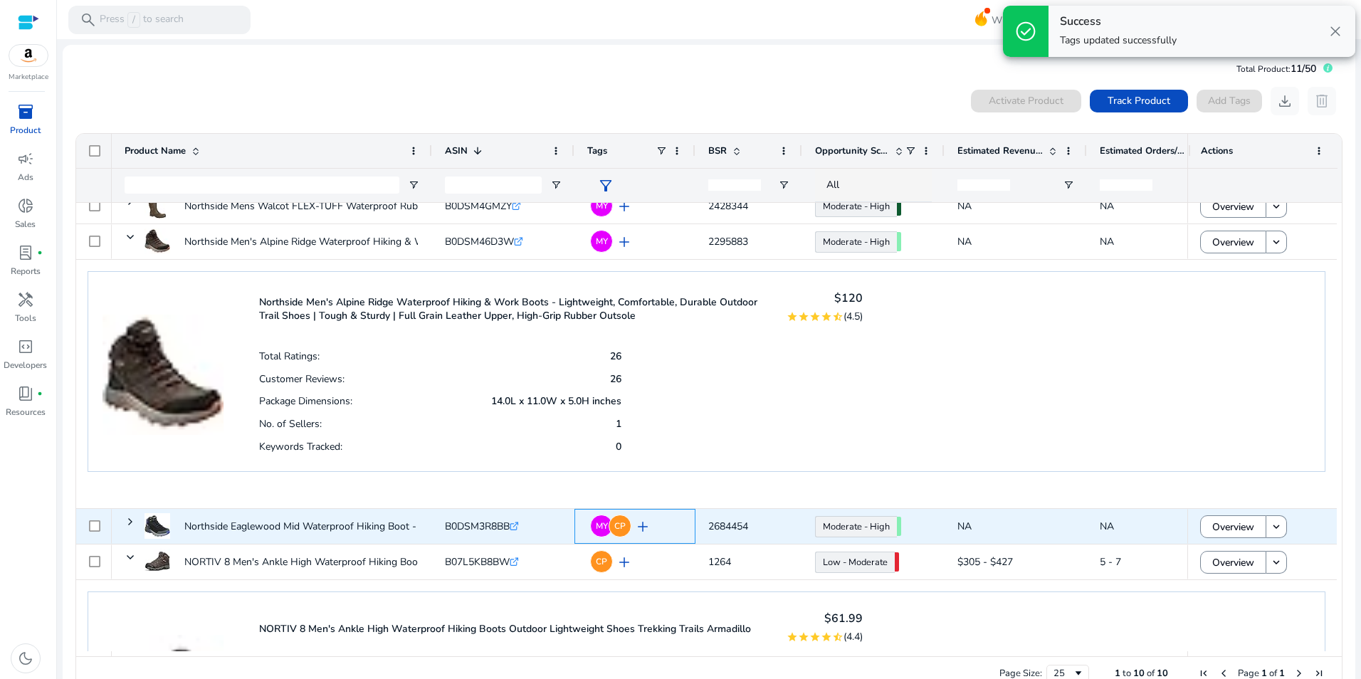
click at [639, 526] on span "add" at bounding box center [642, 526] width 17 height 17
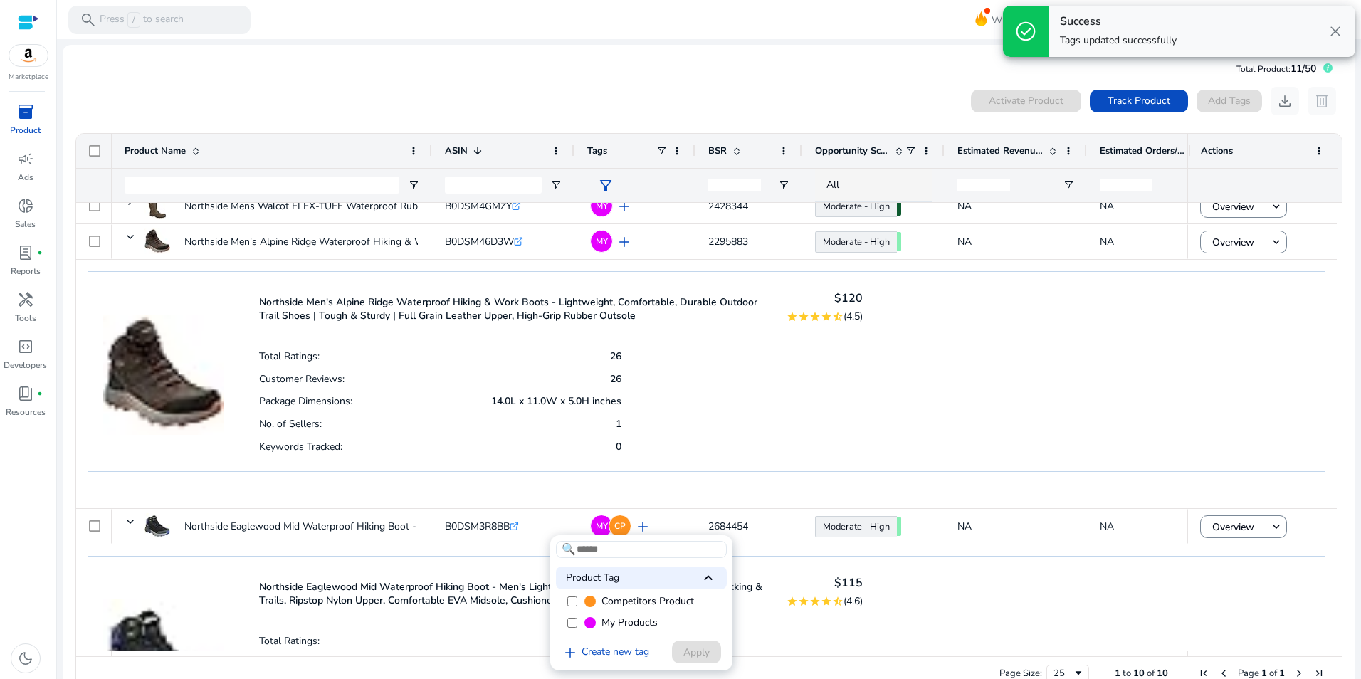
click at [578, 604] on label "Competitors Product" at bounding box center [641, 601] width 171 height 21
click at [703, 657] on span "Apply" at bounding box center [696, 652] width 26 height 15
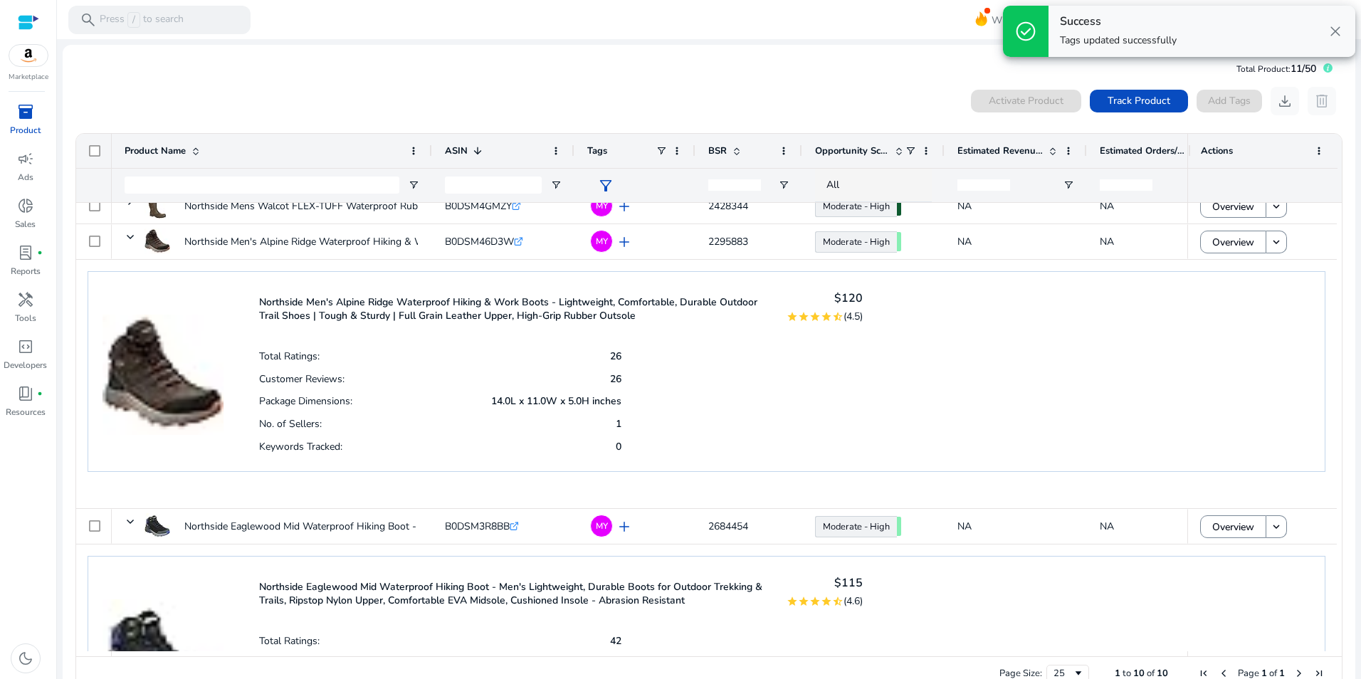
drag, startPoint x: 1338, startPoint y: 446, endPoint x: 1340, endPoint y: 496, distance: 49.9
click at [1340, 496] on ag-grid-angular "Press SPACE to select this row. Drag here to set row groups Drag here to set co…" at bounding box center [709, 412] width 1290 height 572
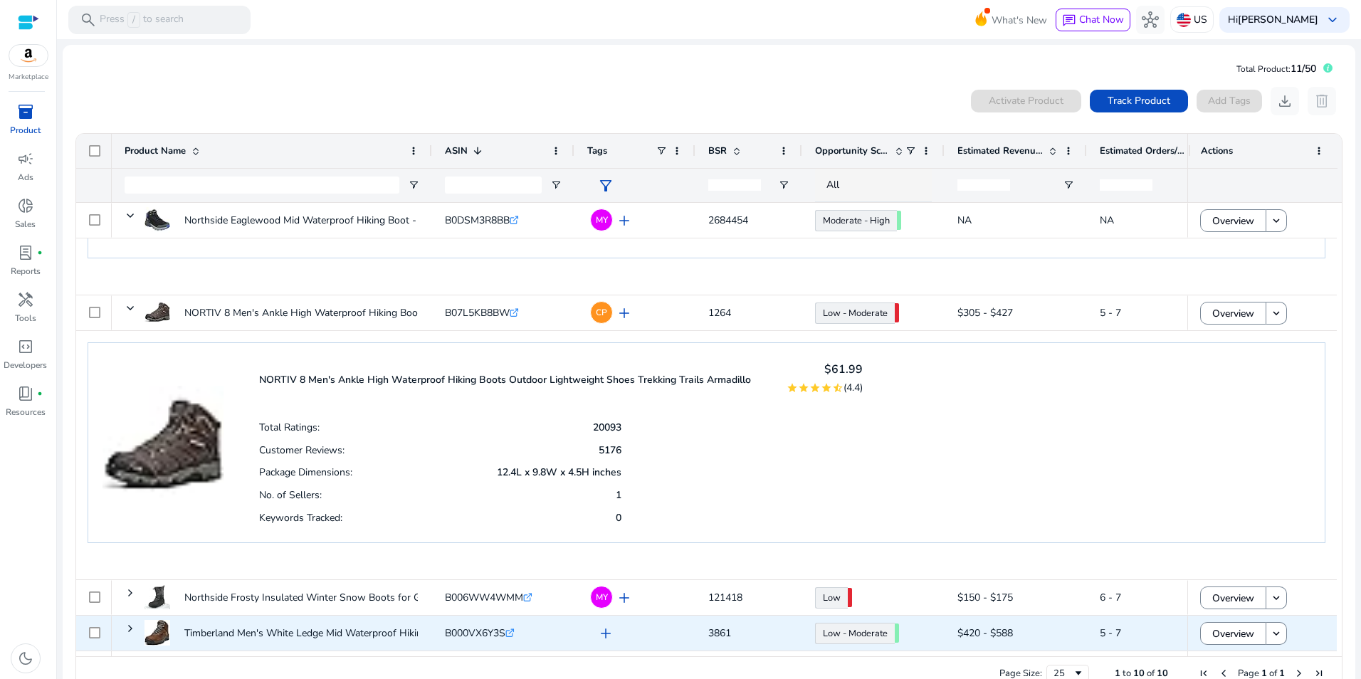
click at [608, 636] on span "add" at bounding box center [605, 633] width 17 height 17
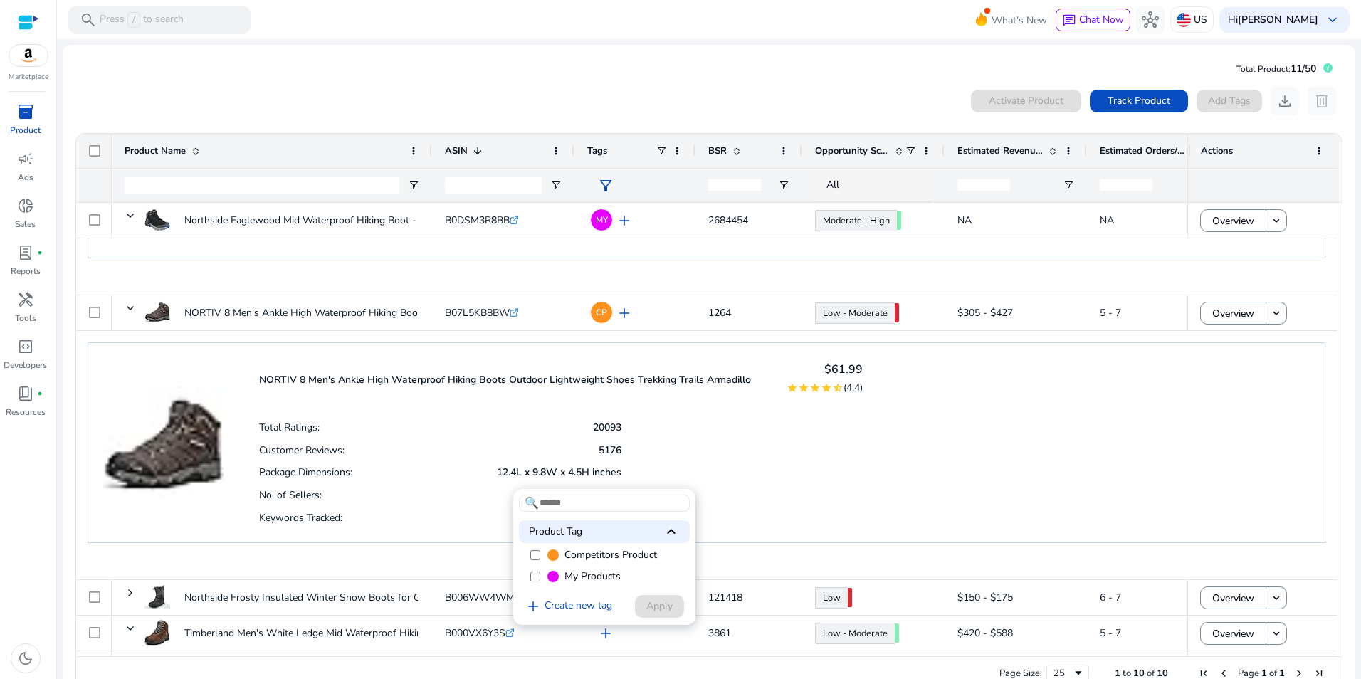
click at [532, 540] on div "Product Tag keyboard_arrow_up" at bounding box center [604, 531] width 171 height 23
click at [650, 577] on div "Product Tag keyboard_arrow_down" at bounding box center [604, 576] width 171 height 23
click at [673, 599] on span at bounding box center [659, 606] width 49 height 34
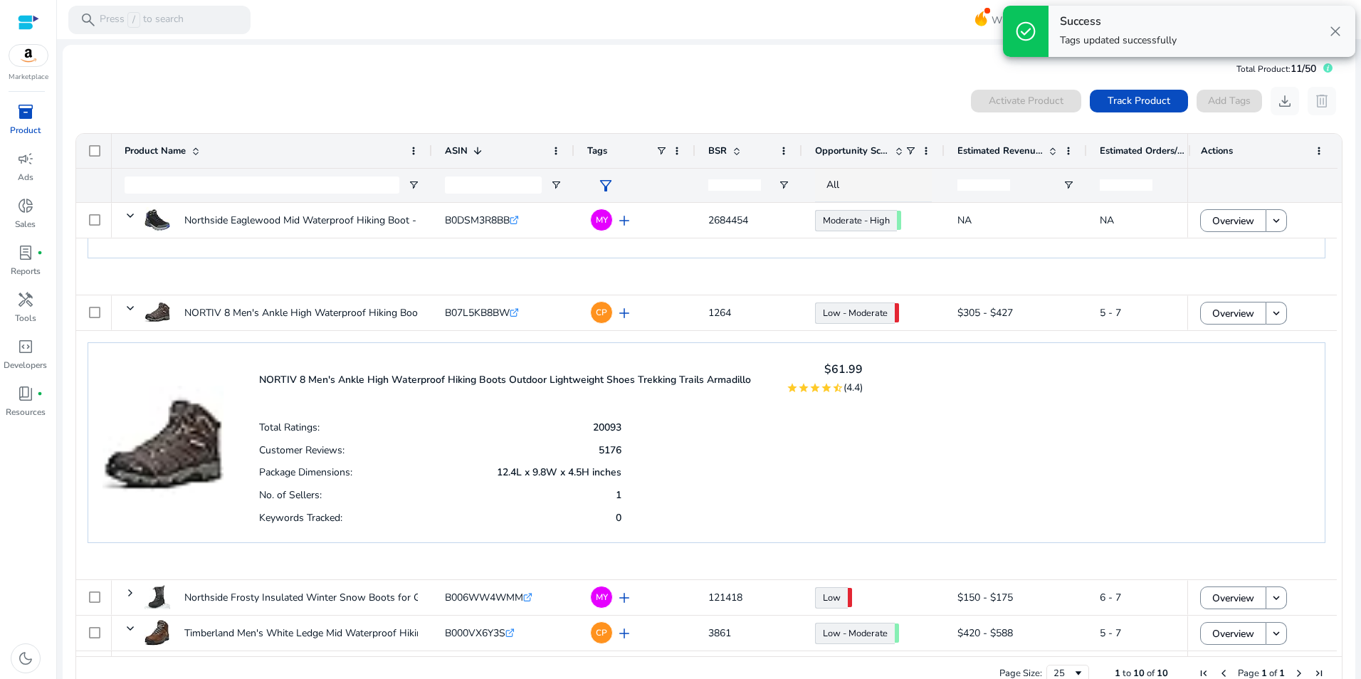
click at [609, 151] on div "Tags" at bounding box center [621, 150] width 68 height 27
click at [608, 150] on div "Tags" at bounding box center [621, 150] width 68 height 27
click at [627, 93] on div "0 products selected Activate Product Track Product Add Tags download delete" at bounding box center [709, 101] width 1269 height 28
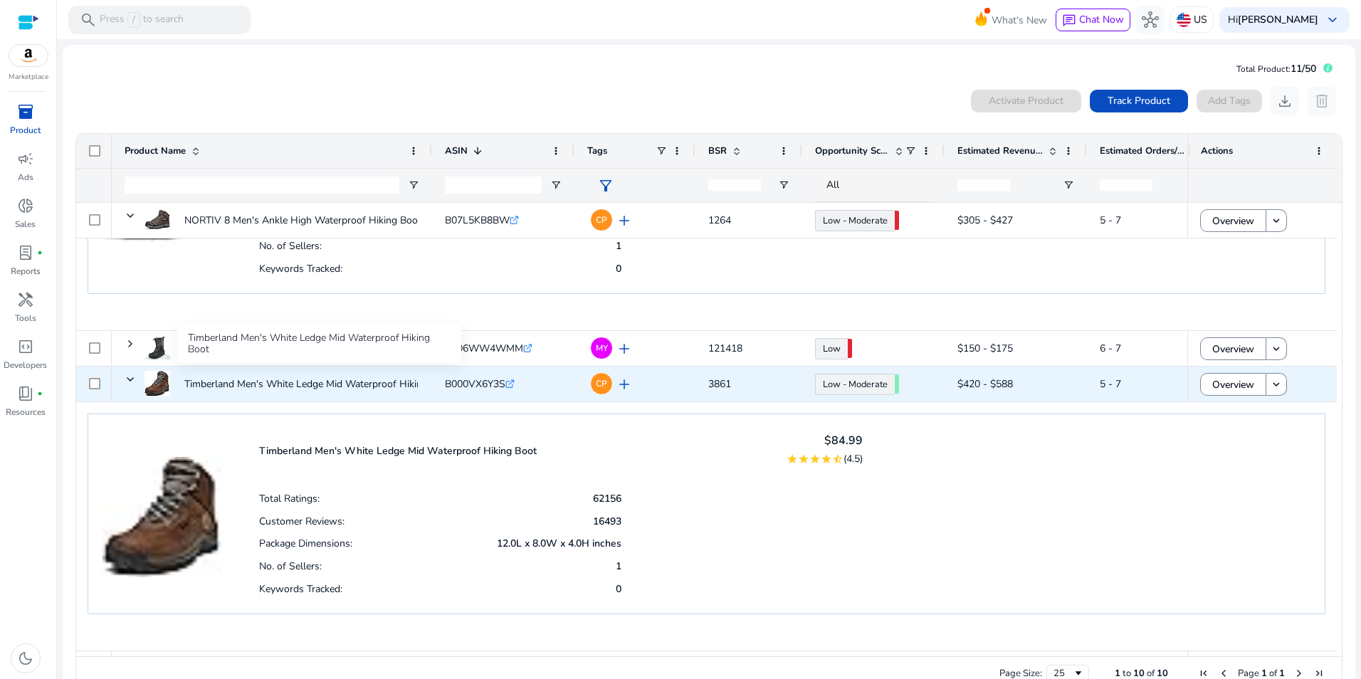
click at [219, 369] on p "Timberland Men's White Ledge Mid Waterproof Hiking Boot" at bounding box center [318, 383] width 268 height 29
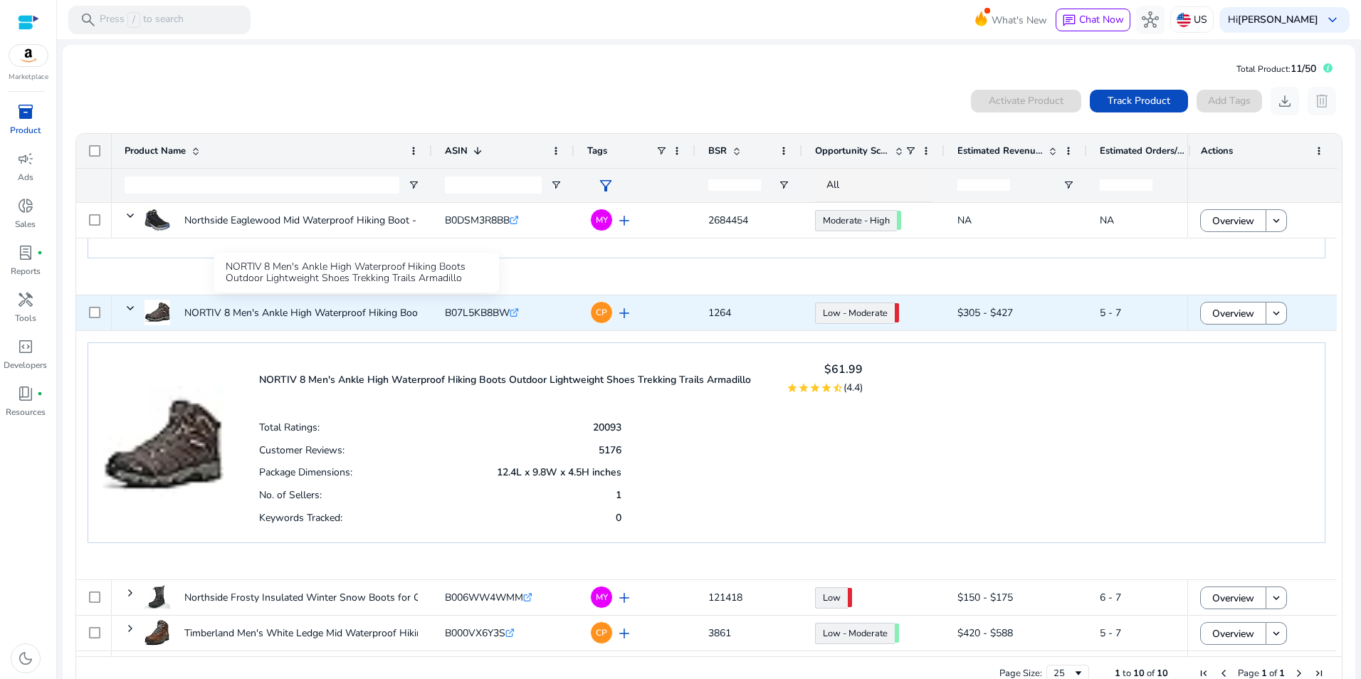
click at [247, 307] on p "NORTIV 8 Men's Ankle High Waterproof Hiking Boots Outdoor Lightweight..." at bounding box center [356, 312] width 345 height 29
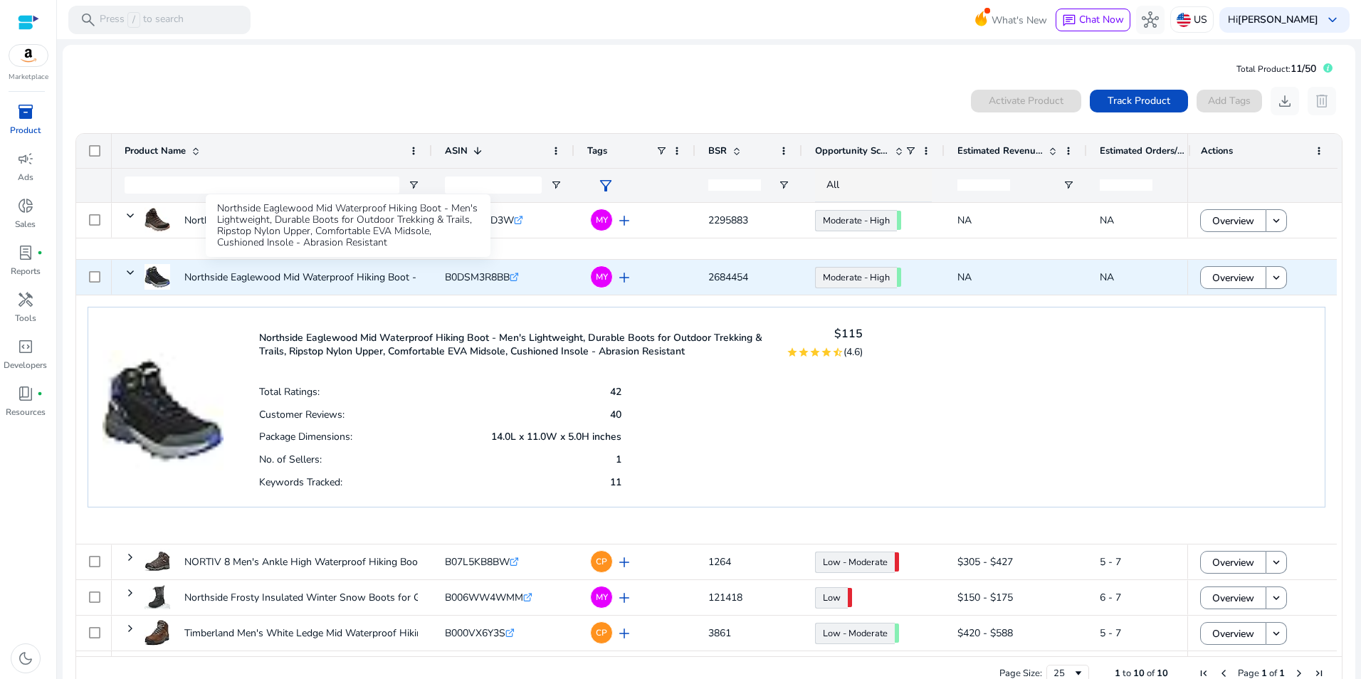
click at [248, 272] on p "Northside Eaglewood Mid Waterproof Hiking Boot - Men's Lightweight,..." at bounding box center [347, 277] width 326 height 29
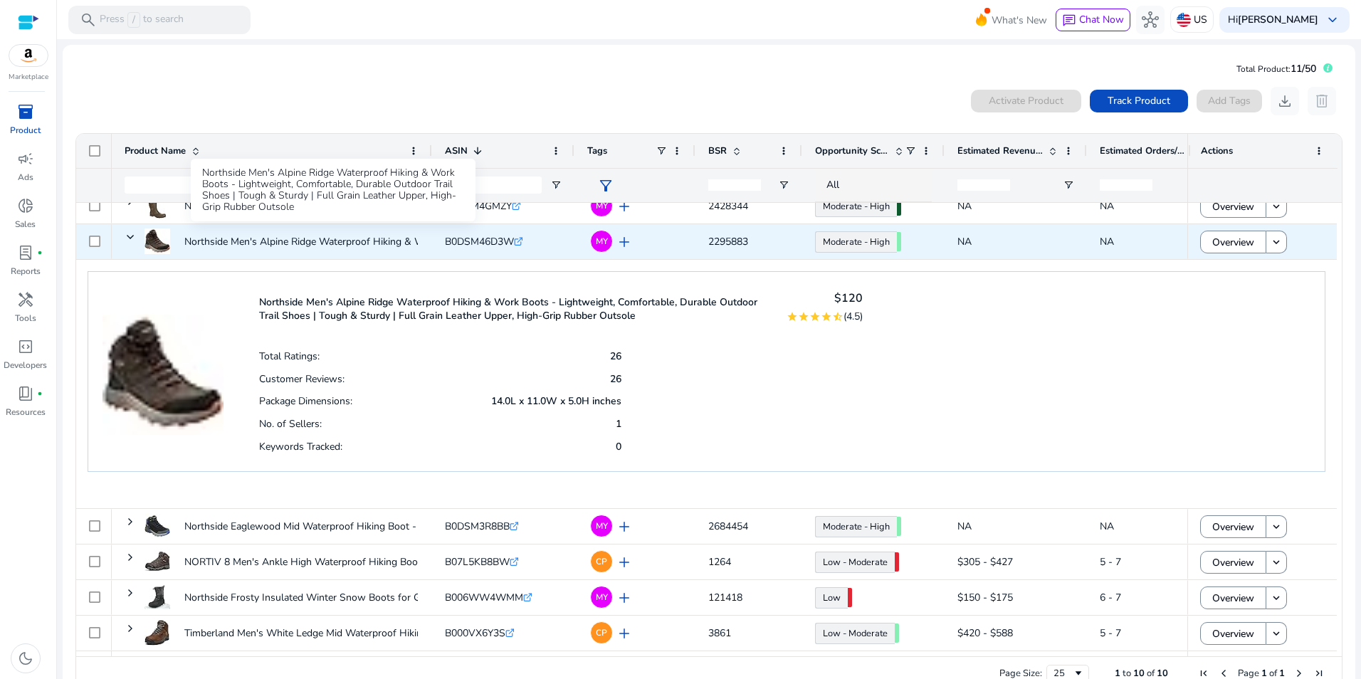
click at [285, 247] on p "Northside Men's Alpine Ridge Waterproof Hiking & Work Boots -..." at bounding box center [332, 241] width 296 height 29
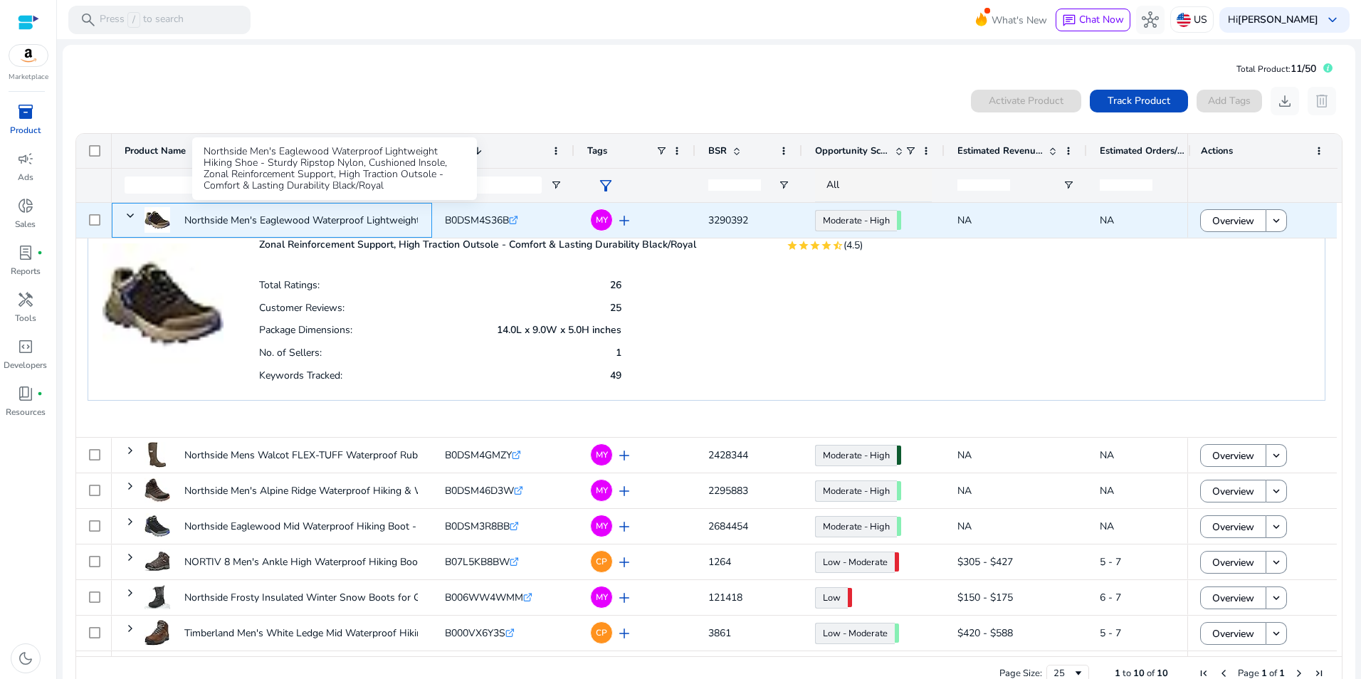
click at [298, 221] on p "Northside Men's Eaglewood Waterproof Lightweight Hiking Shoe..." at bounding box center [333, 220] width 299 height 29
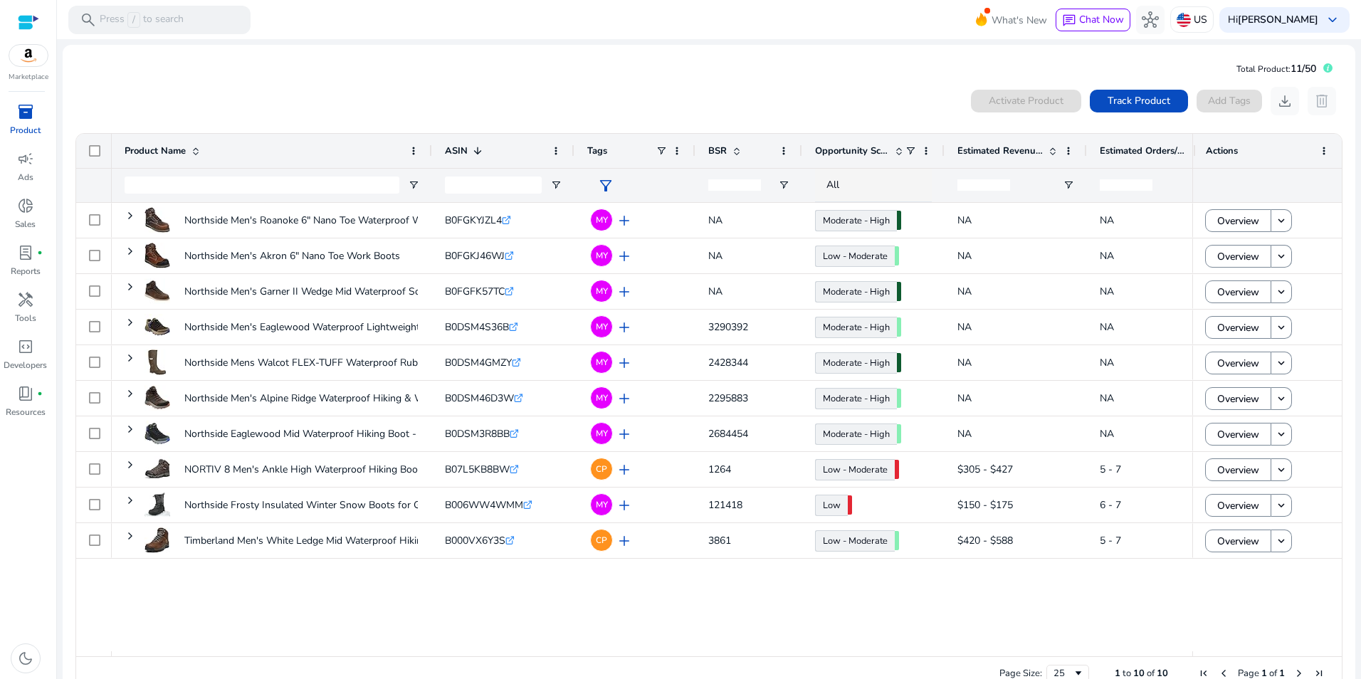
click at [624, 147] on div "Tags" at bounding box center [621, 150] width 68 height 27
click at [594, 147] on span "Tags" at bounding box center [597, 151] width 20 height 13
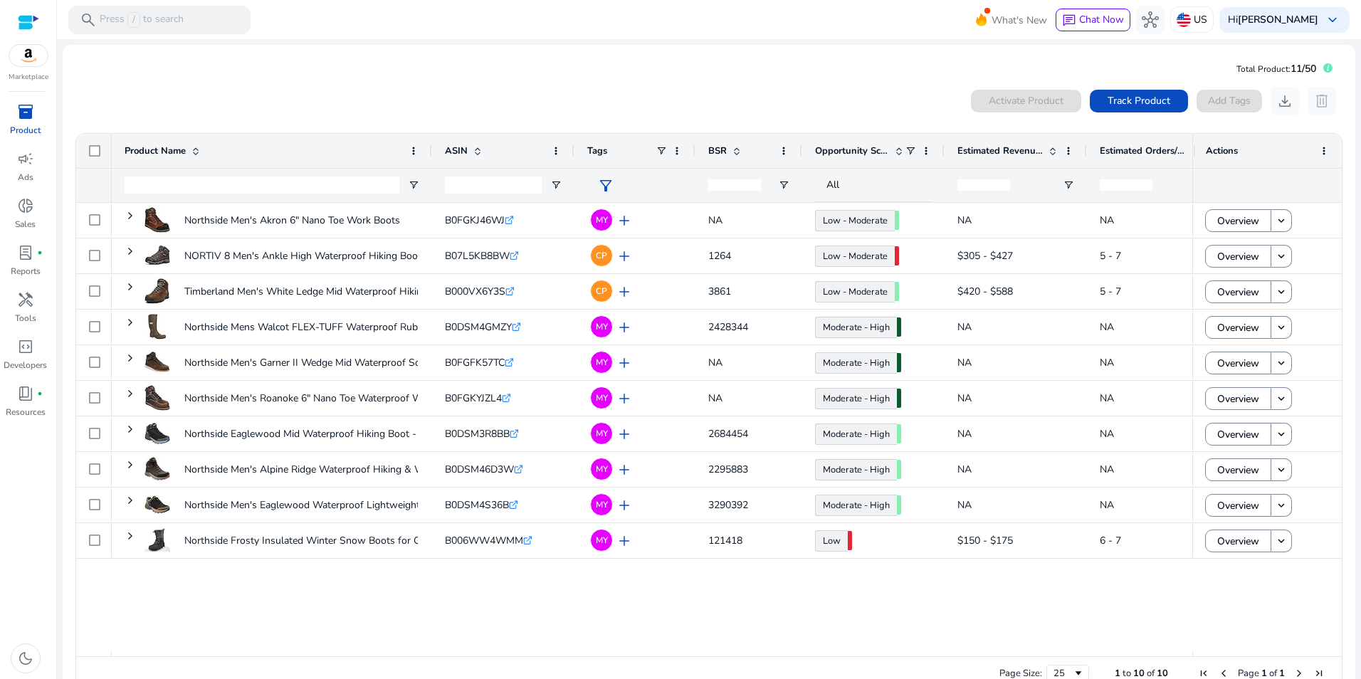
click at [263, 71] on mat-card "Total Product: 11/50 0 products selected Activate Product Track Product Add Tag…" at bounding box center [709, 378] width 1293 height 666
